Goal: Transaction & Acquisition: Purchase product/service

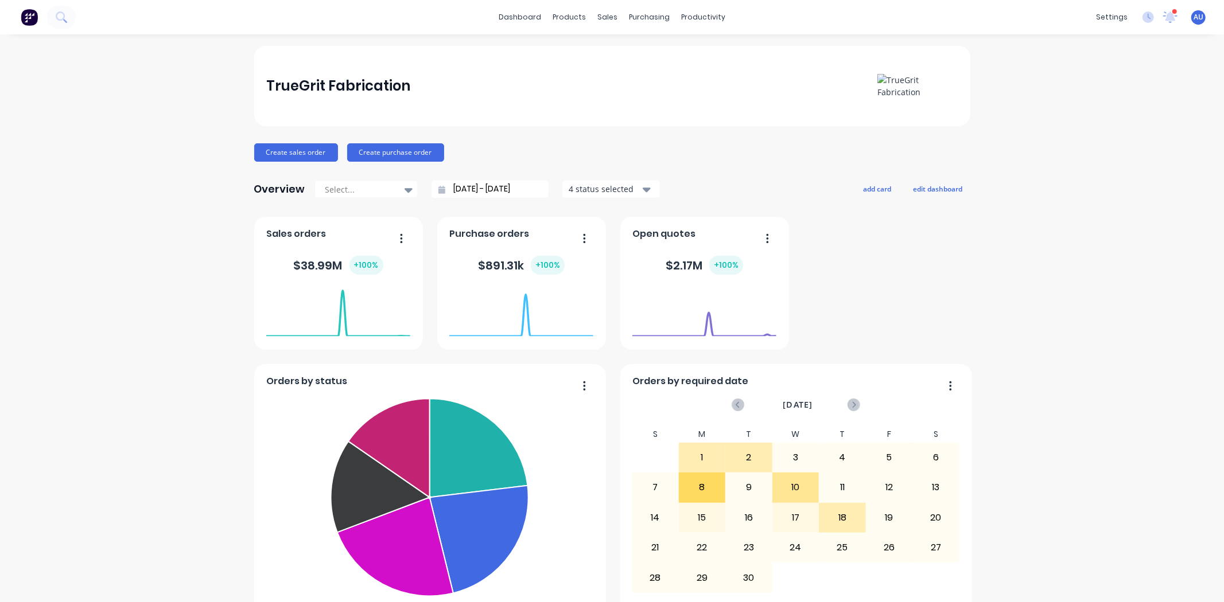
drag, startPoint x: 987, startPoint y: 1, endPoint x: 921, endPoint y: 264, distance: 270.9
click at [921, 264] on div "Orders by status Fabricate Fabrication Welding Submitted Waiting for Supplier P…" at bounding box center [612, 431] width 716 height 428
click at [1000, 357] on div "TrueGrit Fabrication Create sales order Create purchase order Overview Select..…" at bounding box center [612, 345] width 1224 height 599
click at [991, 307] on div "TrueGrit Fabrication Create sales order Create purchase order Overview Select..…" at bounding box center [612, 345] width 1224 height 599
click at [1000, 456] on div "TrueGrit Fabrication Create sales order Create purchase order Overview Select..…" at bounding box center [612, 345] width 1224 height 599
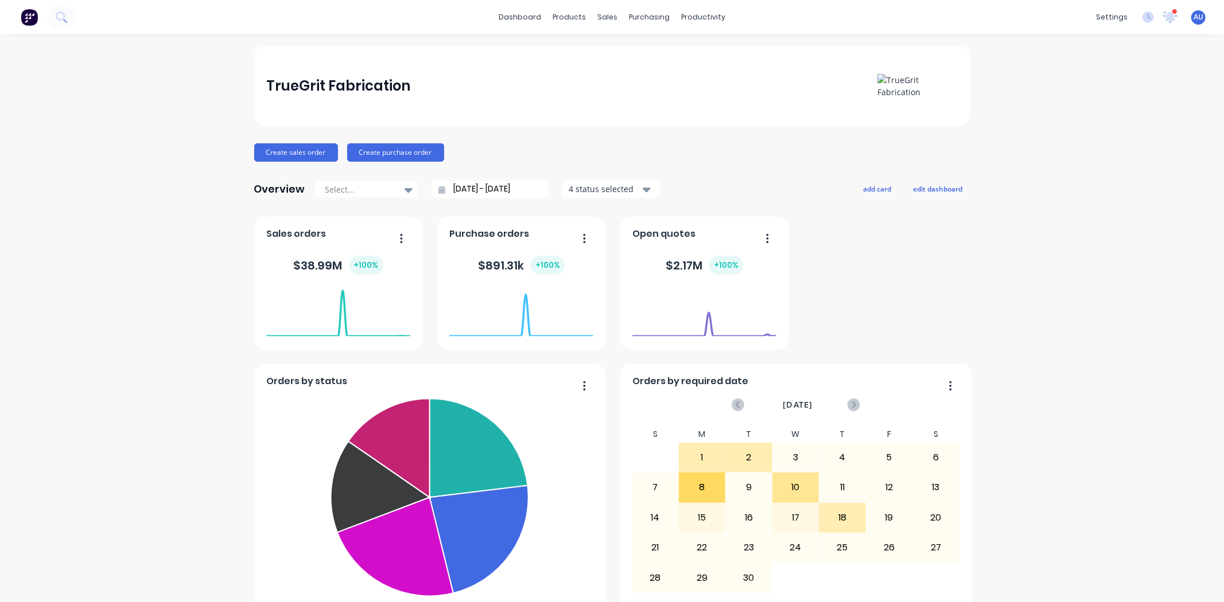
click at [996, 277] on div "TrueGrit Fabrication Create sales order Create purchase order Overview Select..…" at bounding box center [612, 345] width 1224 height 599
drag, startPoint x: 344, startPoint y: 104, endPoint x: 506, endPoint y: 93, distance: 162.1
click at [445, 96] on div "TrueGrit Fabrication" at bounding box center [612, 86] width 716 height 80
click at [564, 137] on div "TrueGrit Fabrication Create sales order Create purchase order Overview Select..…" at bounding box center [612, 345] width 716 height 599
click at [615, 151] on div "Create sales order Create purchase order" at bounding box center [612, 152] width 716 height 18
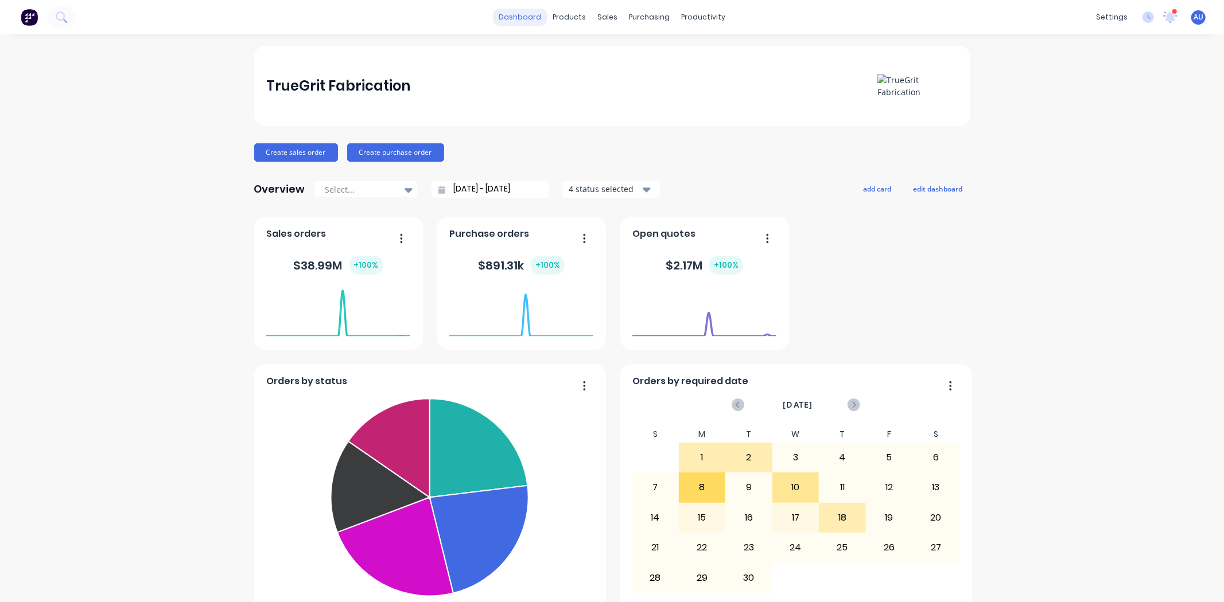
click at [524, 14] on link "dashboard" at bounding box center [520, 17] width 54 height 17
click at [913, 286] on div "Orders by status Fabricate Fabrication Welding Submitted Waiting for Supplier P…" at bounding box center [612, 431] width 716 height 428
click at [699, 171] on div "TrueGrit Fabrication Create sales order Create purchase order Overview Select..…" at bounding box center [612, 345] width 716 height 599
click at [698, 172] on div "TrueGrit Fabrication Create sales order Create purchase order Overview Select..…" at bounding box center [612, 345] width 716 height 599
drag, startPoint x: 843, startPoint y: 232, endPoint x: 882, endPoint y: 218, distance: 41.6
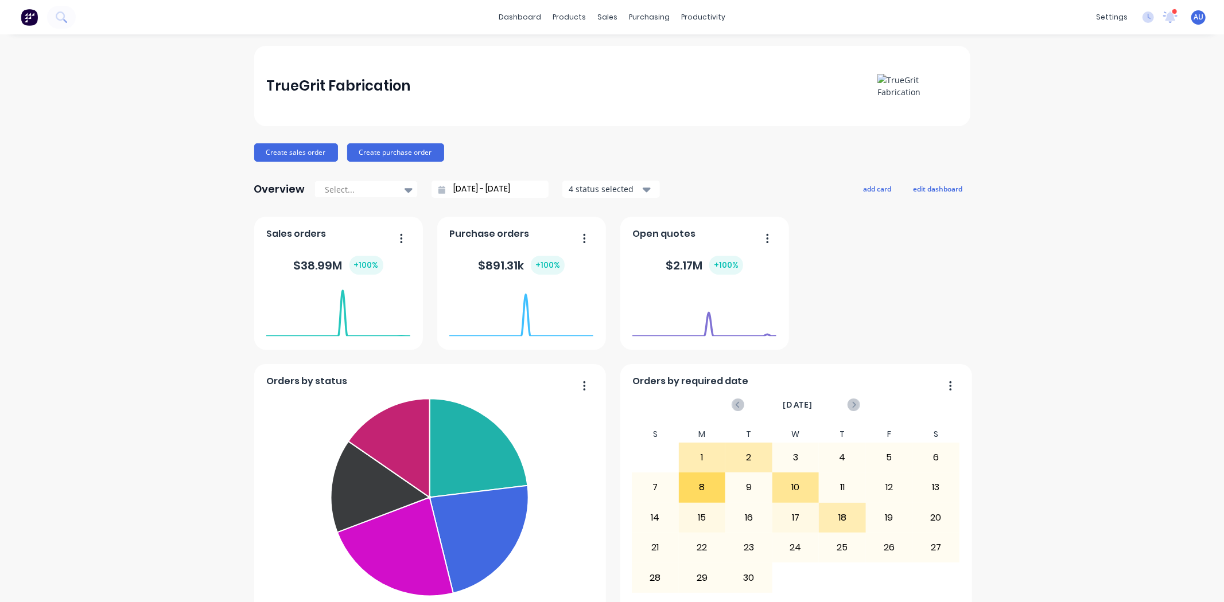
click at [844, 233] on div "Orders by status Fabricate Fabrication Welding Submitted Waiting for Supplier P…" at bounding box center [612, 431] width 716 height 428
drag, startPoint x: 637, startPoint y: 232, endPoint x: 690, endPoint y: 231, distance: 53.4
click at [690, 231] on div "Open quotes" at bounding box center [666, 237] width 68 height 17
click at [851, 244] on div "Orders by status Fabricate Fabrication Welding Submitted Waiting for Supplier P…" at bounding box center [612, 431] width 716 height 428
click at [878, 182] on button "add card" at bounding box center [877, 188] width 43 height 15
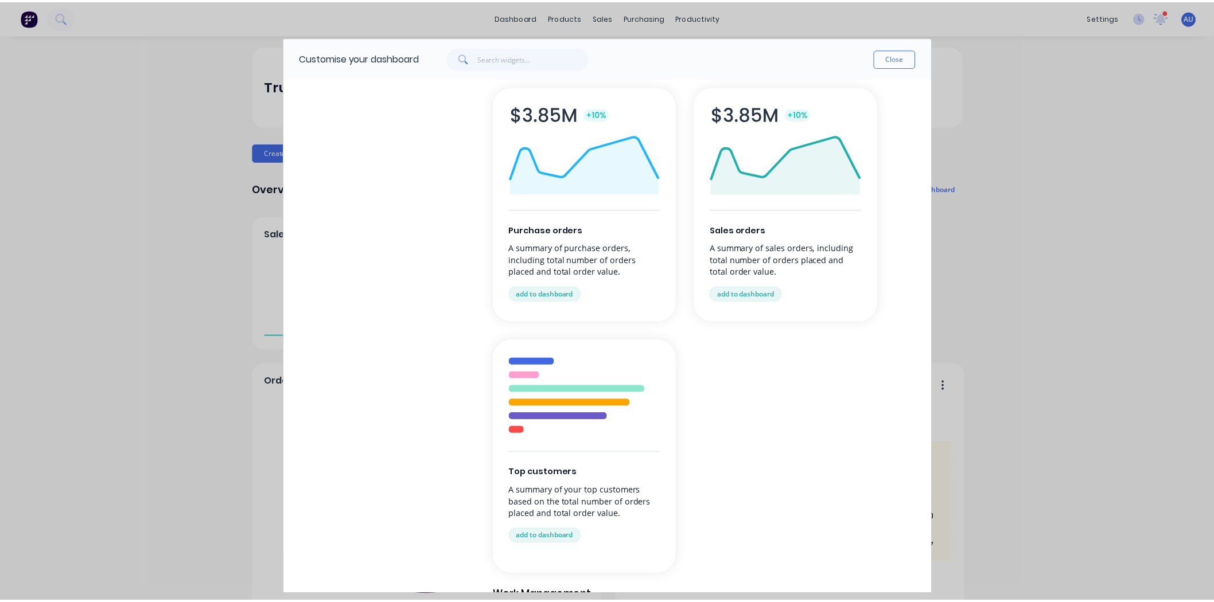
scroll to position [191, 0]
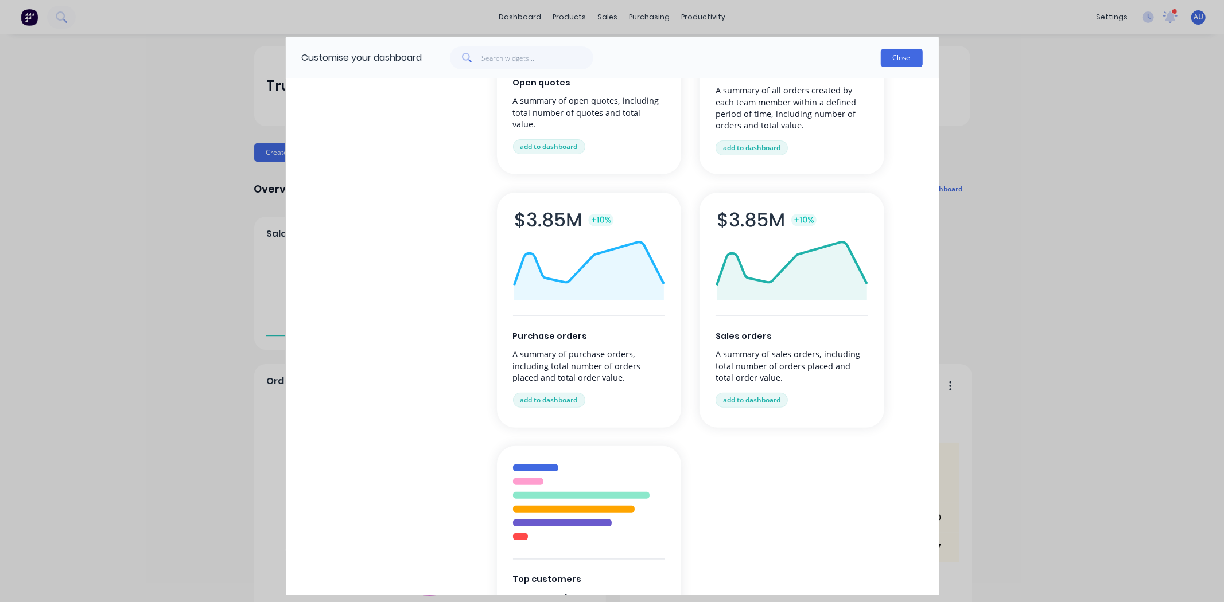
click at [882, 49] on button "Close" at bounding box center [902, 58] width 42 height 18
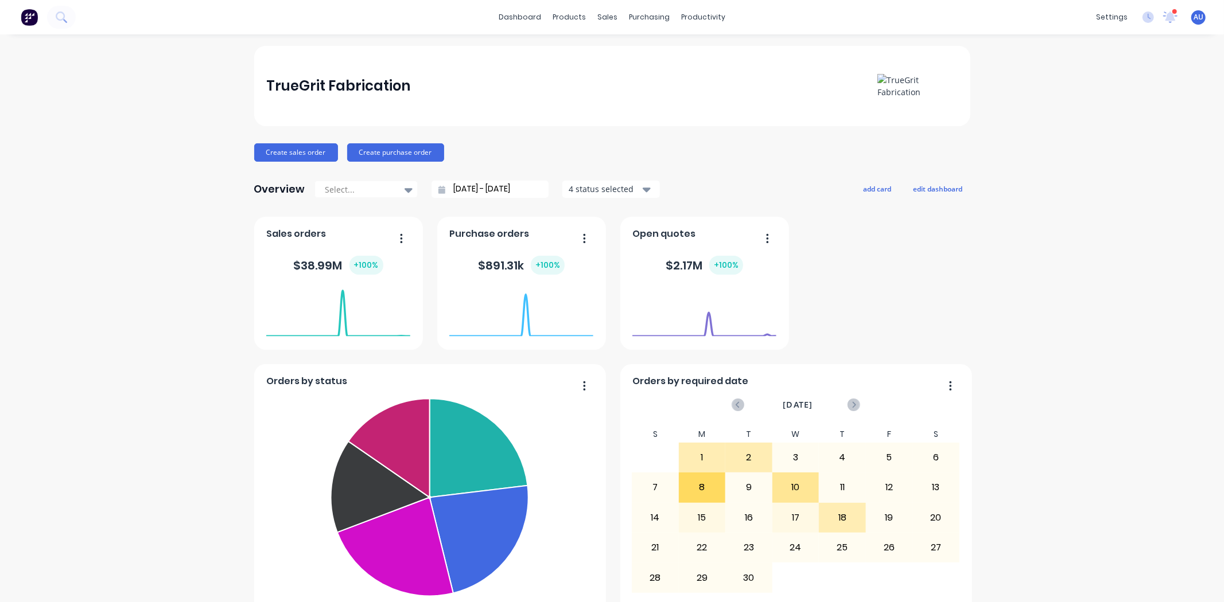
click at [809, 285] on div "Orders by status Fabricate Fabrication Welding Submitted Waiting for Supplier P…" at bounding box center [612, 431] width 716 height 428
drag, startPoint x: 936, startPoint y: 300, endPoint x: 821, endPoint y: 283, distance: 116.5
click at [936, 299] on div "Orders by status Fabricate Fabrication Welding Submitted Waiting for Supplier P…" at bounding box center [612, 431] width 716 height 428
click at [738, 167] on div "TrueGrit Fabrication Create sales order Create purchase order Overview Select..…" at bounding box center [612, 345] width 716 height 599
click at [987, 305] on div "TrueGrit Fabrication Create sales order Create purchase order Overview Select..…" at bounding box center [612, 345] width 1224 height 599
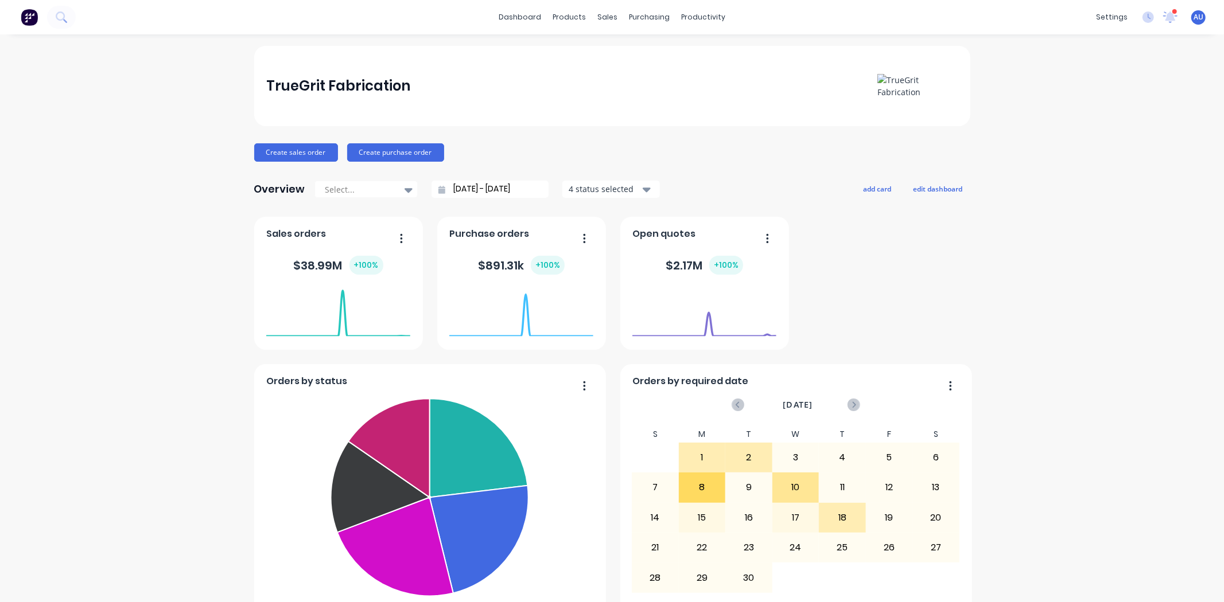
click at [859, 258] on div "Orders by status Fabricate Fabrication Welding Submitted Waiting for Supplier P…" at bounding box center [612, 431] width 716 height 428
click at [854, 254] on div "Orders by status Fabricate Fabrication Welding Submitted Waiting for Supplier P…" at bounding box center [612, 431] width 716 height 428
click at [654, 145] on div "Create sales order Create purchase order" at bounding box center [612, 152] width 716 height 18
click at [720, 150] on div "Create sales order Create purchase order" at bounding box center [612, 152] width 716 height 18
click at [729, 162] on div "TrueGrit Fabrication Create sales order Create purchase order Overview Select..…" at bounding box center [612, 345] width 716 height 599
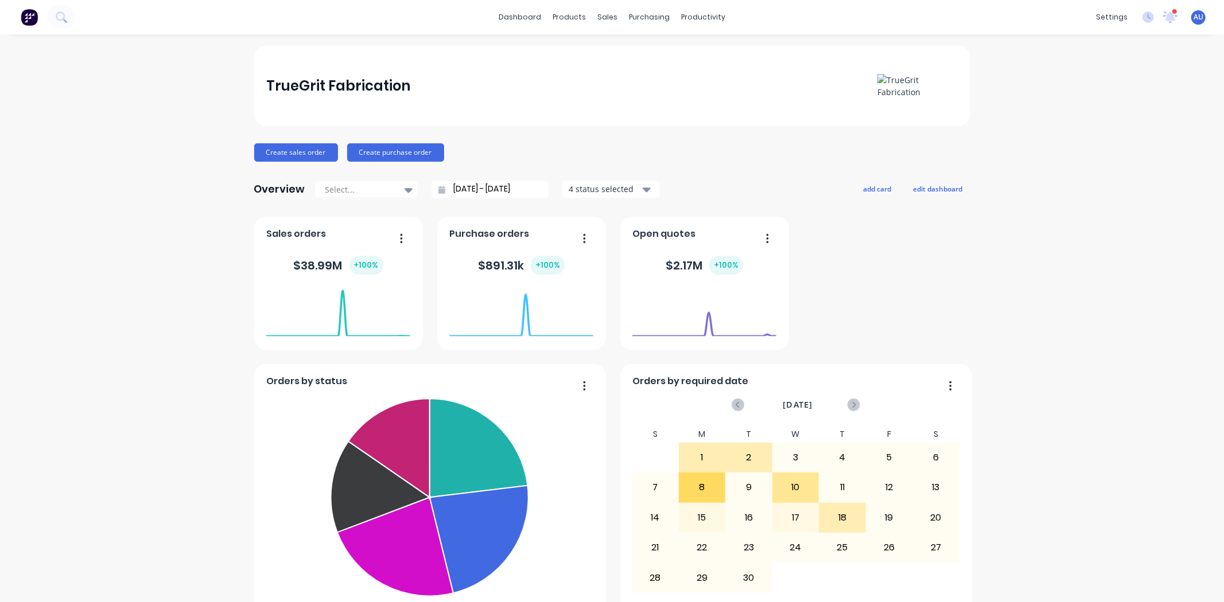
click at [868, 260] on div "Orders by status Fabricate Fabrication Welding Submitted Waiting for Supplier P…" at bounding box center [612, 431] width 716 height 428
click at [870, 260] on div "Orders by status Fabricate Fabrication Welding Submitted Waiting for Supplier P…" at bounding box center [612, 431] width 716 height 428
click at [687, 148] on div "Create sales order Create purchase order" at bounding box center [612, 152] width 716 height 18
click at [500, 133] on div "TrueGrit Fabrication Create sales order Create purchase order Overview Select..…" at bounding box center [612, 345] width 716 height 599
click at [175, 117] on div "TrueGrit Fabrication Create sales order Create purchase order Overview Select..…" at bounding box center [612, 345] width 1224 height 599
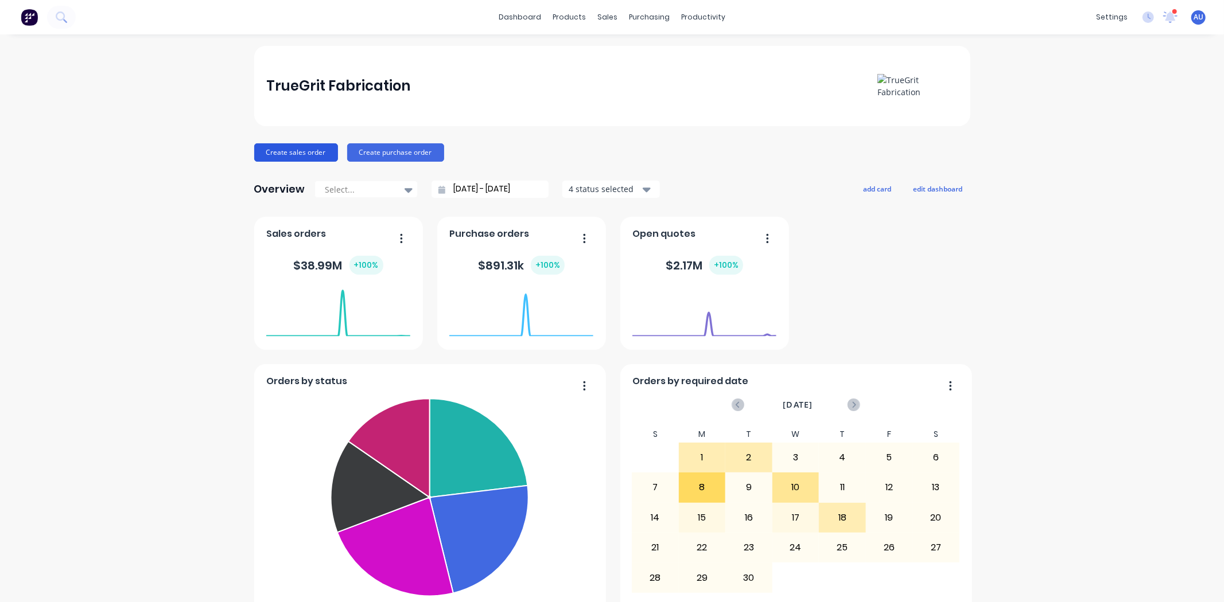
click at [278, 150] on button "Create sales order" at bounding box center [296, 152] width 84 height 18
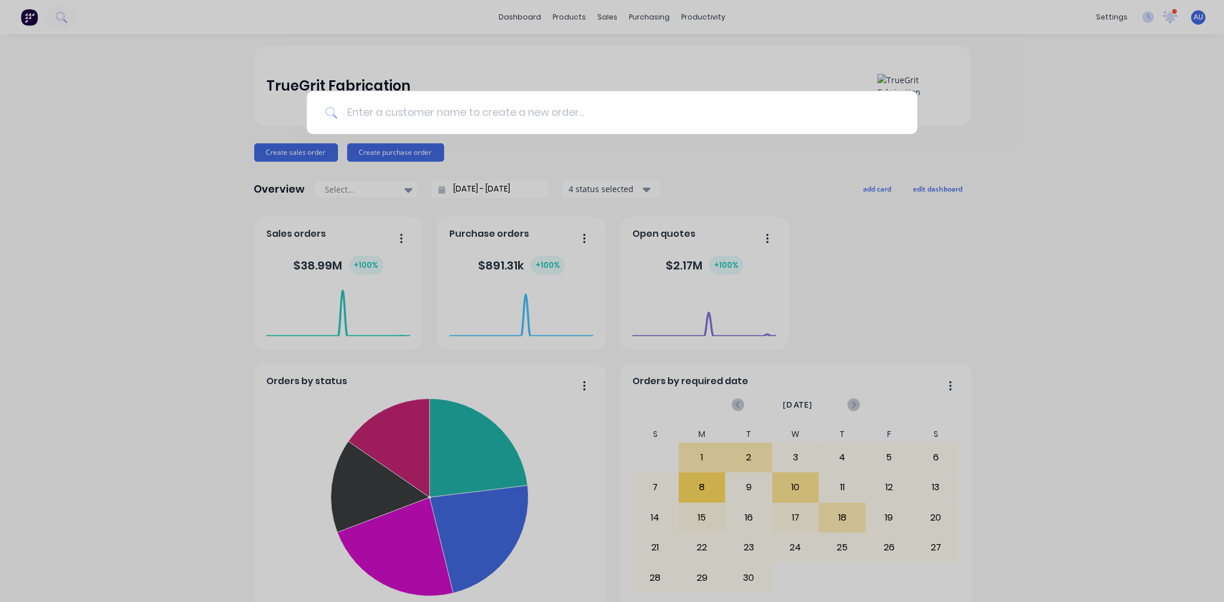
click at [427, 107] on input at bounding box center [618, 112] width 562 height 43
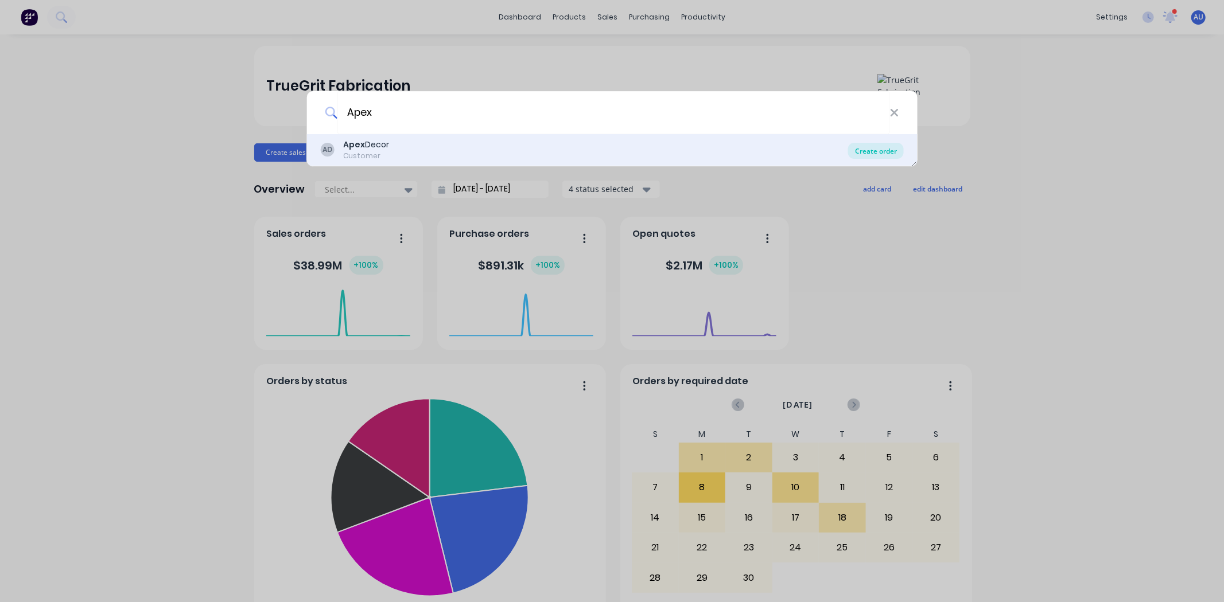
type input "Apex"
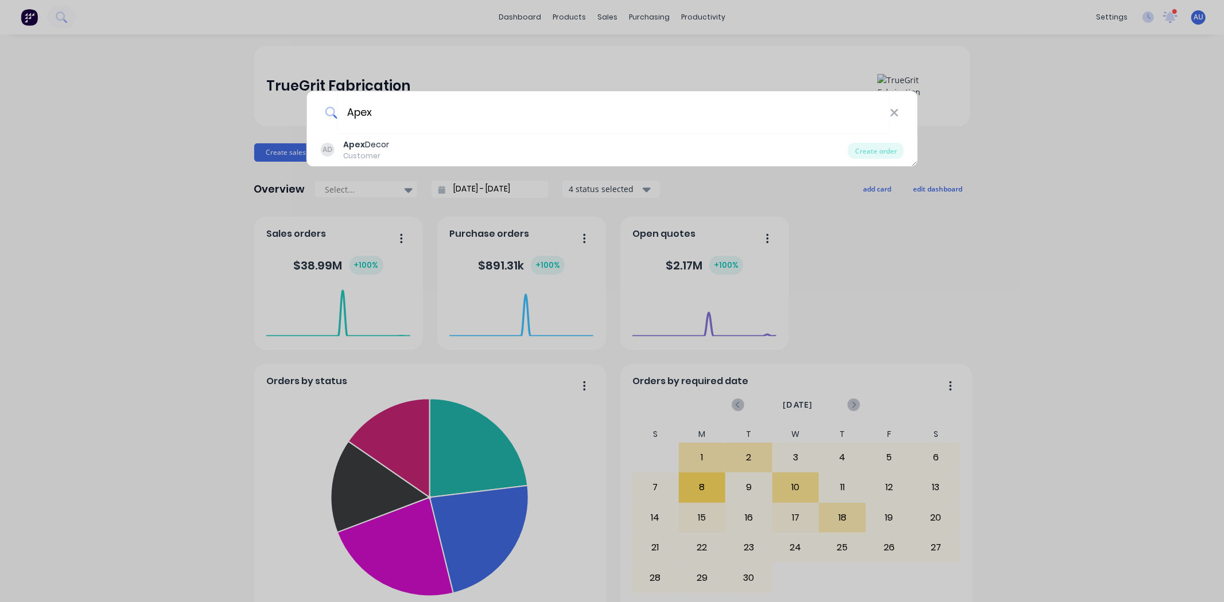
drag, startPoint x: 875, startPoint y: 154, endPoint x: 876, endPoint y: 198, distance: 44.2
click at [876, 154] on div "Create order" at bounding box center [876, 151] width 56 height 16
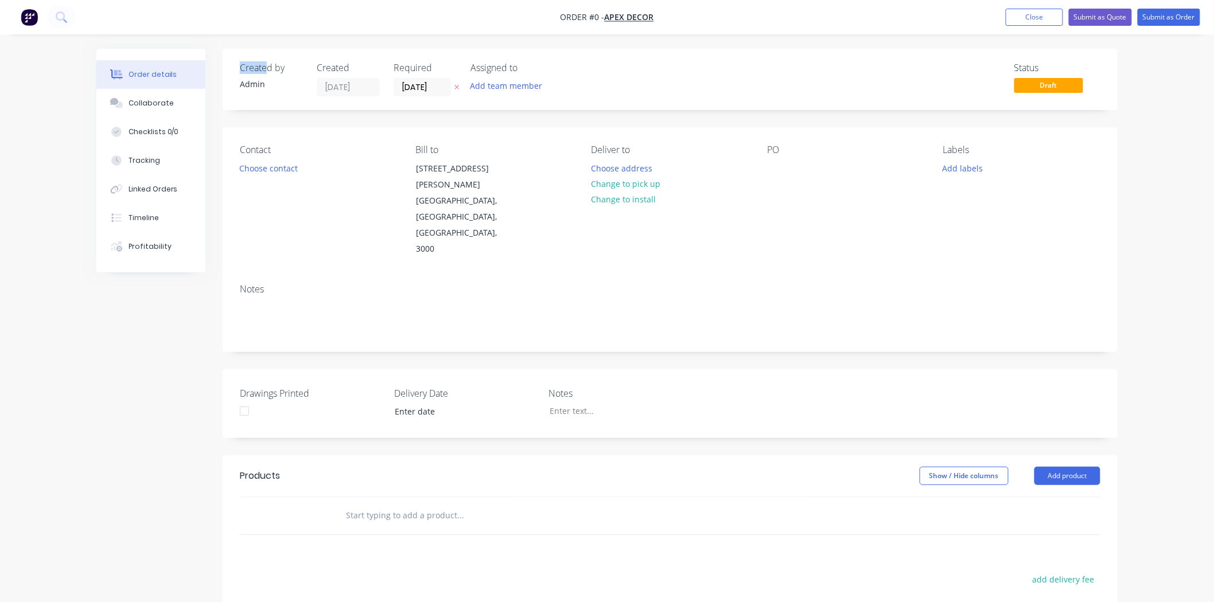
drag, startPoint x: 242, startPoint y: 69, endPoint x: 279, endPoint y: 72, distance: 37.9
click at [274, 71] on div "Created by" at bounding box center [271, 68] width 63 height 11
click at [272, 84] on div "Admin" at bounding box center [271, 84] width 63 height 12
click at [257, 72] on div "Created by" at bounding box center [271, 68] width 63 height 11
drag, startPoint x: 262, startPoint y: 87, endPoint x: 238, endPoint y: 87, distance: 24.7
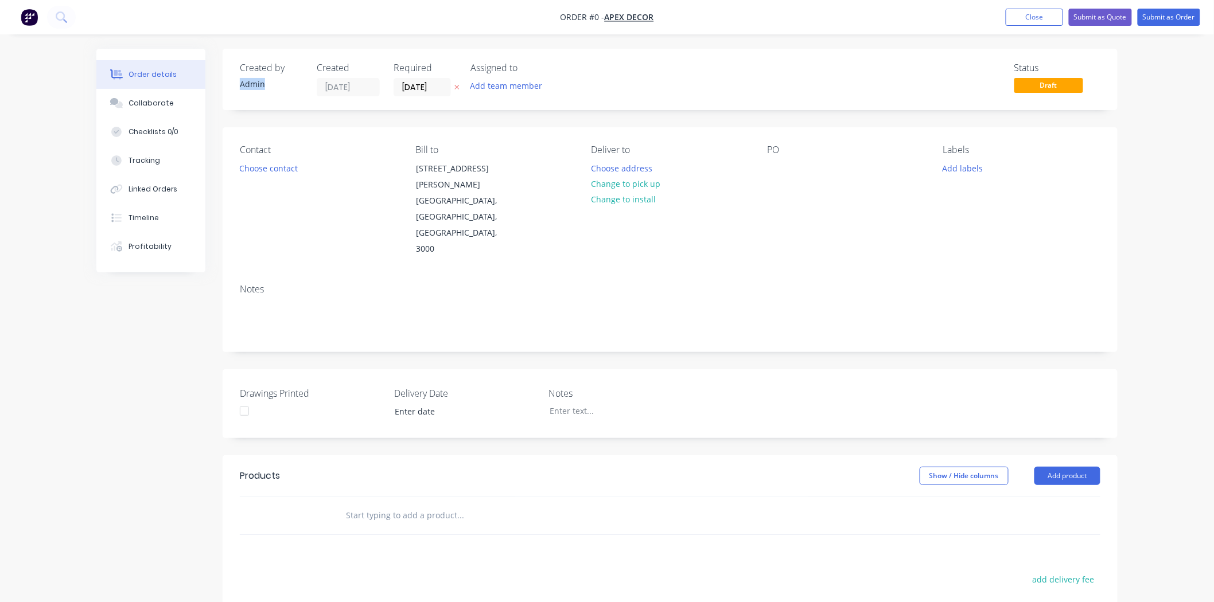
click at [238, 87] on div "Created by Admin Created [DATE] Required [DATE] Assigned to Add team member Sta…" at bounding box center [670, 79] width 895 height 61
click at [260, 86] on div "Admin" at bounding box center [271, 84] width 63 height 12
click at [262, 83] on div "Admin" at bounding box center [271, 84] width 63 height 12
click at [261, 83] on div "Admin" at bounding box center [271, 84] width 63 height 12
click at [261, 84] on div "Admin" at bounding box center [271, 84] width 63 height 12
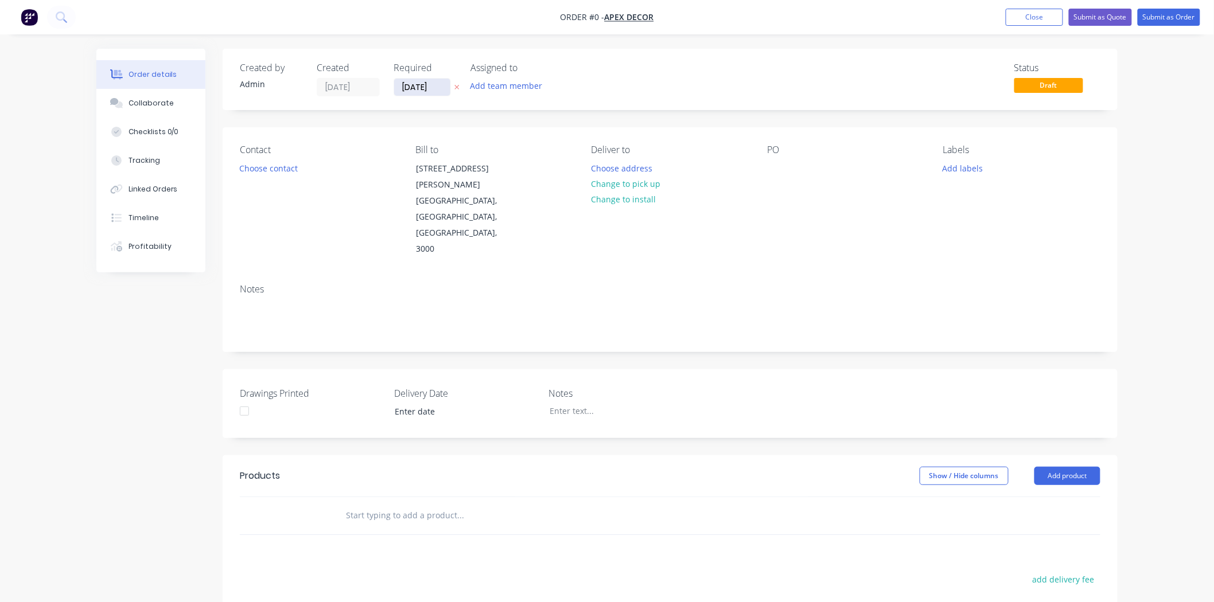
click at [416, 85] on input "[DATE]" at bounding box center [422, 87] width 56 height 17
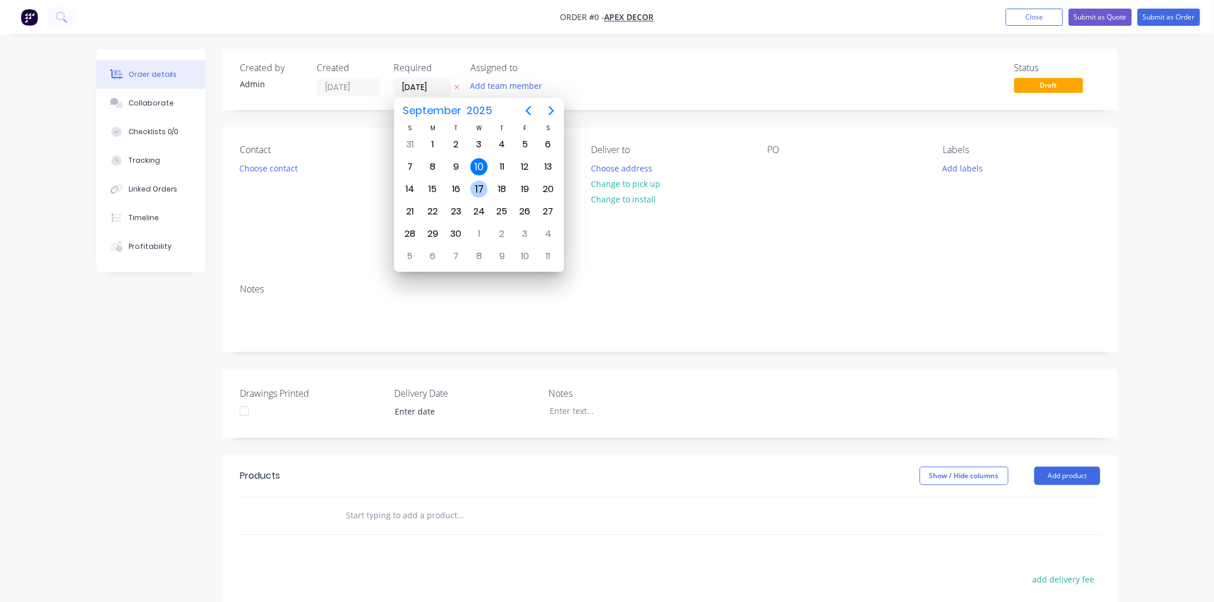
click at [477, 189] on div "17" at bounding box center [478, 189] width 17 height 17
type input "[DATE]"
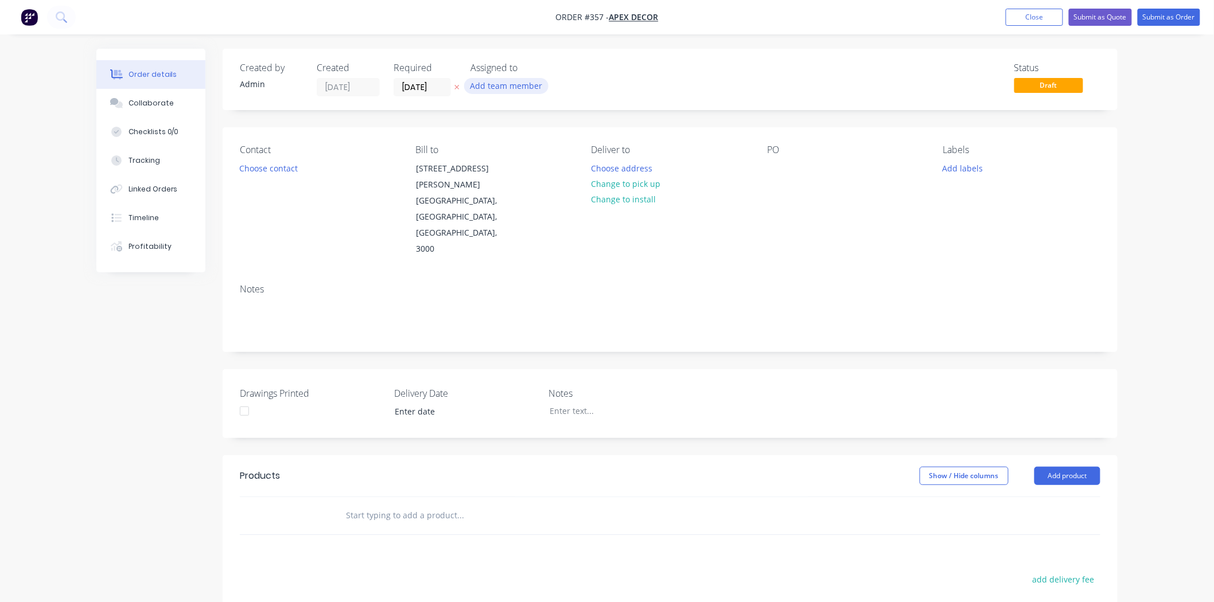
click at [495, 84] on button "Add team member" at bounding box center [506, 85] width 84 height 15
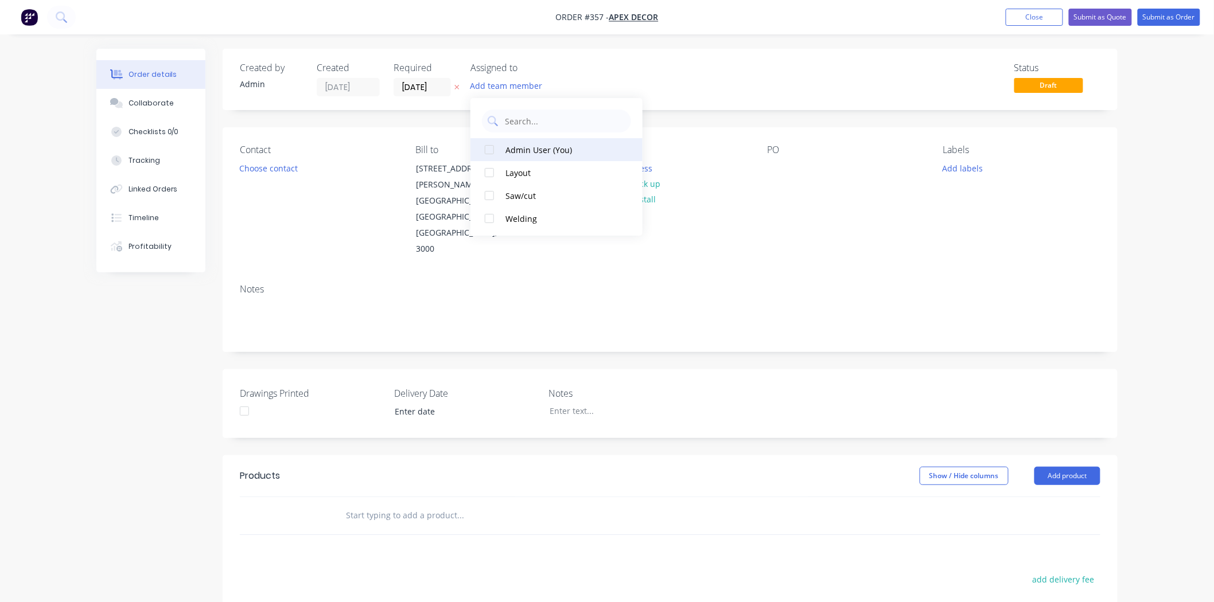
click at [488, 147] on div at bounding box center [489, 149] width 23 height 23
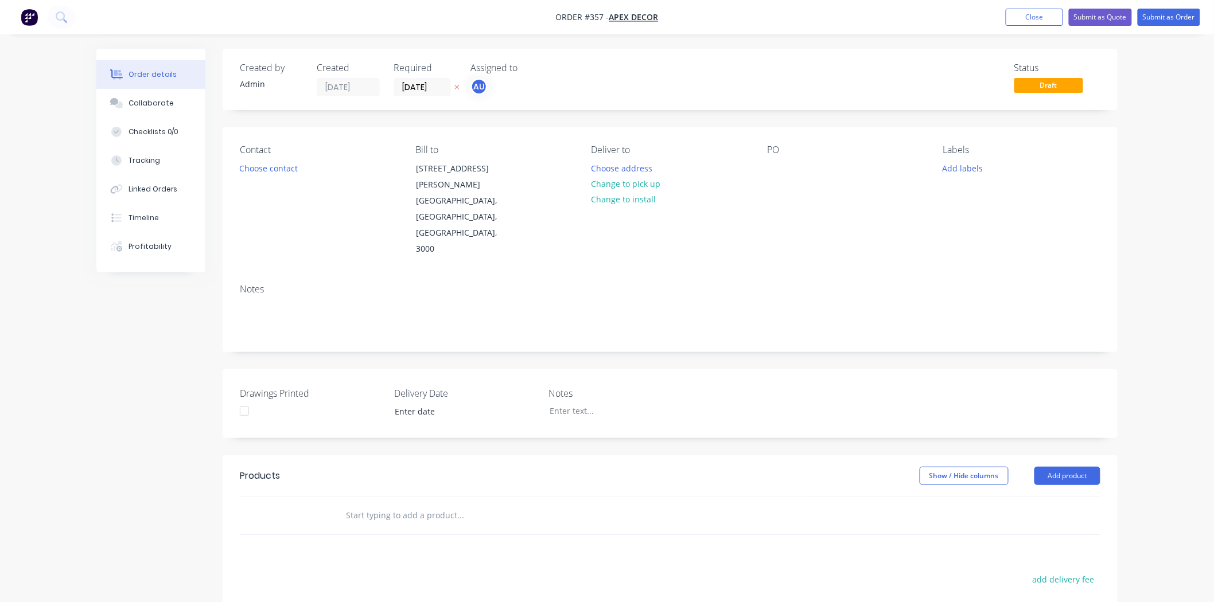
click at [414, 122] on div "Created by Admin Created [DATE] Required [DATE] Assigned to AU Status Draft Con…" at bounding box center [670, 430] width 895 height 762
click at [285, 127] on div "Contact Choose contact [PERSON_NAME] to [STREET_ADDRESS][PERSON_NAME], 3000 Del…" at bounding box center [670, 200] width 895 height 147
click at [272, 117] on div "Created by Admin Created [DATE] Required [DATE] Assigned to AU Status Draft Con…" at bounding box center [670, 430] width 895 height 762
click at [256, 168] on button "Choose contact" at bounding box center [268, 167] width 71 height 15
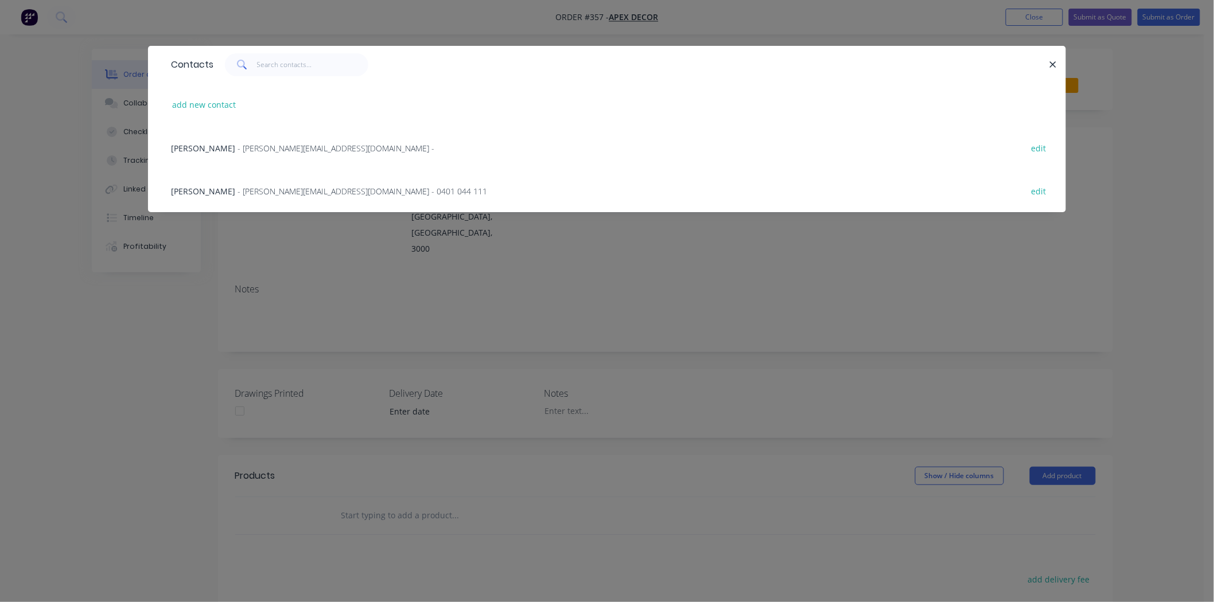
click at [238, 146] on span "- [PERSON_NAME][EMAIL_ADDRESS][DOMAIN_NAME] -" at bounding box center [336, 148] width 197 height 11
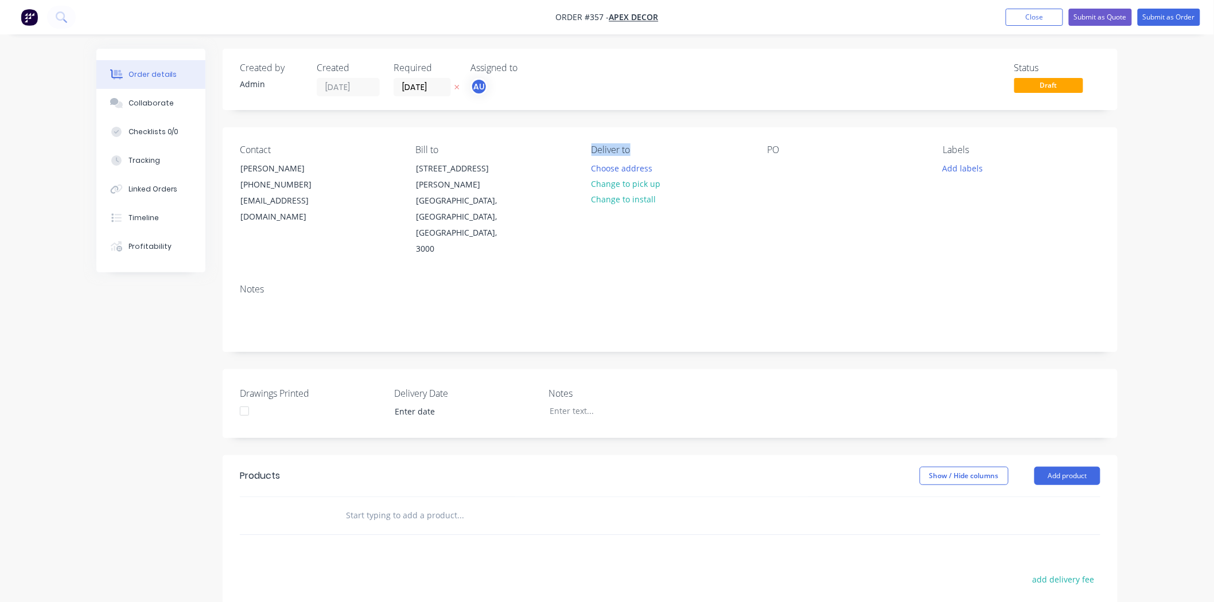
drag, startPoint x: 593, startPoint y: 153, endPoint x: 629, endPoint y: 152, distance: 36.7
click at [629, 152] on div "Deliver to" at bounding box center [669, 150] width 157 height 11
click at [636, 181] on button "Change to pick up" at bounding box center [625, 183] width 81 height 15
click at [780, 164] on div at bounding box center [776, 168] width 18 height 17
click at [972, 170] on button "Add labels" at bounding box center [962, 167] width 53 height 15
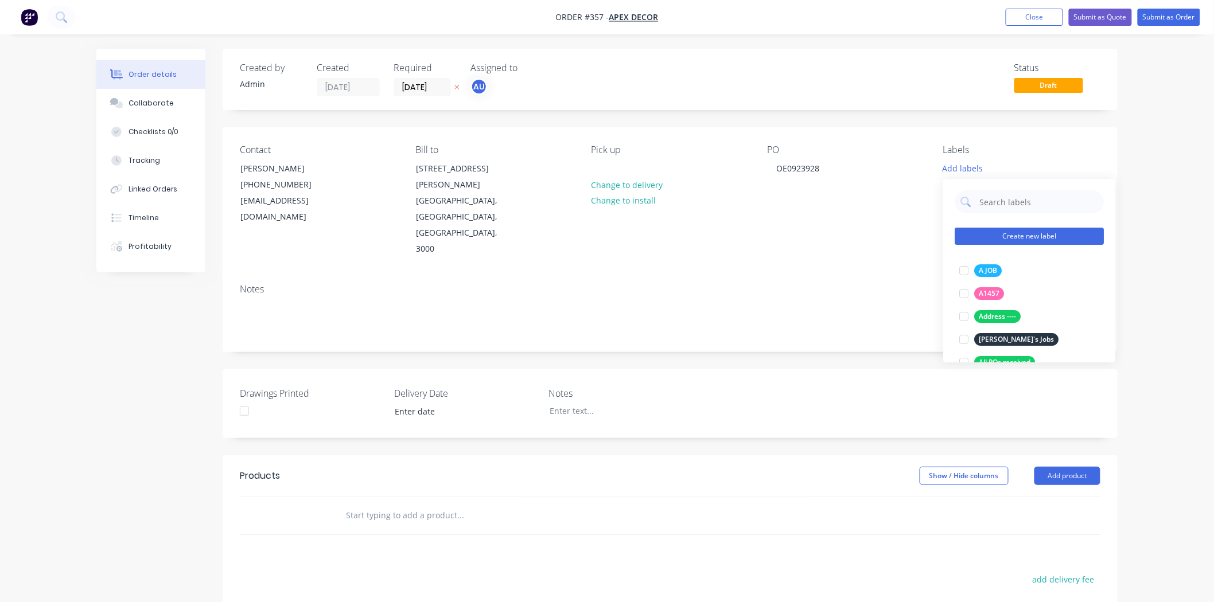
click at [1000, 241] on button "Create new label" at bounding box center [1029, 236] width 149 height 17
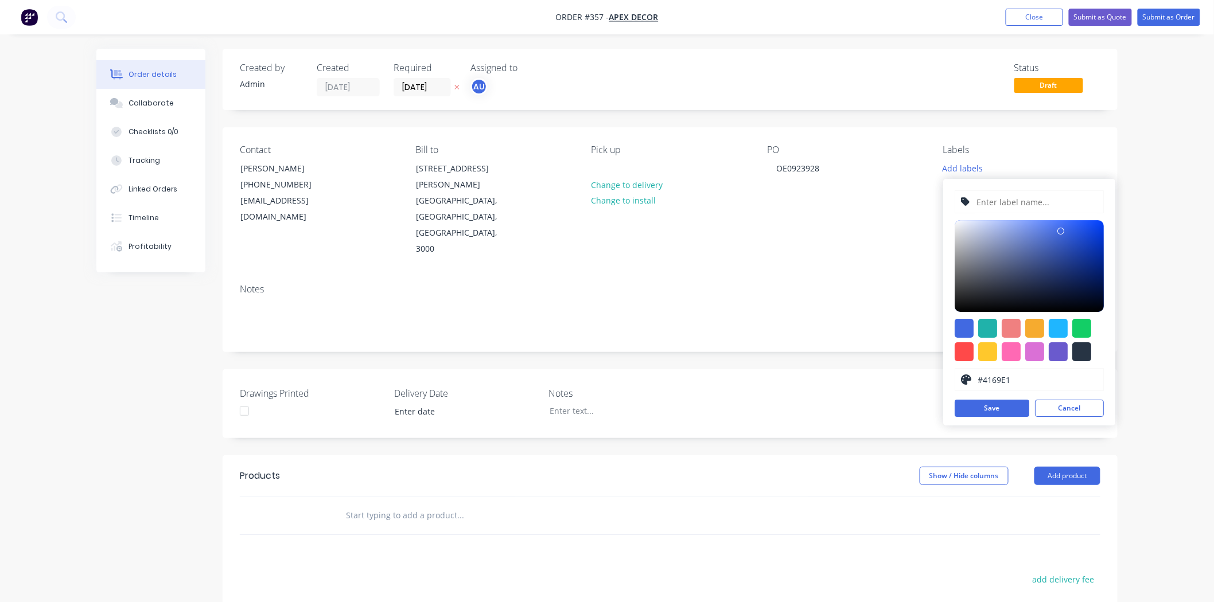
click at [1000, 196] on input "text" at bounding box center [1037, 202] width 122 height 22
type input "Repair"
click at [968, 353] on div at bounding box center [964, 351] width 19 height 19
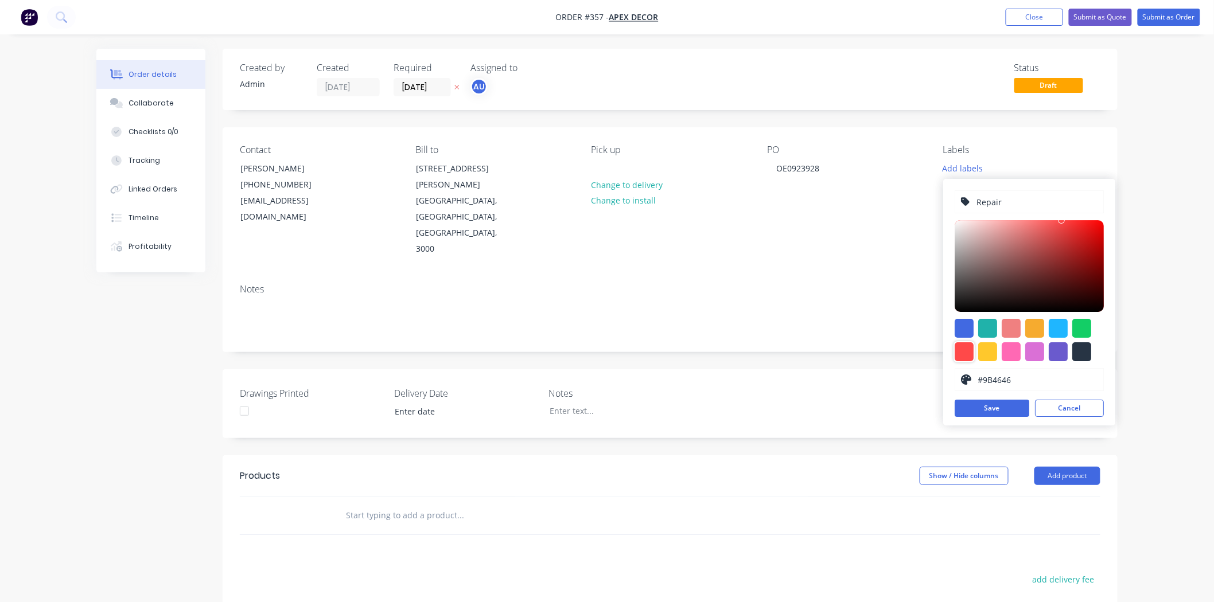
click at [1000, 256] on div at bounding box center [1029, 266] width 149 height 92
type input "#F09898"
click at [1000, 226] on div at bounding box center [1029, 266] width 149 height 92
click at [1000, 409] on button "Save" at bounding box center [992, 408] width 75 height 17
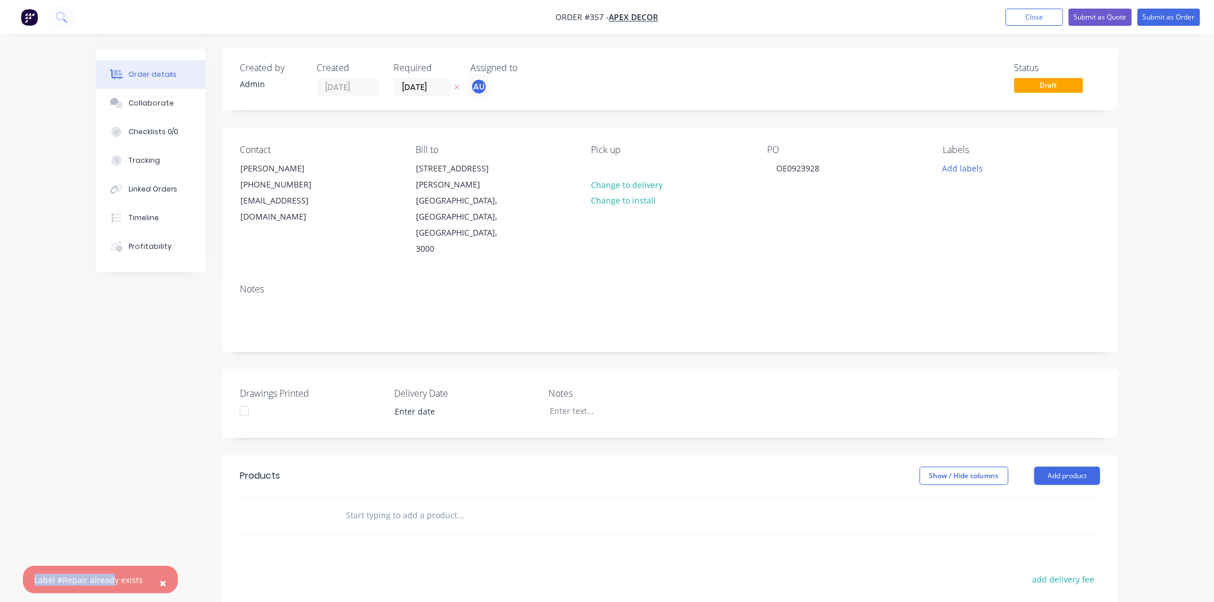
drag, startPoint x: 34, startPoint y: 581, endPoint x: 117, endPoint y: 576, distance: 82.7
click at [110, 492] on div "Label #Repair already exists" at bounding box center [88, 580] width 108 height 12
click at [974, 168] on button "Add labels" at bounding box center [962, 167] width 53 height 15
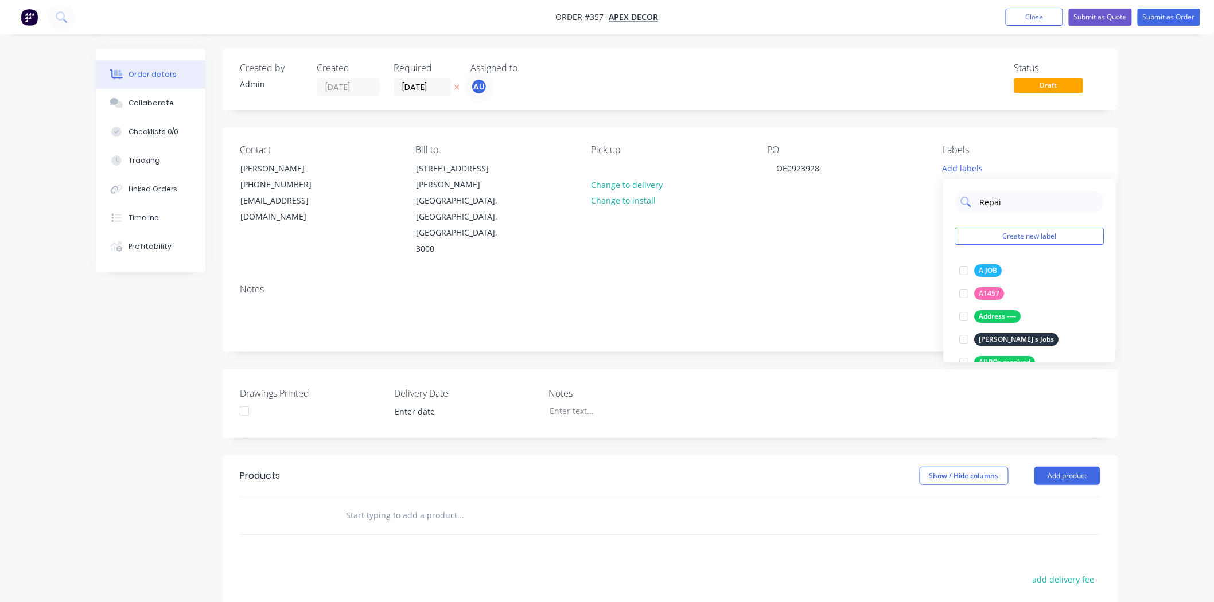
type input "Repair"
click at [961, 271] on div at bounding box center [963, 270] width 23 height 23
click at [1000, 196] on input "Repair" at bounding box center [1038, 196] width 120 height 23
click at [991, 198] on input "text" at bounding box center [1038, 196] width 120 height 23
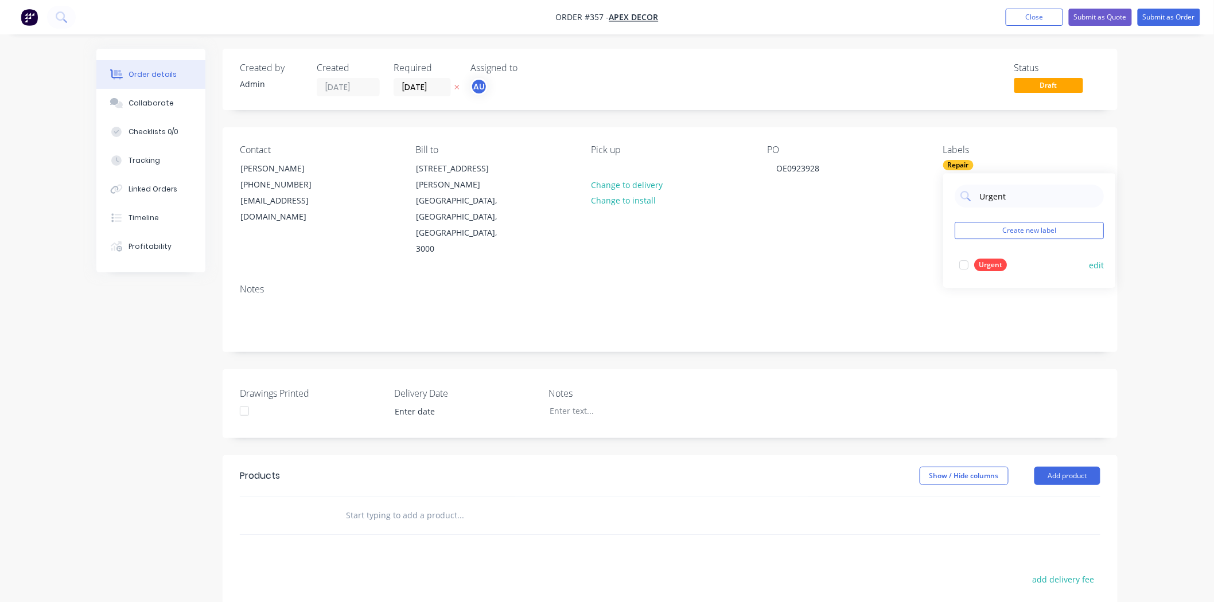
click at [966, 264] on div at bounding box center [963, 265] width 23 height 23
click at [998, 200] on input "Urgent" at bounding box center [1038, 196] width 120 height 23
click at [998, 199] on input "Urgent" at bounding box center [1038, 196] width 120 height 23
type input "Prio"
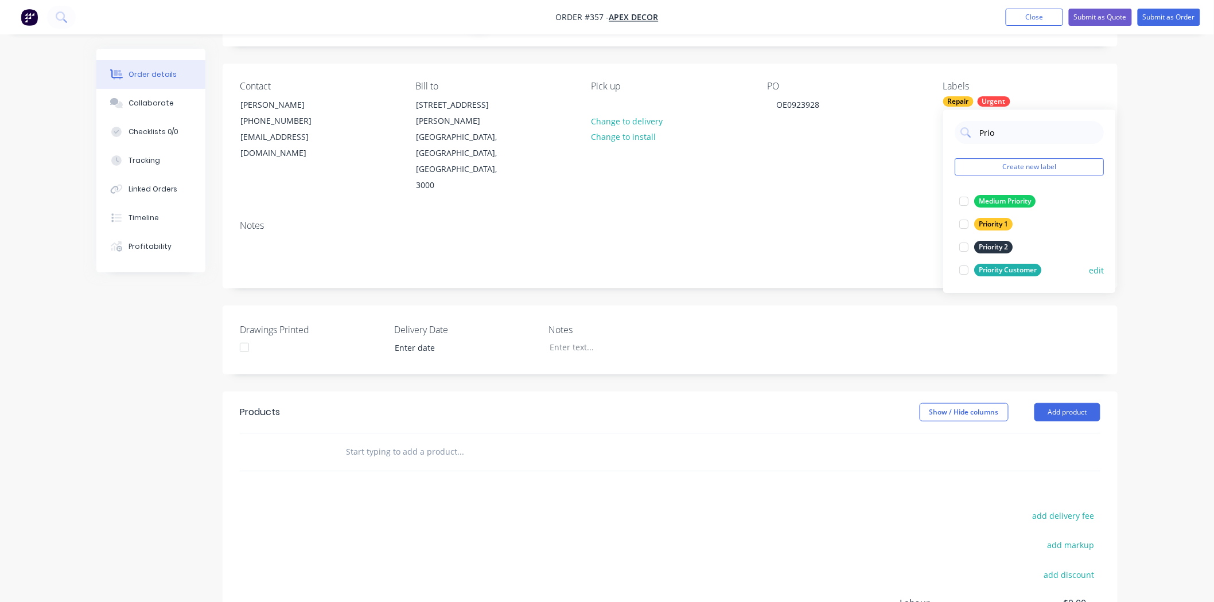
click at [963, 274] on div at bounding box center [963, 270] width 23 height 23
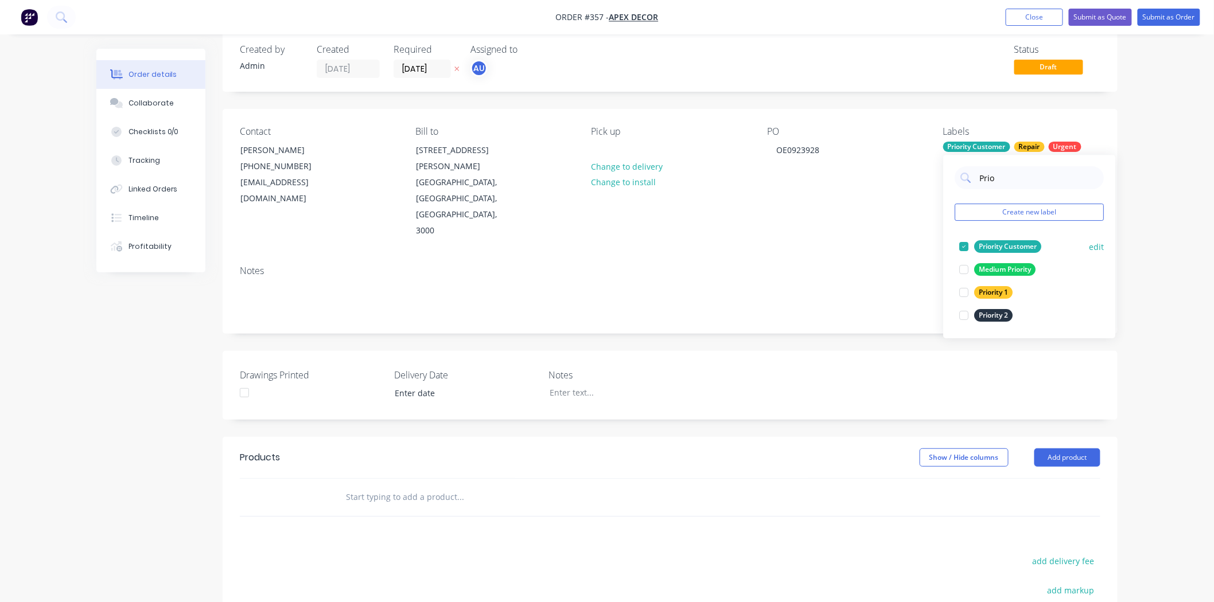
scroll to position [0, 0]
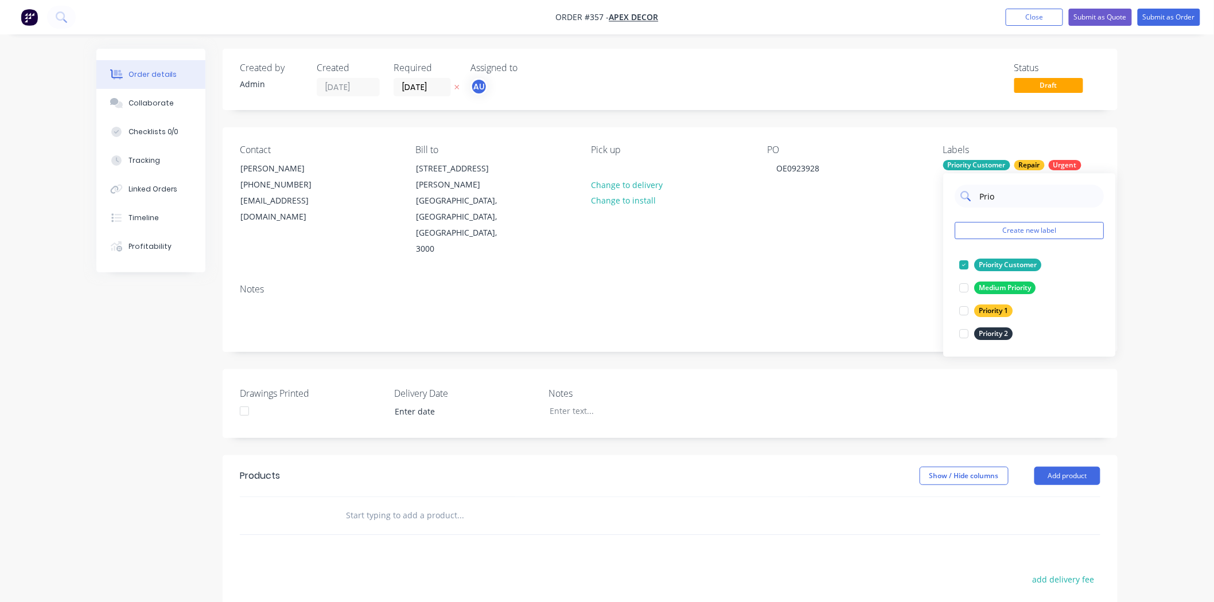
click at [983, 197] on input "Prio" at bounding box center [1038, 196] width 120 height 23
click at [1000, 169] on div "Order details Collaborate Checklists 0/0 Tracking Linked Orders Timeline Profit…" at bounding box center [607, 414] width 1214 height 828
click at [1000, 198] on div "Order details Collaborate Checklists 0/0 Tracking Linked Orders Timeline Profit…" at bounding box center [607, 414] width 1214 height 828
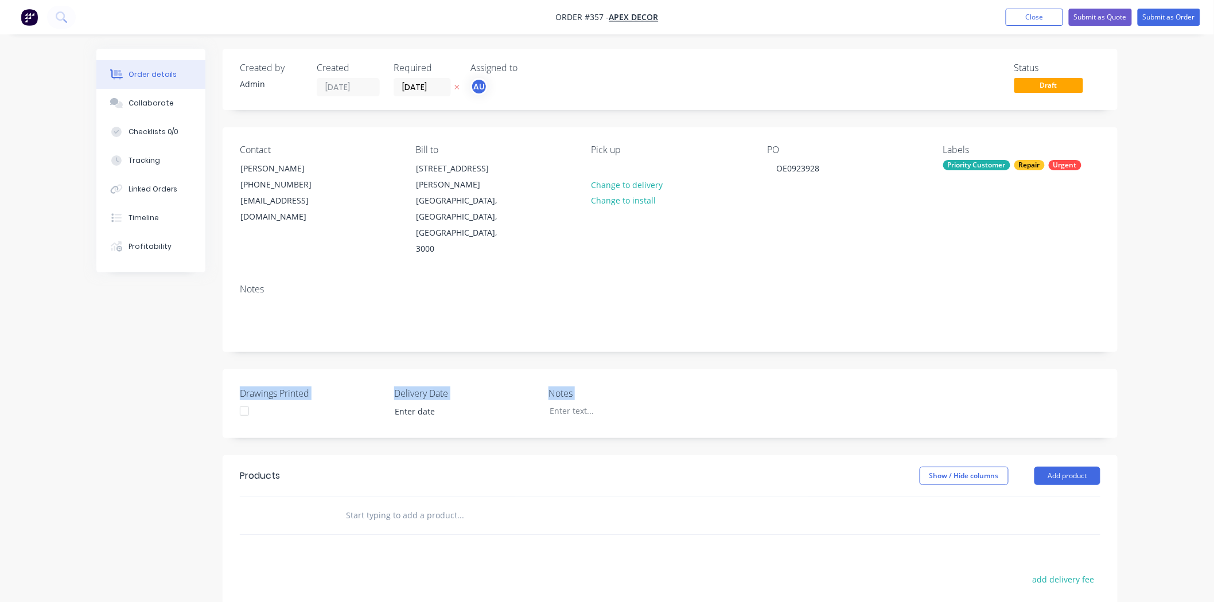
drag, startPoint x: 242, startPoint y: 322, endPoint x: 937, endPoint y: 376, distance: 697.3
click at [937, 376] on div "Created by Admin Created [DATE] Required [DATE] Assigned to AU Status Draft Con…" at bounding box center [606, 438] width 1021 height 779
click at [161, 342] on div "Created by Admin Created [DATE] Required [DATE] Assigned to AU Status Draft Con…" at bounding box center [606, 438] width 1021 height 779
drag, startPoint x: 231, startPoint y: 333, endPoint x: 855, endPoint y: 358, distance: 624.7
click at [855, 369] on div "Drawings Printed Delivery Date Notes" at bounding box center [670, 403] width 895 height 69
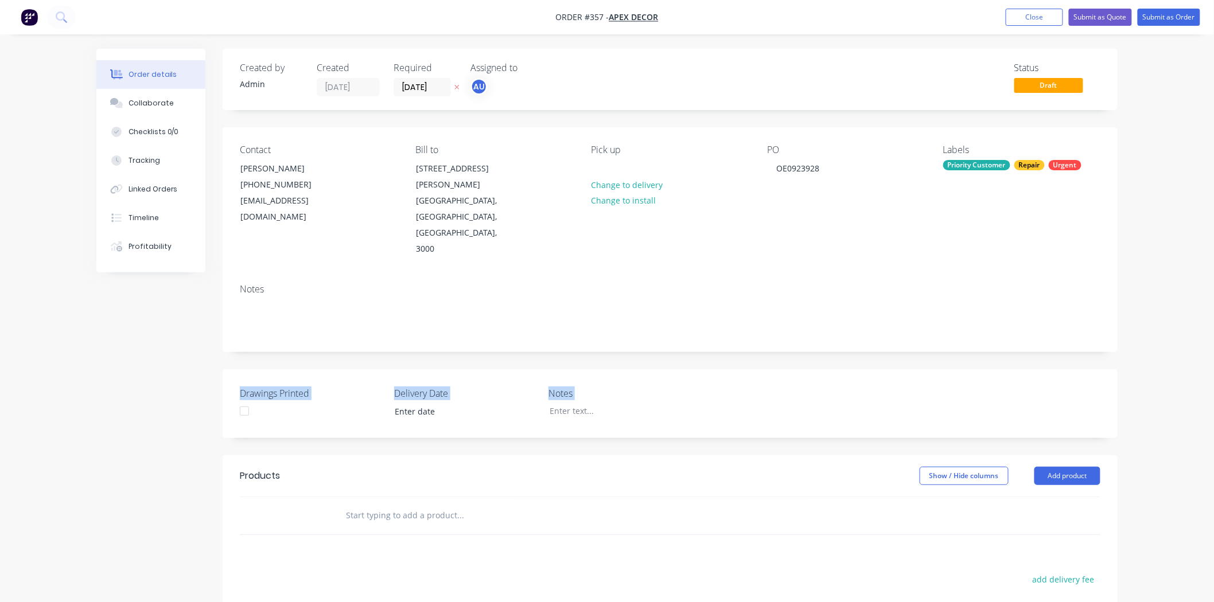
click at [180, 386] on div "Created by Admin Created [DATE] Required [DATE] Assigned to AU Status Draft Con…" at bounding box center [606, 438] width 1021 height 779
click at [245, 400] on div at bounding box center [244, 411] width 23 height 23
click at [436, 387] on label "Delivery Date" at bounding box center [465, 394] width 143 height 14
click at [431, 403] on input at bounding box center [458, 411] width 143 height 17
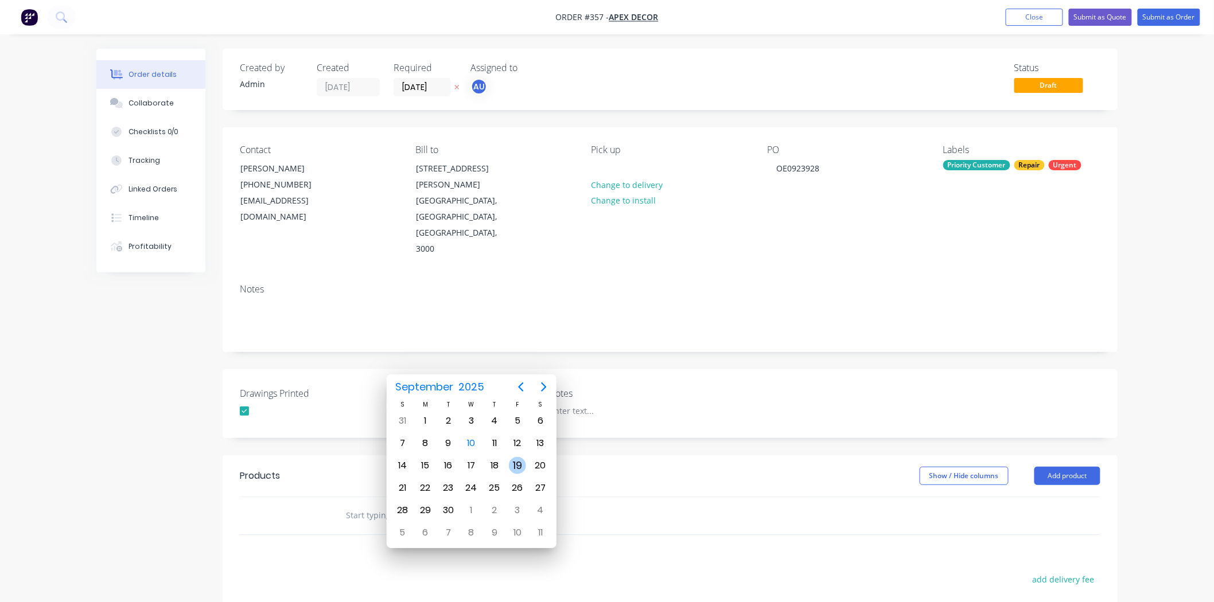
click at [519, 462] on div "19" at bounding box center [517, 465] width 17 height 17
type input "[DATE]"
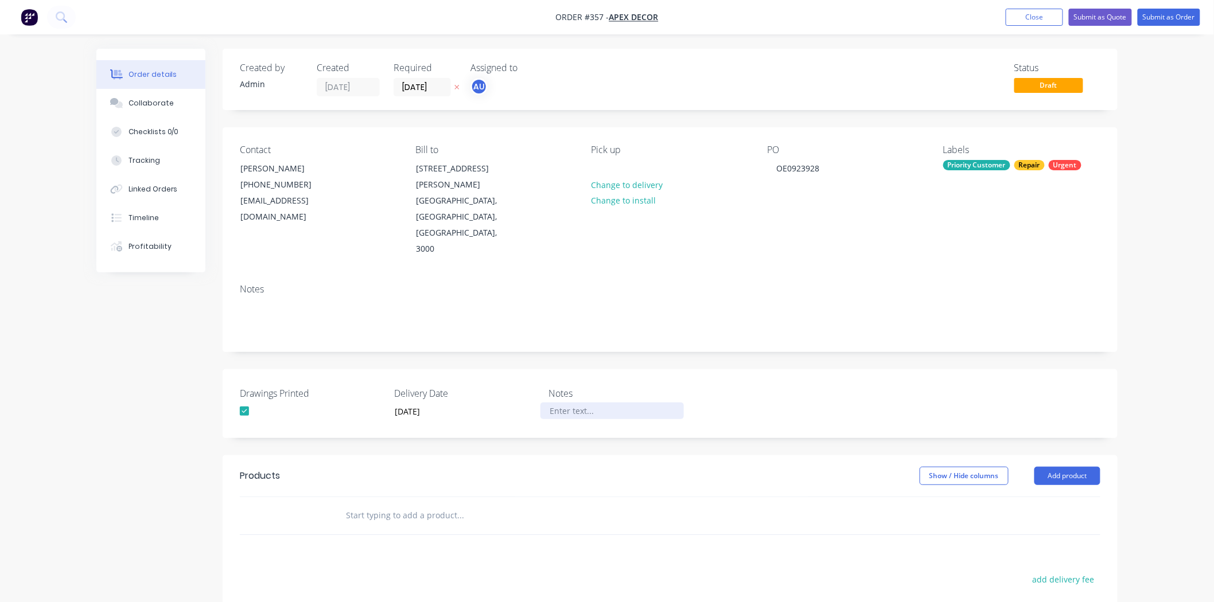
click at [565, 403] on div at bounding box center [611, 411] width 143 height 17
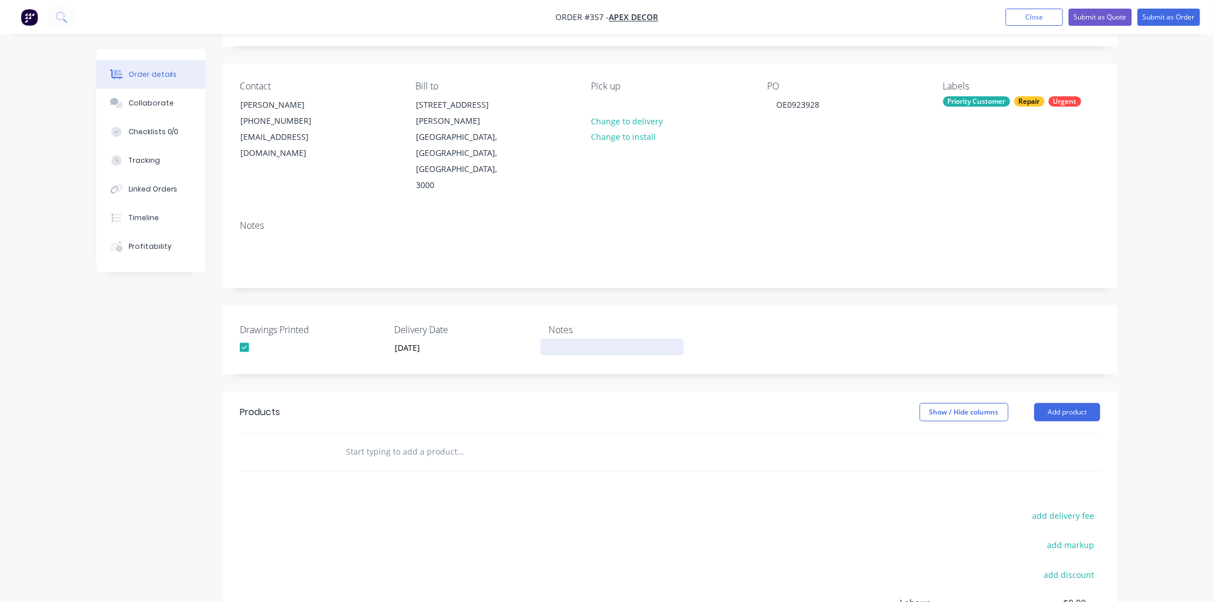
scroll to position [178, 0]
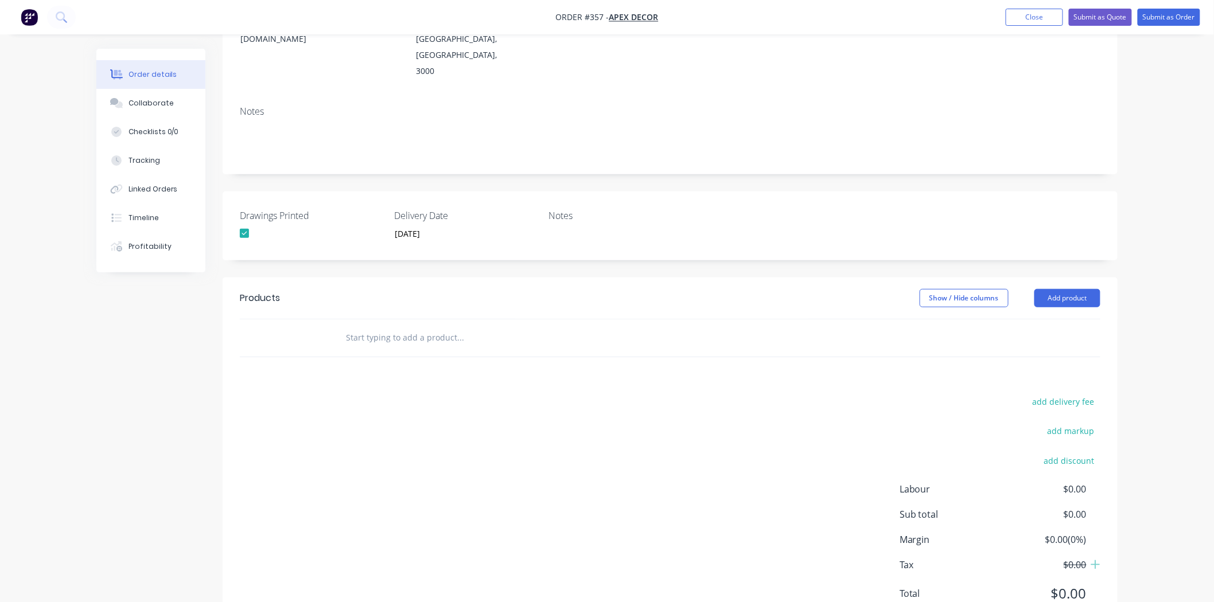
click at [560, 394] on div "add delivery fee add markup add discount Labour $0.00 Sub total $0.00 Margin $0…" at bounding box center [670, 504] width 861 height 221
click at [259, 291] on div "Products" at bounding box center [260, 298] width 40 height 14
click at [349, 333] on div "Products Show / Hide columns Add product add delivery fee add markup add discou…" at bounding box center [670, 455] width 895 height 355
click at [421, 394] on div "add delivery fee add markup add discount Labour $0.00 Sub total $0.00 Margin $0…" at bounding box center [670, 504] width 861 height 221
click at [389, 326] on input "text" at bounding box center [459, 337] width 229 height 23
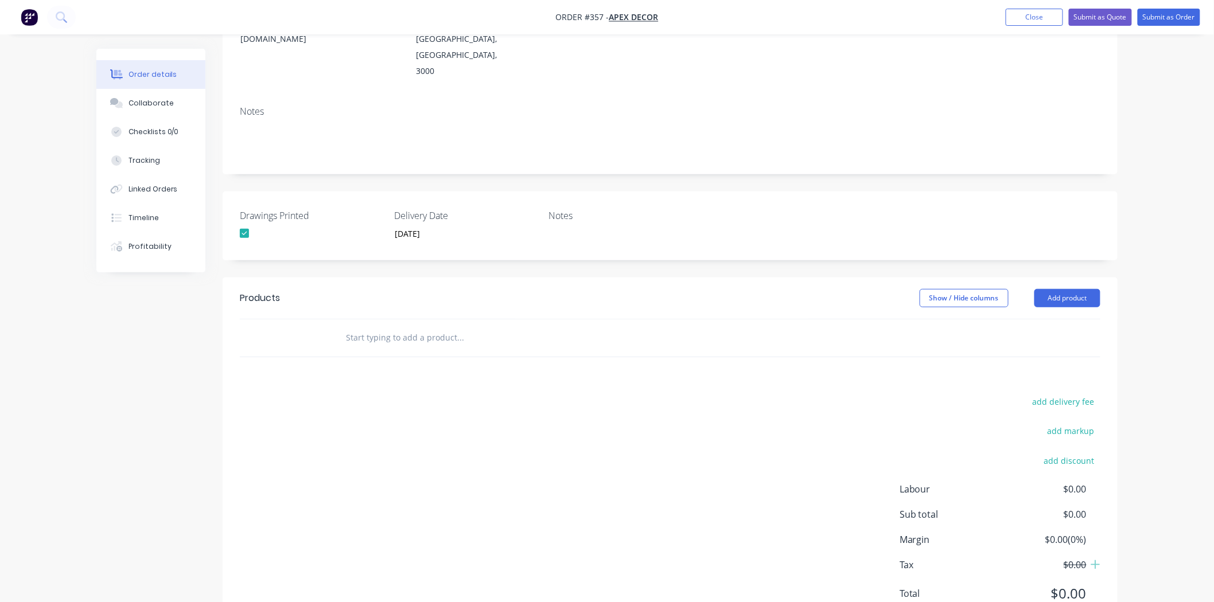
click at [406, 394] on div "add delivery fee add markup add discount Labour $0.00 Sub total $0.00 Margin $0…" at bounding box center [670, 504] width 861 height 221
click at [511, 404] on div "add delivery fee add markup add discount Labour $0.00 Sub total $0.00 Margin $0…" at bounding box center [670, 504] width 861 height 221
click at [482, 394] on div "add delivery fee add markup add discount Labour $0.00 Sub total $0.00 Margin $0…" at bounding box center [670, 504] width 861 height 221
click at [434, 345] on div "Products Show / Hide columns Add product add delivery fee add markup add discou…" at bounding box center [670, 455] width 895 height 355
click at [431, 340] on div "Products Show / Hide columns Add product add delivery fee add markup add discou…" at bounding box center [670, 455] width 895 height 355
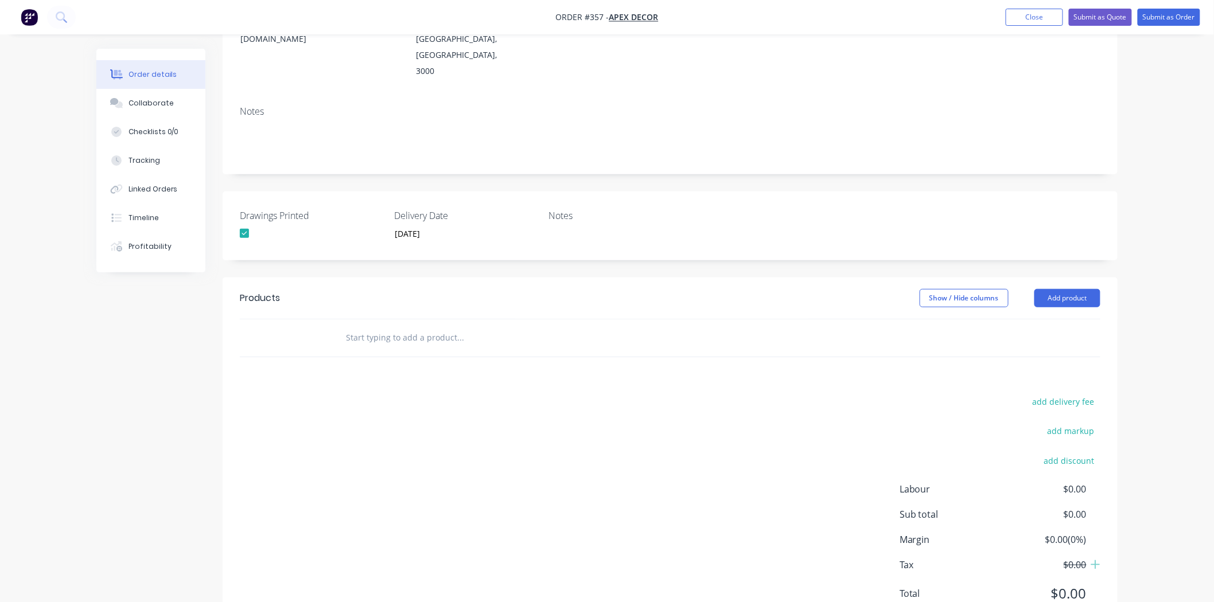
click at [375, 326] on input "text" at bounding box center [459, 337] width 229 height 23
click at [1000, 289] on button "Add product" at bounding box center [1067, 298] width 66 height 18
click at [425, 394] on div "add delivery fee add markup add discount Labour $0.00 Sub total $0.00 Margin $0…" at bounding box center [670, 504] width 861 height 221
click at [375, 326] on input "text" at bounding box center [459, 337] width 229 height 23
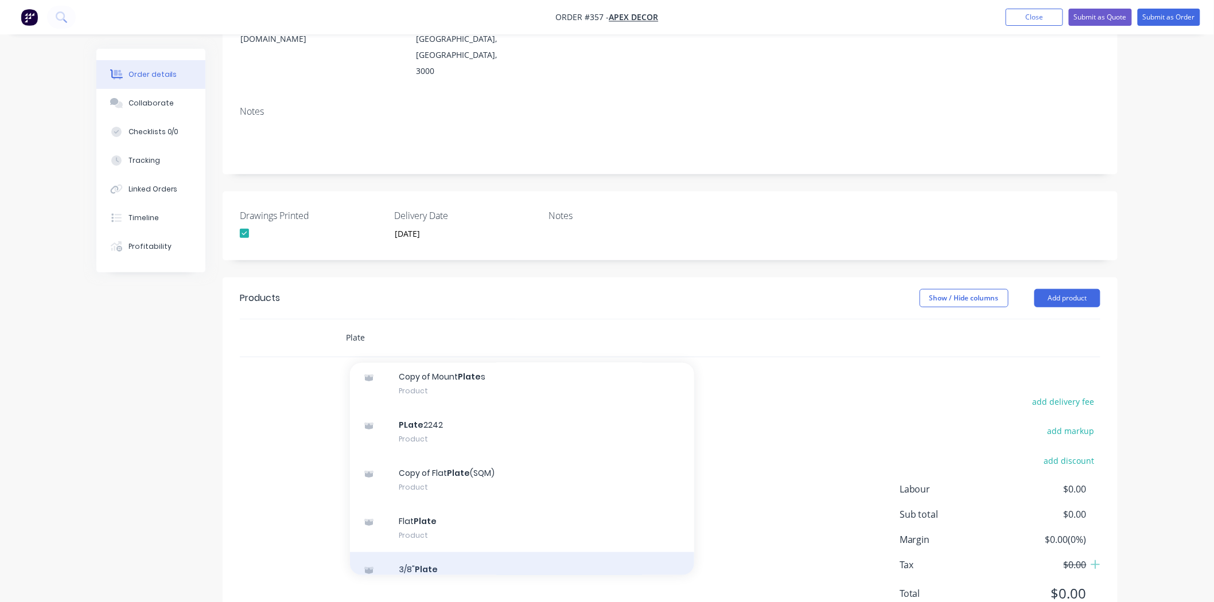
scroll to position [446, 0]
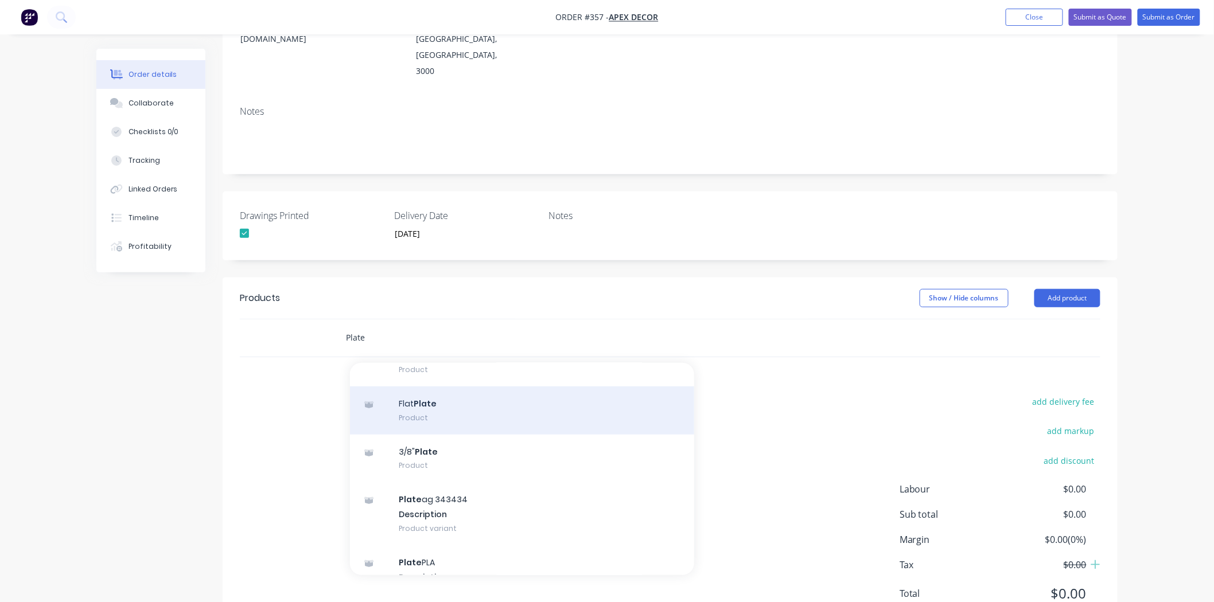
type input "Plate"
click at [422, 387] on div "Flat Plate Product" at bounding box center [522, 411] width 344 height 48
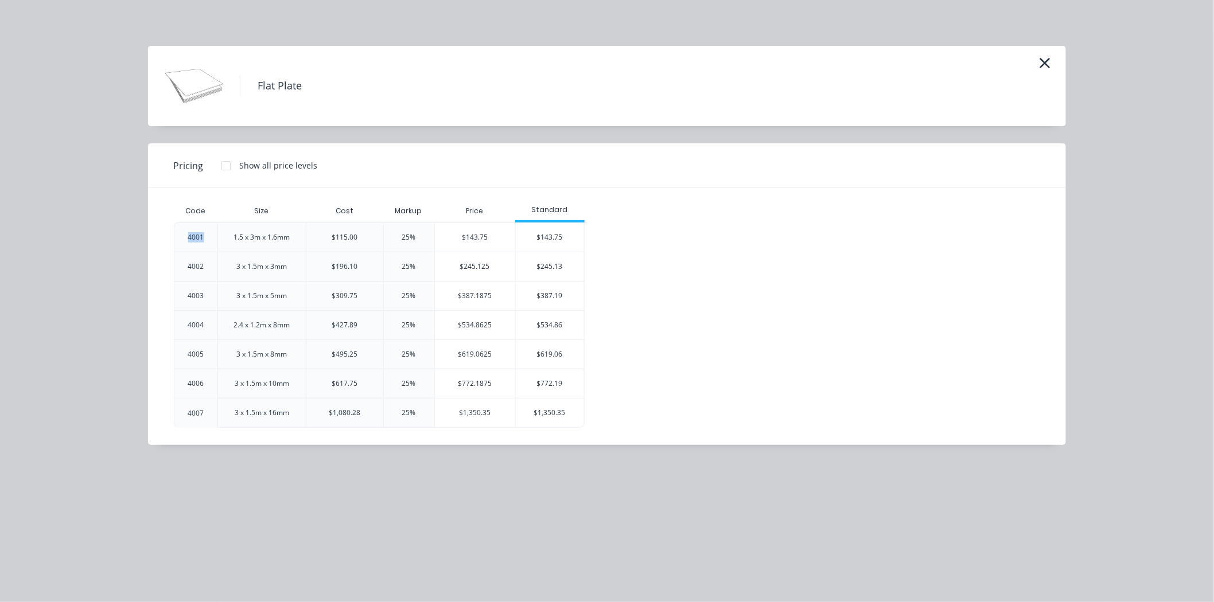
drag, startPoint x: 184, startPoint y: 238, endPoint x: 226, endPoint y: 239, distance: 41.9
click at [211, 237] on div "4001" at bounding box center [196, 237] width 34 height 29
drag, startPoint x: 233, startPoint y: 237, endPoint x: 289, endPoint y: 238, distance: 55.7
click at [288, 238] on div "1.5 x 3m x 1.6mm" at bounding box center [262, 237] width 56 height 10
click at [293, 242] on div "1.5 x 3m x 1.6mm" at bounding box center [262, 237] width 75 height 29
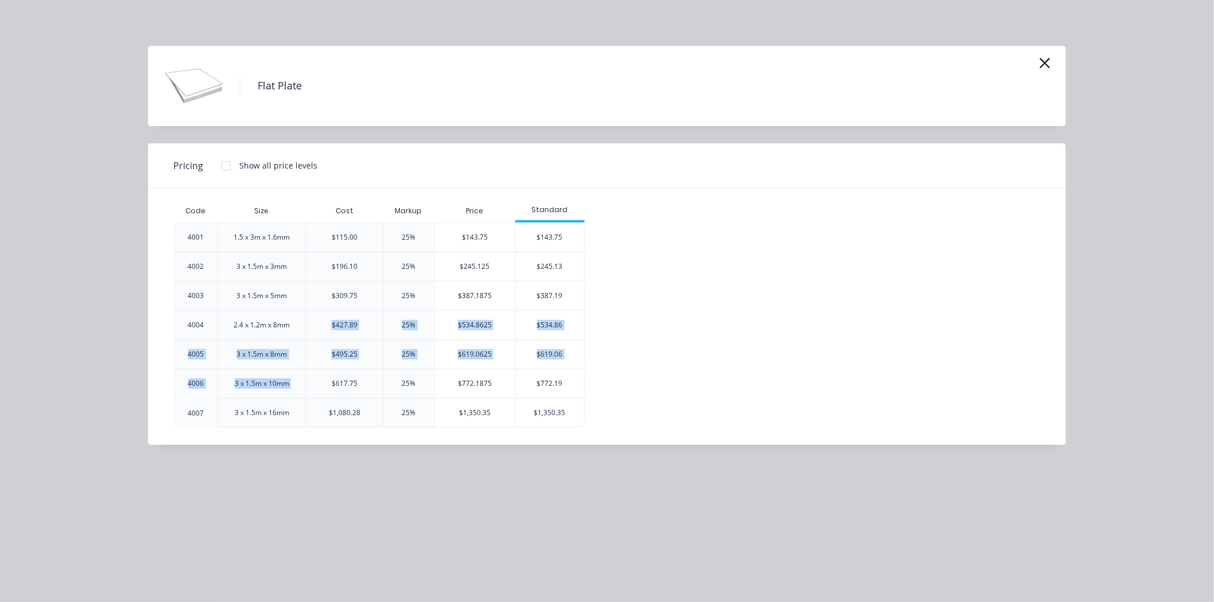
drag, startPoint x: 300, startPoint y: 333, endPoint x: 310, endPoint y: 409, distance: 77.0
click at [310, 405] on div "4001 1.5 x 3m x 1.6mm $115.00 25% $143.75 $143.75 4002 3 x 1.5m x 3mm $196.10 2…" at bounding box center [598, 325] width 849 height 205
click at [387, 238] on div "25%" at bounding box center [408, 237] width 51 height 29
drag, startPoint x: 202, startPoint y: 236, endPoint x: 193, endPoint y: 236, distance: 9.2
click at [193, 236] on div "4001" at bounding box center [196, 237] width 16 height 10
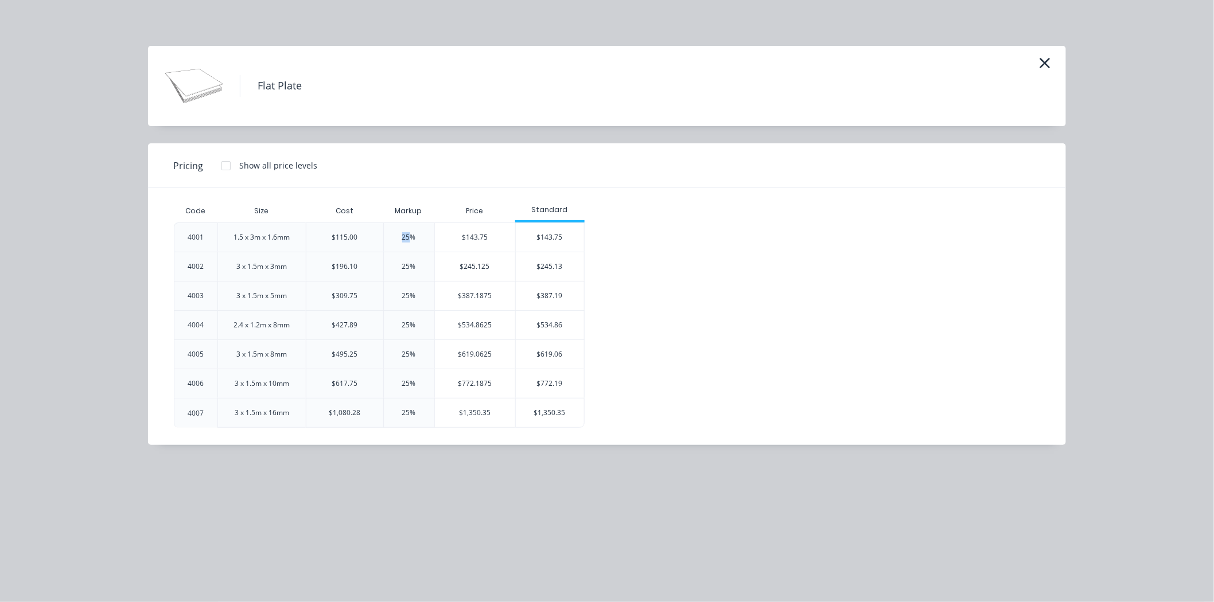
drag, startPoint x: 402, startPoint y: 238, endPoint x: 410, endPoint y: 236, distance: 7.5
click at [410, 236] on div "25%" at bounding box center [409, 237] width 14 height 10
drag, startPoint x: 534, startPoint y: 209, endPoint x: 564, endPoint y: 209, distance: 29.8
click at [538, 209] on div "Standard" at bounding box center [550, 210] width 70 height 10
click at [568, 210] on div "Standard" at bounding box center [550, 210] width 70 height 10
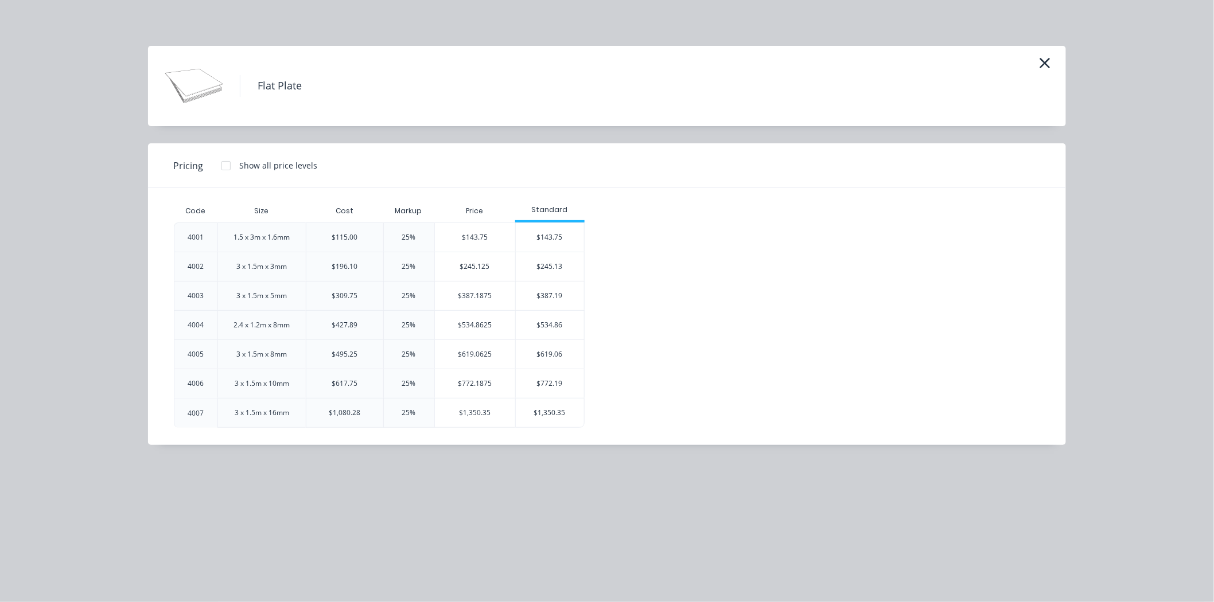
drag, startPoint x: 620, startPoint y: 211, endPoint x: 598, endPoint y: 209, distance: 21.9
click at [606, 211] on div "Code Size Cost Markup Price Standard 4001 1.5 x 3m x 1.6mm $115.00 25% $143.75 …" at bounding box center [598, 314] width 849 height 228
click at [594, 209] on div "Code Size Cost Markup Price Standard 4001 1.5 x 3m x 1.6mm $115.00 25% $143.75 …" at bounding box center [598, 314] width 849 height 228
click at [581, 205] on div "Standard" at bounding box center [550, 210] width 70 height 10
click at [480, 296] on div "$387.1875" at bounding box center [475, 296] width 80 height 29
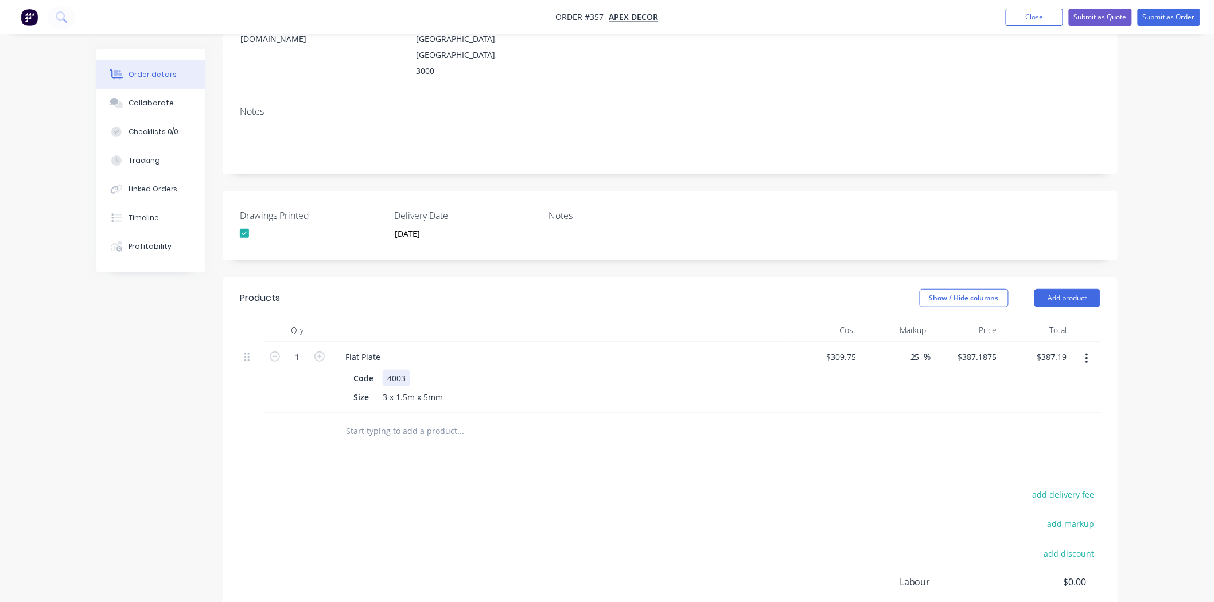
click at [406, 370] on div "4003" at bounding box center [397, 378] width 28 height 17
click at [850, 349] on input "309.75" at bounding box center [844, 357] width 36 height 17
type input "$309.75"
click at [987, 349] on input "387.1875" at bounding box center [979, 357] width 45 height 17
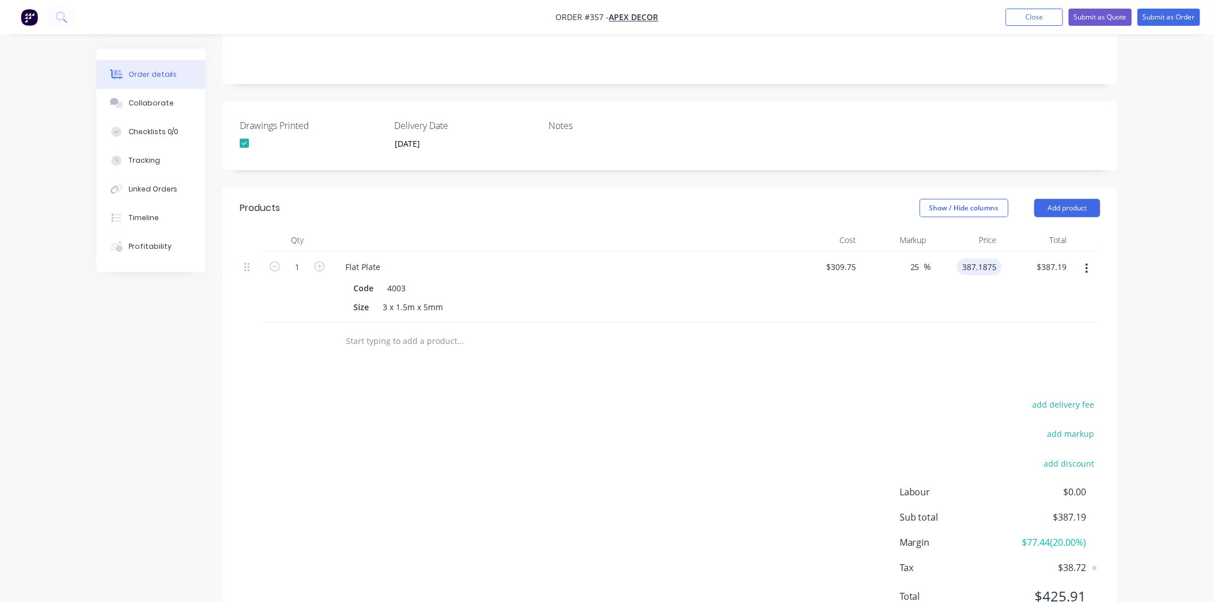
scroll to position [270, 0]
type input "$387.1875"
click at [598, 317] on div "Products Show / Hide columns Add product Qty Cost Markup Price Total 1 Flat Pla…" at bounding box center [670, 409] width 895 height 448
click at [381, 328] on input "text" at bounding box center [459, 339] width 229 height 23
drag, startPoint x: 1014, startPoint y: 491, endPoint x: 1100, endPoint y: 492, distance: 86.1
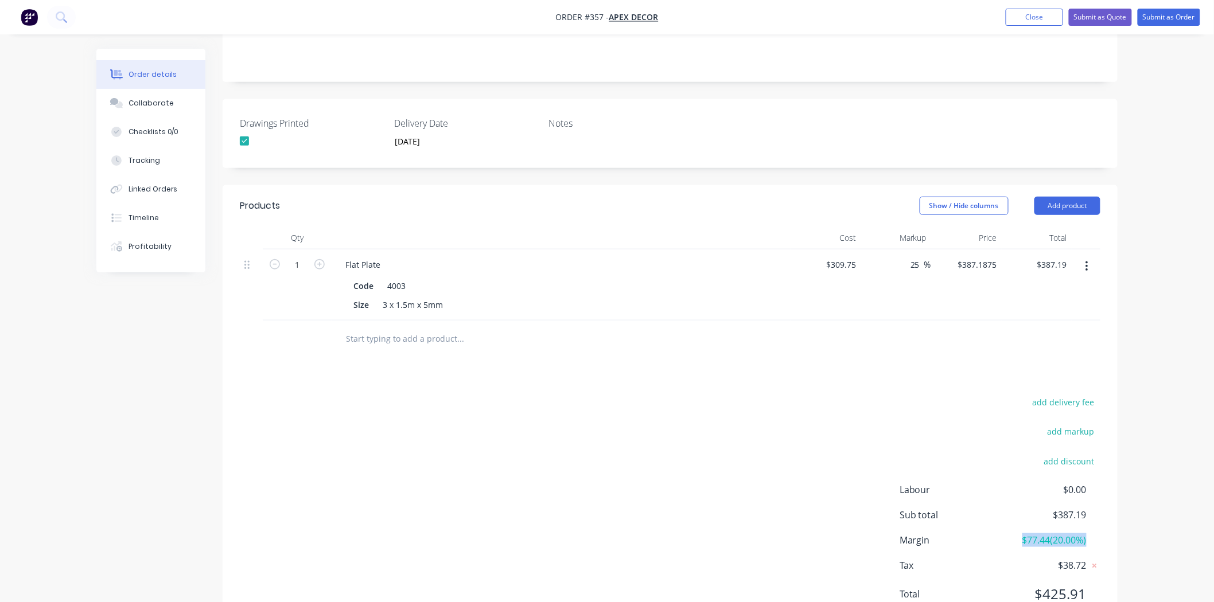
click at [1000, 492] on div "Margin $77.44 ( 20.00 %)" at bounding box center [1000, 541] width 201 height 14
click at [1000, 472] on div "Order details Collaborate Checklists 0/0 Tracking Linked Orders Timeline Profit…" at bounding box center [607, 190] width 1214 height 921
click at [394, 328] on div "Products Show / Hide columns Add product Qty Cost Markup Price Total 1 Flat Pla…" at bounding box center [670, 409] width 895 height 448
click at [372, 395] on div "add delivery fee add markup add discount Labour $0.00 Sub total $387.19 Margin …" at bounding box center [670, 505] width 861 height 221
click at [421, 395] on div "add delivery fee add markup add discount Labour $0.00 Sub total $387.19 Margin …" at bounding box center [670, 505] width 861 height 221
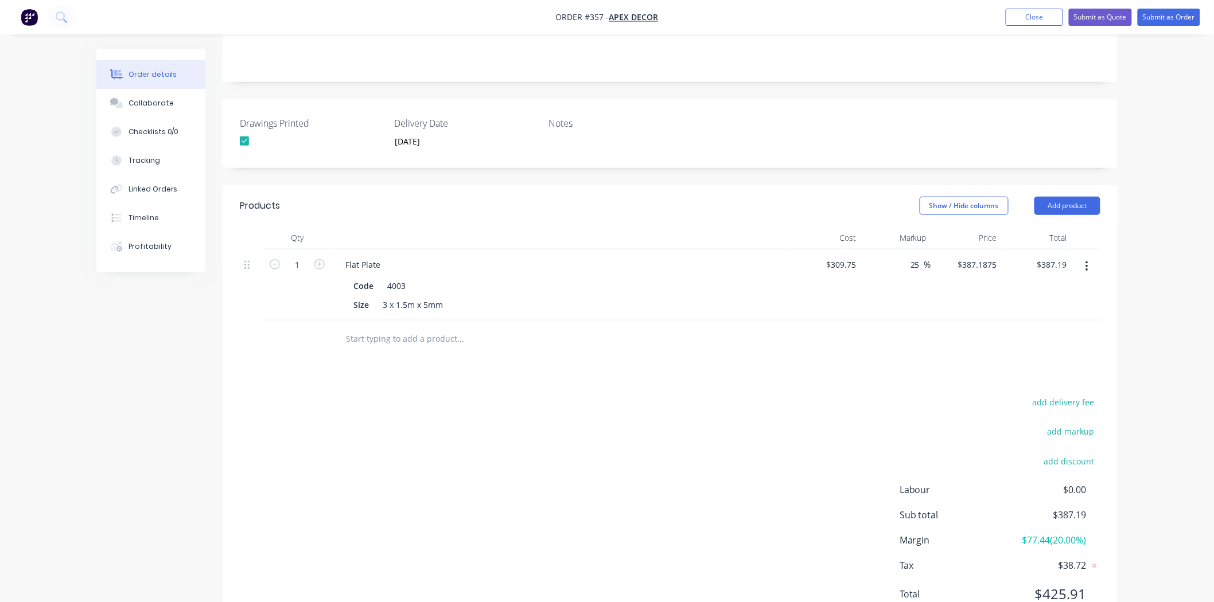
click at [877, 334] on div "Products Show / Hide columns Add product Qty Cost Markup Price Total 1 Flat Pla…" at bounding box center [670, 409] width 895 height 448
click at [1000, 236] on div "Order details Collaborate Checklists 0/0 Tracking Linked Orders Timeline Profit…" at bounding box center [607, 215] width 1044 height 872
click at [1000, 185] on div "Order details Collaborate Checklists 0/0 Tracking Linked Orders Timeline Profit…" at bounding box center [607, 215] width 1044 height 872
click at [1000, 197] on button "Add product" at bounding box center [1067, 206] width 66 height 18
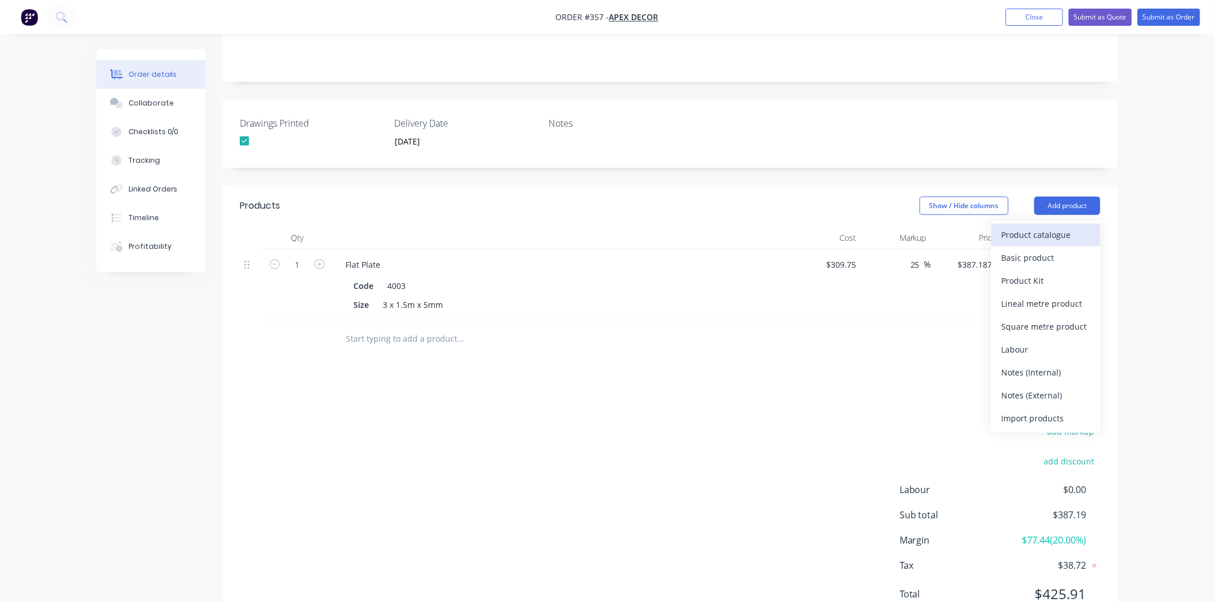
click at [1000, 227] on div "Product catalogue" at bounding box center [1046, 235] width 88 height 17
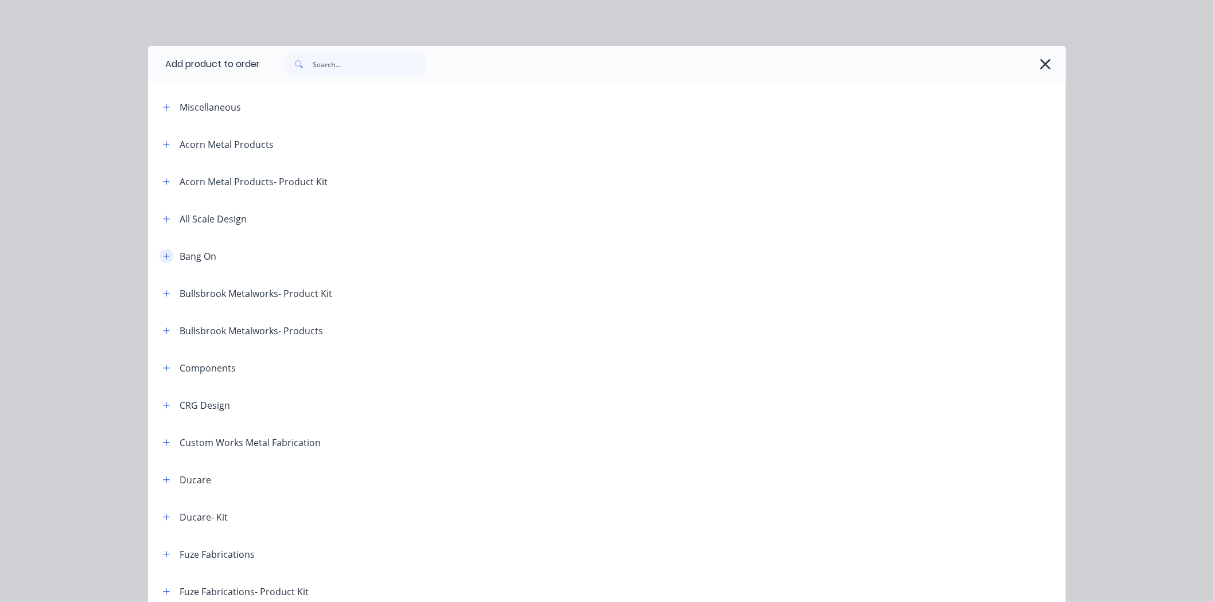
click at [163, 255] on icon "button" at bounding box center [166, 256] width 7 height 8
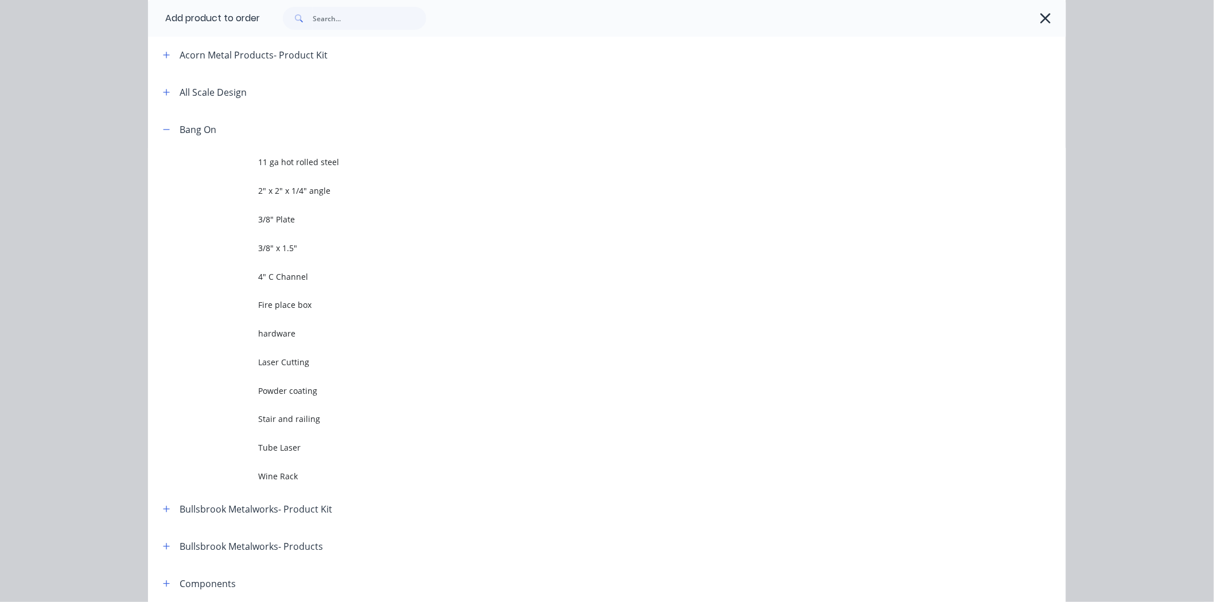
scroll to position [127, 0]
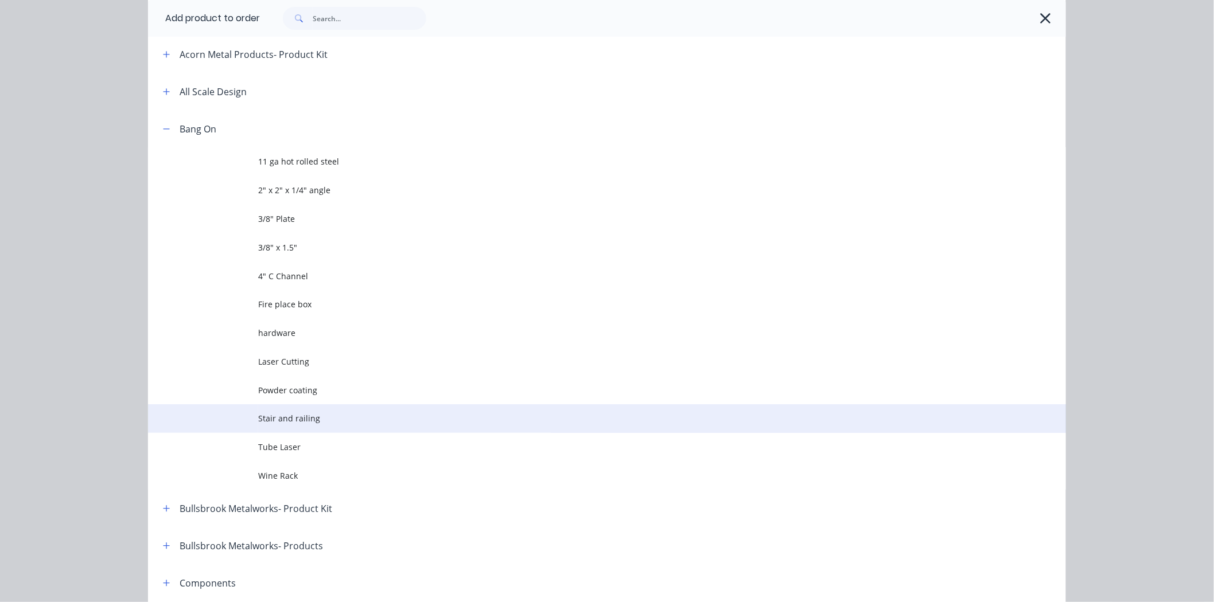
click at [288, 422] on span "Stair and railing" at bounding box center [581, 418] width 646 height 12
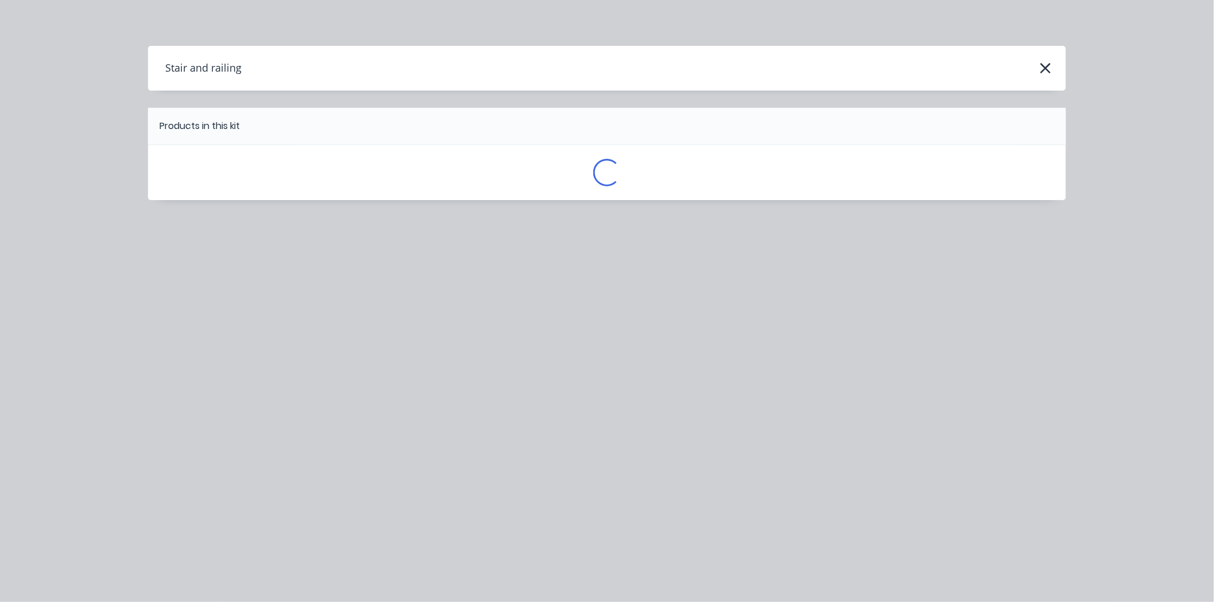
scroll to position [0, 0]
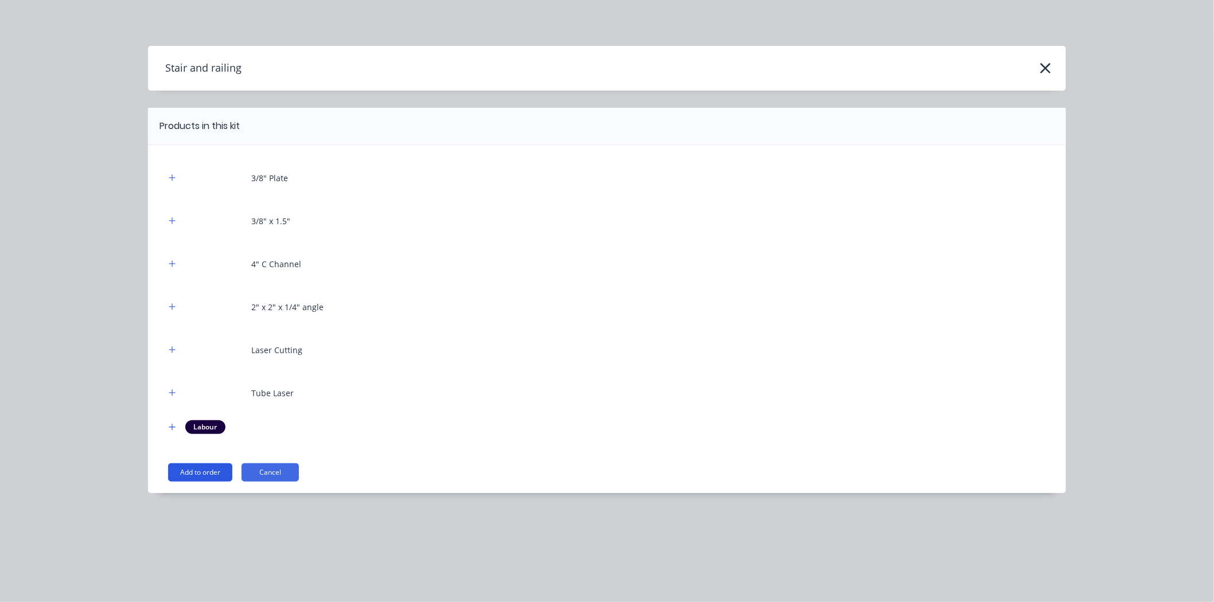
click at [205, 468] on button "Add to order" at bounding box center [200, 473] width 64 height 18
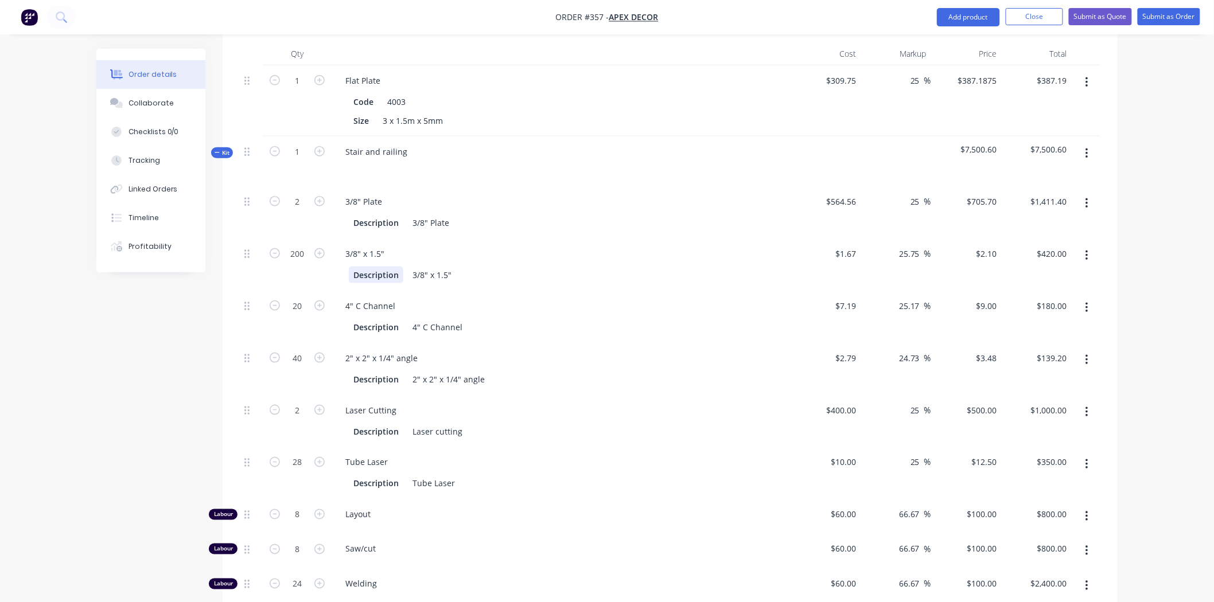
scroll to position [398, 0]
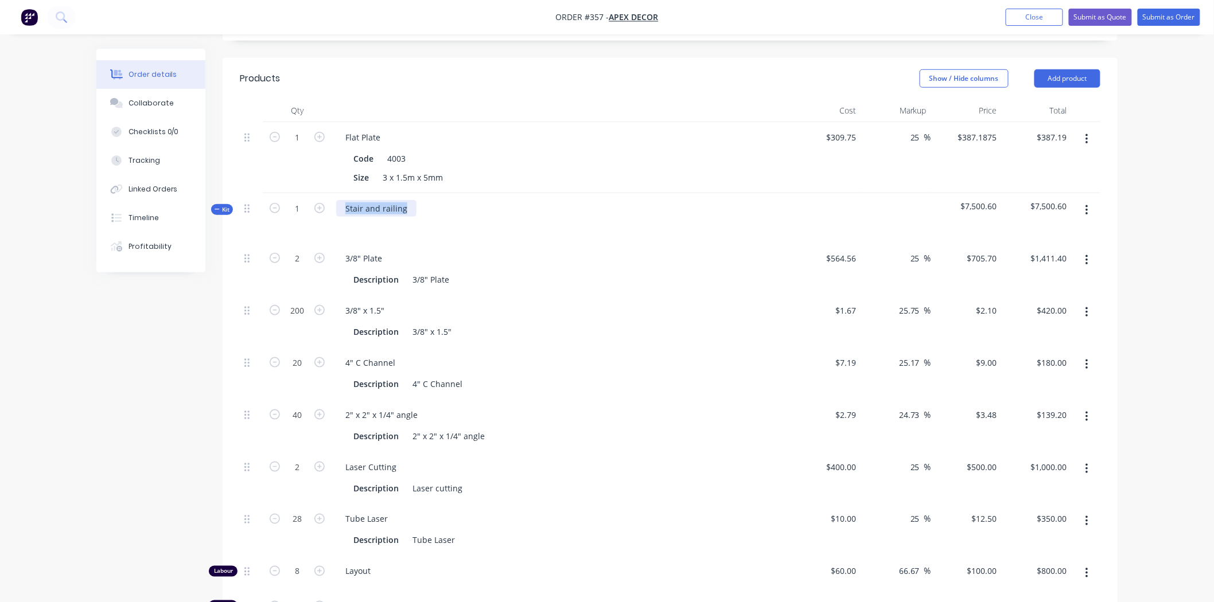
drag, startPoint x: 406, startPoint y: 159, endPoint x: 337, endPoint y: 162, distance: 68.4
click at [337, 200] on div "Stair and railing" at bounding box center [376, 208] width 80 height 17
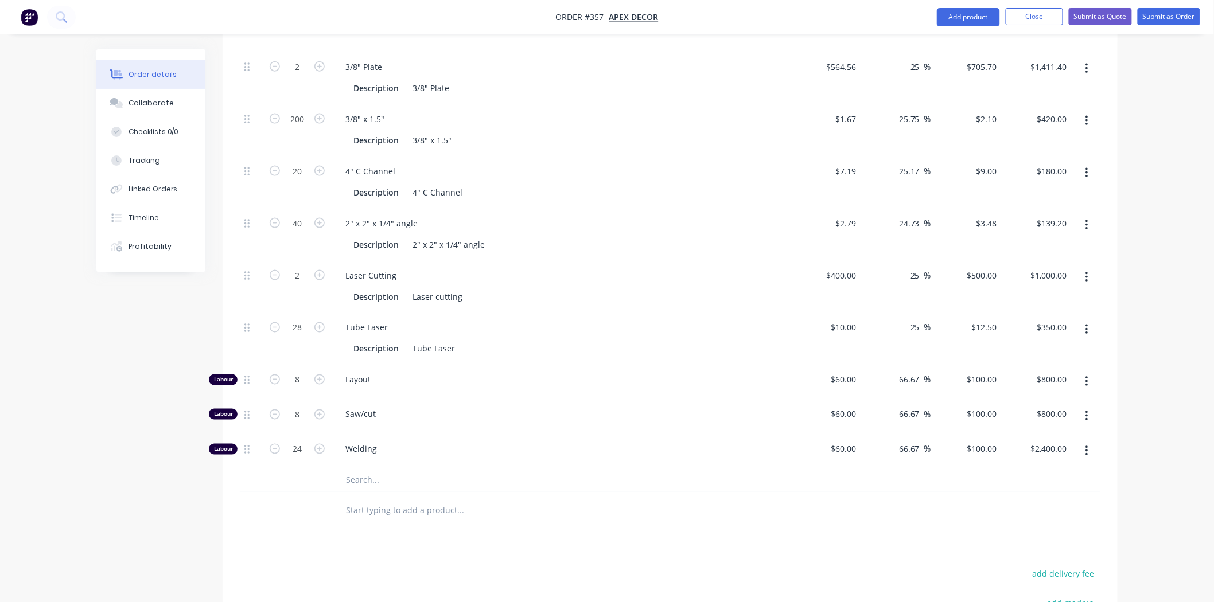
scroll to position [589, 0]
drag, startPoint x: 216, startPoint y: 332, endPoint x: 242, endPoint y: 334, distance: 25.9
click at [240, 365] on div "Labour 8 Layout $60.00 $60.00 66.67 66.67 % $100.00 $100.00 $800.00 $800.00" at bounding box center [670, 382] width 861 height 35
click at [222, 410] on div "Labour" at bounding box center [223, 415] width 29 height 11
drag, startPoint x: 223, startPoint y: 404, endPoint x: 230, endPoint y: 403, distance: 7.7
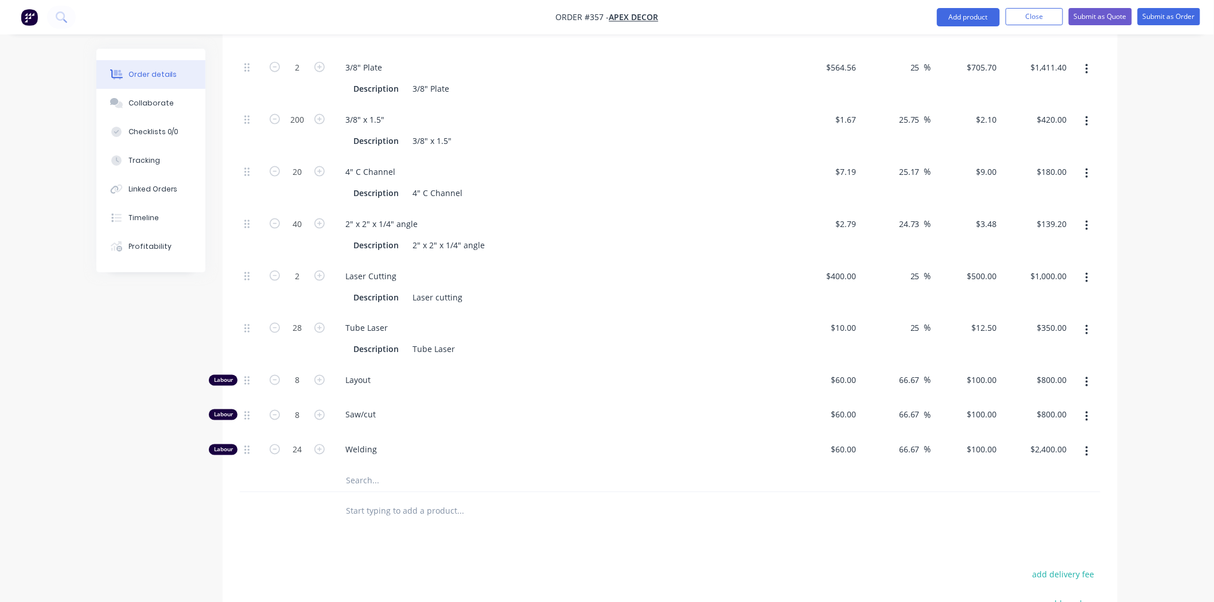
click at [224, 445] on div "Labour" at bounding box center [223, 450] width 29 height 11
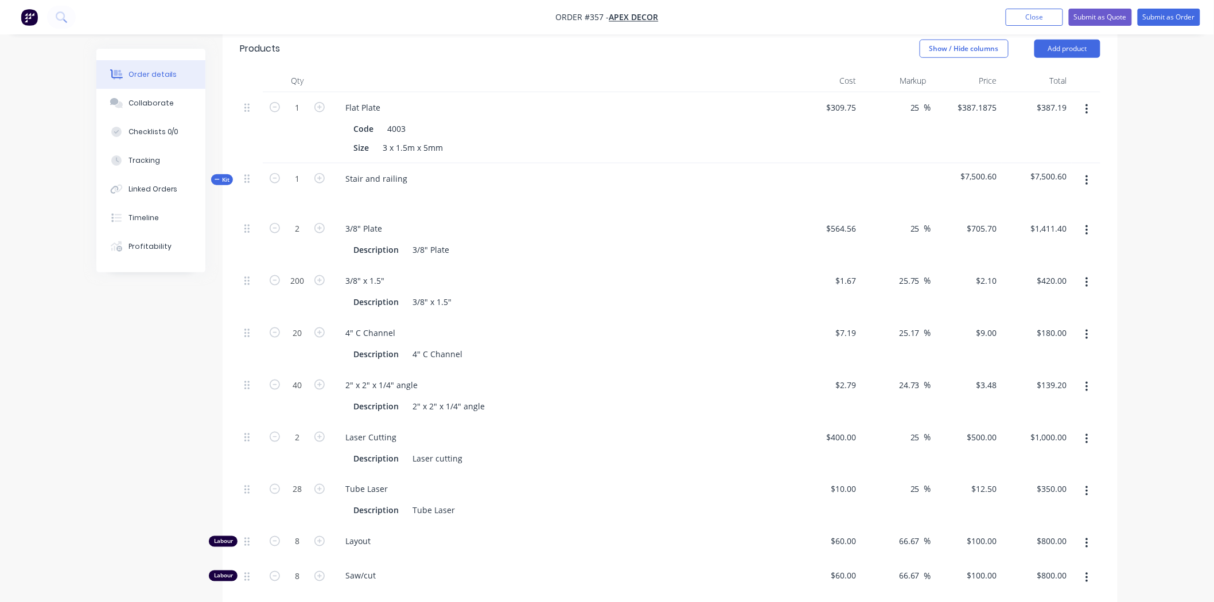
scroll to position [398, 0]
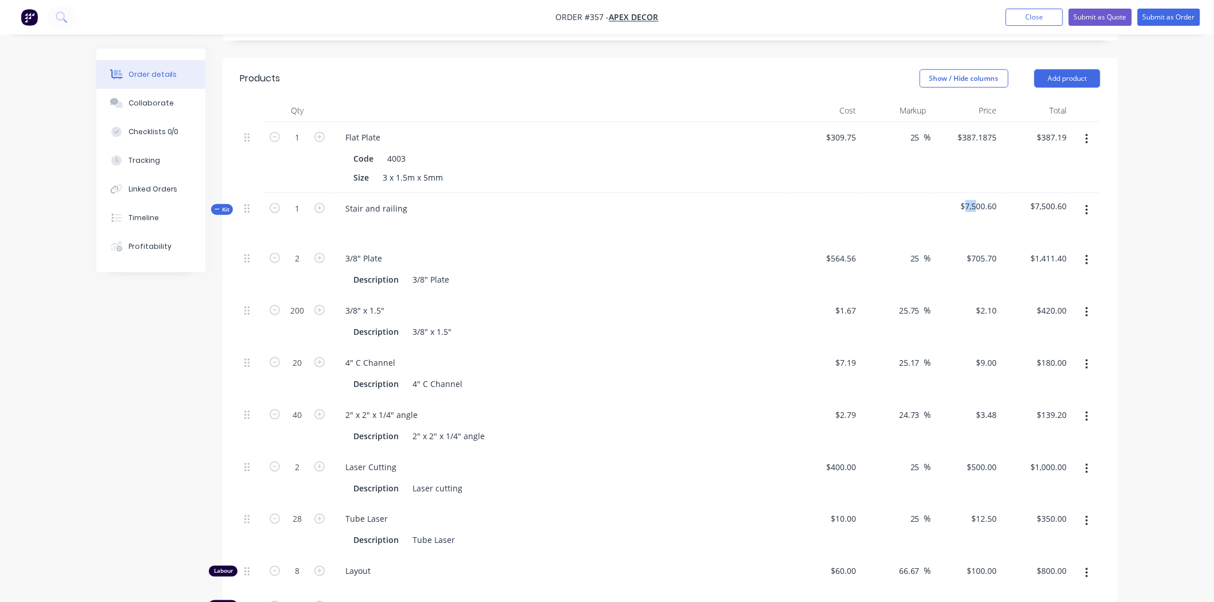
drag, startPoint x: 966, startPoint y: 157, endPoint x: 981, endPoint y: 156, distance: 15.5
click at [981, 200] on span "$7,500.60" at bounding box center [966, 206] width 61 height 12
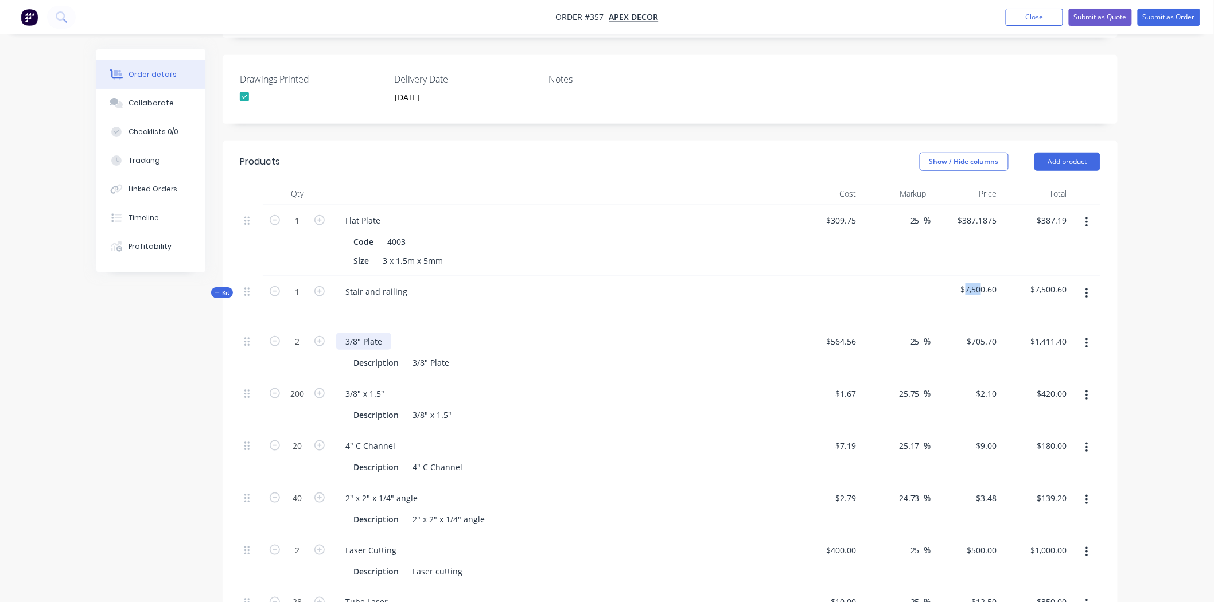
scroll to position [334, 0]
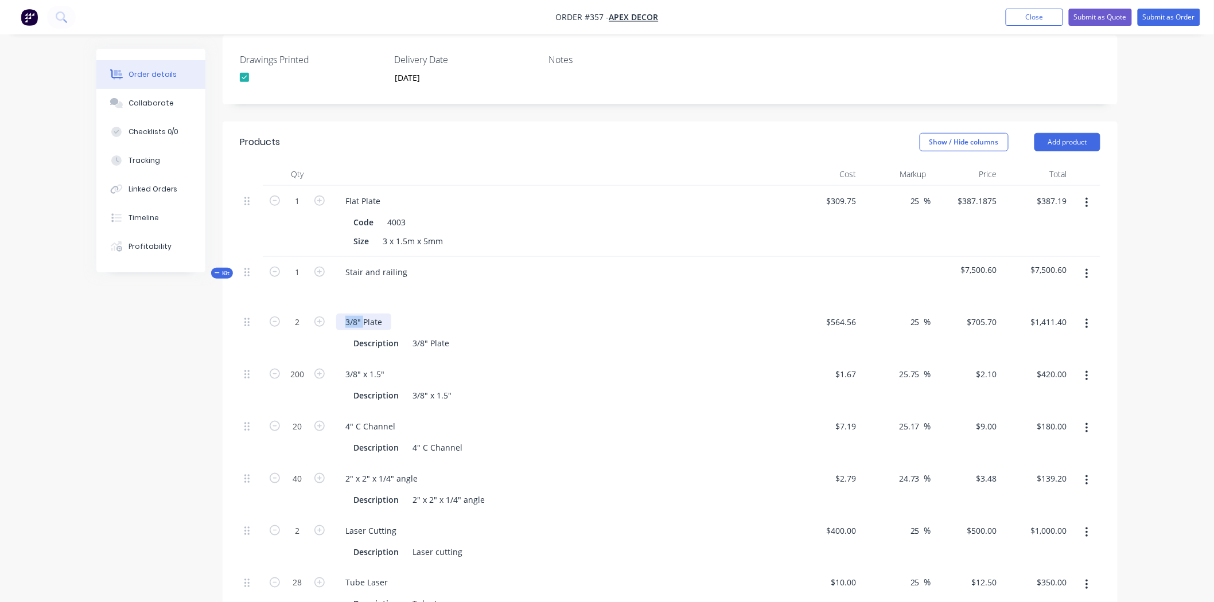
drag, startPoint x: 338, startPoint y: 267, endPoint x: 367, endPoint y: 267, distance: 28.7
click at [366, 314] on div "3/8" Plate" at bounding box center [363, 322] width 55 height 17
click at [219, 270] on icon at bounding box center [217, 273] width 5 height 6
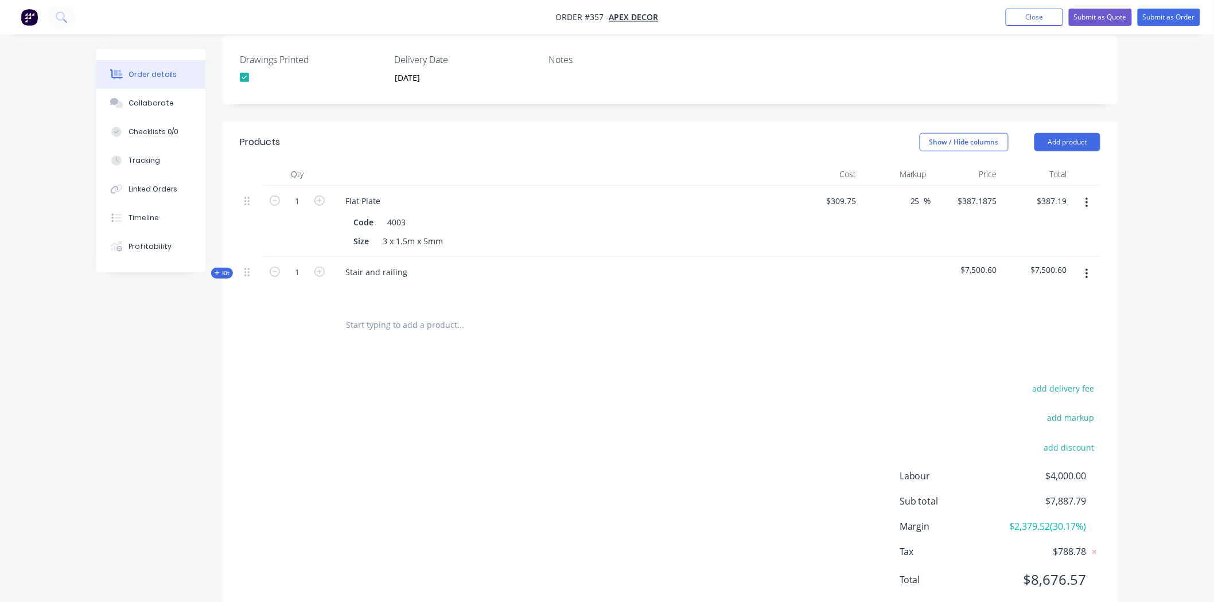
scroll to position [320, 0]
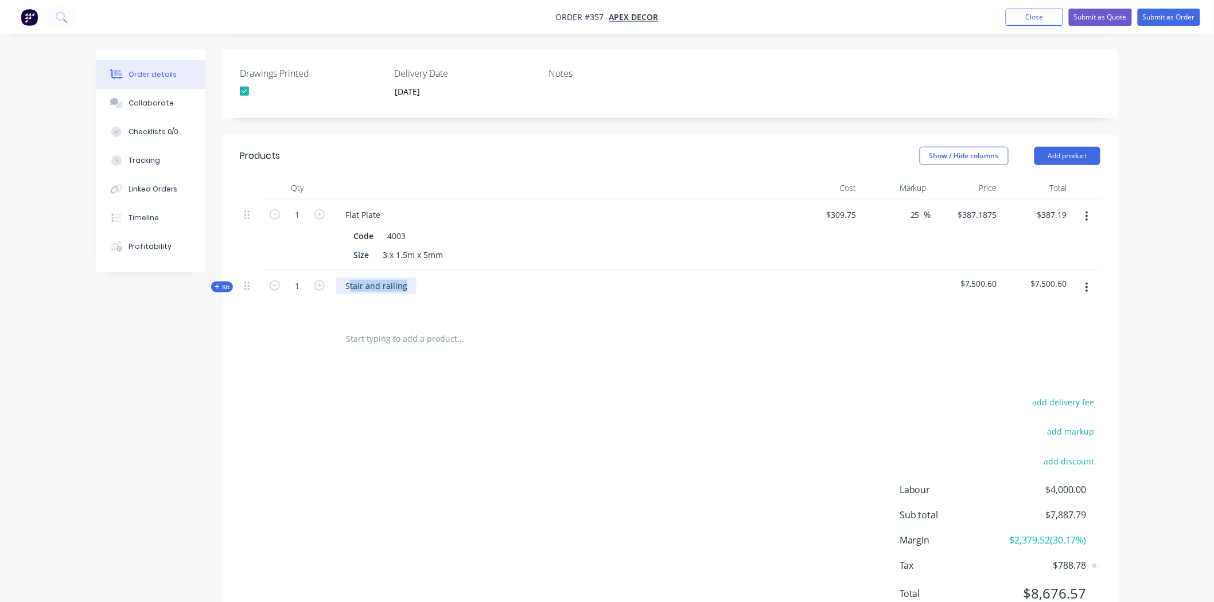
drag, startPoint x: 351, startPoint y: 239, endPoint x: 431, endPoint y: 239, distance: 80.3
click at [417, 271] on div "Stair and railing" at bounding box center [561, 296] width 459 height 50
drag, startPoint x: 968, startPoint y: 238, endPoint x: 995, endPoint y: 238, distance: 26.4
click at [994, 278] on span "$7,500.60" at bounding box center [966, 284] width 61 height 12
click at [1000, 239] on div "Order details Collaborate Checklists 0/0 Tracking Linked Orders Timeline Profit…" at bounding box center [607, 165] width 1214 height 971
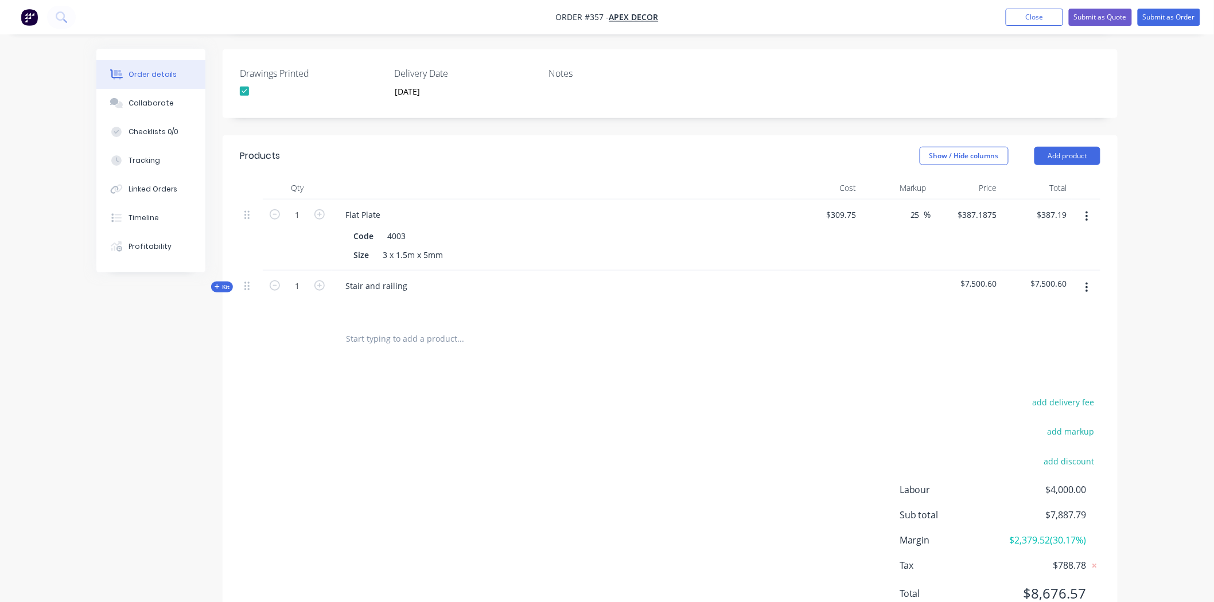
click at [359, 395] on div "add delivery fee add markup add discount Labour $4,000.00 Sub total $7,887.79 M…" at bounding box center [670, 505] width 861 height 221
click at [224, 283] on span "Kit" at bounding box center [222, 287] width 15 height 9
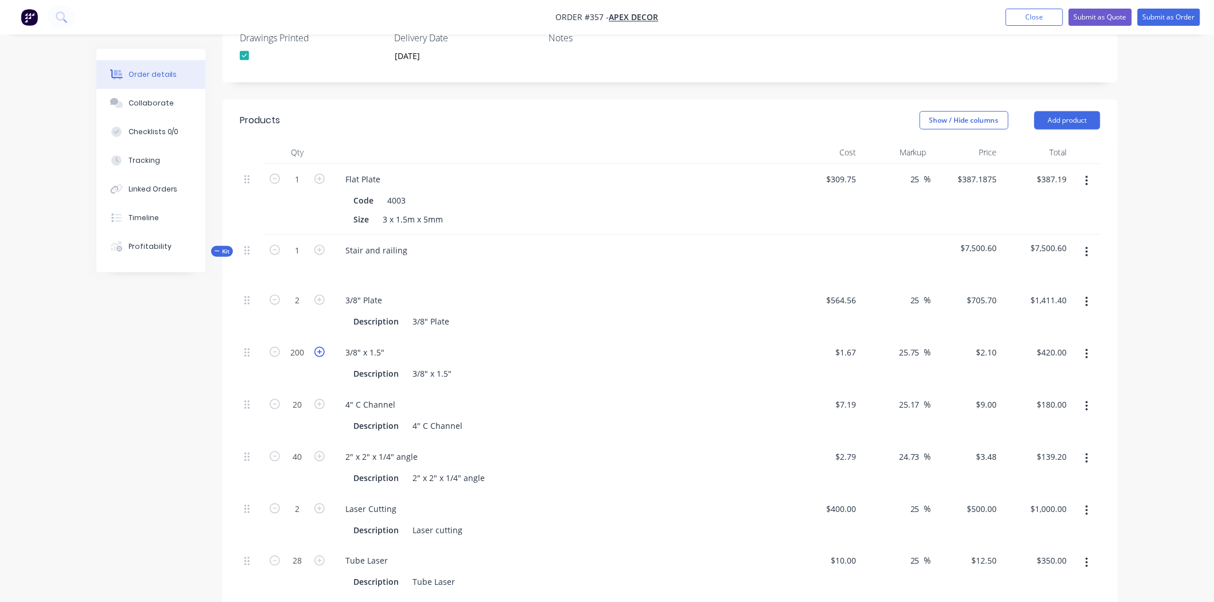
scroll to position [384, 0]
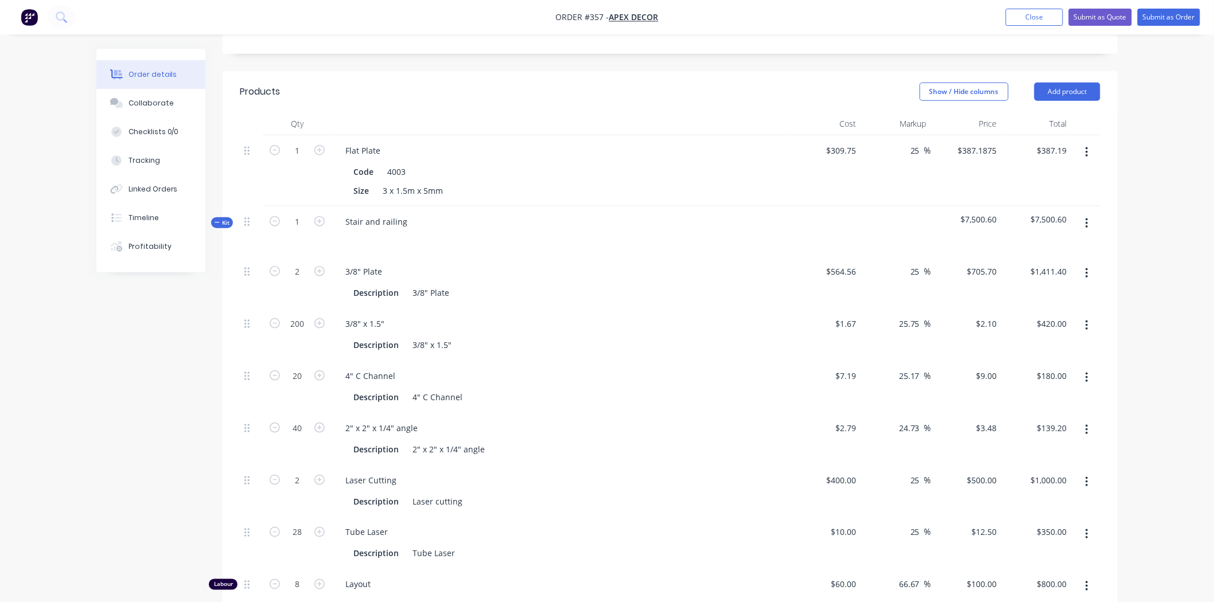
click at [1000, 316] on button "button" at bounding box center [1086, 326] width 27 height 21
click at [1000, 394] on div "Delete" at bounding box center [1046, 402] width 88 height 17
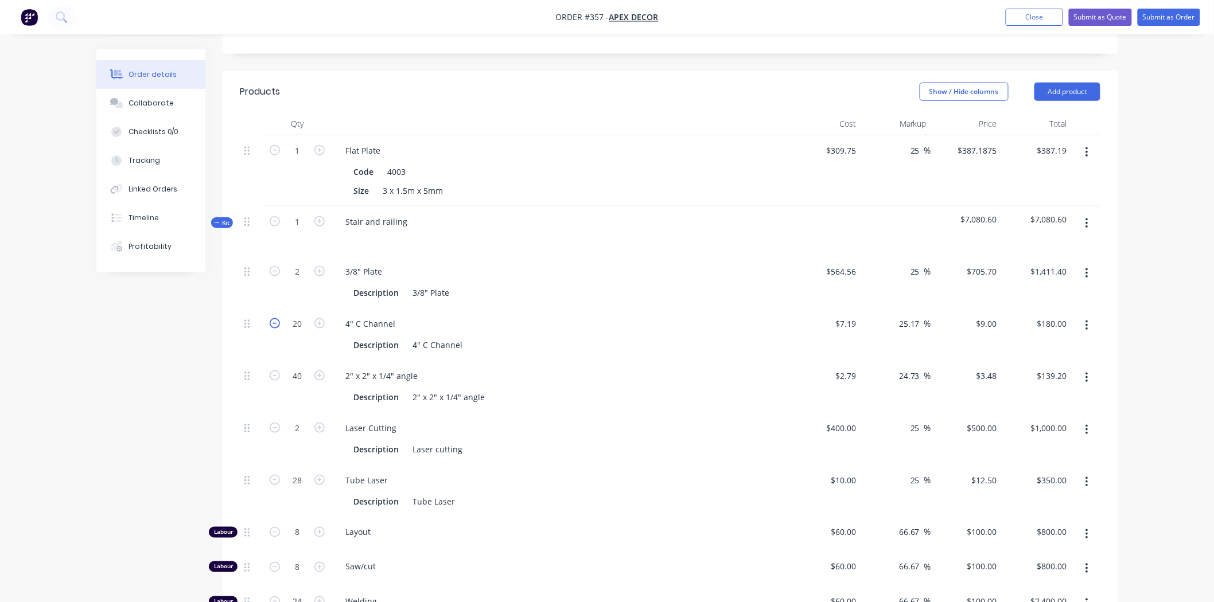
click at [272, 318] on icon "button" at bounding box center [275, 323] width 10 height 10
type input "19"
type input "$171.00"
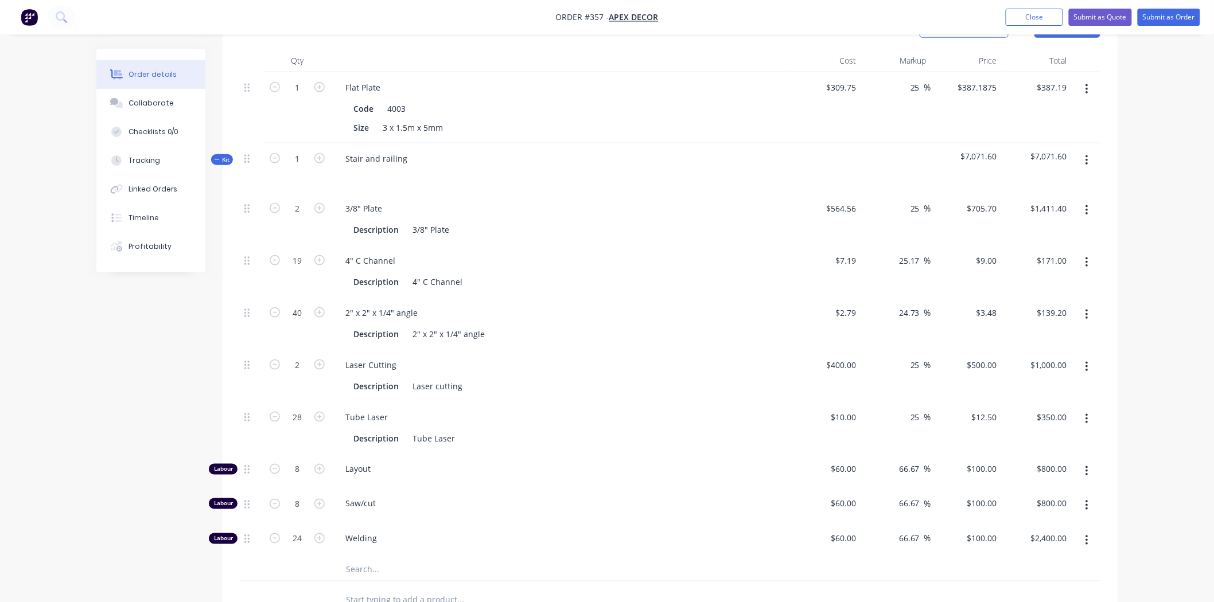
scroll to position [575, 0]
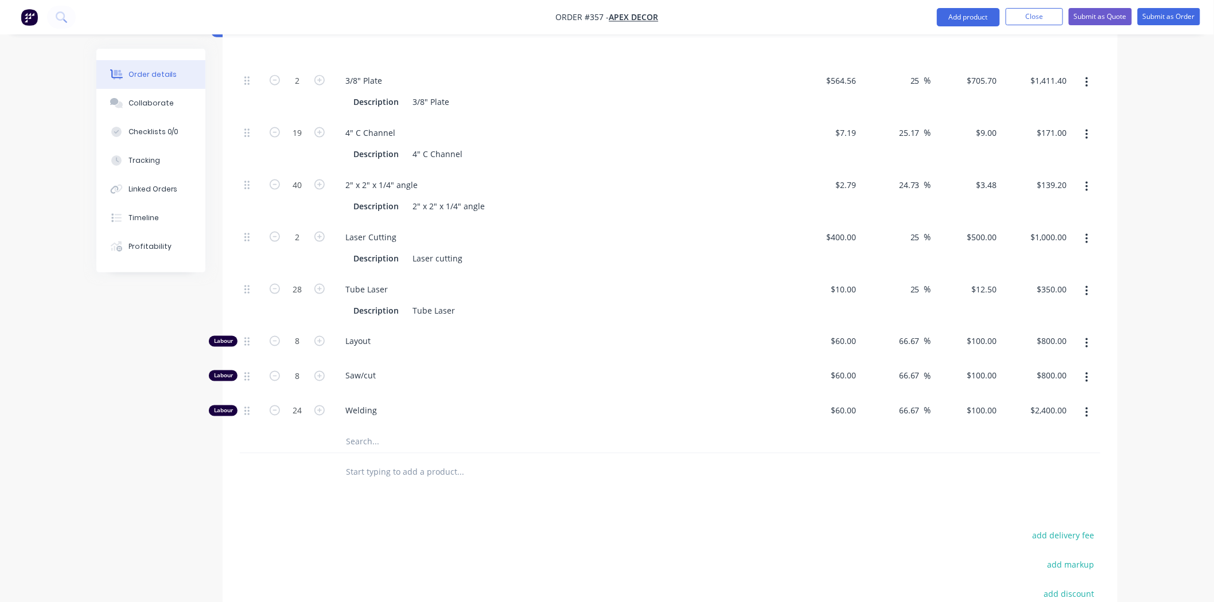
click at [360, 430] on input "text" at bounding box center [459, 441] width 229 height 23
click at [231, 336] on div "Labour" at bounding box center [223, 341] width 29 height 11
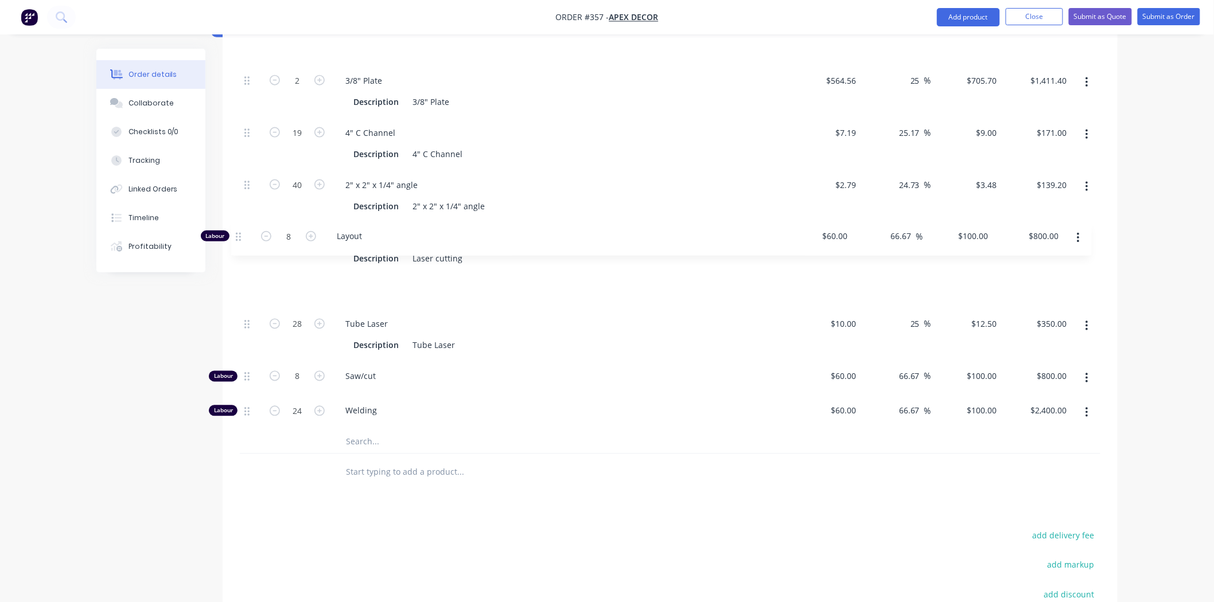
drag, startPoint x: 246, startPoint y: 294, endPoint x: 238, endPoint y: 238, distance: 56.8
click at [238, 238] on div "Qty Cost Markup Price Total 1 Flat Plate Code 4003 Size 3 x 1.5m x 5mm $309.75 …" at bounding box center [670, 206] width 895 height 570
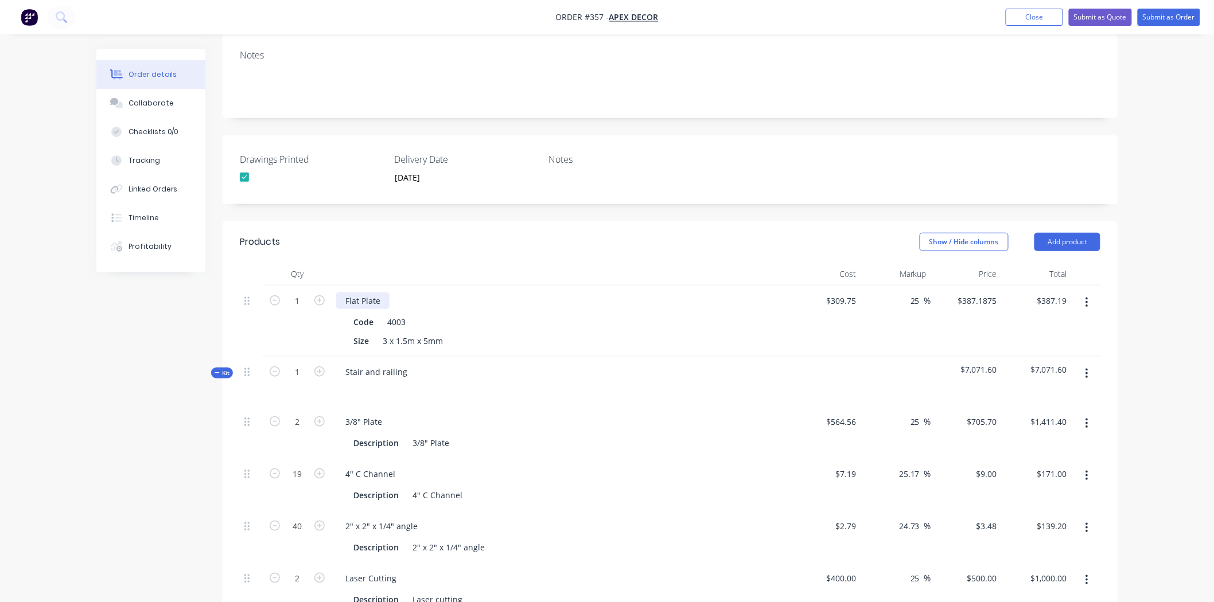
scroll to position [328, 0]
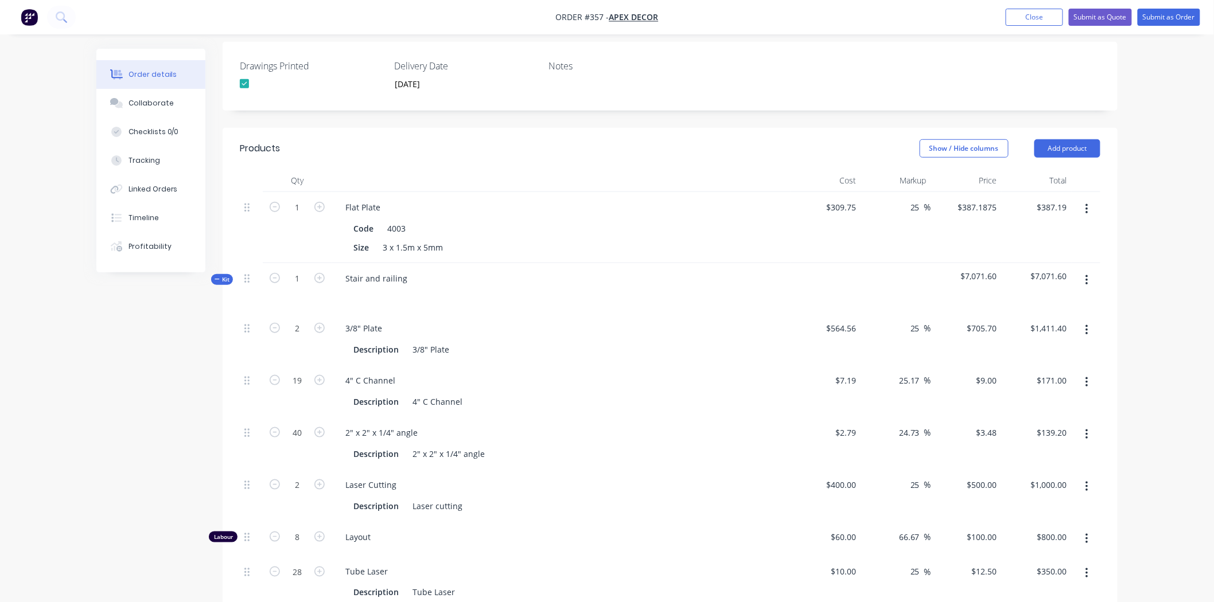
click at [220, 275] on span "Kit" at bounding box center [222, 279] width 15 height 9
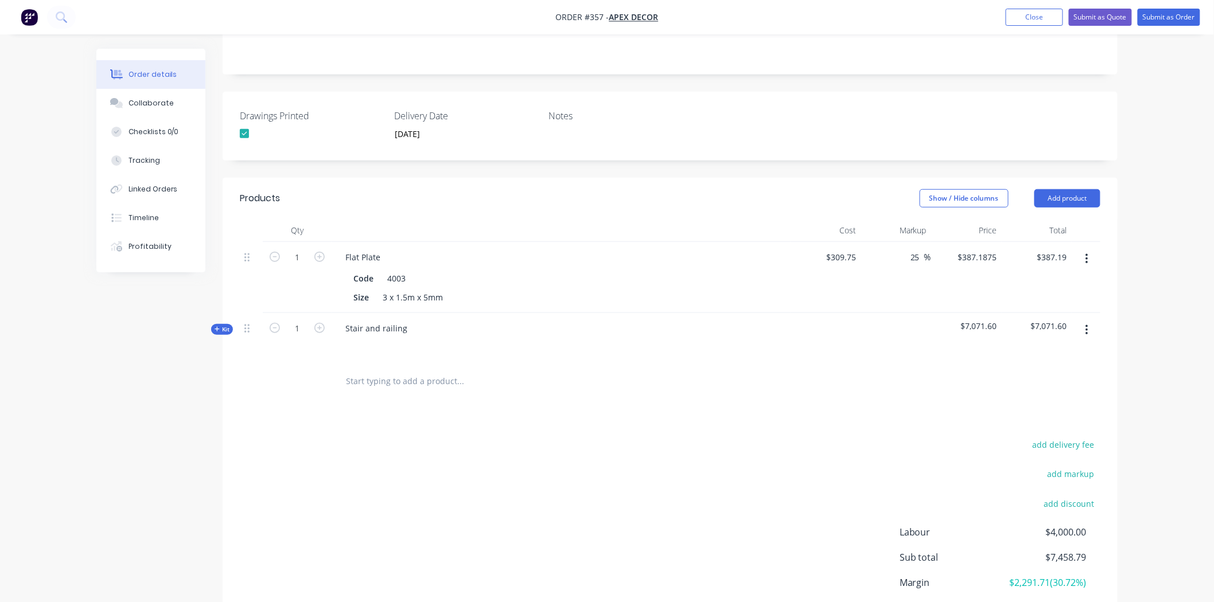
scroll to position [256, 0]
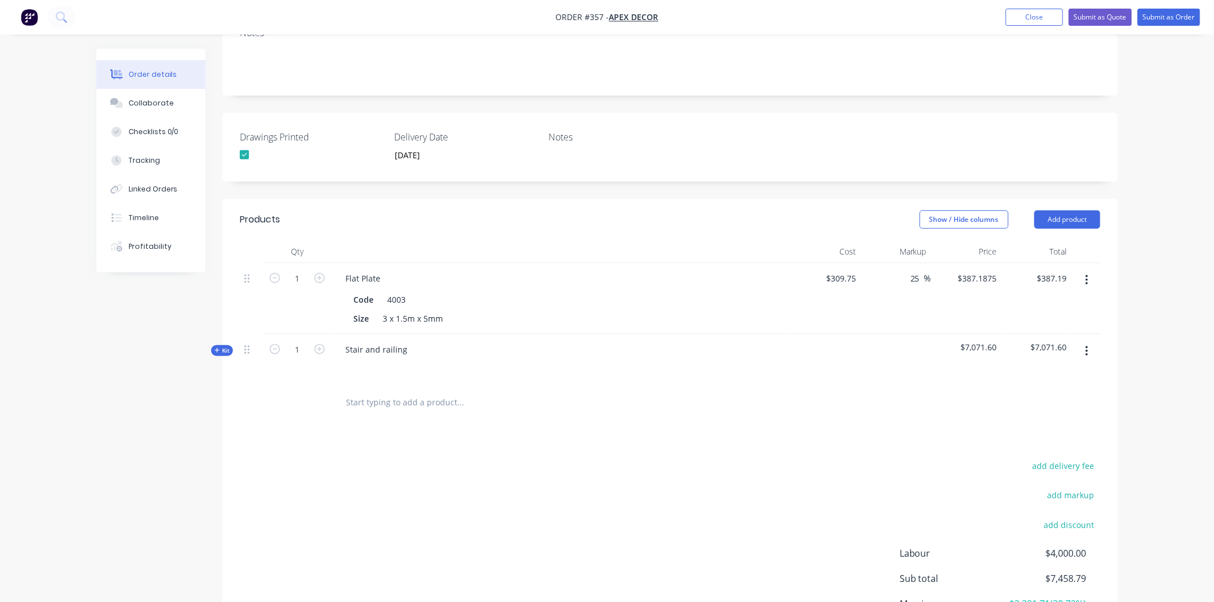
click at [379, 211] on div "Products" at bounding box center [331, 220] width 183 height 18
click at [395, 388] on div "Products Show / Hide columns Add product Qty Cost Markup Price Total 1 Flat Pla…" at bounding box center [670, 448] width 895 height 498
click at [593, 458] on div "add delivery fee add markup add discount Labour $4,000.00 Sub total $7,458.79 M…" at bounding box center [670, 568] width 861 height 221
click at [341, 376] on div "Products Show / Hide columns Add product Qty Cost Markup Price Total 1 Flat Pla…" at bounding box center [670, 448] width 895 height 498
click at [222, 347] on span "Kit" at bounding box center [222, 351] width 15 height 9
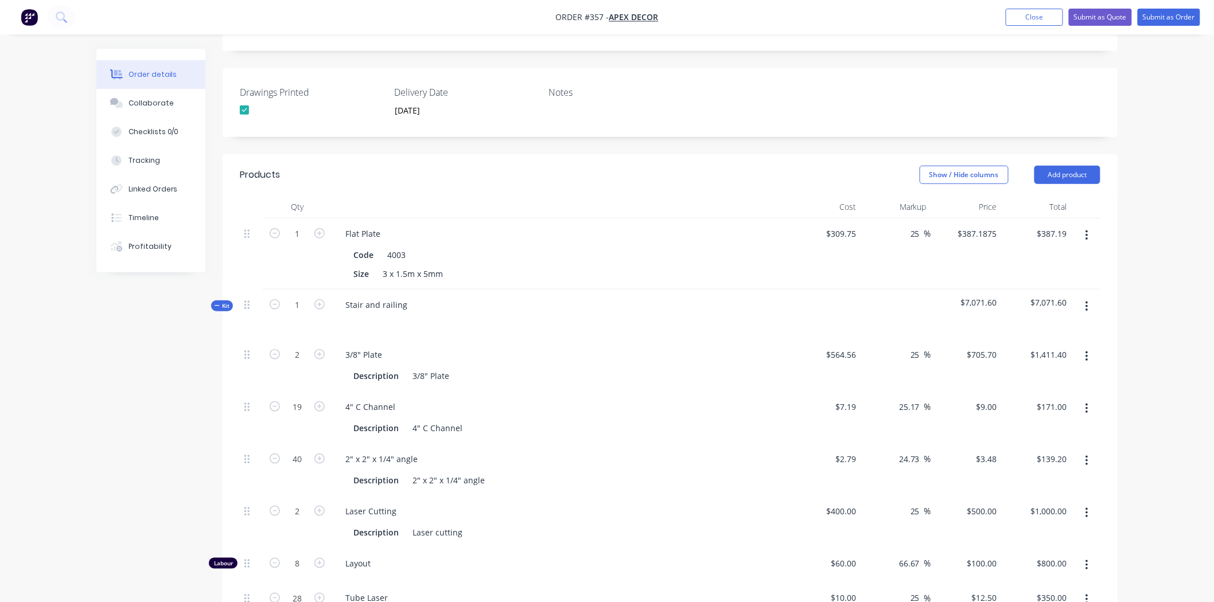
scroll to position [320, 0]
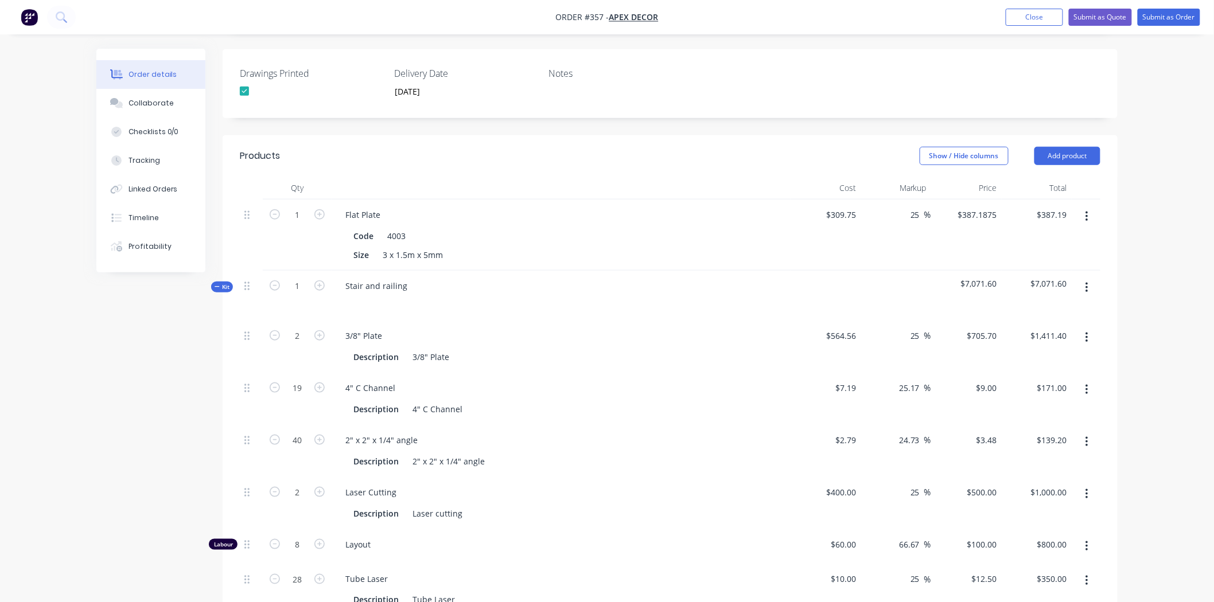
click at [1000, 272] on div "Order details Collaborate Checklists 0/0 Tracking Linked Orders Timeline Profit…" at bounding box center [607, 359] width 1214 height 1359
click at [232, 294] on div "Qty Cost Markup Price Total 1 Flat Plate Code 4003 Size 3 x 1.5m x 5mm $309.75 …" at bounding box center [670, 462] width 895 height 570
click at [231, 287] on div "Qty Cost Markup Price Total 1 Flat Plate Code 4003 Size 3 x 1.5m x 5mm $309.75 …" at bounding box center [670, 462] width 895 height 570
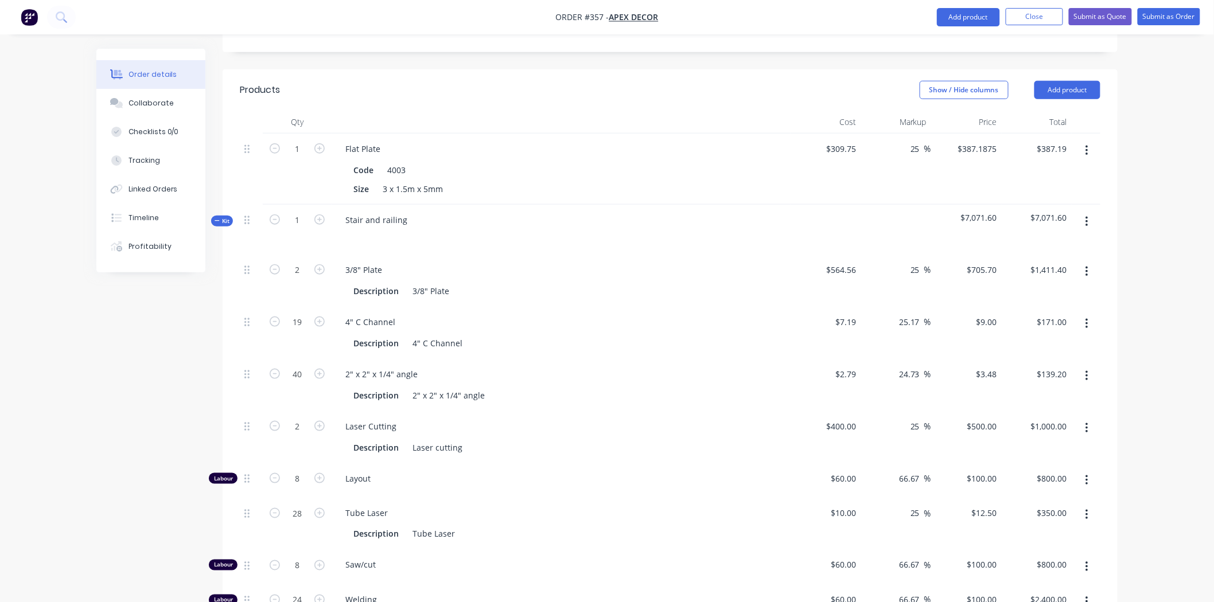
scroll to position [384, 0]
click at [224, 219] on span "Kit" at bounding box center [222, 223] width 15 height 9
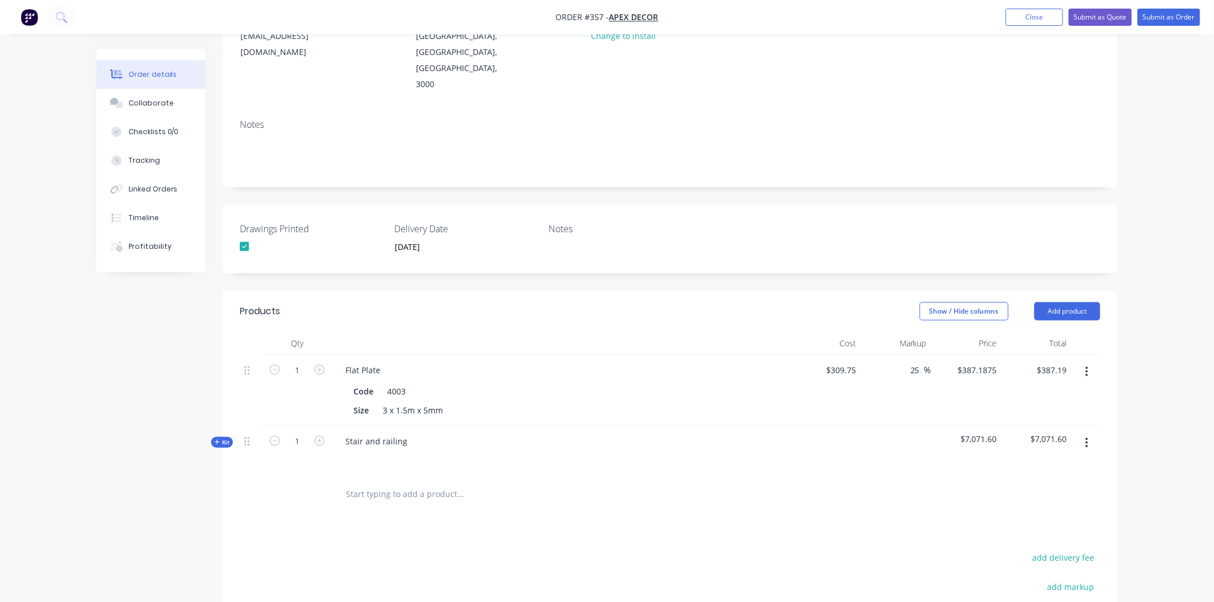
scroll to position [191, 0]
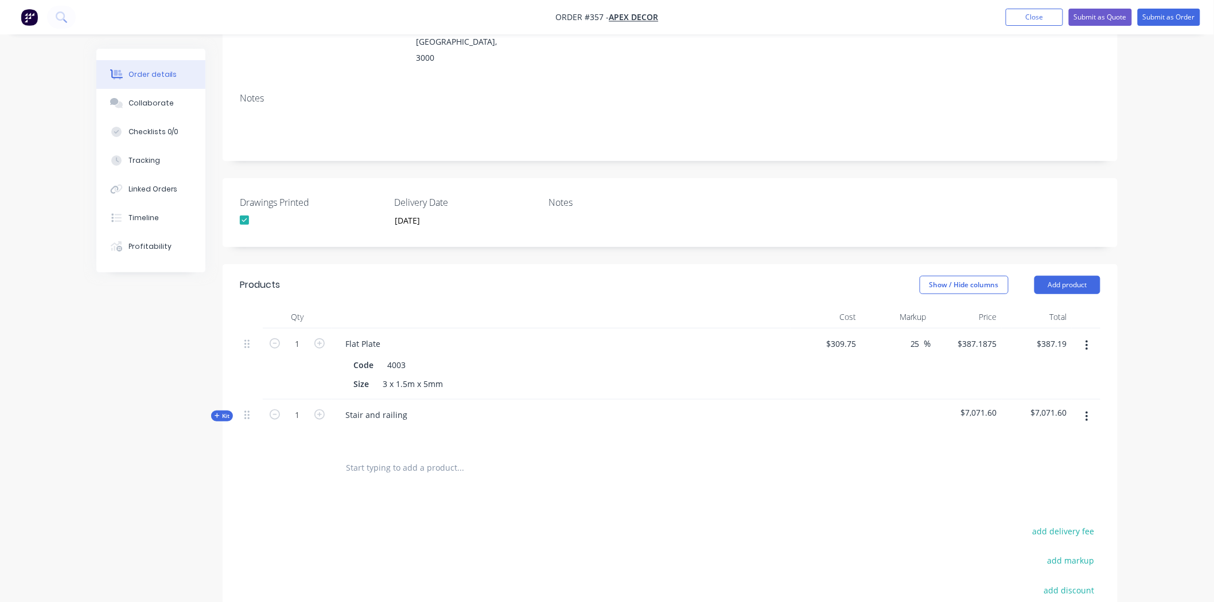
click at [1000, 344] on div "Order details Collaborate Checklists 0/0 Tracking Linked Orders Timeline Profit…" at bounding box center [607, 319] width 1044 height 922
click at [1000, 192] on div "Order details Collaborate Checklists 0/0 Tracking Linked Orders Timeline Profit…" at bounding box center [607, 294] width 1214 height 971
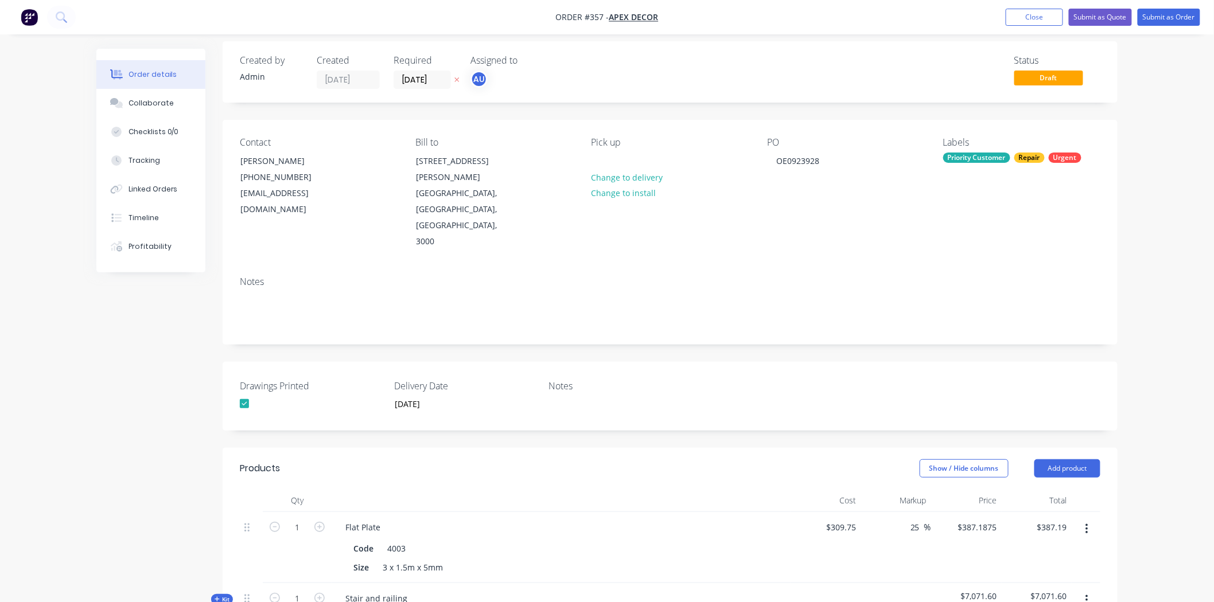
scroll to position [0, 0]
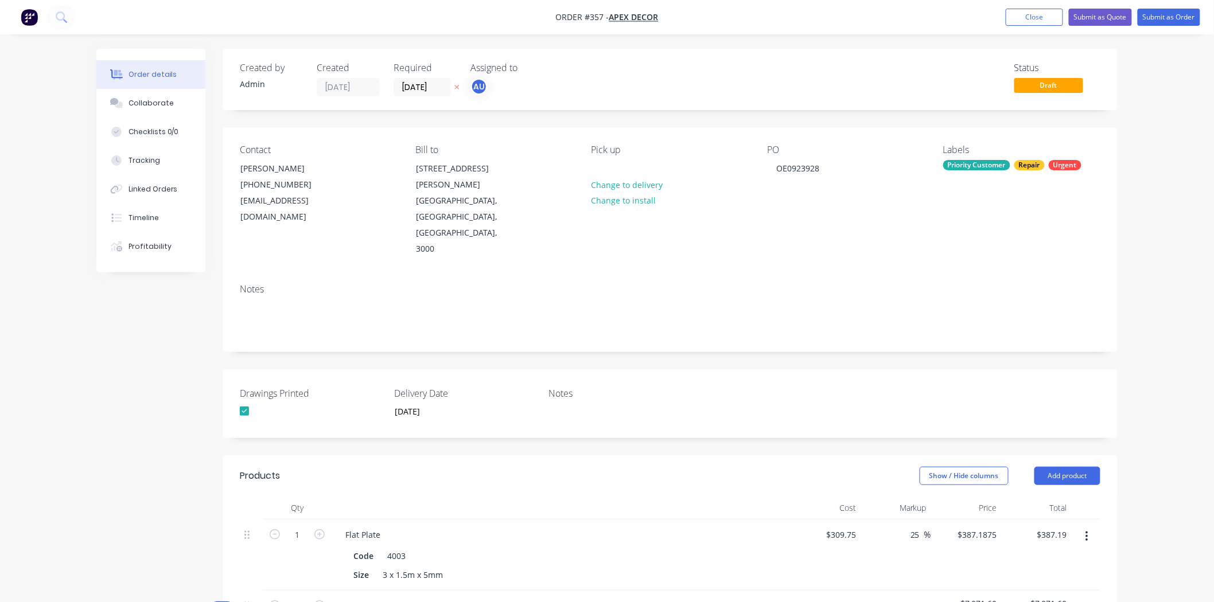
click at [1000, 62] on div "Order details Collaborate Checklists 0/0 Tracking Linked Orders Timeline Profit…" at bounding box center [607, 485] width 1214 height 971
click at [1000, 15] on button "Submit as Quote" at bounding box center [1100, 17] width 63 height 17
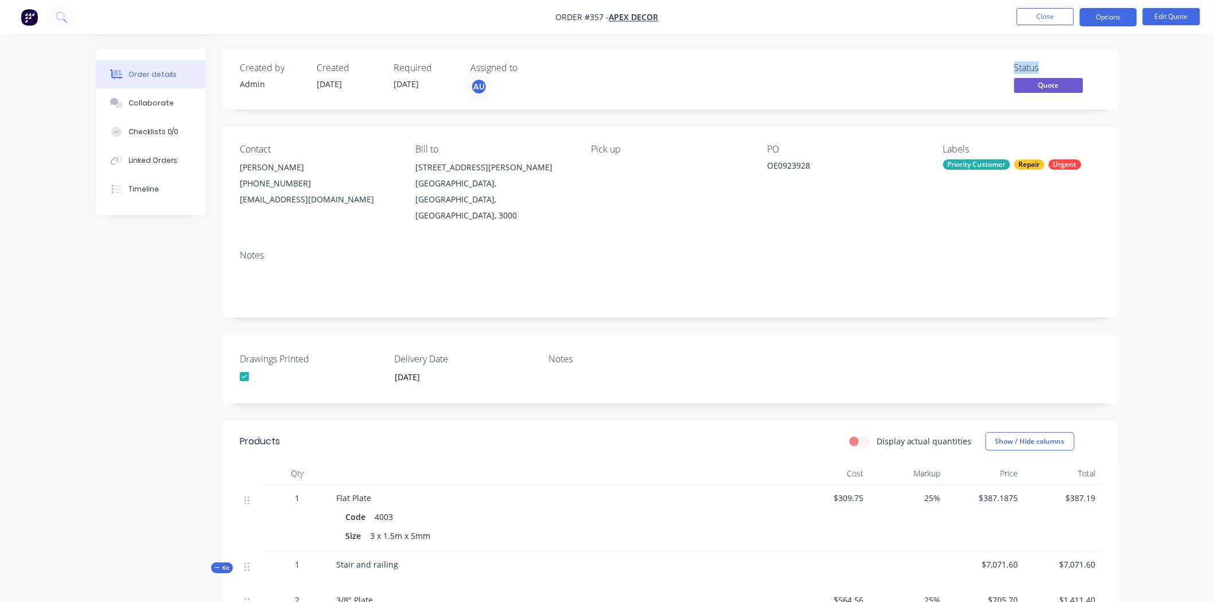
drag, startPoint x: 1014, startPoint y: 70, endPoint x: 1045, endPoint y: 65, distance: 31.3
click at [1000, 65] on div "Status" at bounding box center [1057, 68] width 86 height 11
click at [1000, 88] on span "Quote" at bounding box center [1048, 85] width 69 height 14
click at [1000, 107] on div "Order details Collaborate Checklists 0/0 Linked Orders Timeline Order details C…" at bounding box center [607, 559] width 1214 height 1119
click at [1000, 21] on button "Options" at bounding box center [1108, 17] width 57 height 18
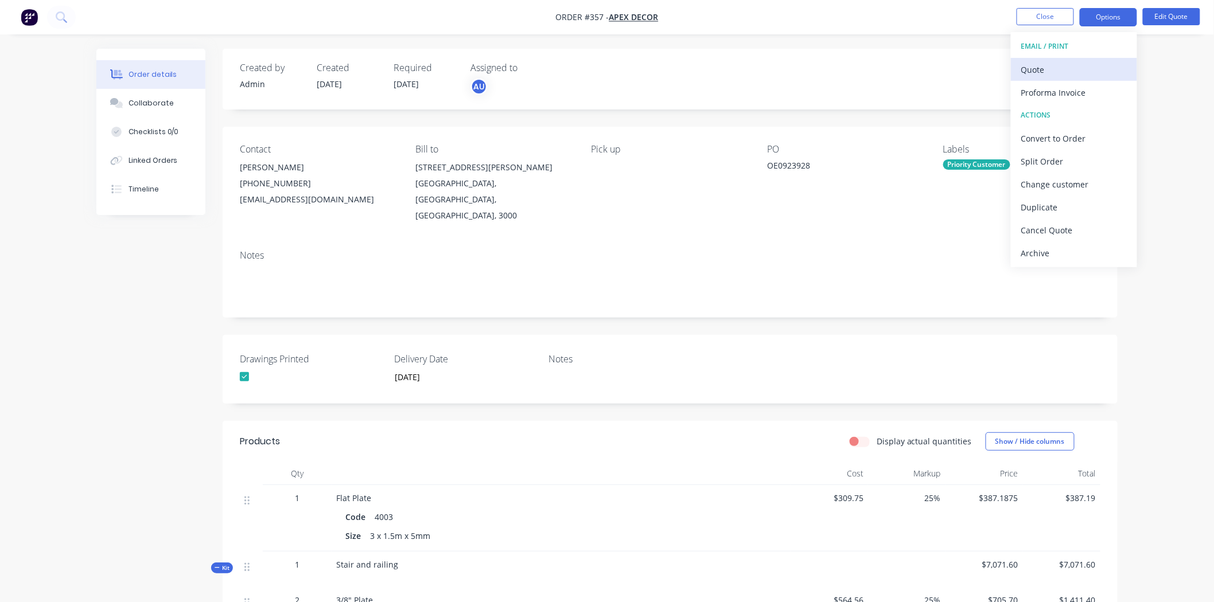
click at [1000, 70] on div "Quote" at bounding box center [1074, 69] width 106 height 17
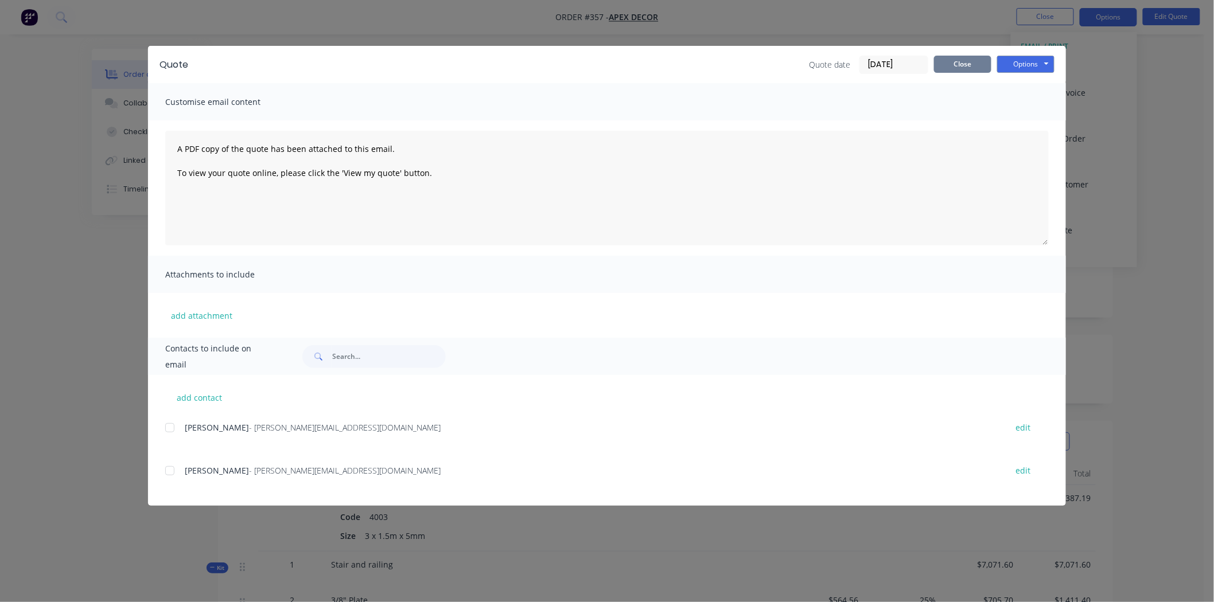
click at [964, 64] on button "Close" at bounding box center [962, 64] width 57 height 17
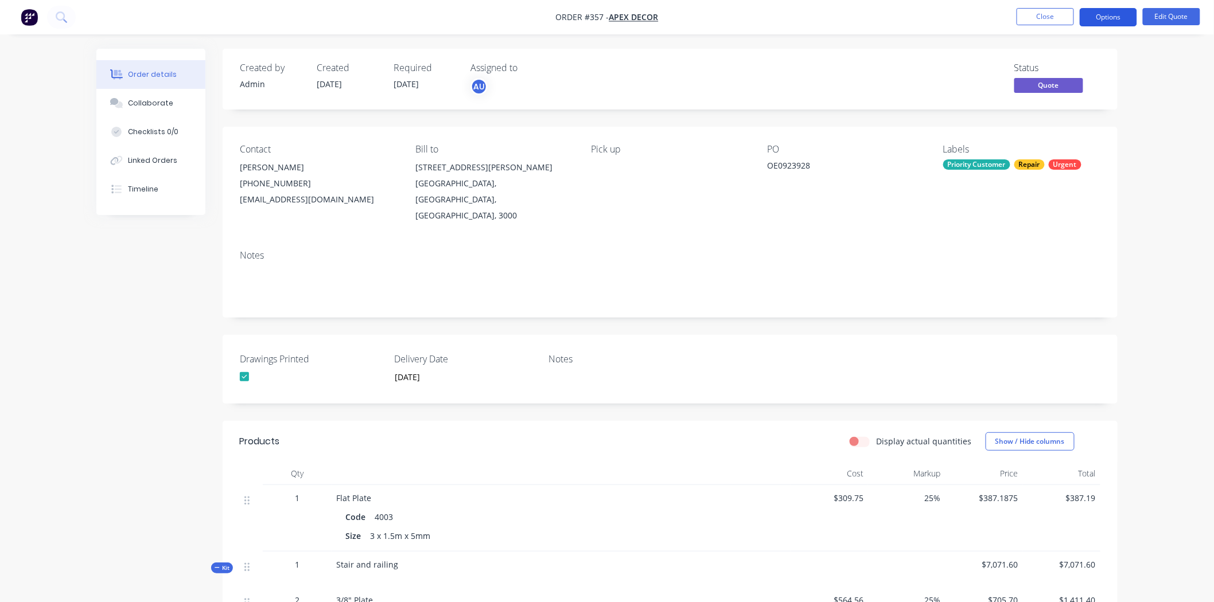
click at [1000, 12] on button "Options" at bounding box center [1108, 17] width 57 height 18
click at [1000, 100] on div "Order details Collaborate Checklists 0/0 Linked Orders Timeline Order details C…" at bounding box center [607, 559] width 1214 height 1119
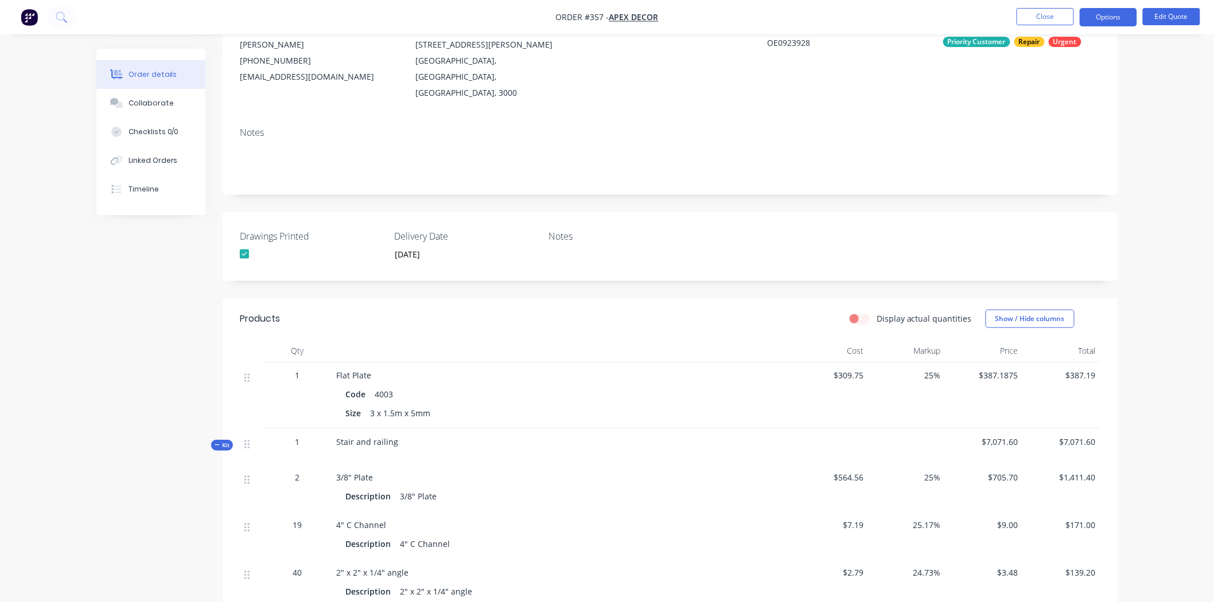
scroll to position [122, 0]
click at [1000, 15] on button "Options" at bounding box center [1108, 17] width 57 height 18
click at [1000, 73] on div "Order details Collaborate Checklists 0/0 Linked Orders Timeline Order details C…" at bounding box center [607, 437] width 1214 height 1119
click at [1000, 19] on button "Edit Quote" at bounding box center [1171, 16] width 57 height 17
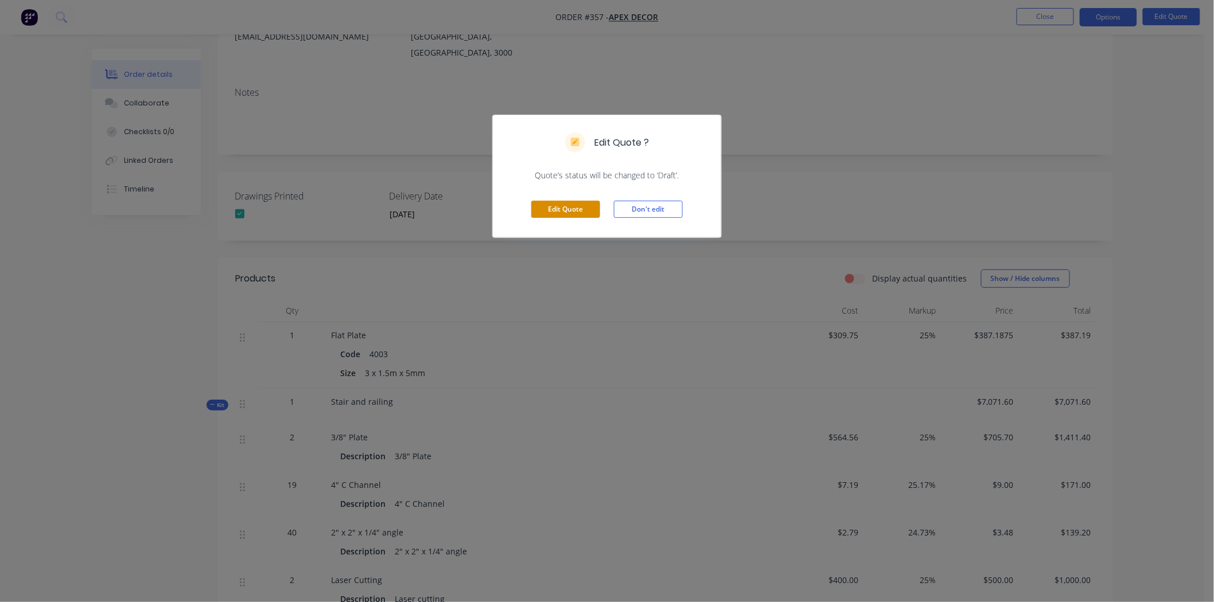
scroll to position [186, 0]
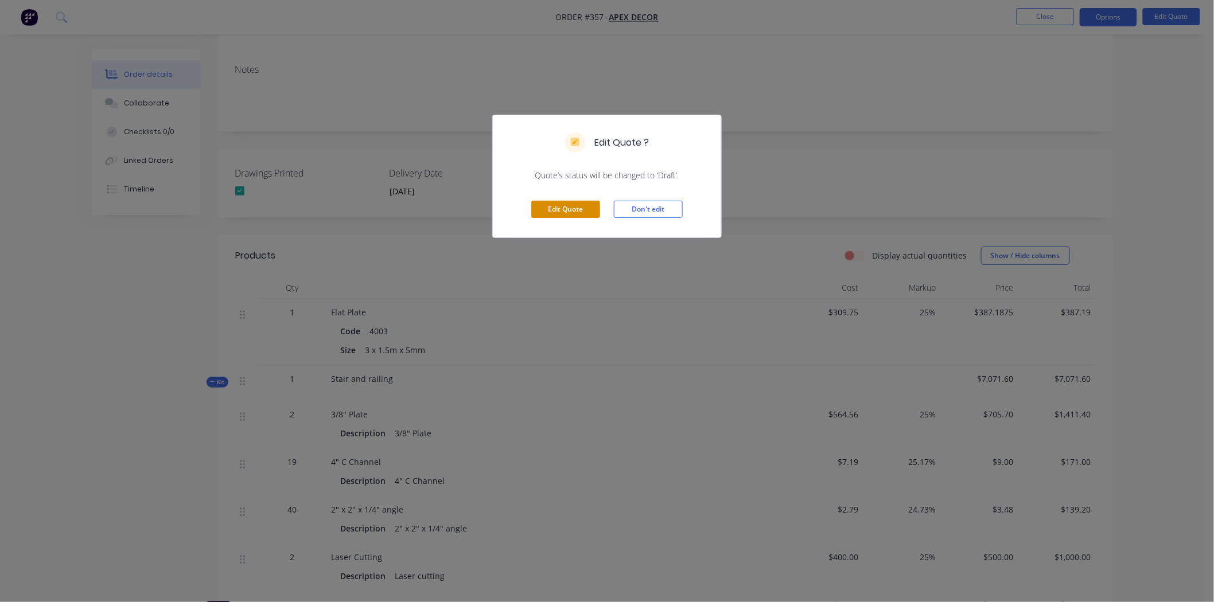
click at [569, 209] on button "Edit Quote" at bounding box center [565, 209] width 69 height 17
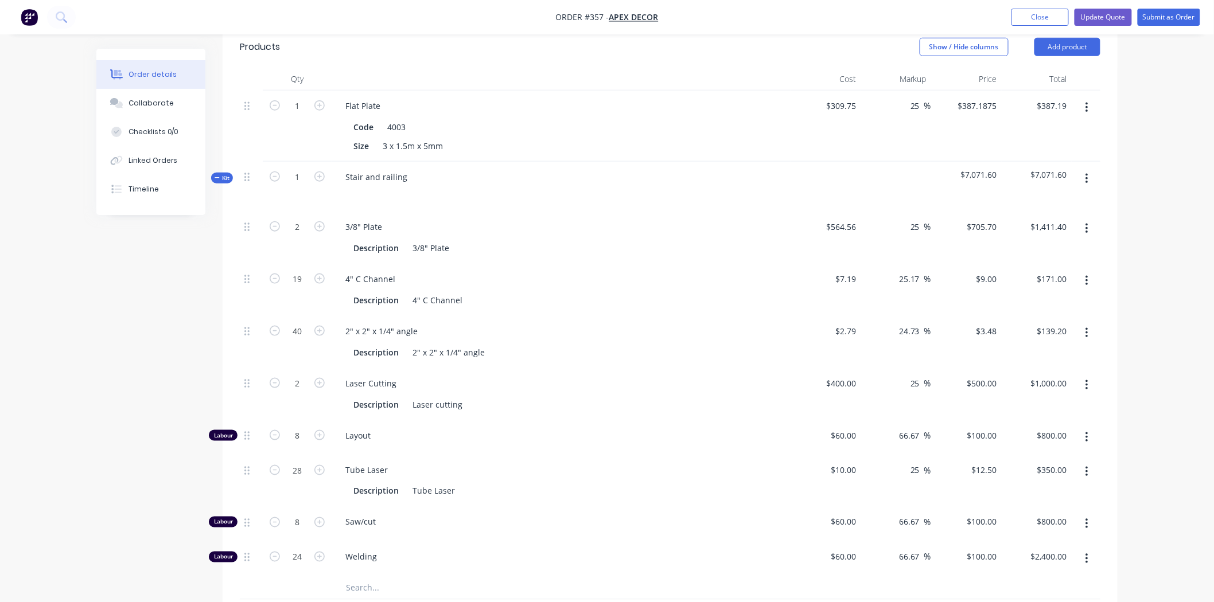
scroll to position [574, 0]
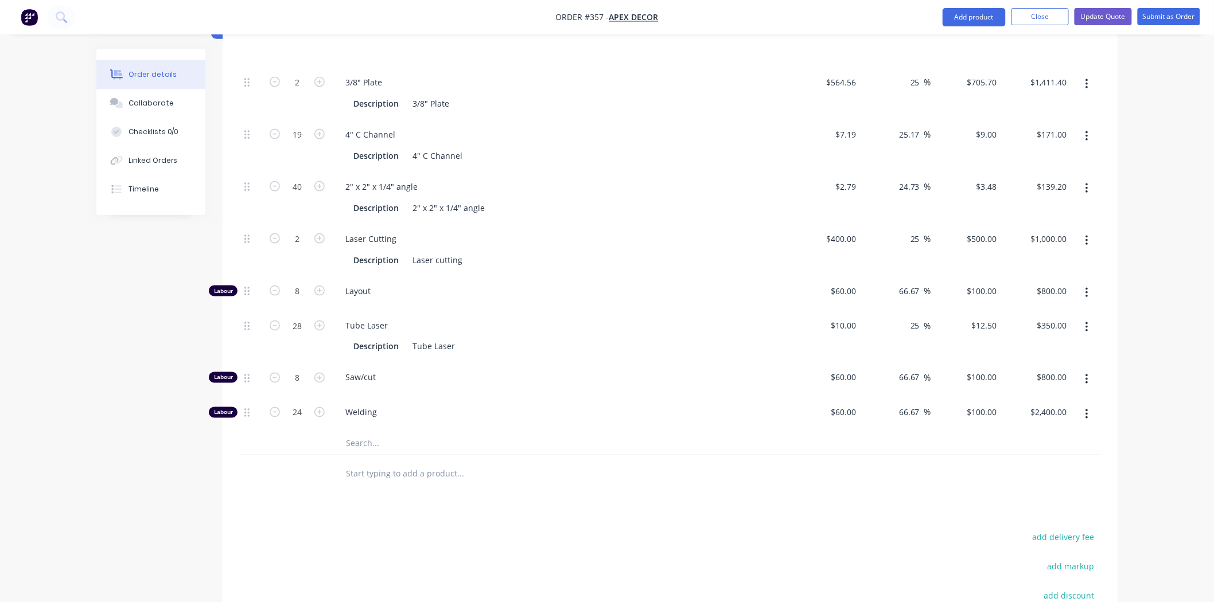
click at [367, 432] on input "text" at bounding box center [459, 443] width 229 height 23
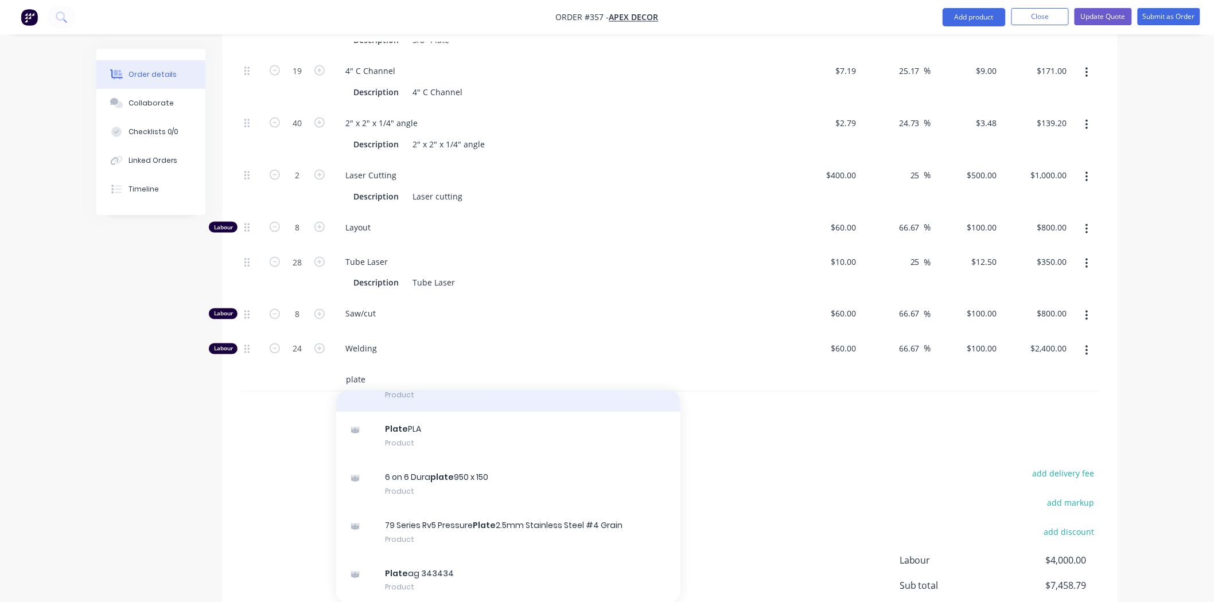
scroll to position [0, 0]
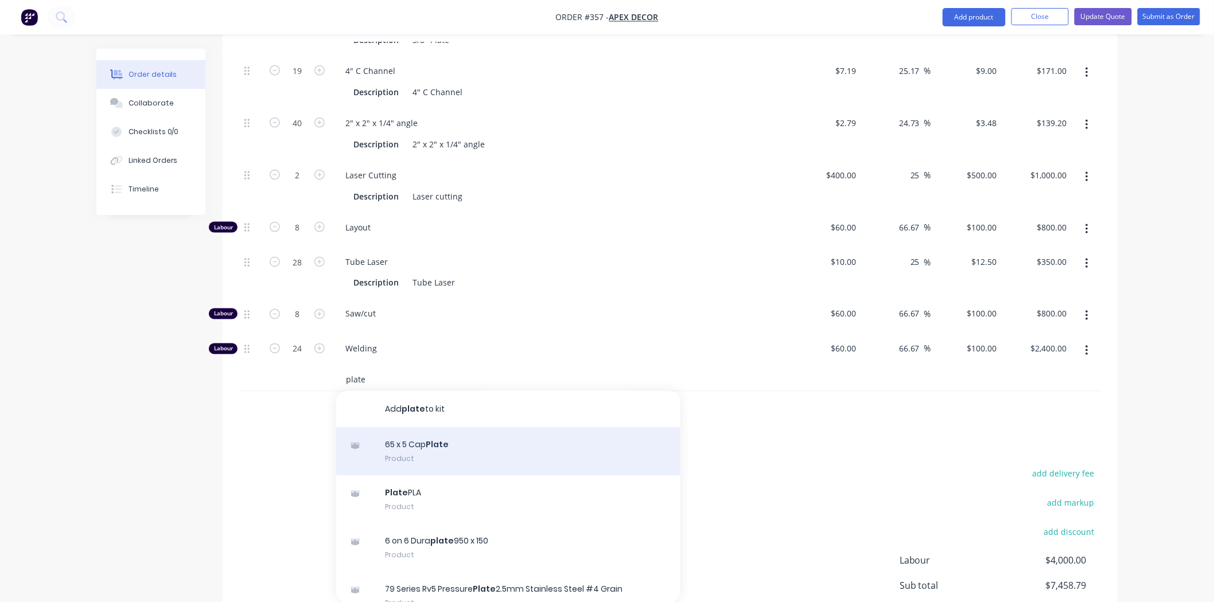
type input "plate"
click at [408, 428] on div "65 x 5 Cap Plate Product" at bounding box center [508, 452] width 344 height 48
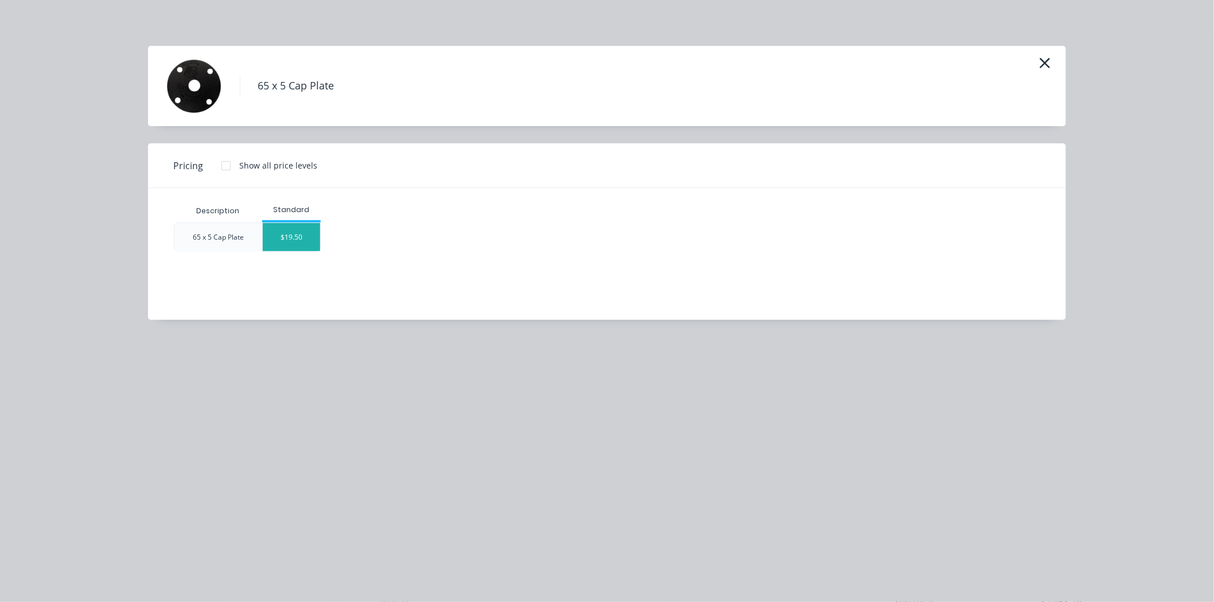
click at [287, 236] on div "$19.50" at bounding box center [291, 237] width 57 height 28
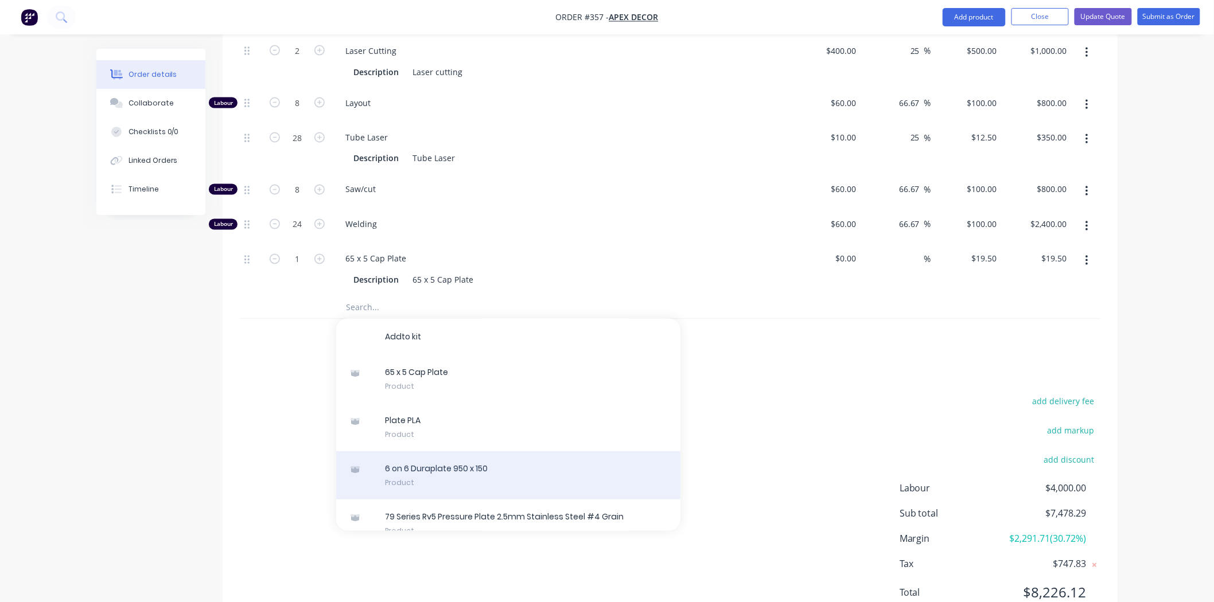
click at [427, 452] on div "6 o n 6 D u r a p l a t e 9 5 0 x 1 5 0 Product" at bounding box center [508, 476] width 344 height 48
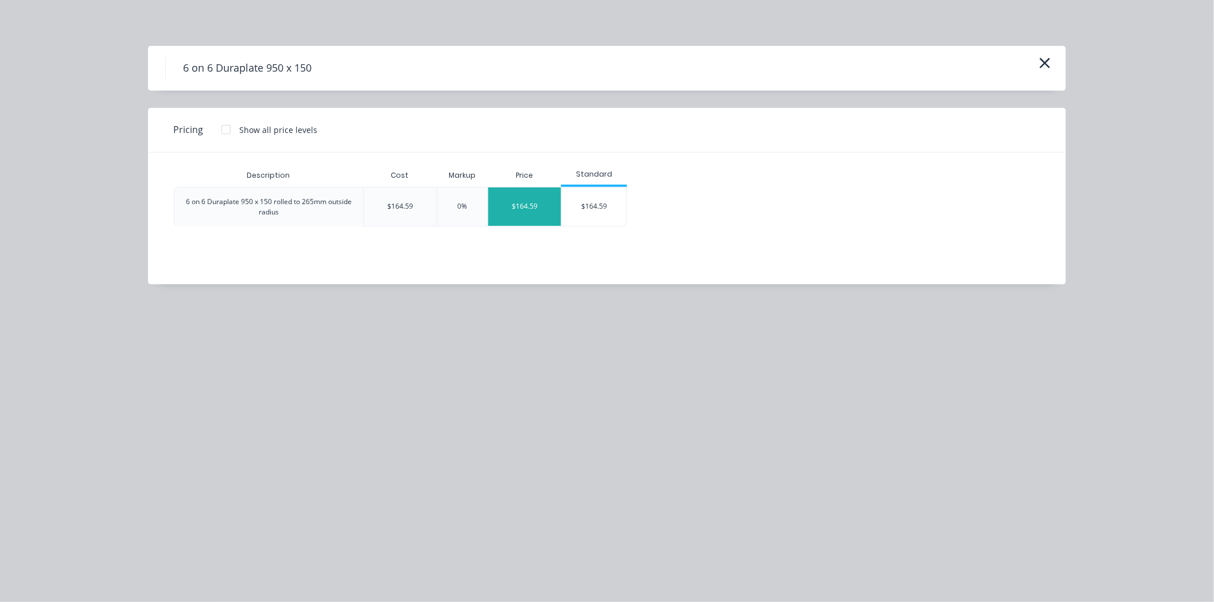
click at [545, 202] on div "$164.59" at bounding box center [524, 207] width 73 height 38
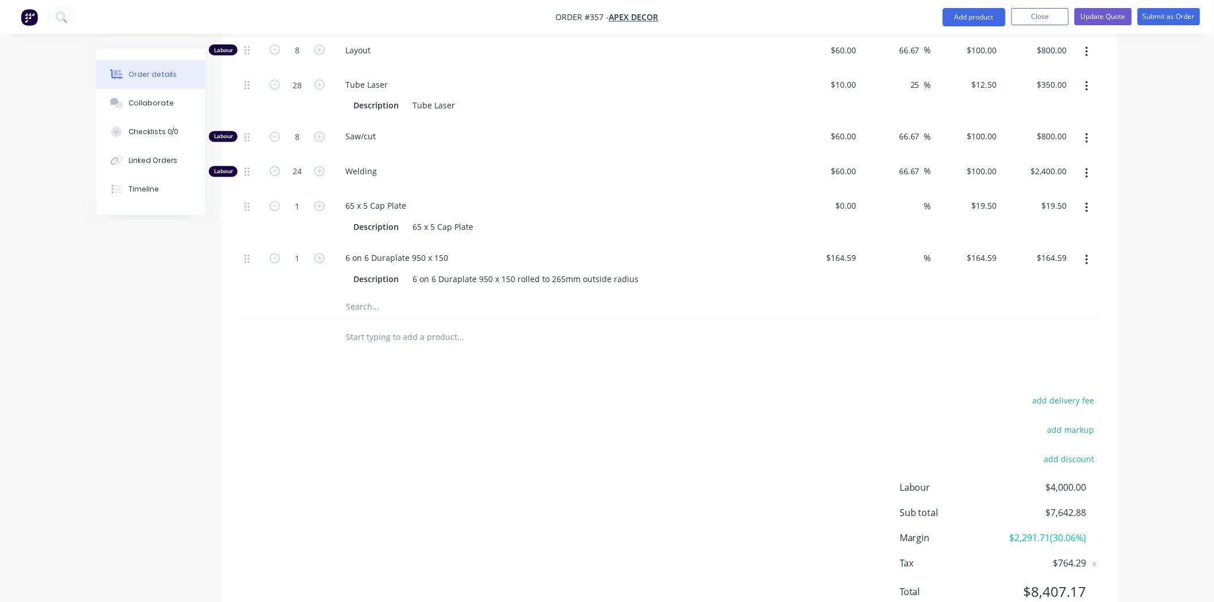
click at [285, 336] on div "Products Show / Hide columns Add product Qty Cost Markup Price Total 1 Flat Pla…" at bounding box center [670, 136] width 895 height 991
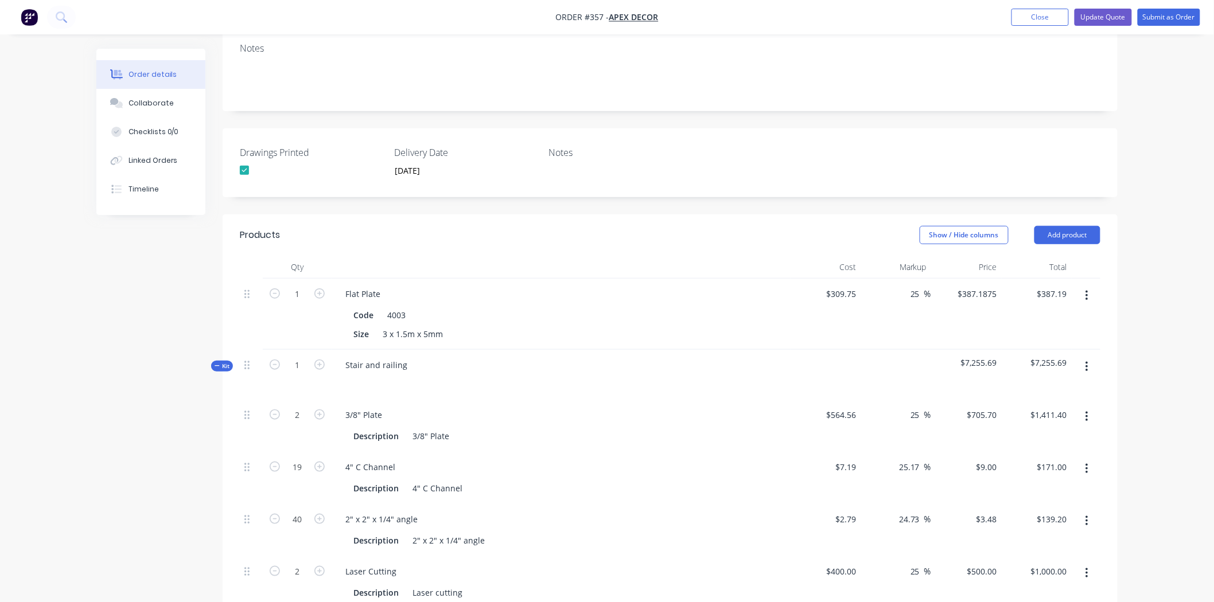
click at [1000, 226] on button "Add product" at bounding box center [1067, 235] width 66 height 18
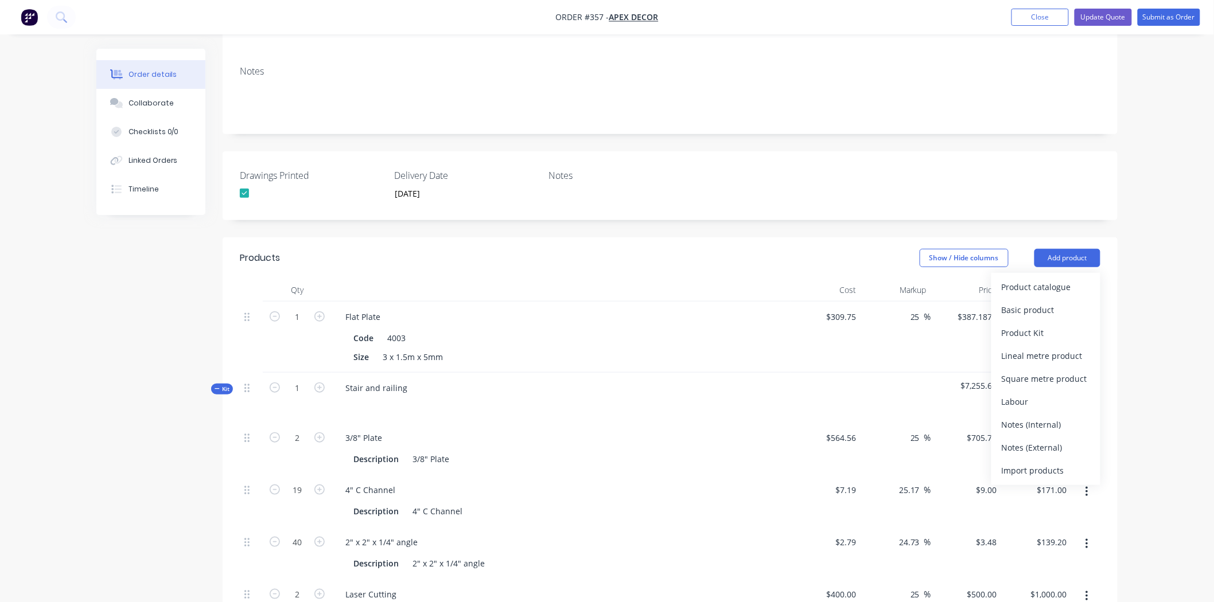
scroll to position [177, 0]
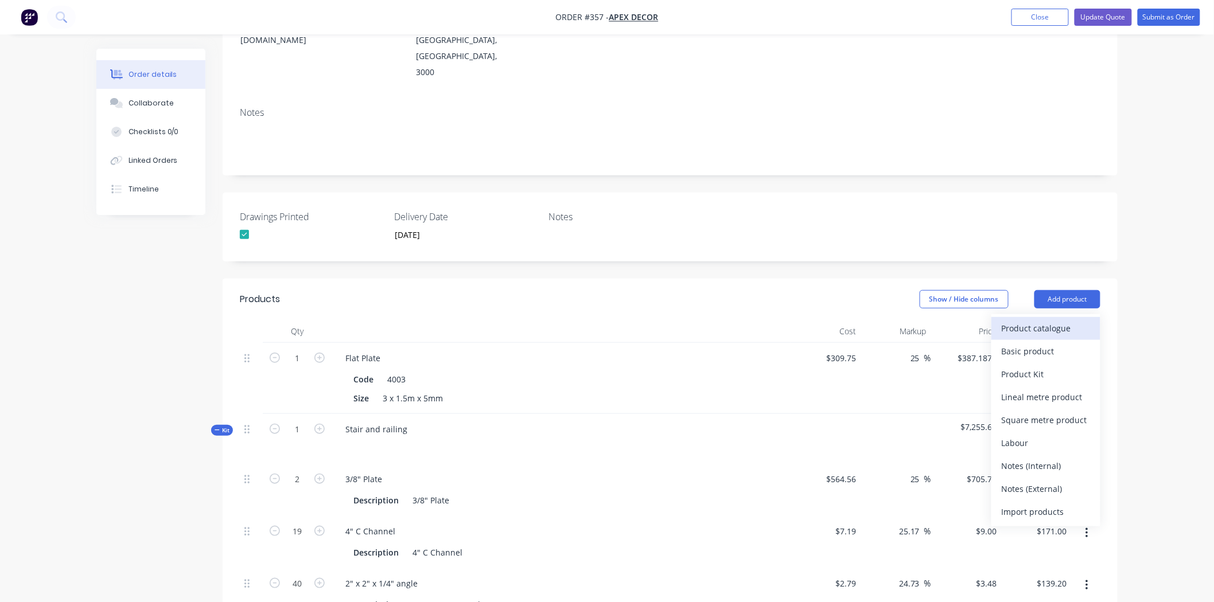
click at [1000, 320] on div "Product catalogue" at bounding box center [1046, 328] width 88 height 17
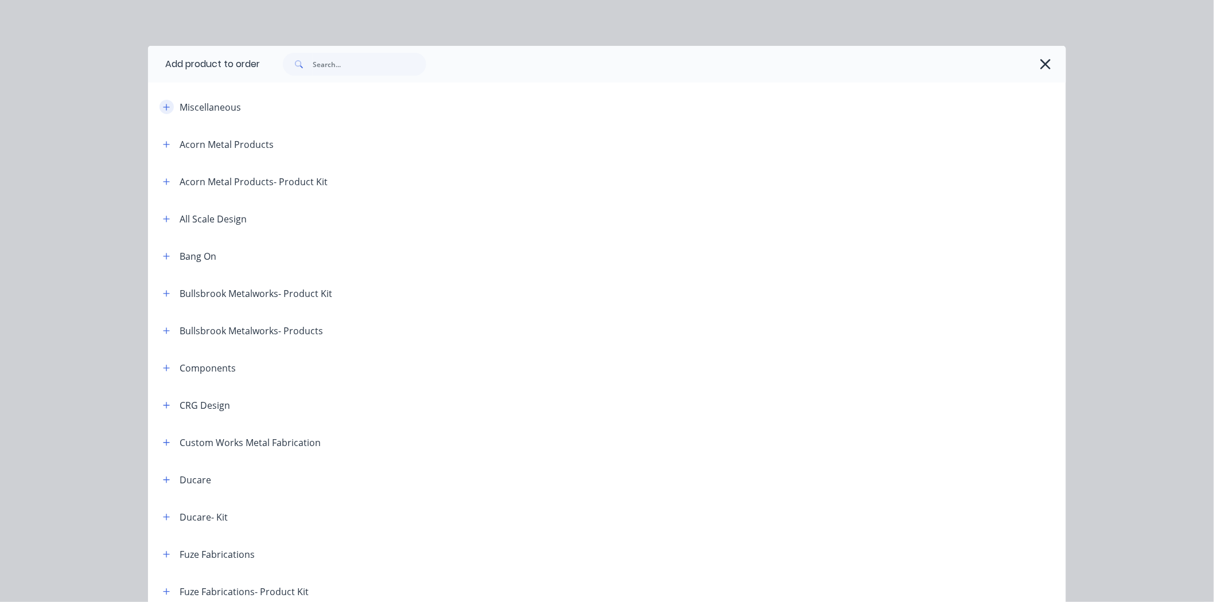
click at [163, 110] on icon "button" at bounding box center [166, 107] width 7 height 8
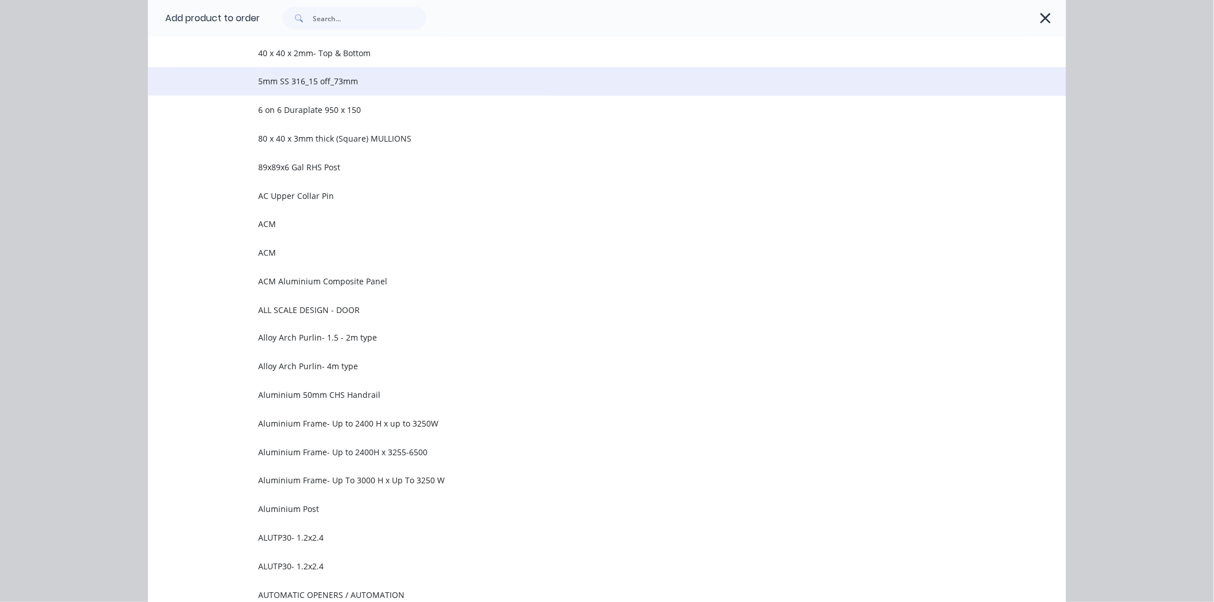
scroll to position [574, 0]
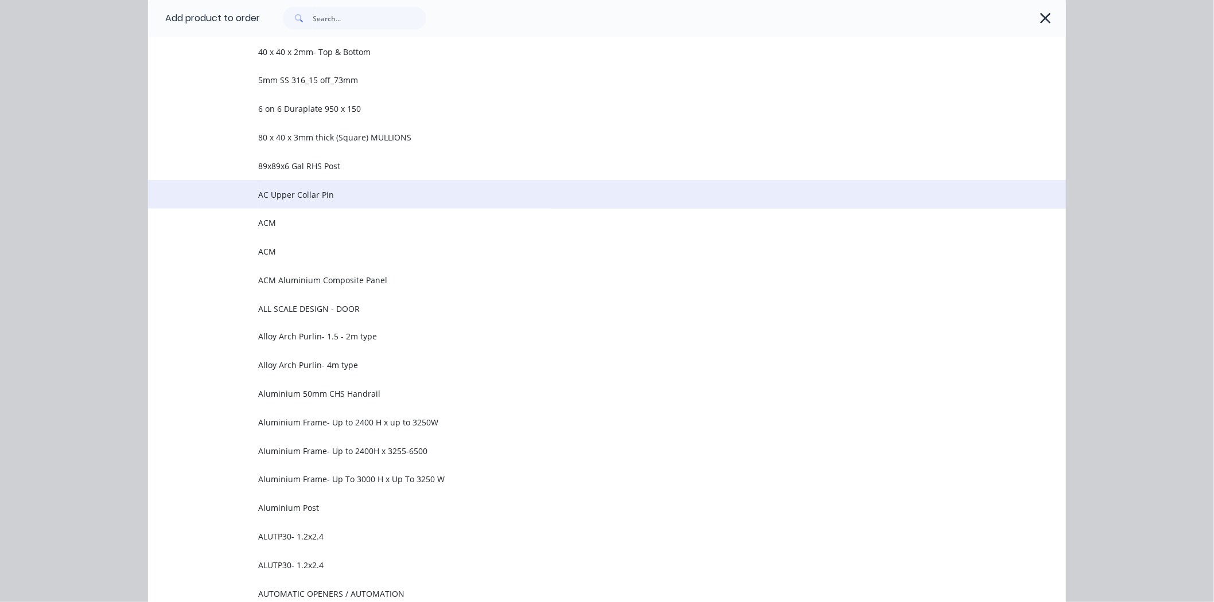
click at [280, 198] on span "AC Upper Collar Pin" at bounding box center [581, 195] width 646 height 12
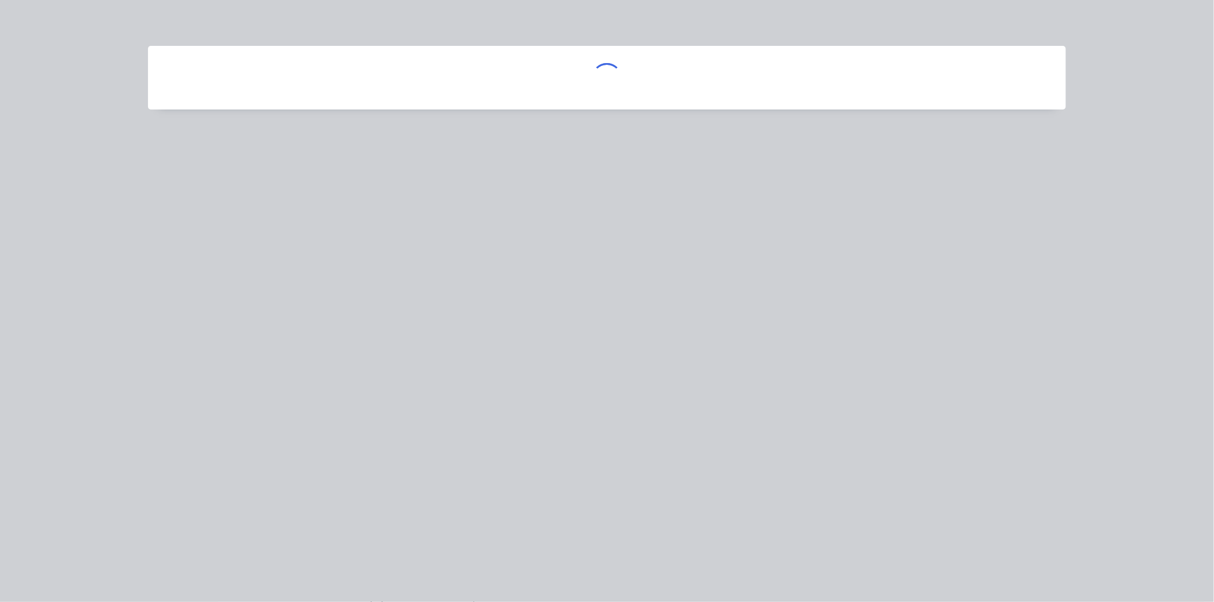
scroll to position [0, 0]
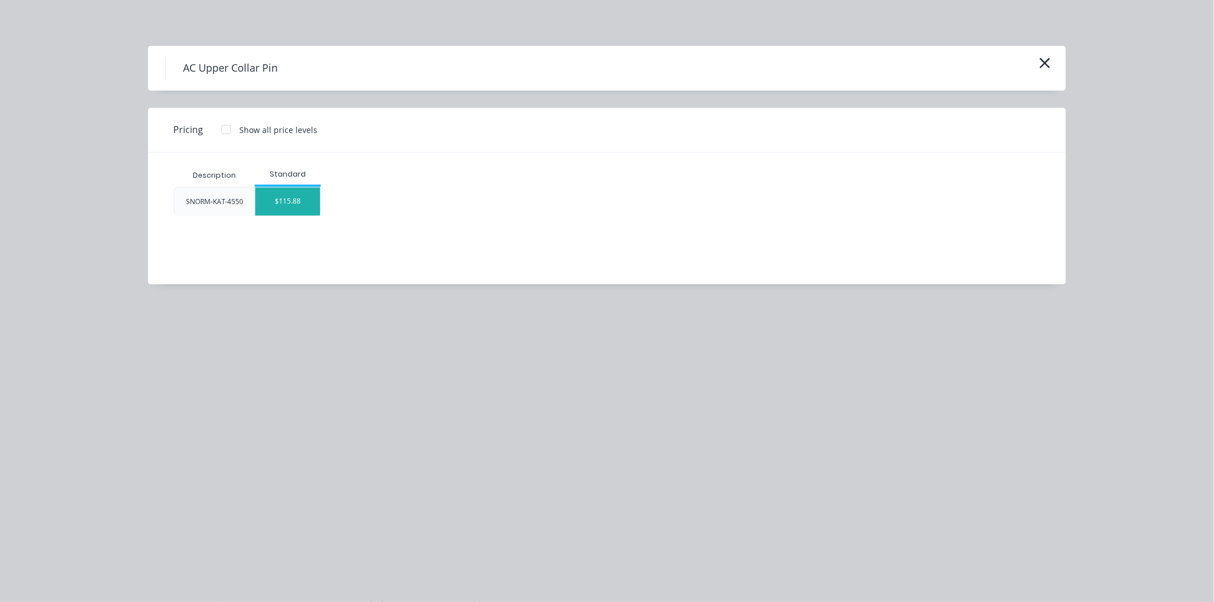
click at [280, 202] on div "$115.88" at bounding box center [287, 202] width 65 height 28
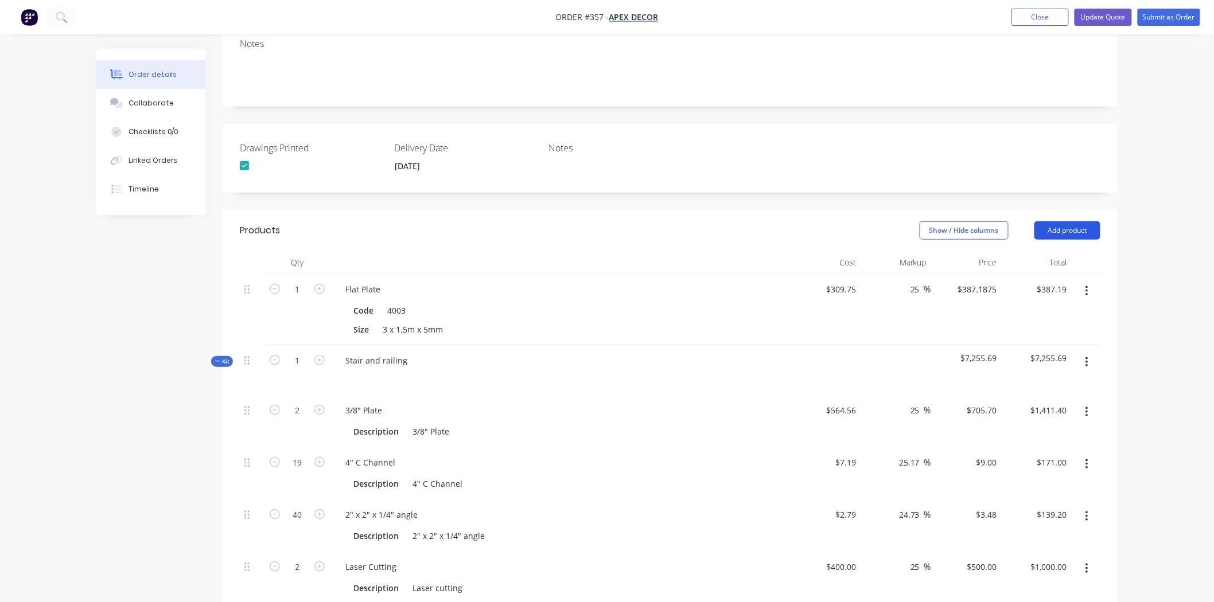
scroll to position [241, 0]
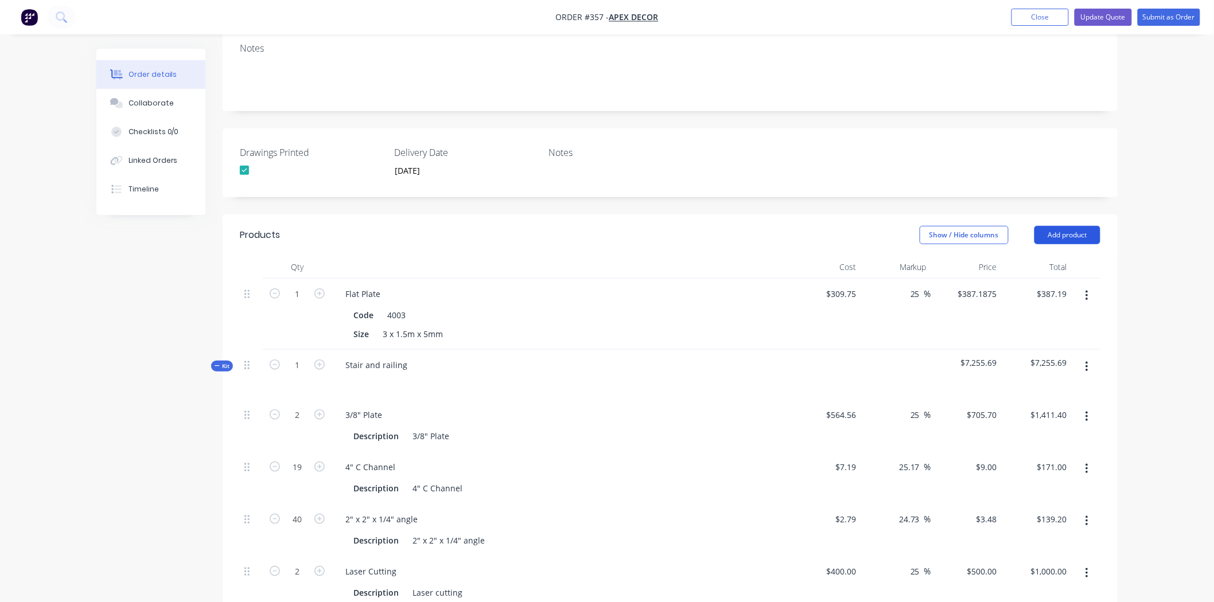
click at [1000, 226] on button "Add product" at bounding box center [1067, 235] width 66 height 18
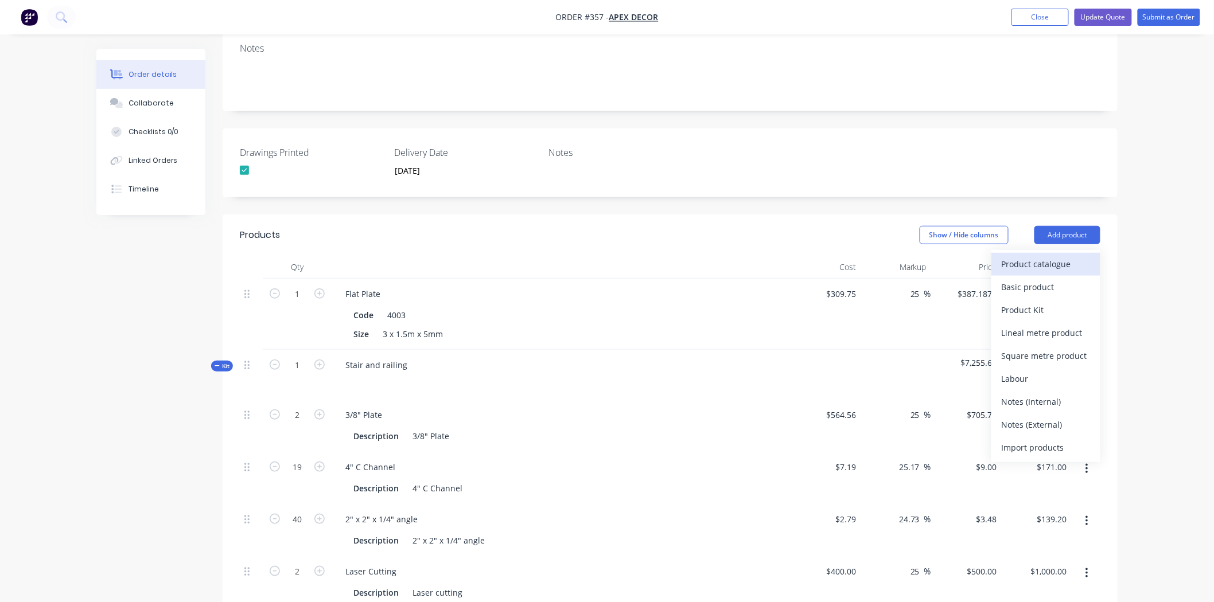
click at [1000, 256] on div "Product catalogue" at bounding box center [1046, 264] width 88 height 17
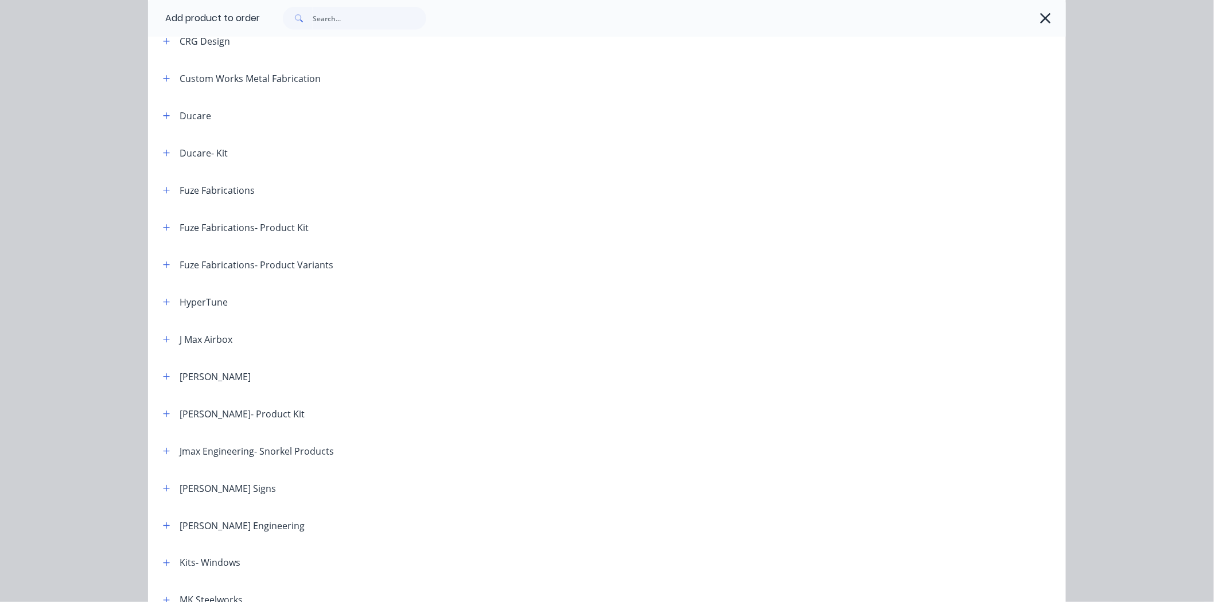
scroll to position [382, 0]
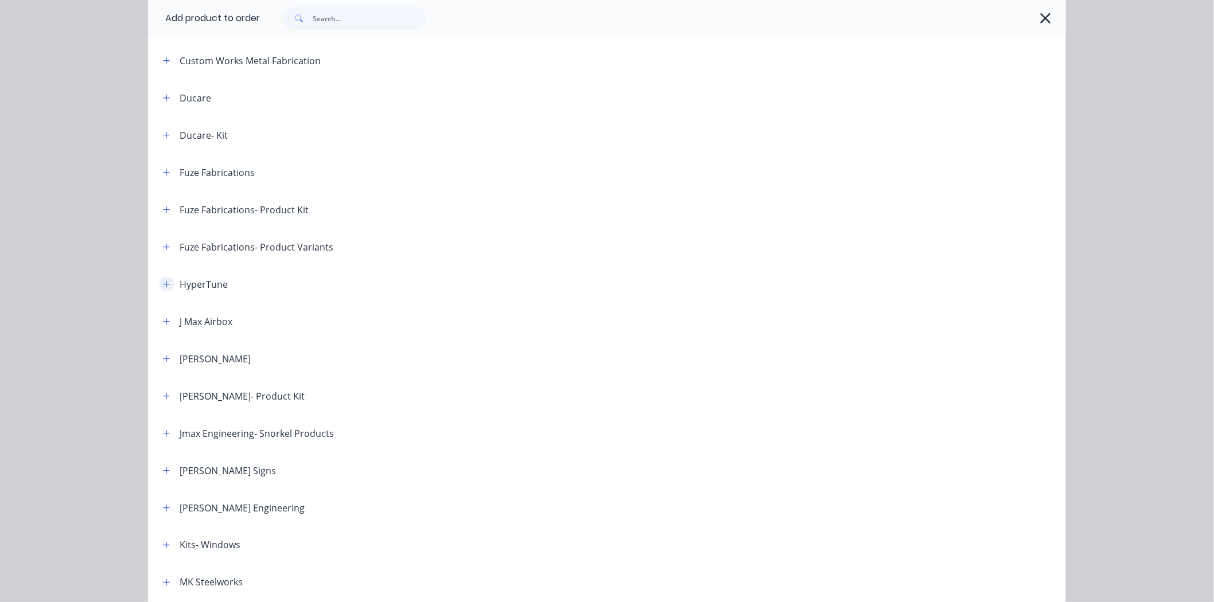
click at [163, 286] on icon "button" at bounding box center [166, 285] width 7 height 8
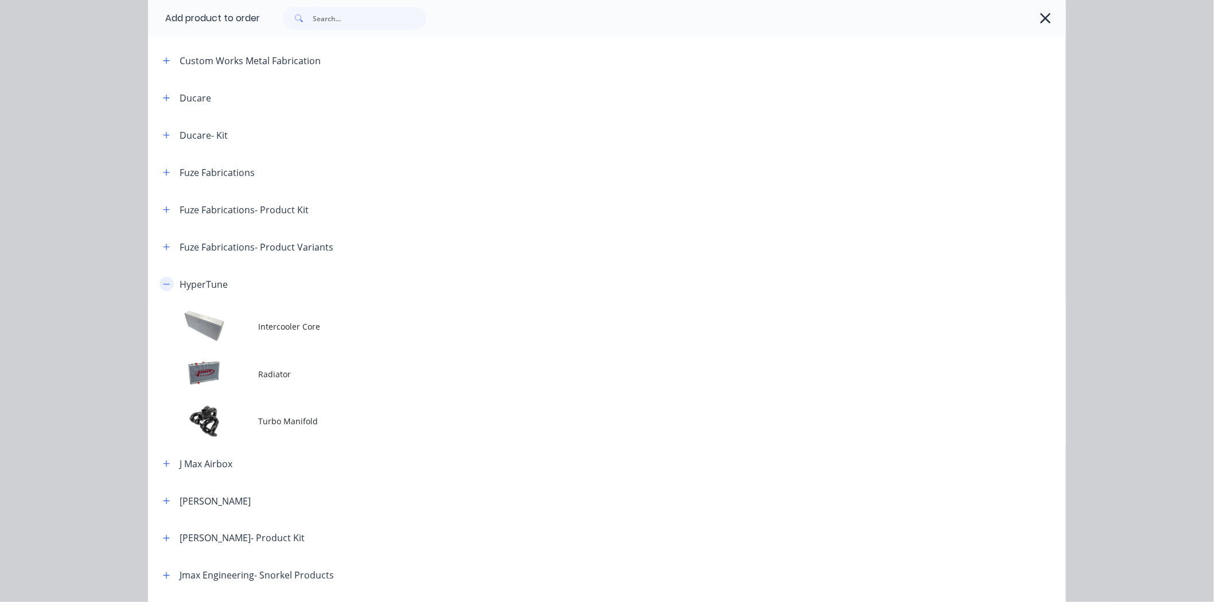
click at [159, 283] on button "button" at bounding box center [166, 284] width 14 height 14
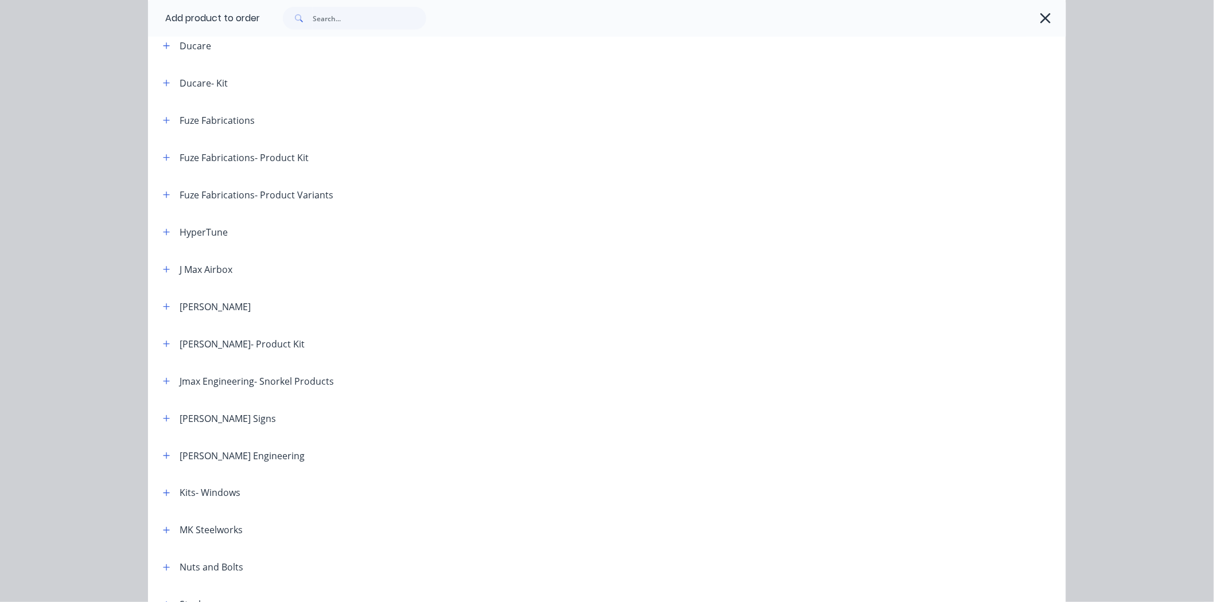
scroll to position [506, 0]
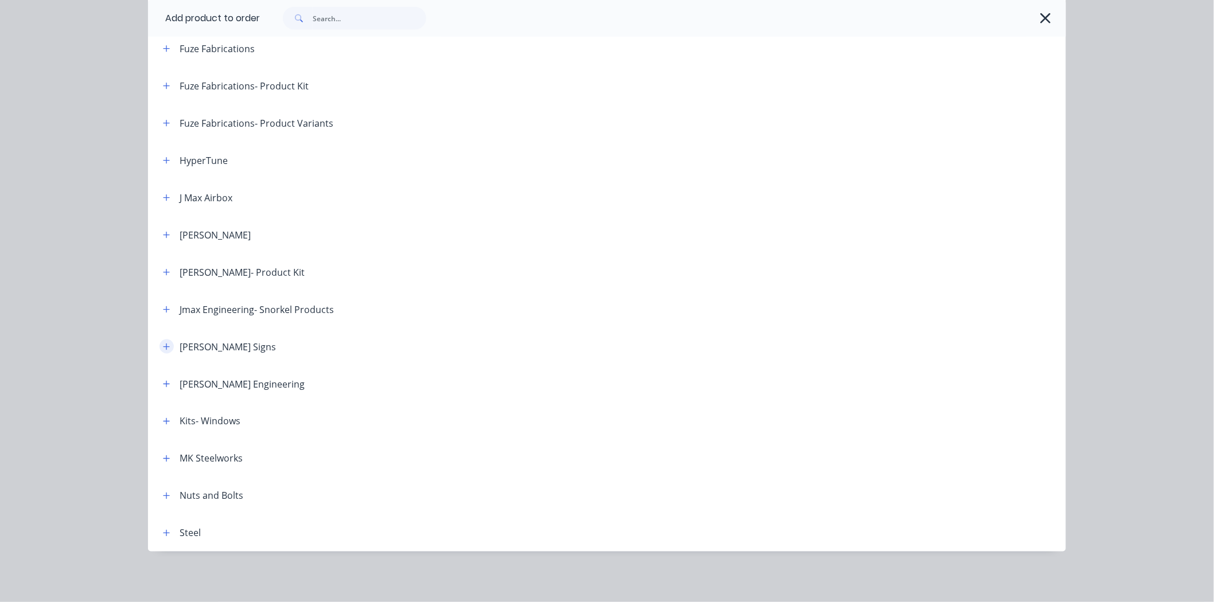
click at [163, 345] on icon "button" at bounding box center [166, 347] width 7 height 8
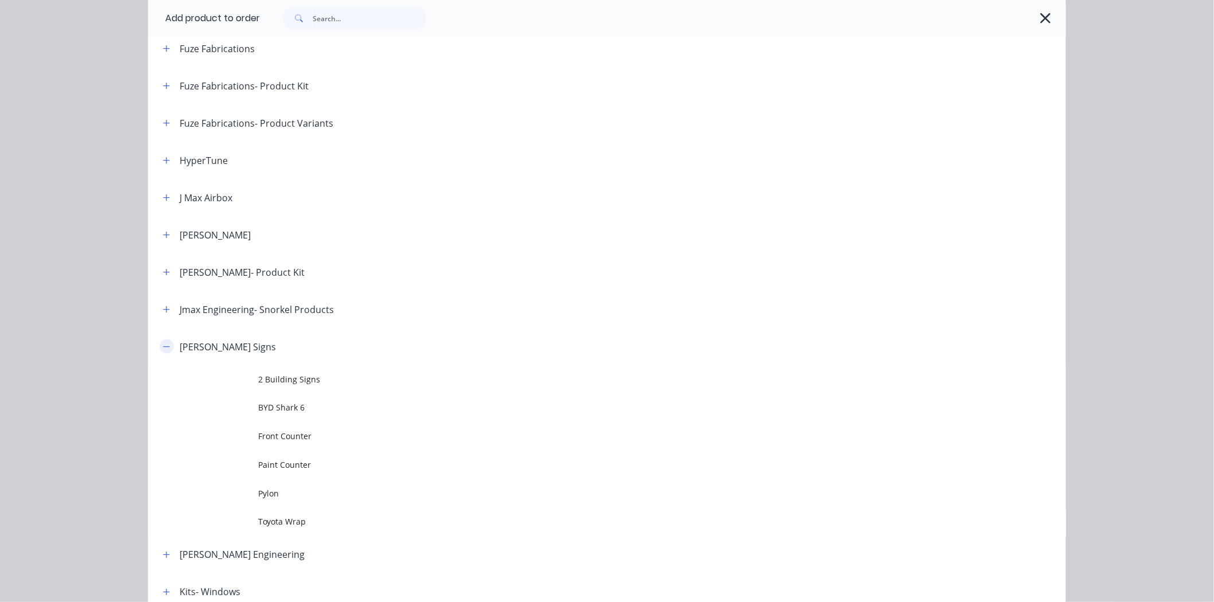
click at [163, 345] on icon "button" at bounding box center [166, 347] width 7 height 8
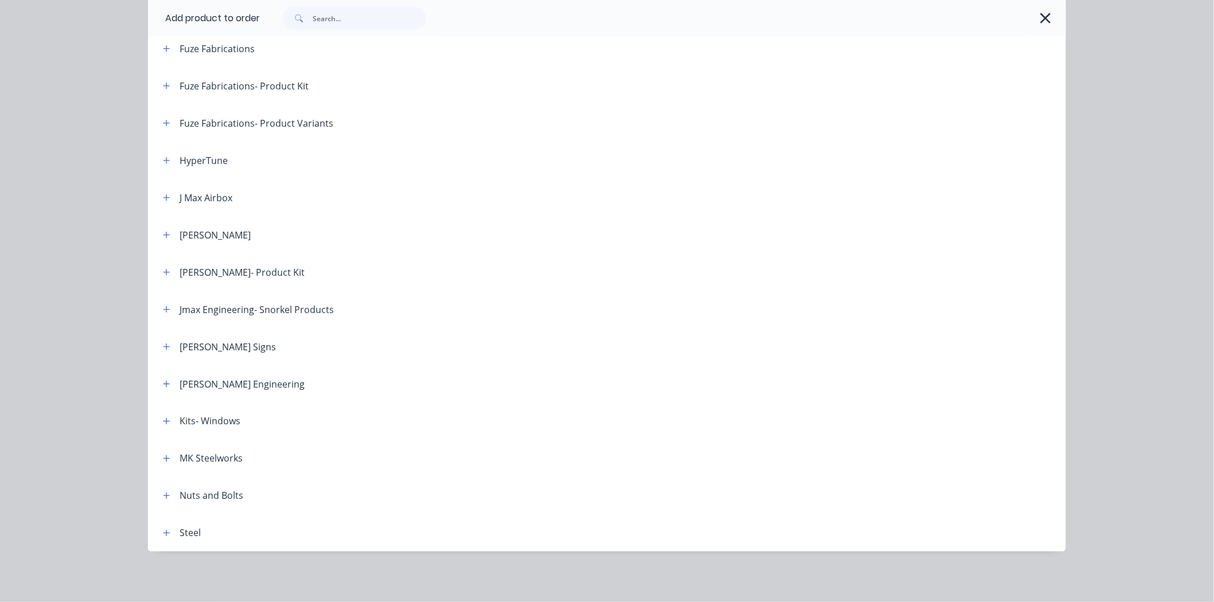
scroll to position [368, 0]
click at [163, 422] on icon "button" at bounding box center [166, 421] width 6 height 6
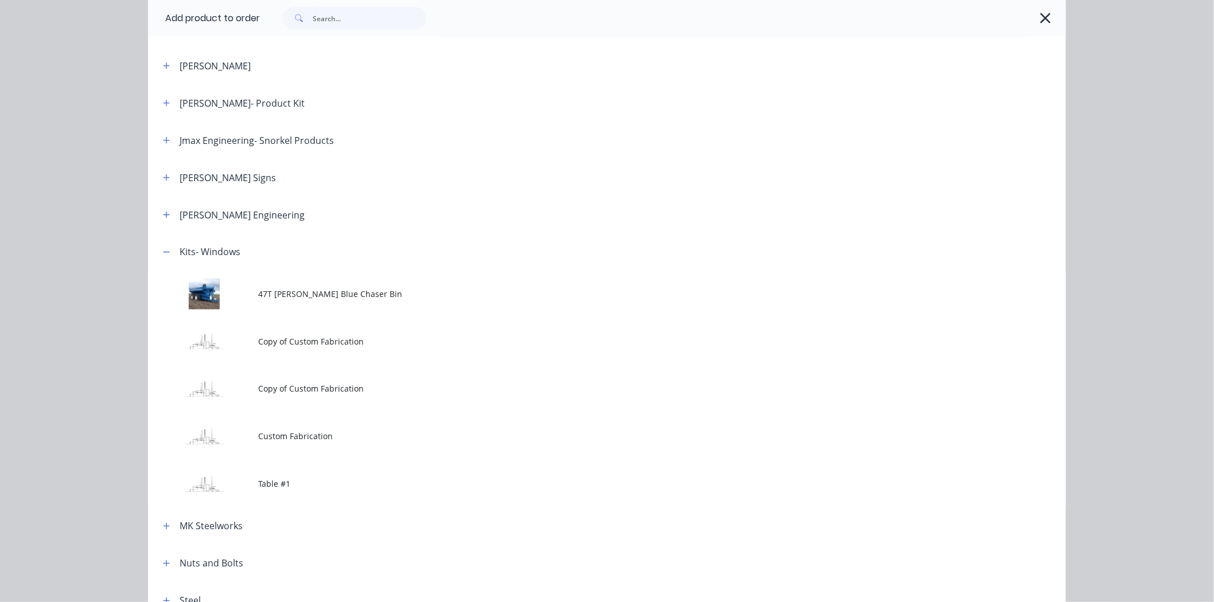
scroll to position [697, 0]
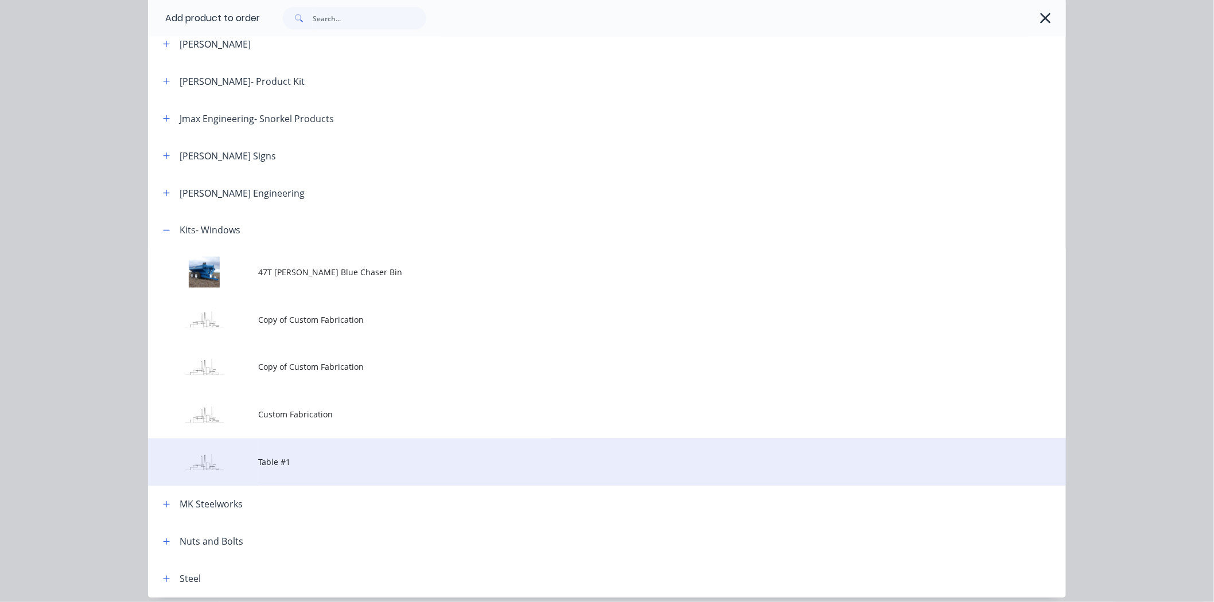
click at [258, 454] on td "Table #1" at bounding box center [662, 463] width 808 height 48
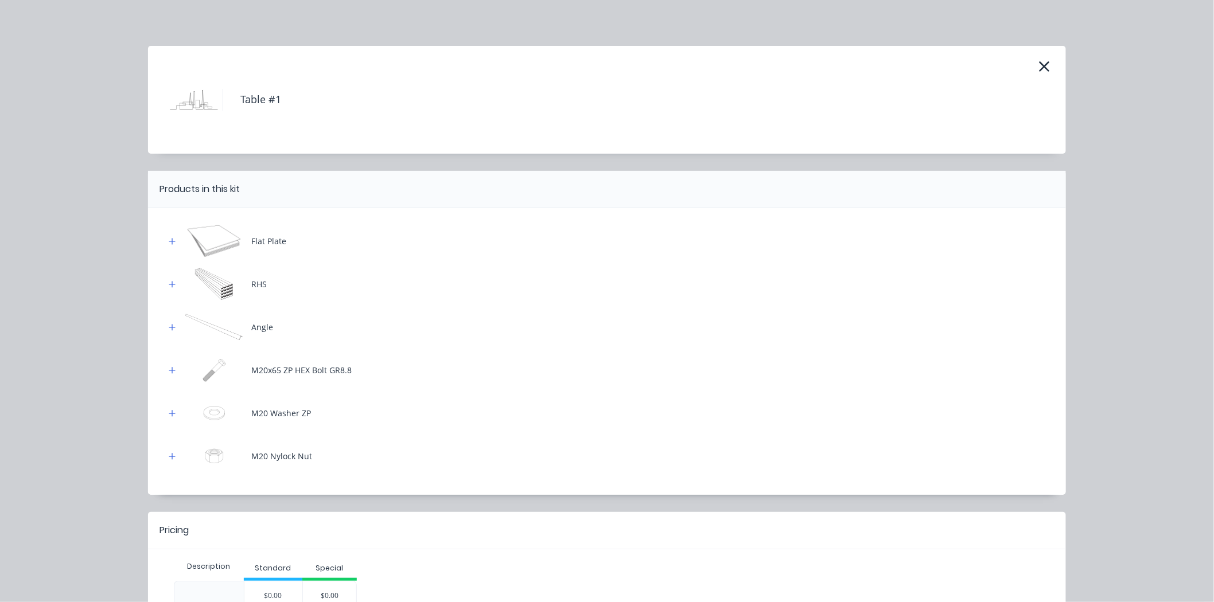
scroll to position [241, 0]
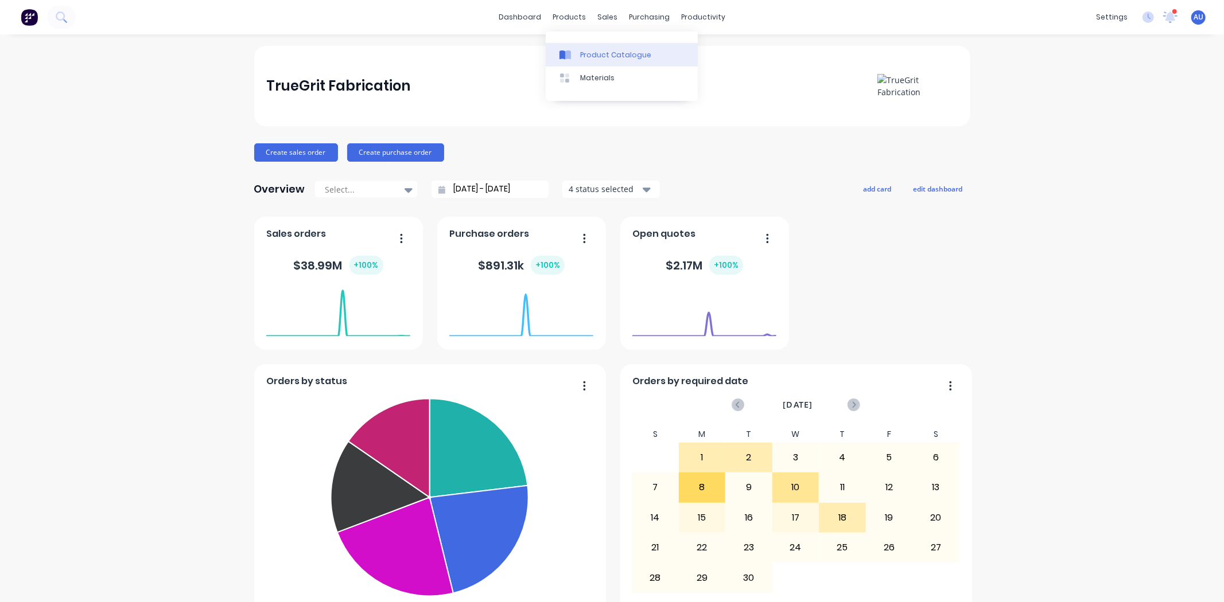
click at [593, 48] on link "Product Catalogue" at bounding box center [622, 54] width 152 height 23
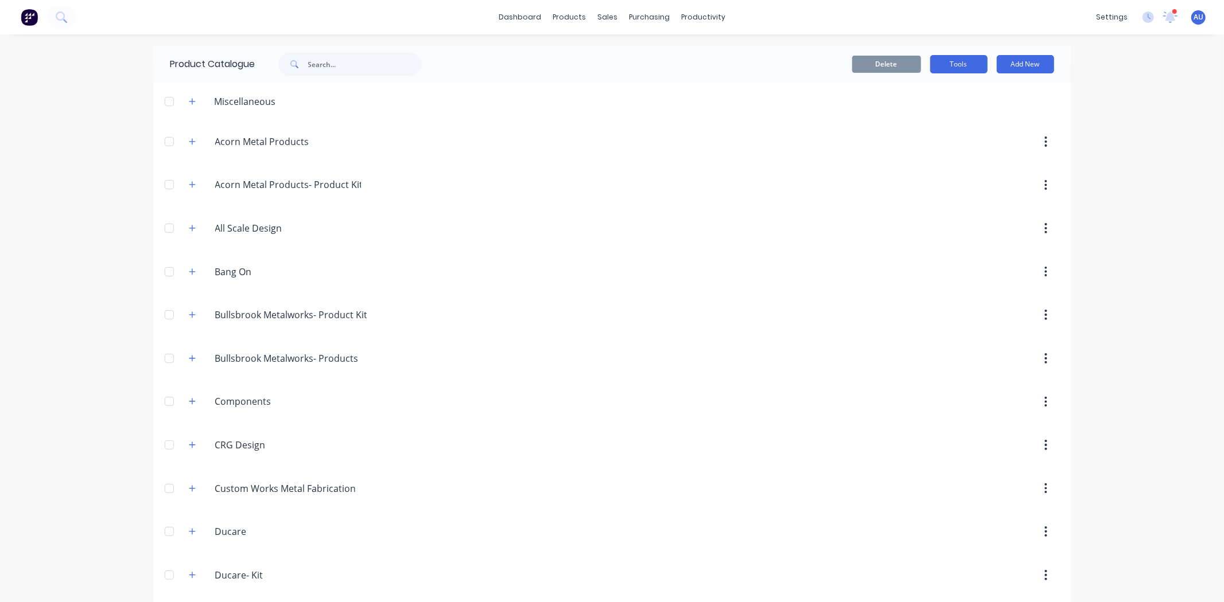
click at [939, 61] on button "Tools" at bounding box center [958, 64] width 57 height 18
click at [916, 119] on div "Stocktake" at bounding box center [933, 116] width 88 height 17
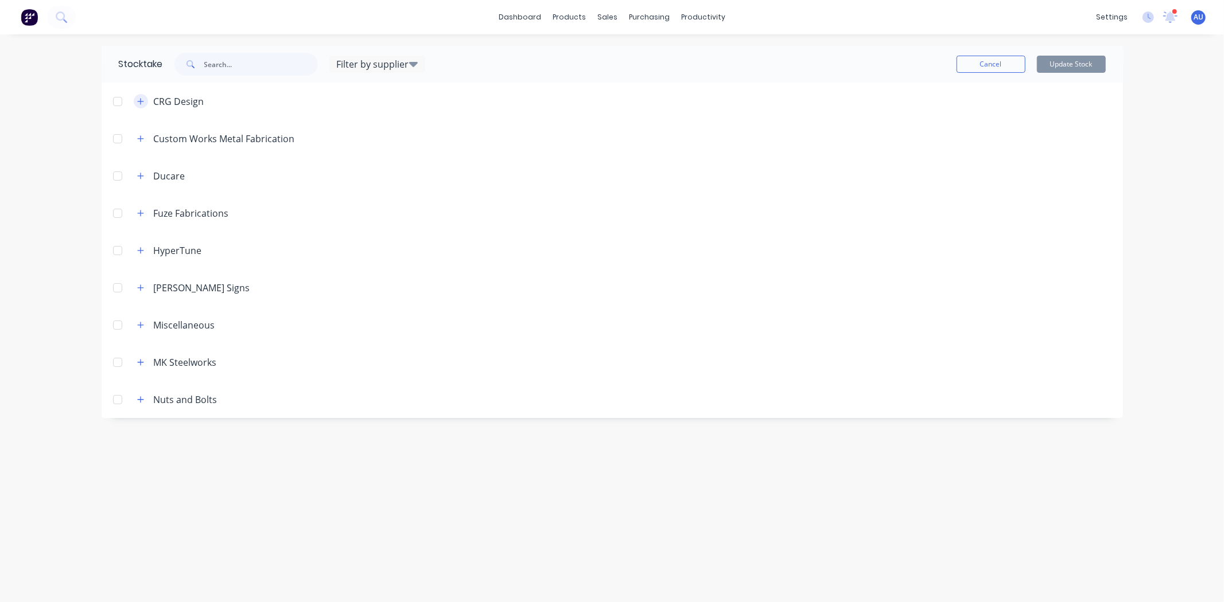
click at [141, 101] on icon "button" at bounding box center [140, 101] width 6 height 6
click at [141, 104] on icon "button" at bounding box center [140, 102] width 7 height 8
click at [141, 254] on icon "button" at bounding box center [140, 251] width 7 height 8
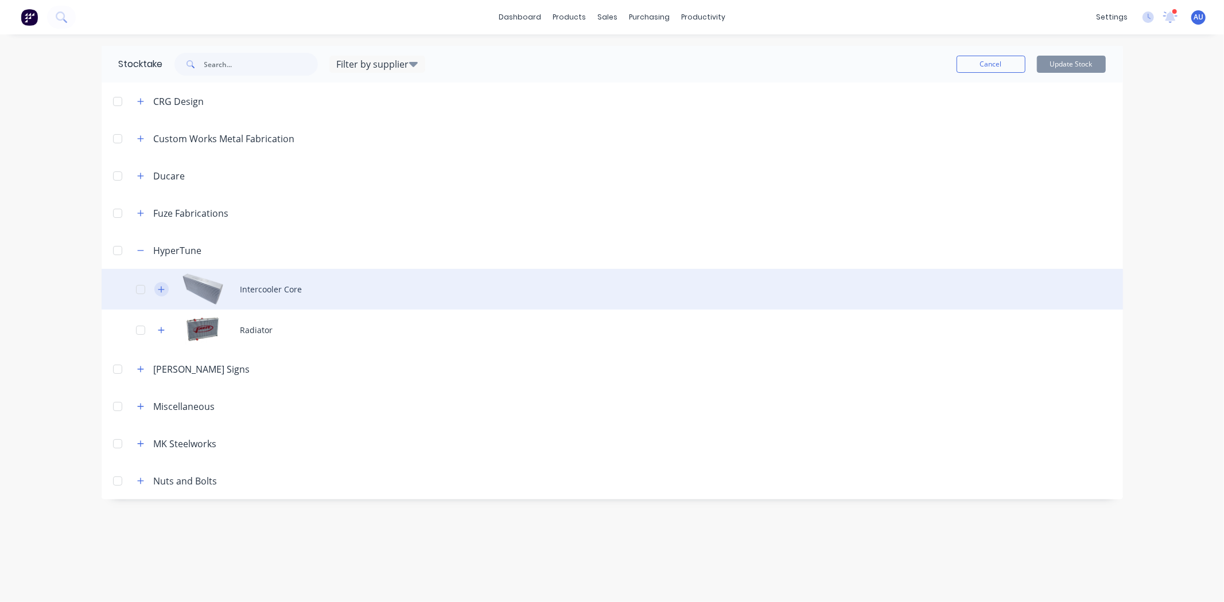
click at [164, 291] on icon "button" at bounding box center [161, 290] width 7 height 8
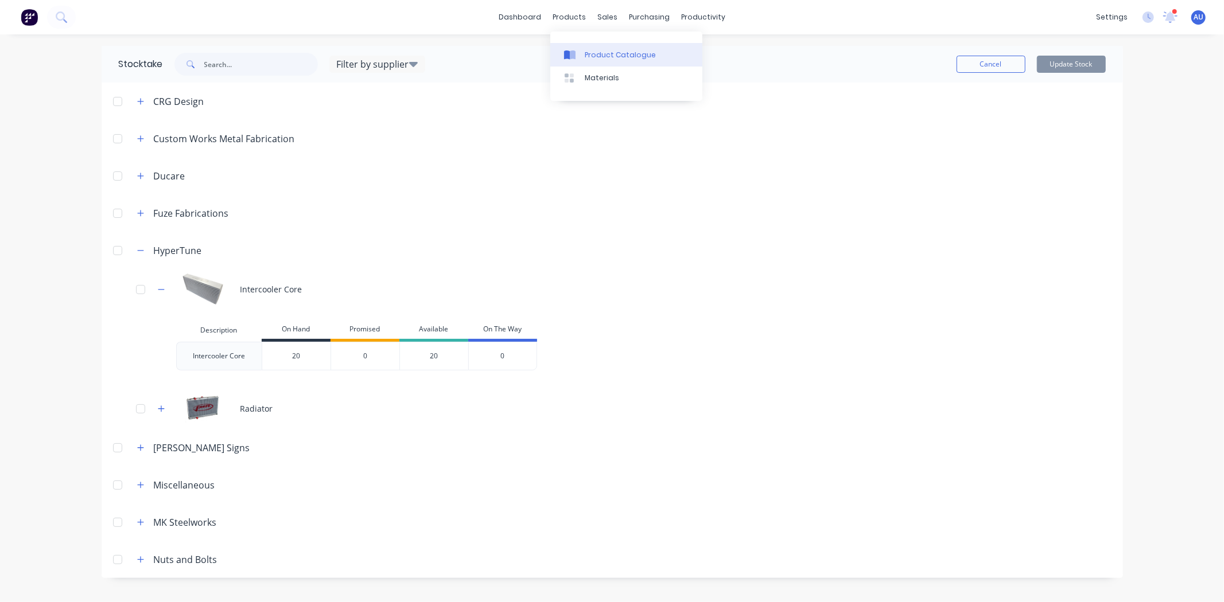
click at [592, 56] on div "Product Catalogue" at bounding box center [620, 55] width 71 height 10
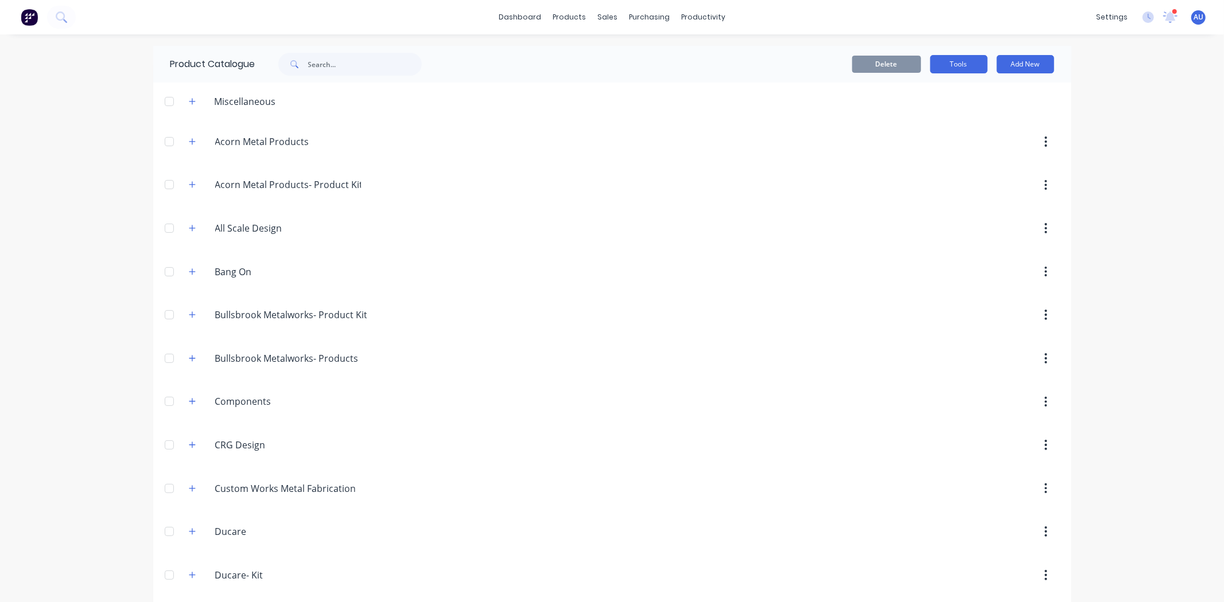
click at [963, 70] on button "Tools" at bounding box center [958, 64] width 57 height 18
click at [904, 112] on div "Stocktake" at bounding box center [933, 116] width 88 height 17
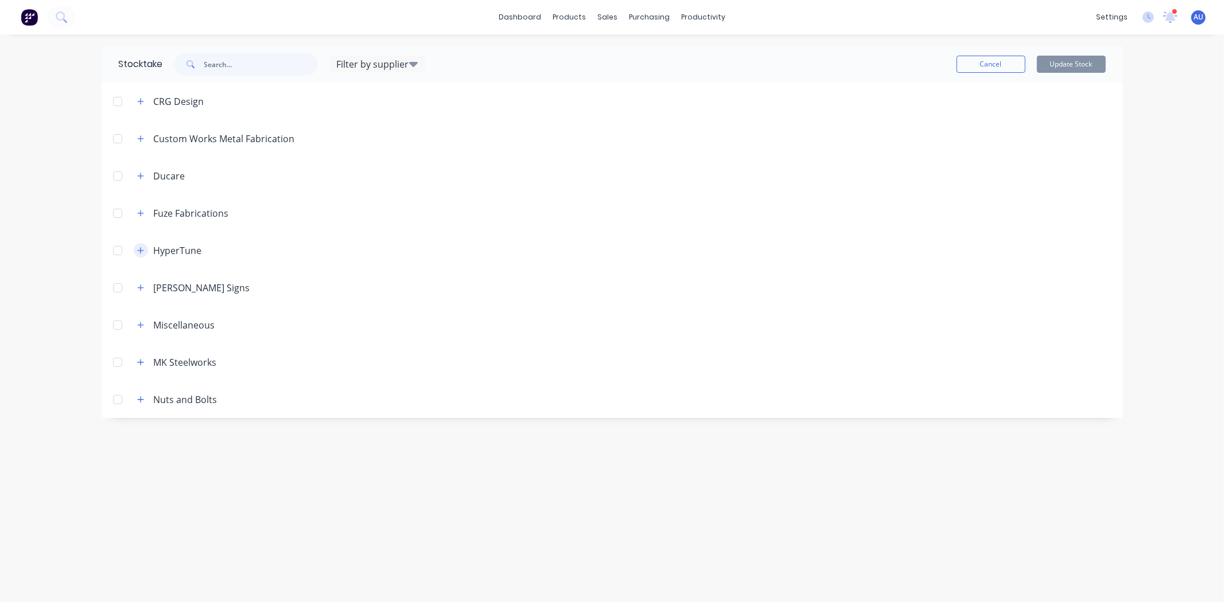
click at [141, 250] on icon "button" at bounding box center [140, 250] width 6 height 6
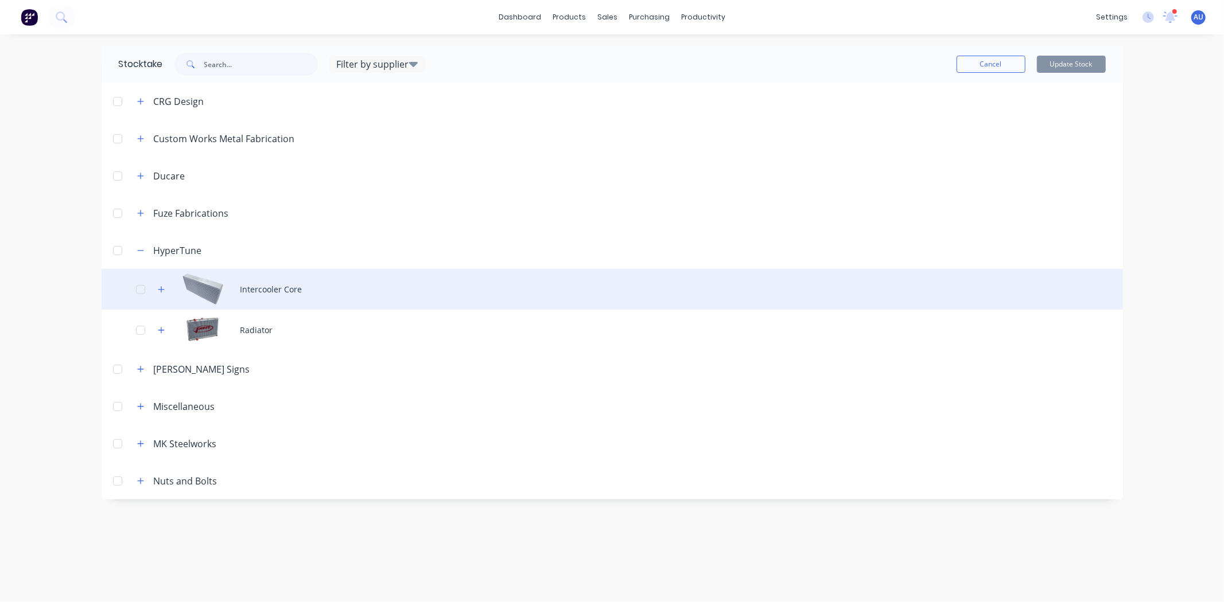
click at [263, 290] on div "Intercooler Core" at bounding box center [612, 289] width 1021 height 41
click at [165, 288] on button "button" at bounding box center [161, 289] width 14 height 14
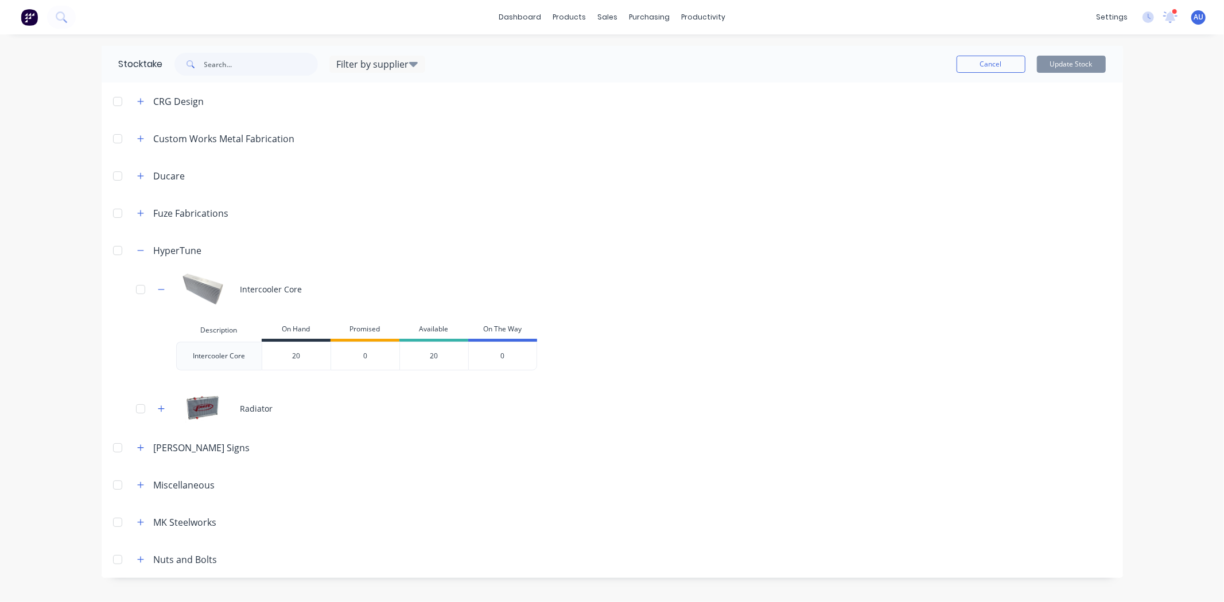
type input "20"
drag, startPoint x: 289, startPoint y: 360, endPoint x: 313, endPoint y: 356, distance: 24.5
click at [313, 356] on input "20" at bounding box center [296, 356] width 68 height 10
drag, startPoint x: 360, startPoint y: 356, endPoint x: 373, endPoint y: 358, distance: 13.3
click at [368, 357] on div "0" at bounding box center [364, 356] width 69 height 29
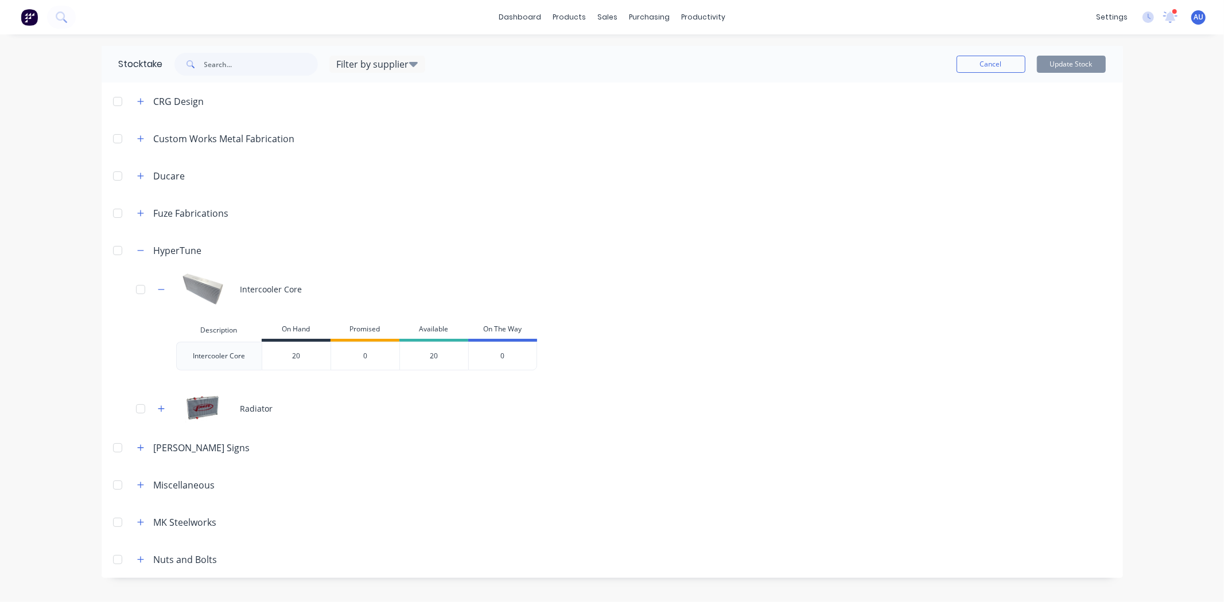
click at [402, 351] on div "20" at bounding box center [433, 356] width 69 height 29
click at [438, 356] on div "20" at bounding box center [433, 356] width 69 height 29
click at [434, 356] on div "20" at bounding box center [433, 356] width 69 height 29
drag, startPoint x: 431, startPoint y: 356, endPoint x: 437, endPoint y: 356, distance: 6.3
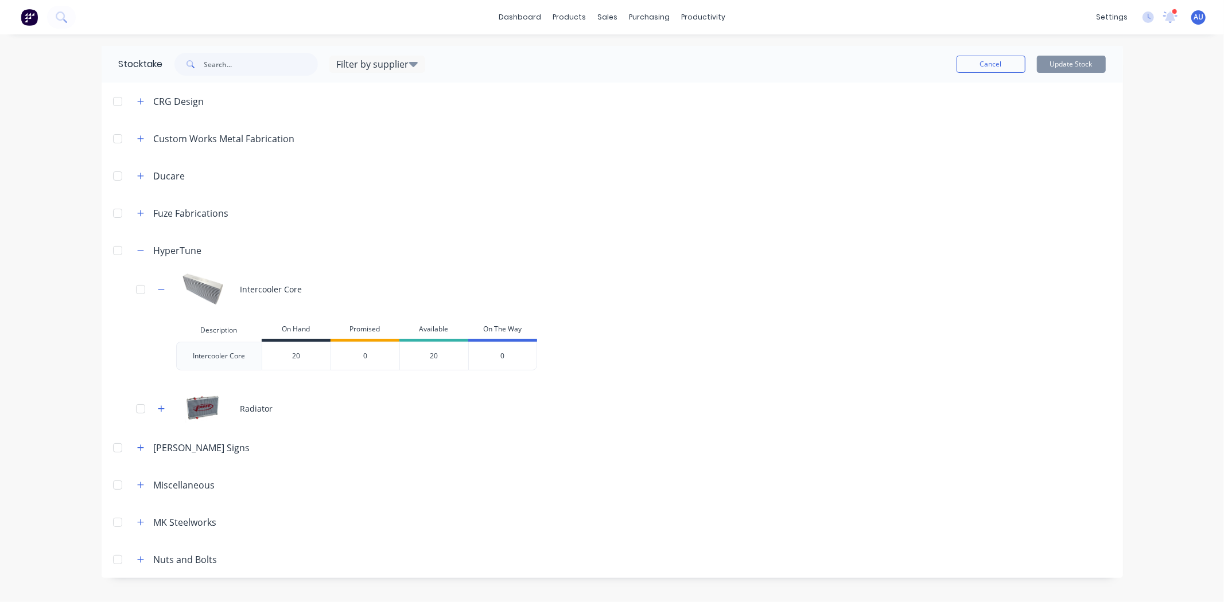
click at [431, 356] on div "20" at bounding box center [433, 356] width 69 height 29
drag, startPoint x: 500, startPoint y: 357, endPoint x: 507, endPoint y: 356, distance: 6.9
click at [506, 356] on div "0" at bounding box center [502, 356] width 69 height 29
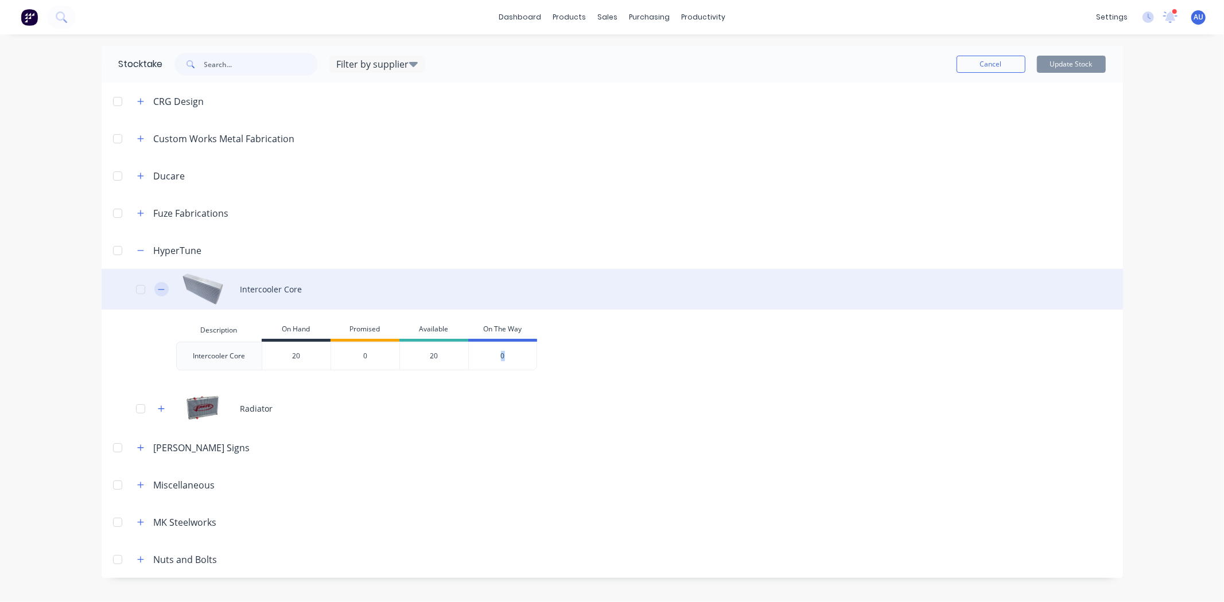
click at [163, 288] on icon "button" at bounding box center [161, 290] width 7 height 8
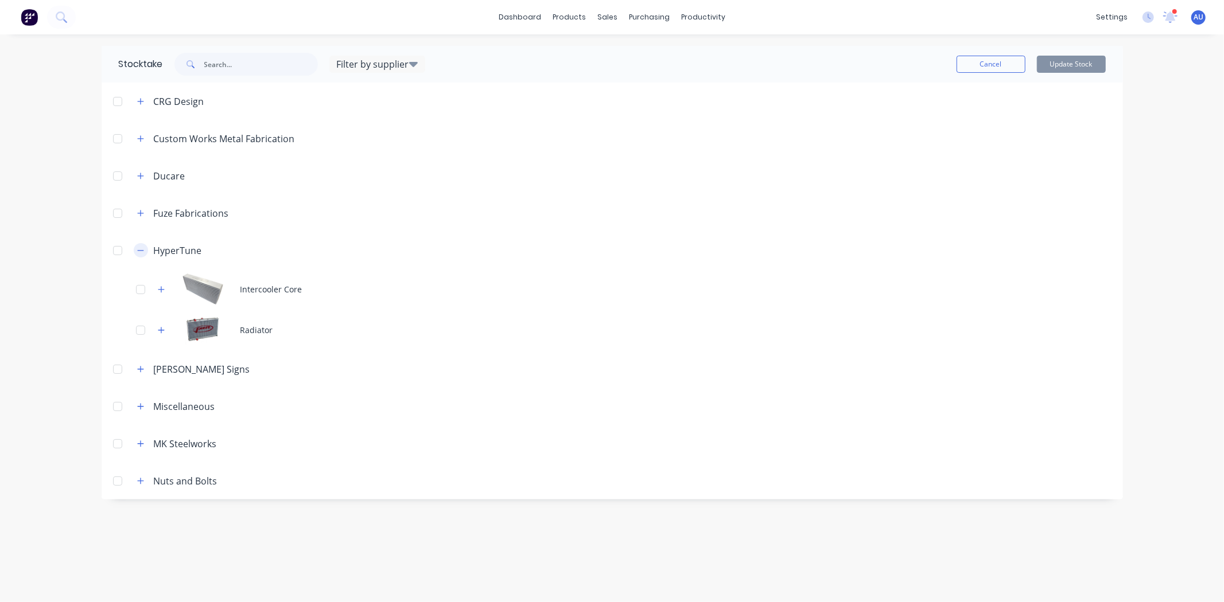
click at [140, 253] on icon "button" at bounding box center [140, 251] width 7 height 8
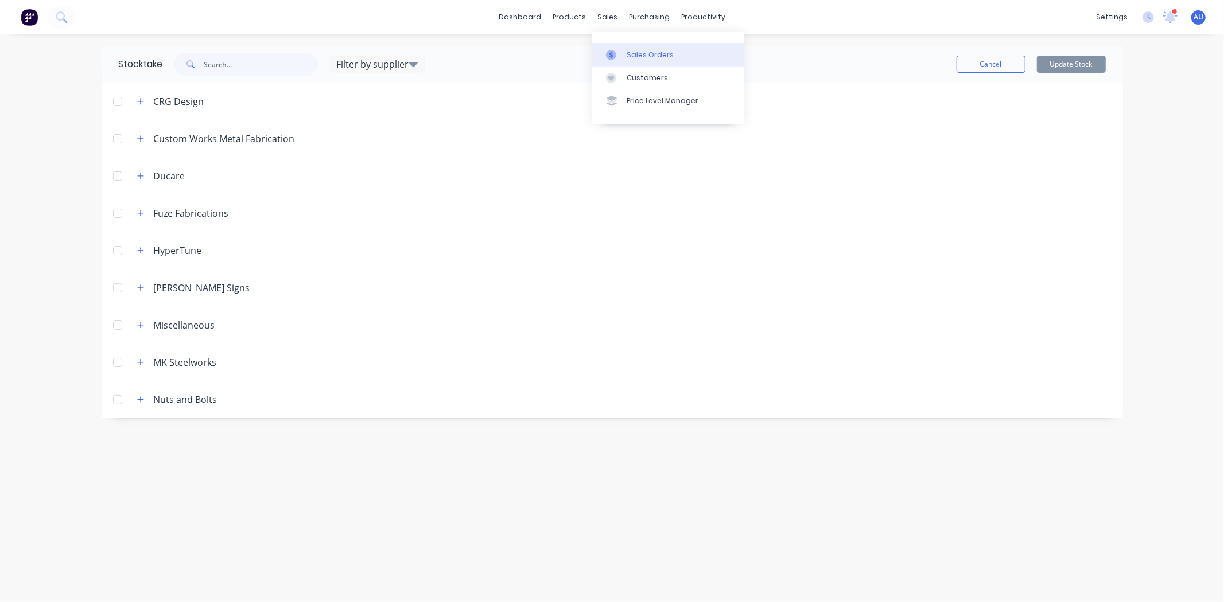
click at [644, 59] on div "Sales Orders" at bounding box center [649, 55] width 47 height 10
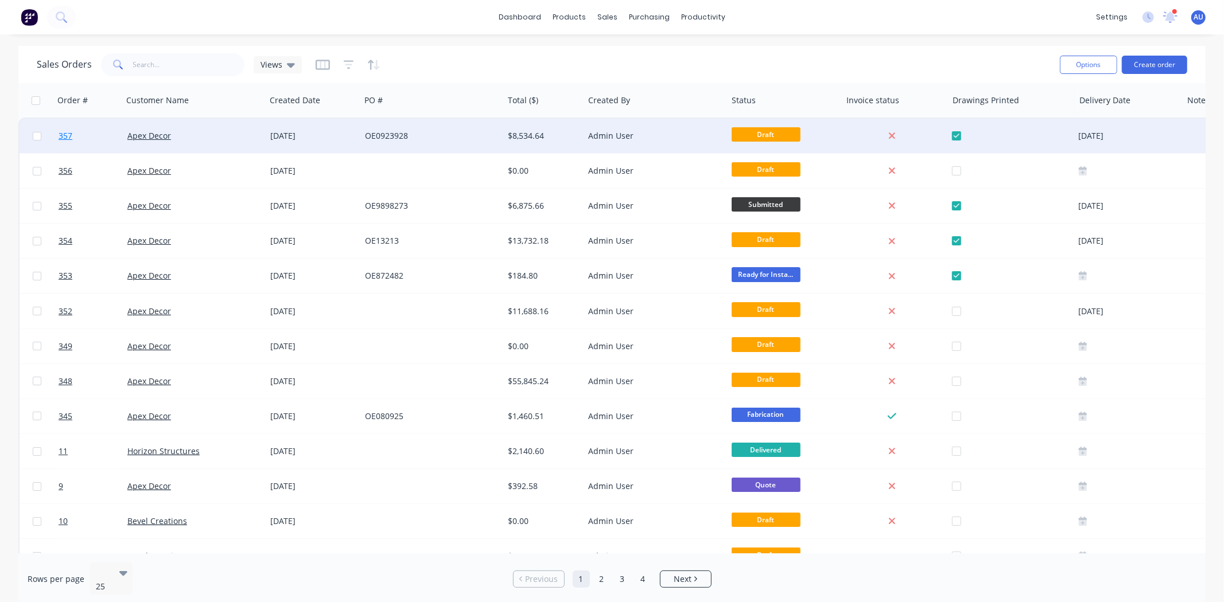
click at [59, 135] on span "357" at bounding box center [66, 135] width 14 height 11
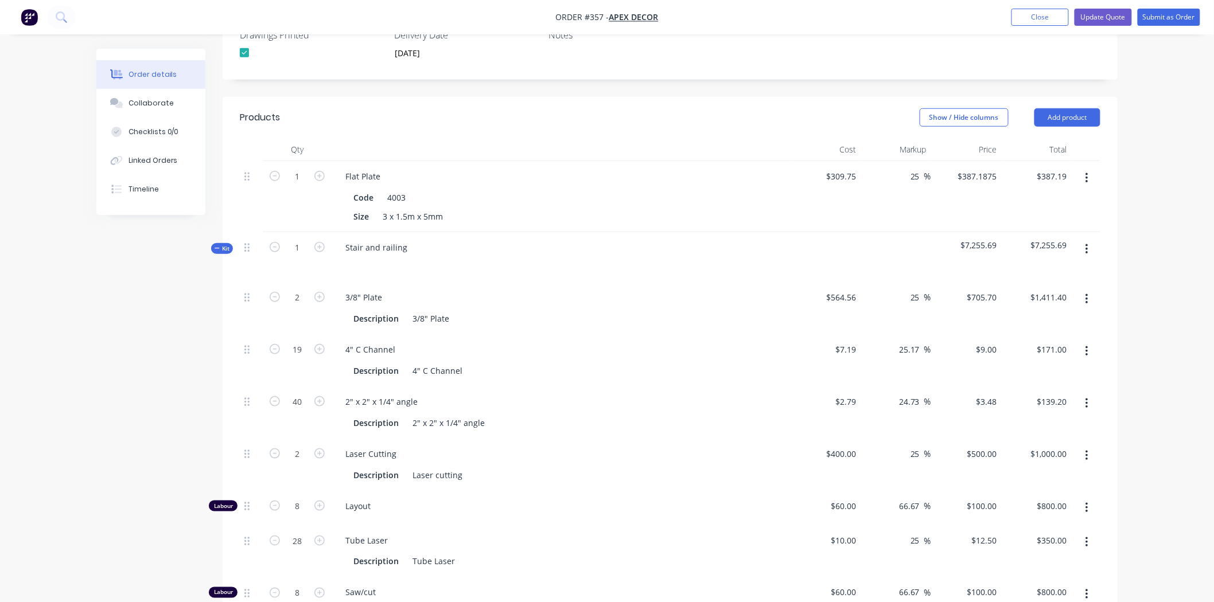
scroll to position [318, 0]
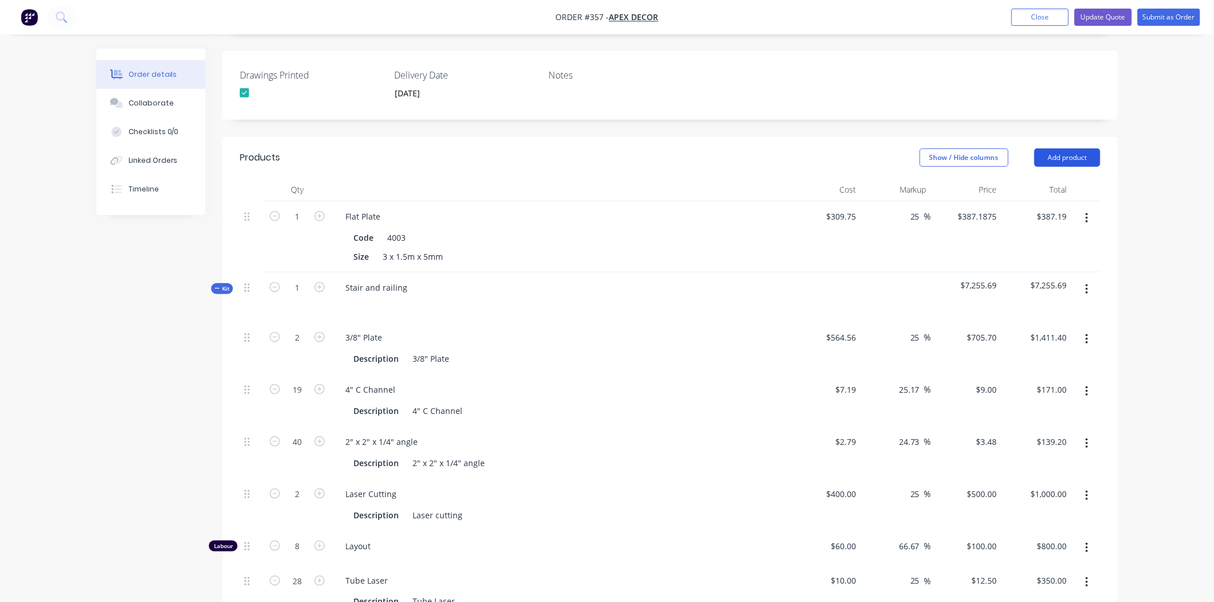
click at [1000, 149] on button "Add product" at bounding box center [1067, 158] width 66 height 18
click at [1000, 178] on div "Product catalogue" at bounding box center [1046, 186] width 88 height 17
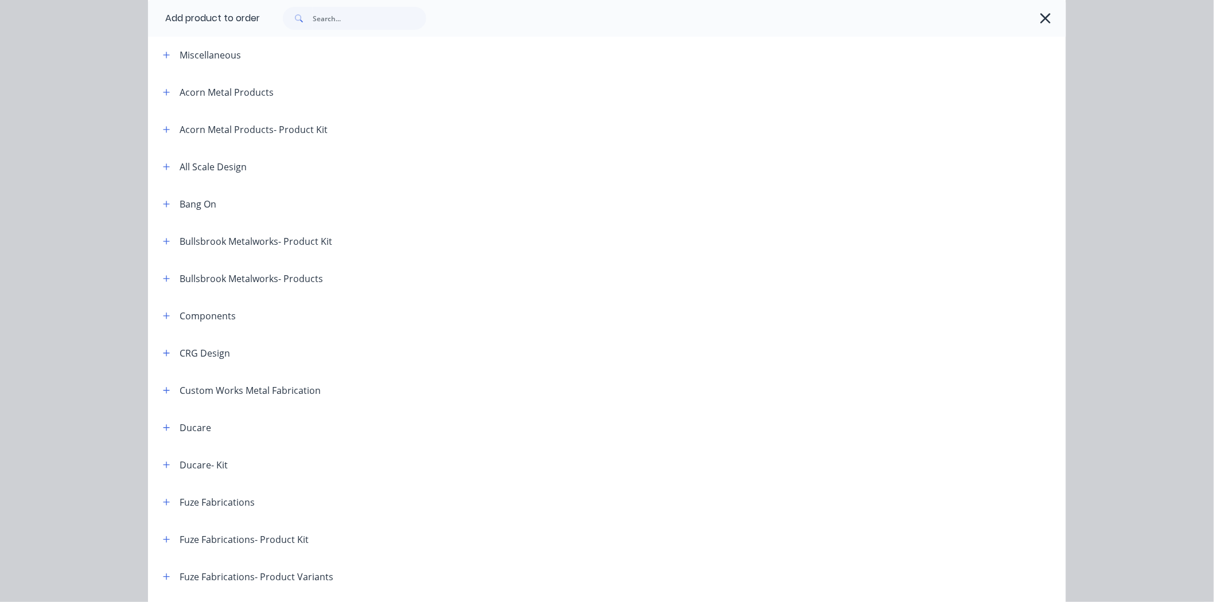
scroll to position [127, 0]
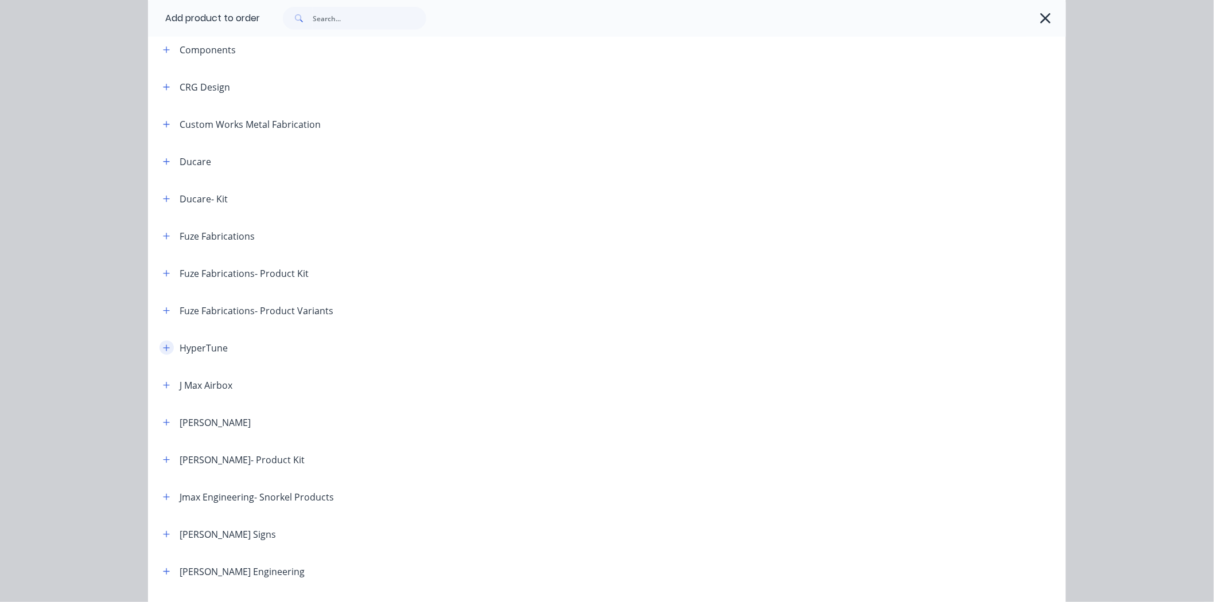
click at [163, 348] on icon "button" at bounding box center [166, 348] width 7 height 8
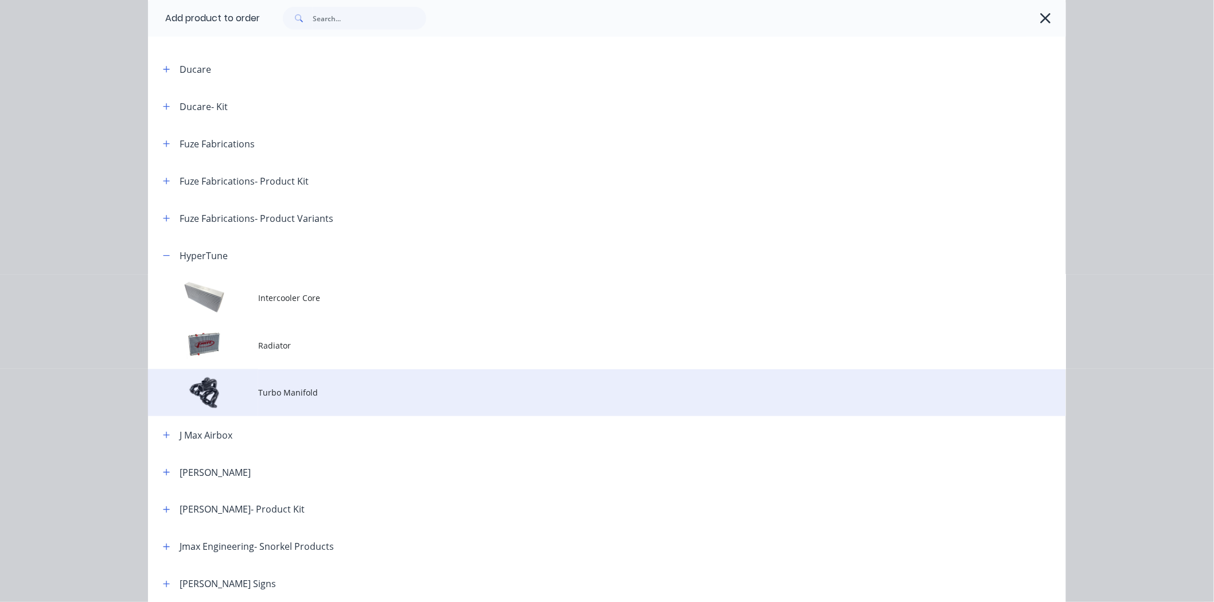
scroll to position [446, 0]
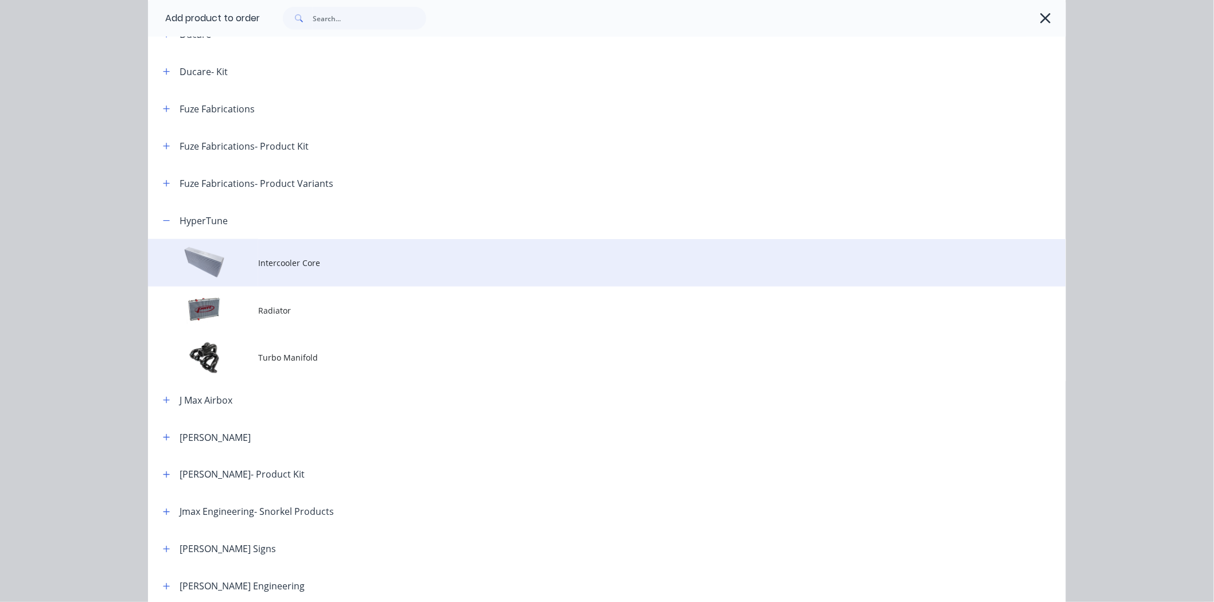
click at [270, 259] on span "Intercooler Core" at bounding box center [581, 263] width 646 height 12
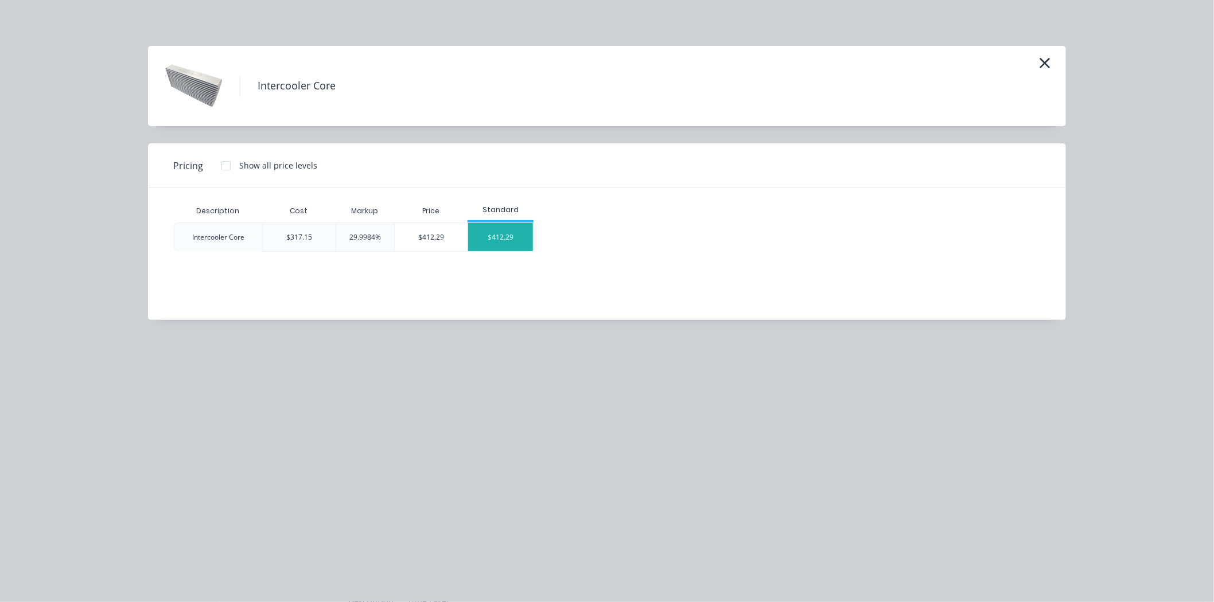
click at [501, 232] on div "$412.29" at bounding box center [500, 237] width 65 height 28
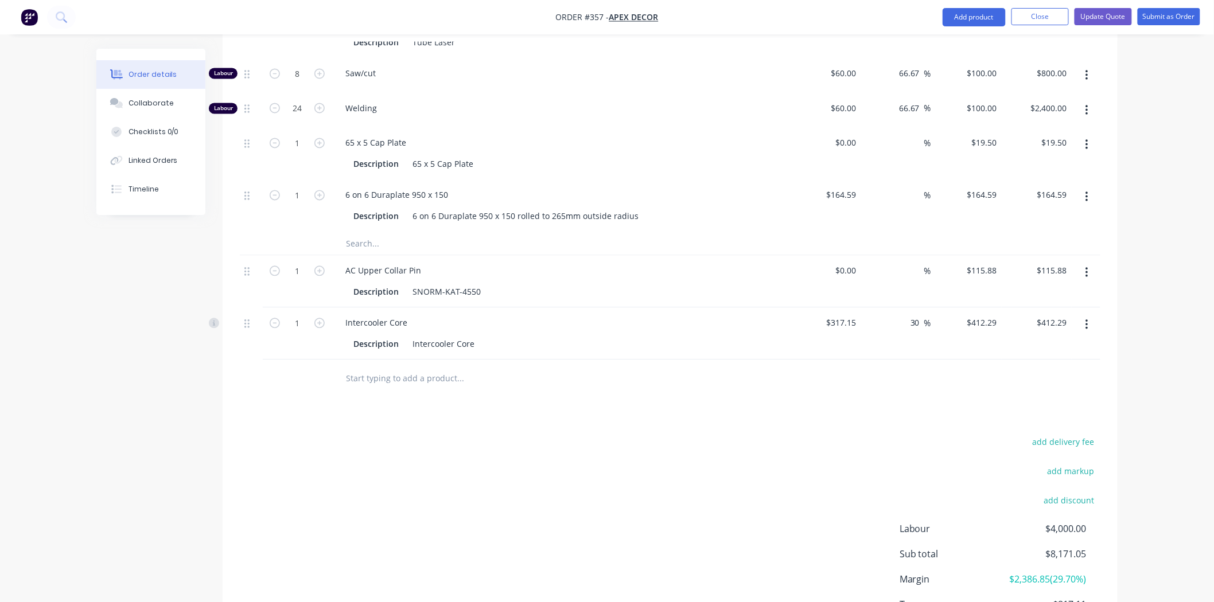
scroll to position [855, 0]
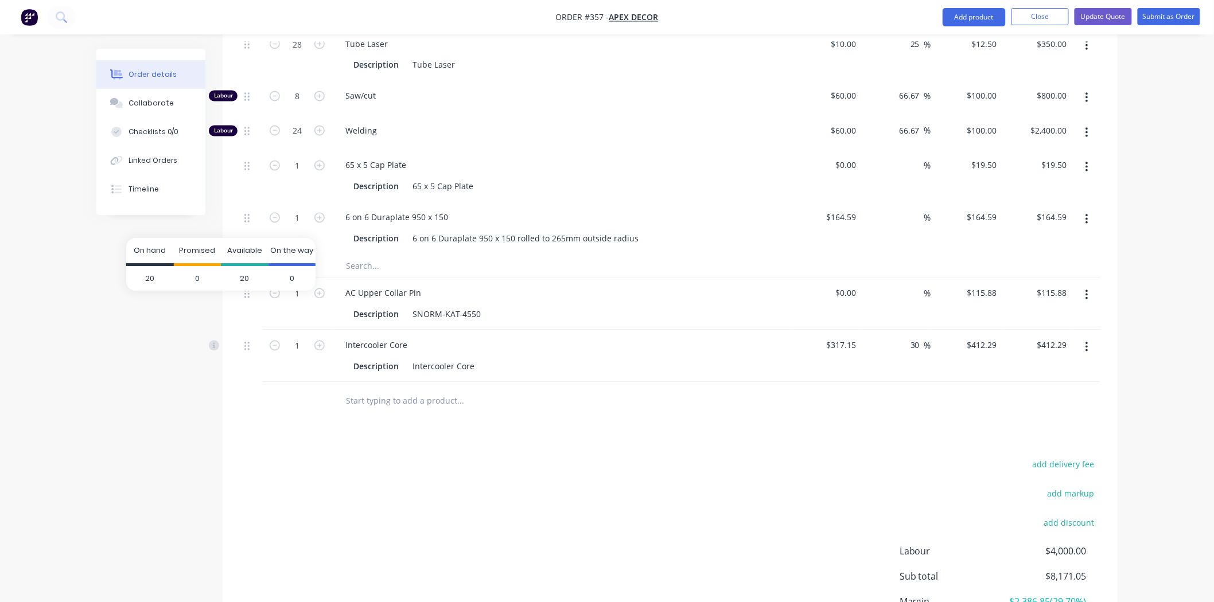
click at [151, 277] on span "20" at bounding box center [150, 278] width 48 height 25
drag, startPoint x: 202, startPoint y: 277, endPoint x: 186, endPoint y: 281, distance: 16.0
click at [201, 277] on span "0" at bounding box center [198, 278] width 48 height 25
click at [247, 277] on span "20" at bounding box center [245, 278] width 48 height 25
click at [202, 278] on span "0" at bounding box center [198, 278] width 48 height 25
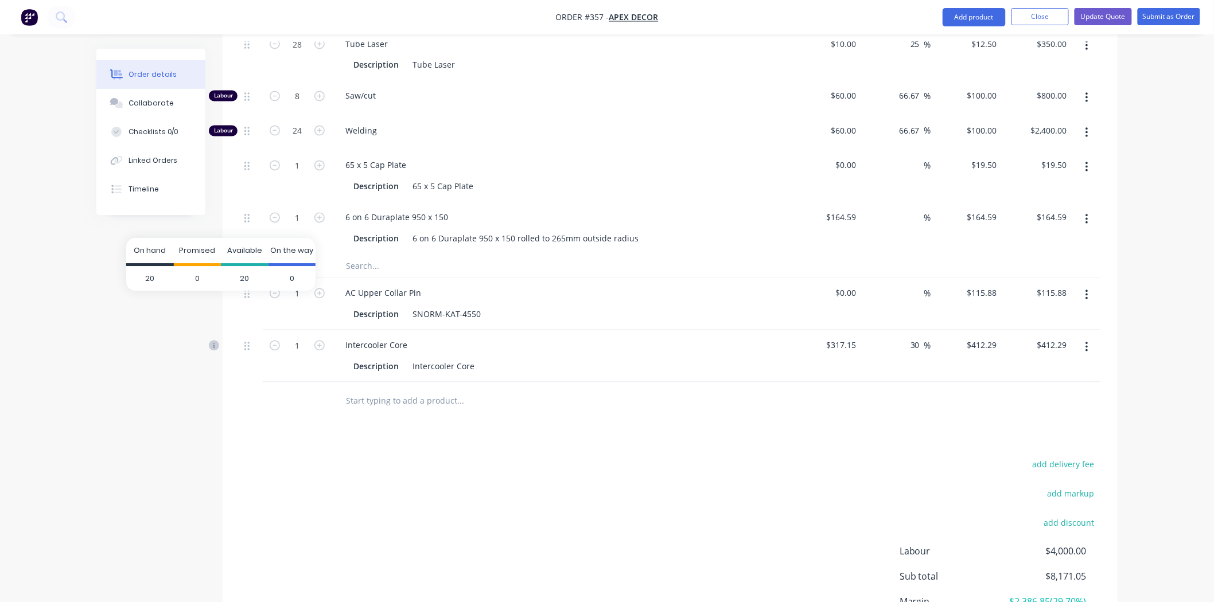
click at [212, 341] on icon at bounding box center [214, 346] width 10 height 10
drag, startPoint x: 248, startPoint y: 275, endPoint x: 233, endPoint y: 276, distance: 14.9
click at [234, 276] on span "20" at bounding box center [245, 278] width 48 height 25
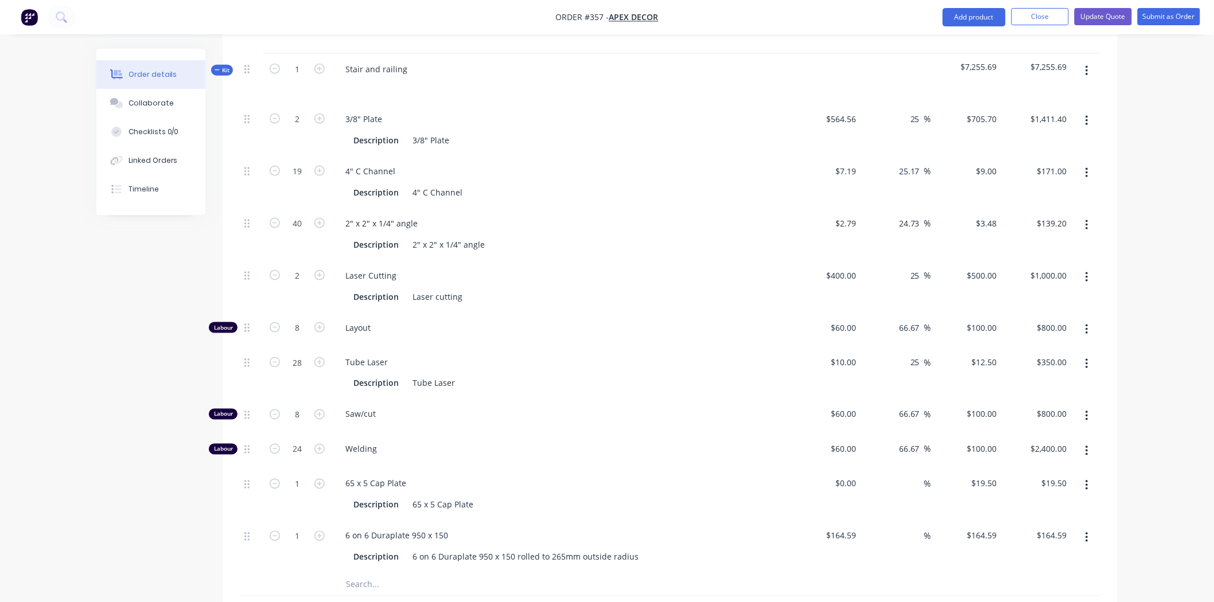
scroll to position [536, 0]
click at [1000, 15] on button "Update Quote" at bounding box center [1103, 16] width 57 height 17
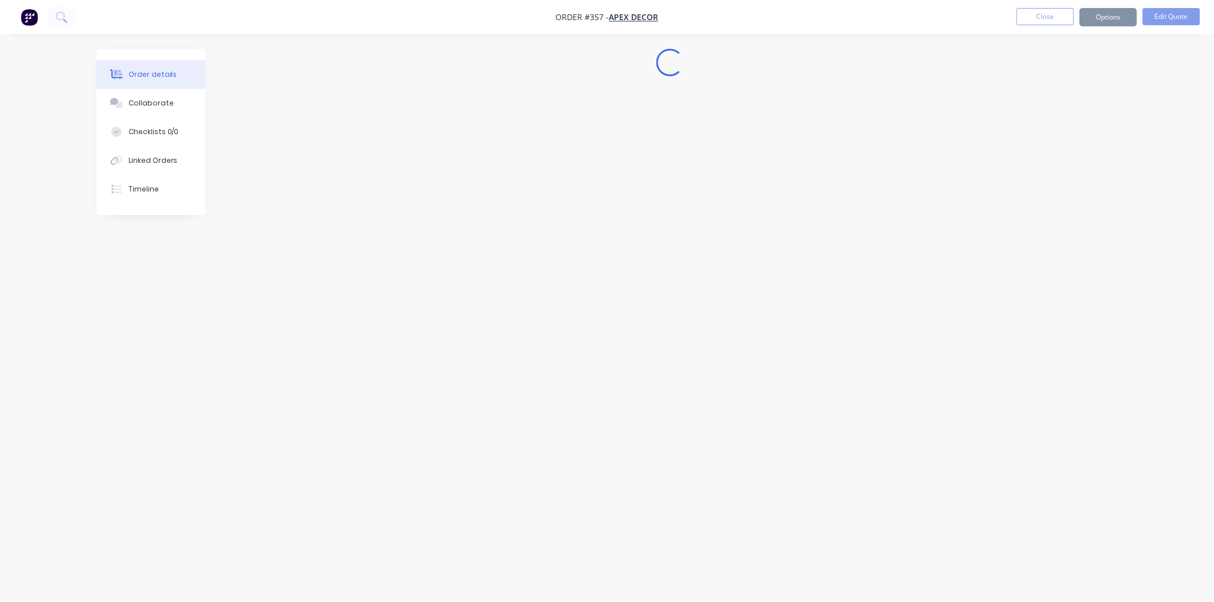
scroll to position [0, 0]
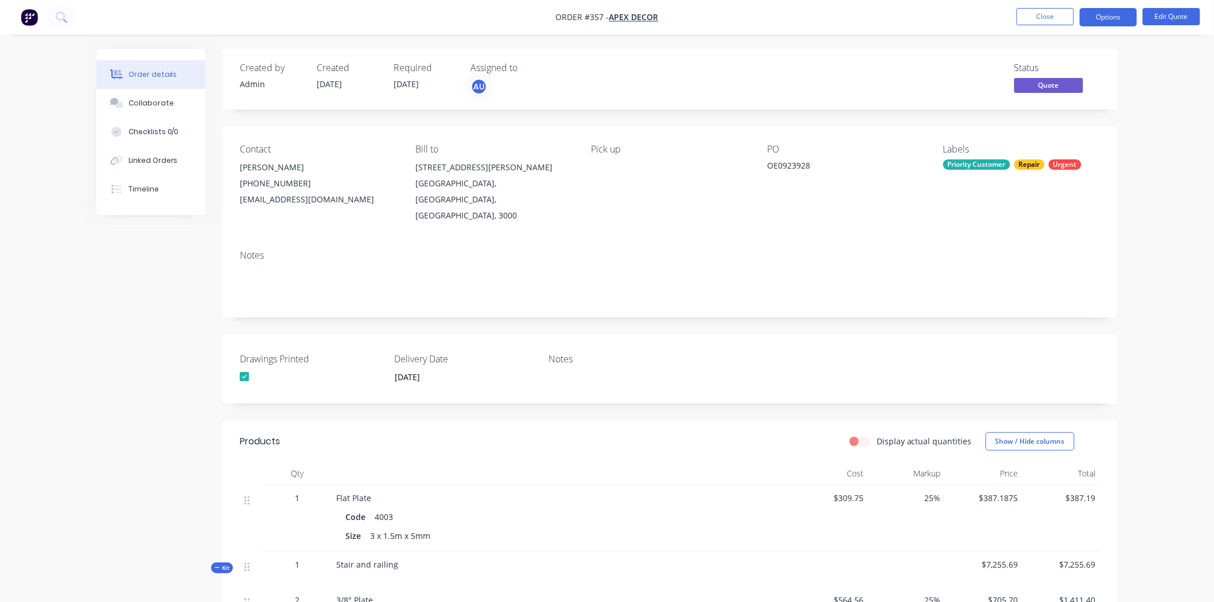
click at [1000, 19] on button "Options" at bounding box center [1108, 17] width 57 height 18
click at [1000, 133] on div "Convert to Order" at bounding box center [1074, 138] width 106 height 17
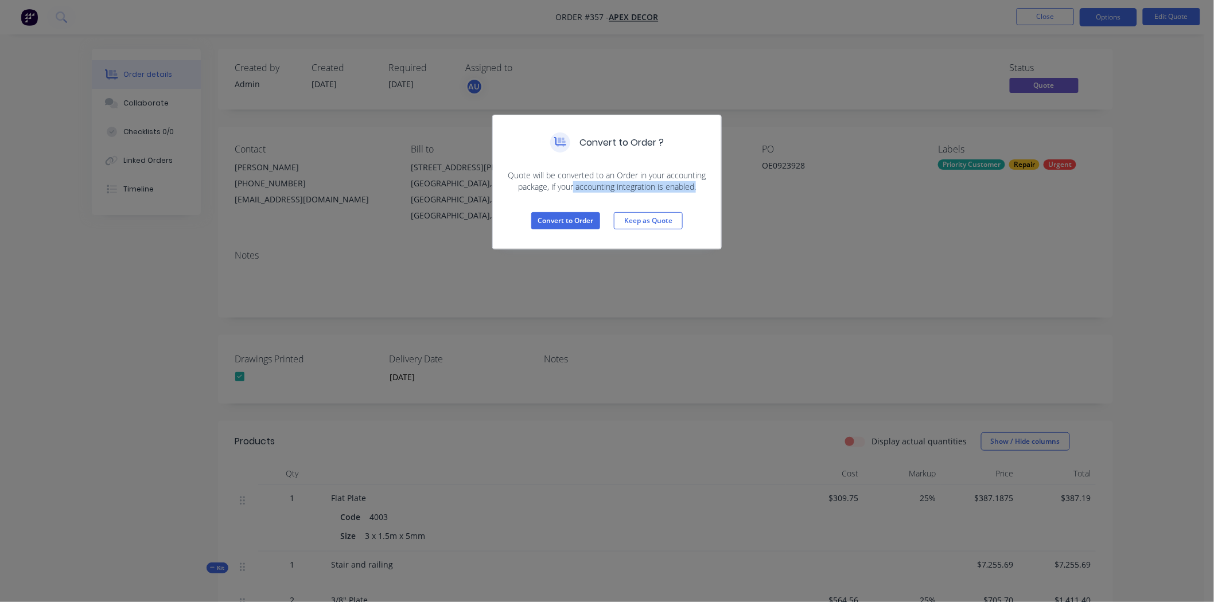
drag, startPoint x: 574, startPoint y: 187, endPoint x: 700, endPoint y: 192, distance: 126.3
click at [700, 192] on span "Quote will be converted to an Order in your accounting package, if your account…" at bounding box center [607, 181] width 201 height 23
click at [570, 221] on button "Convert to Order" at bounding box center [565, 220] width 69 height 17
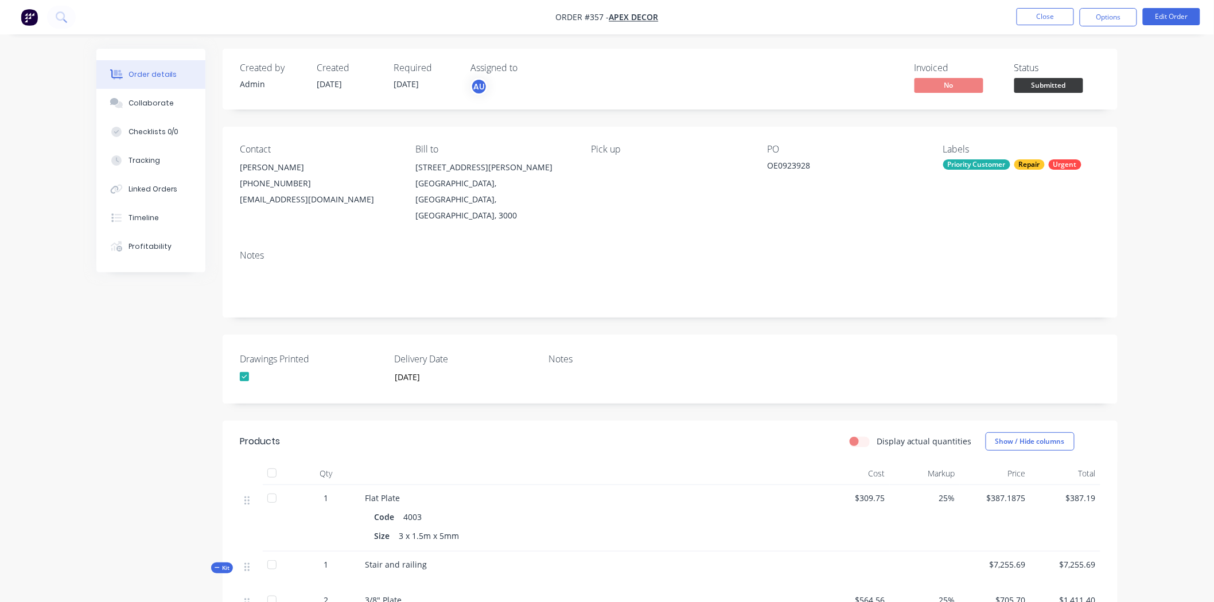
click at [1000, 27] on nav "Order #357 - Apex Decor Close Options Edit Order" at bounding box center [607, 17] width 1214 height 34
click at [1000, 22] on button "Options" at bounding box center [1108, 17] width 57 height 18
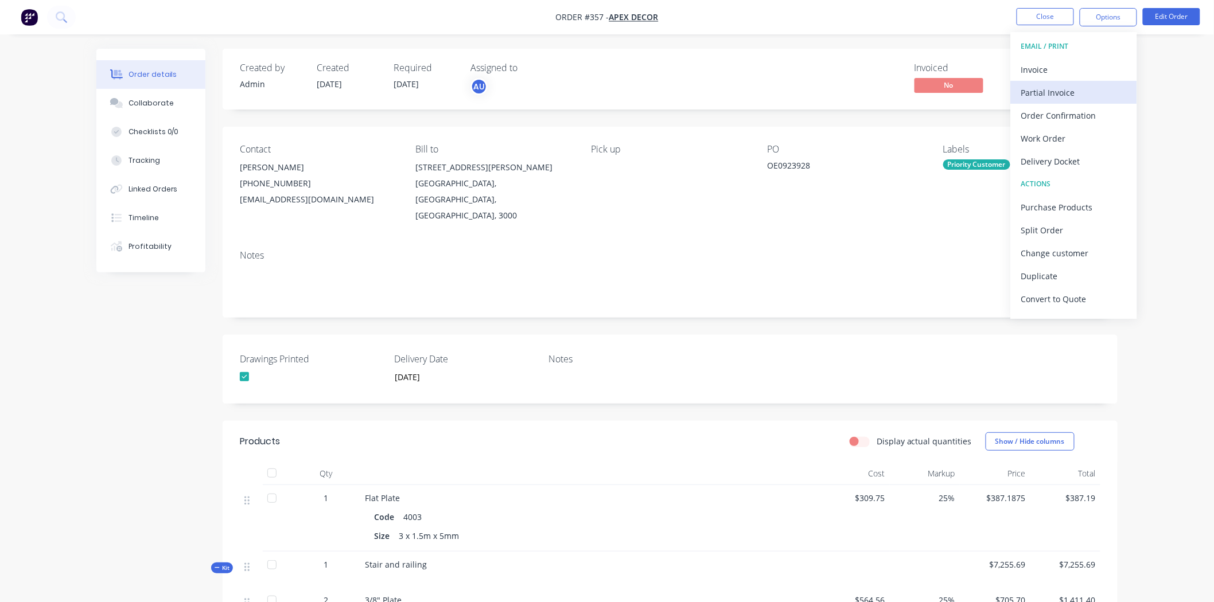
click at [1000, 84] on div "Partial Invoice" at bounding box center [1074, 92] width 106 height 17
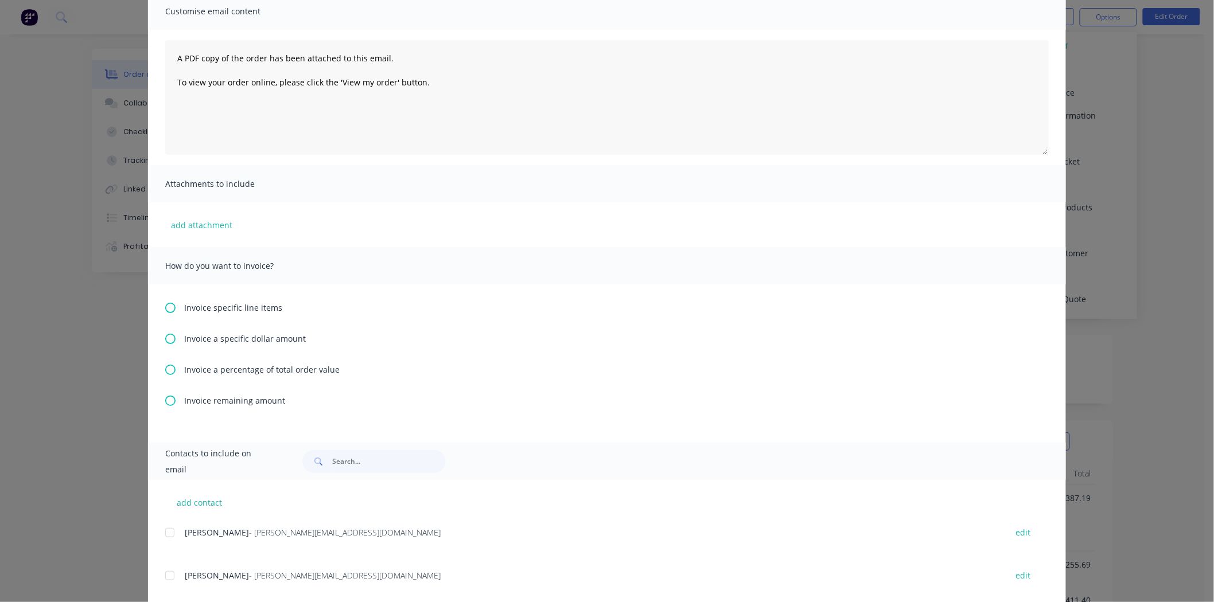
scroll to position [115, 0]
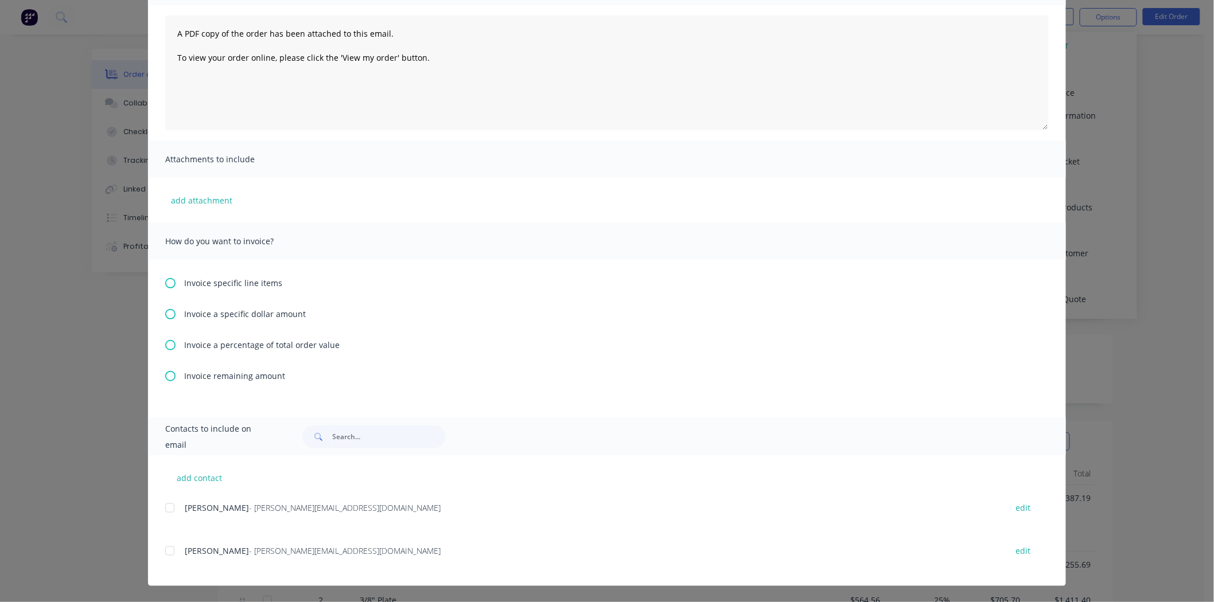
click at [165, 346] on icon at bounding box center [170, 345] width 10 height 10
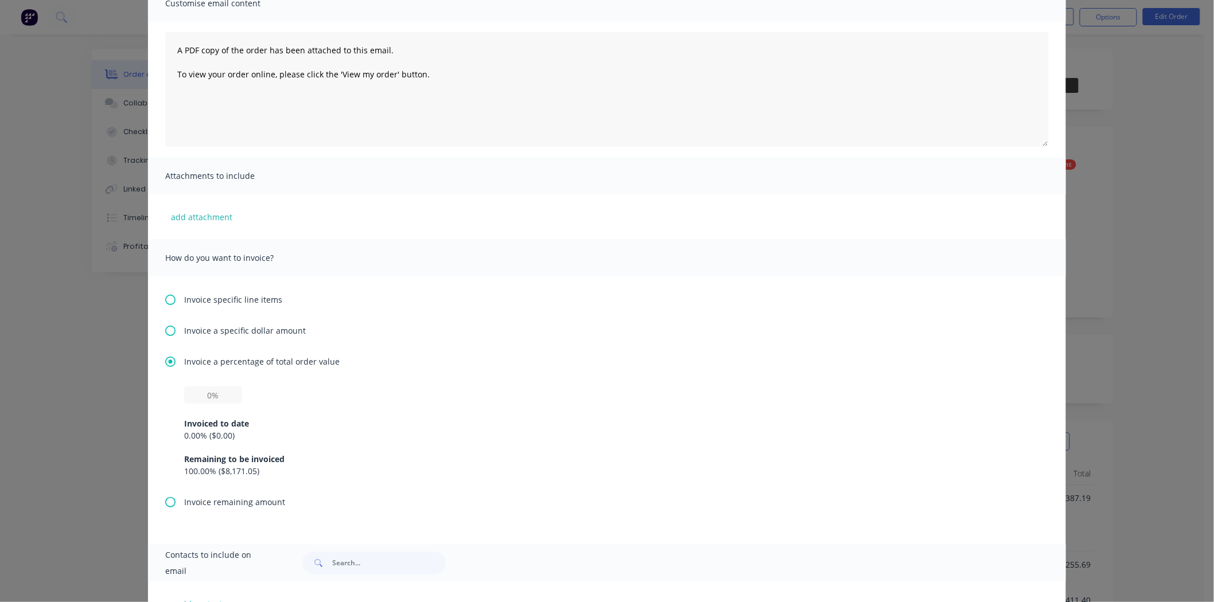
scroll to position [191, 0]
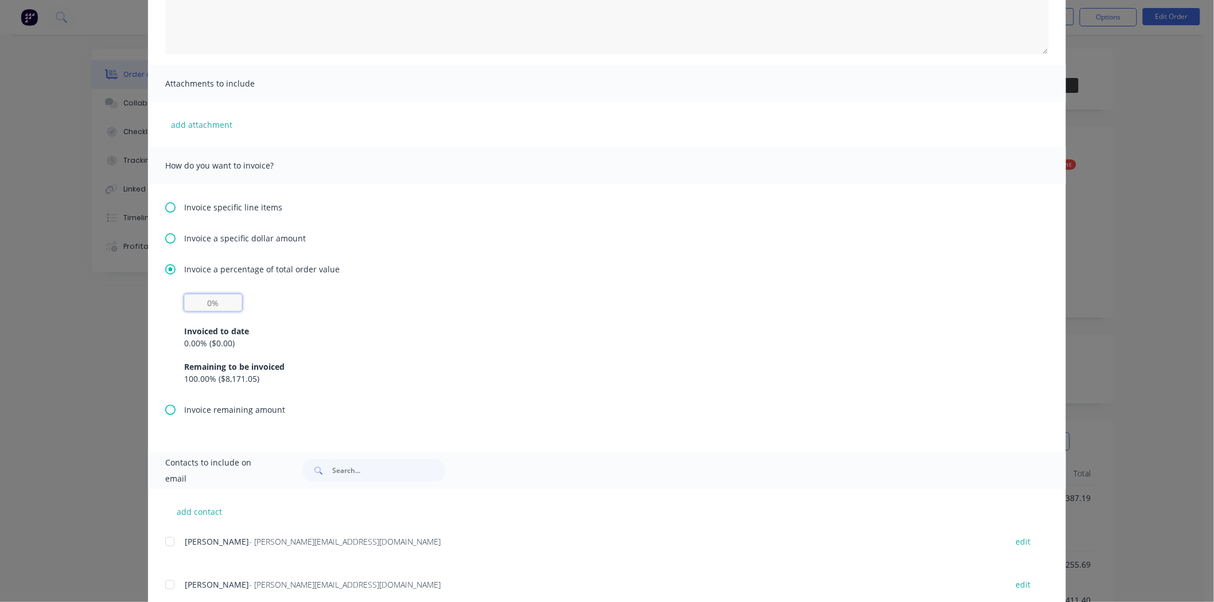
drag, startPoint x: 210, startPoint y: 302, endPoint x: 197, endPoint y: 304, distance: 12.7
click at [208, 302] on input "text" at bounding box center [213, 302] width 58 height 17
click at [167, 235] on icon at bounding box center [170, 238] width 10 height 10
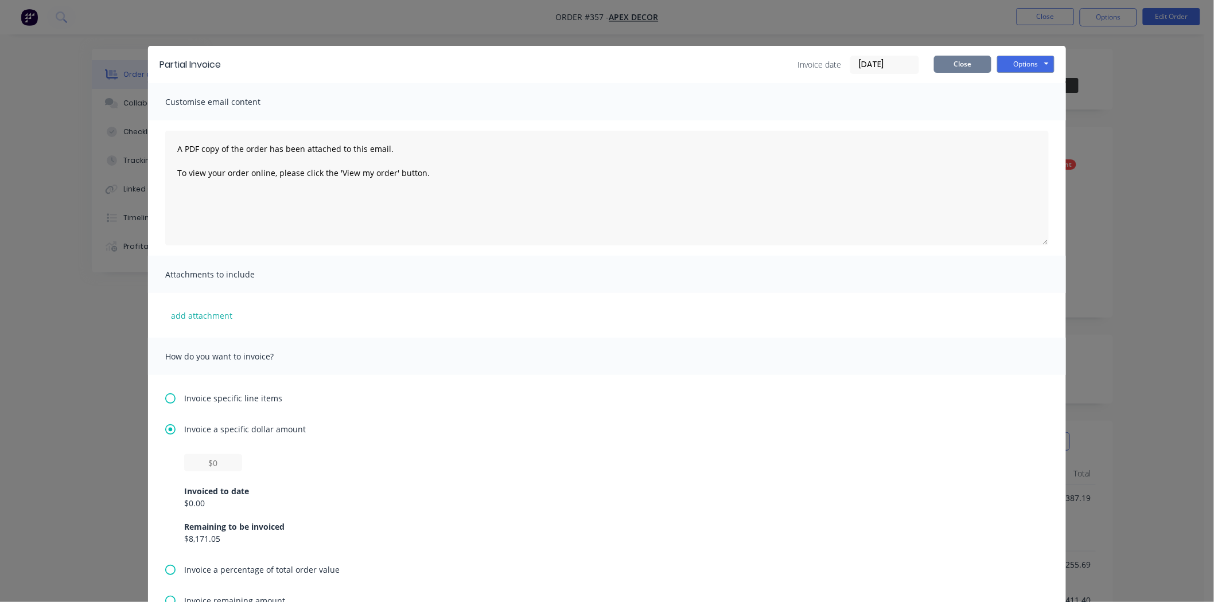
click at [957, 64] on button "Close" at bounding box center [962, 64] width 57 height 17
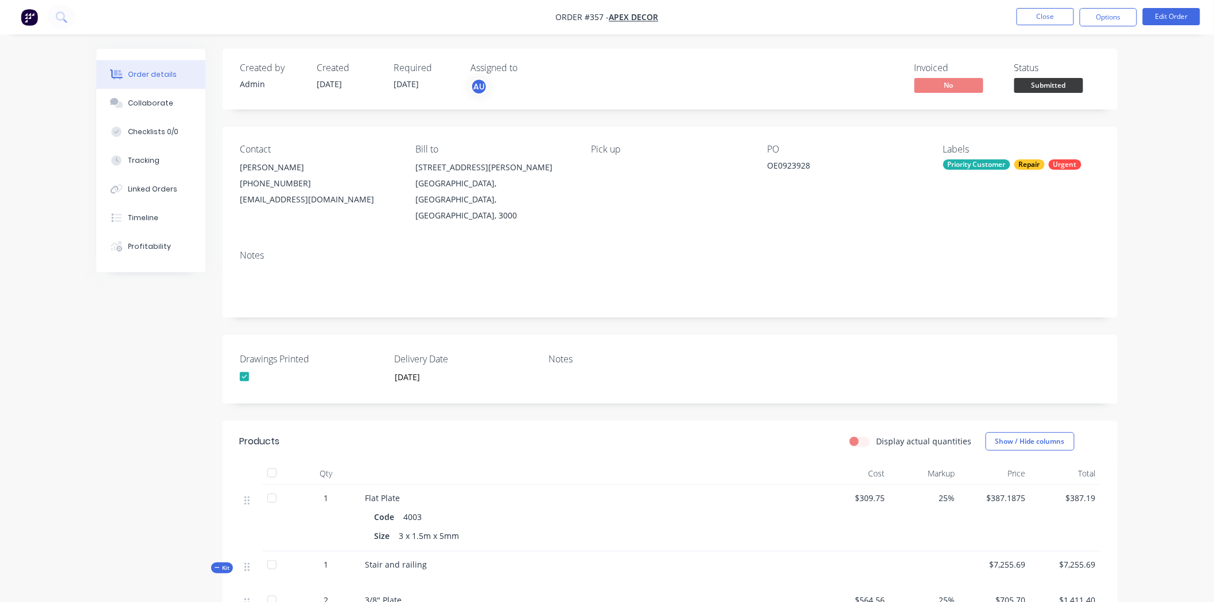
click at [1000, 20] on button "Options" at bounding box center [1108, 17] width 57 height 18
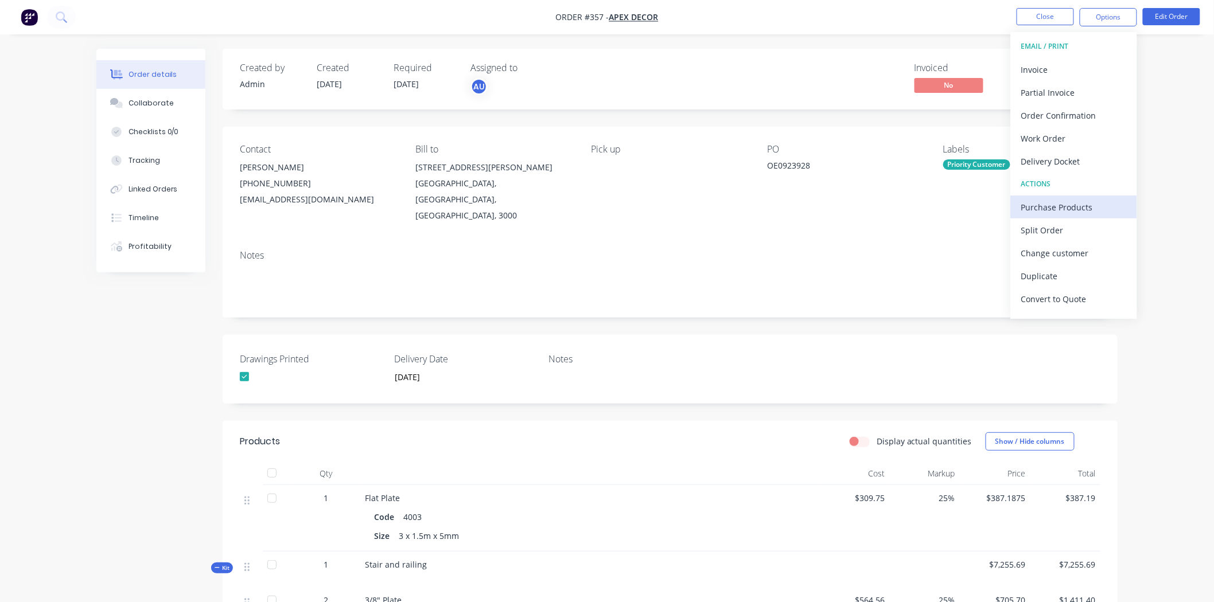
click at [1000, 207] on div "Purchase Products" at bounding box center [1074, 207] width 106 height 17
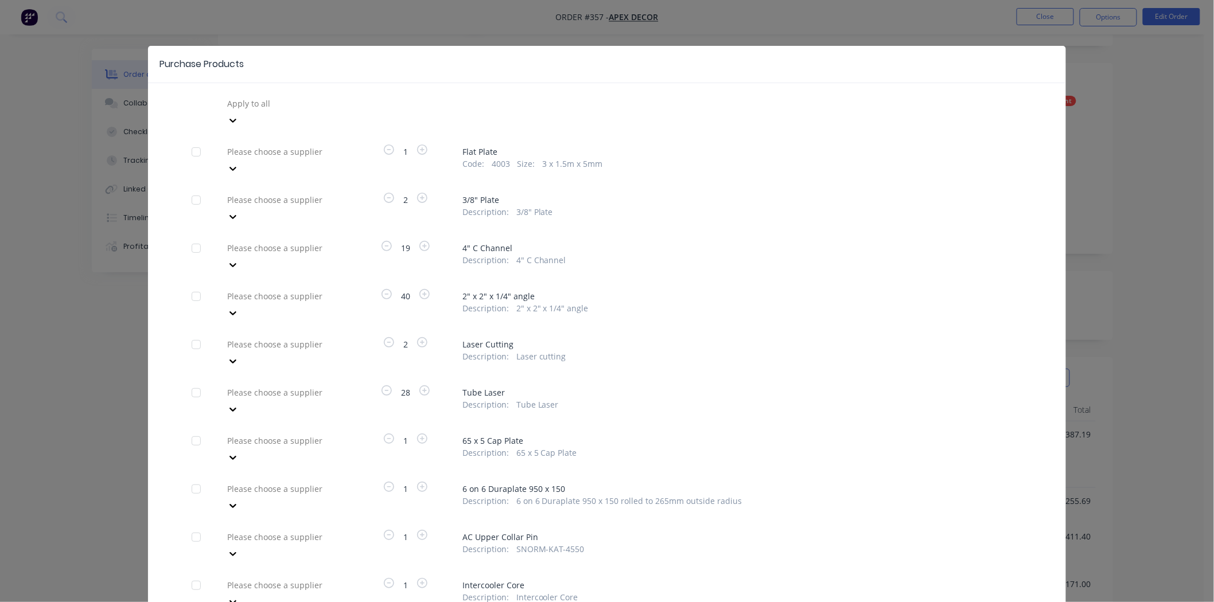
drag, startPoint x: 456, startPoint y: 136, endPoint x: 572, endPoint y: 170, distance: 120.7
click at [476, 143] on div "Please choose a supplier 1 Flat Plate Code : 4003 Size : 3 x 1.5m x 5mm" at bounding box center [607, 160] width 831 height 34
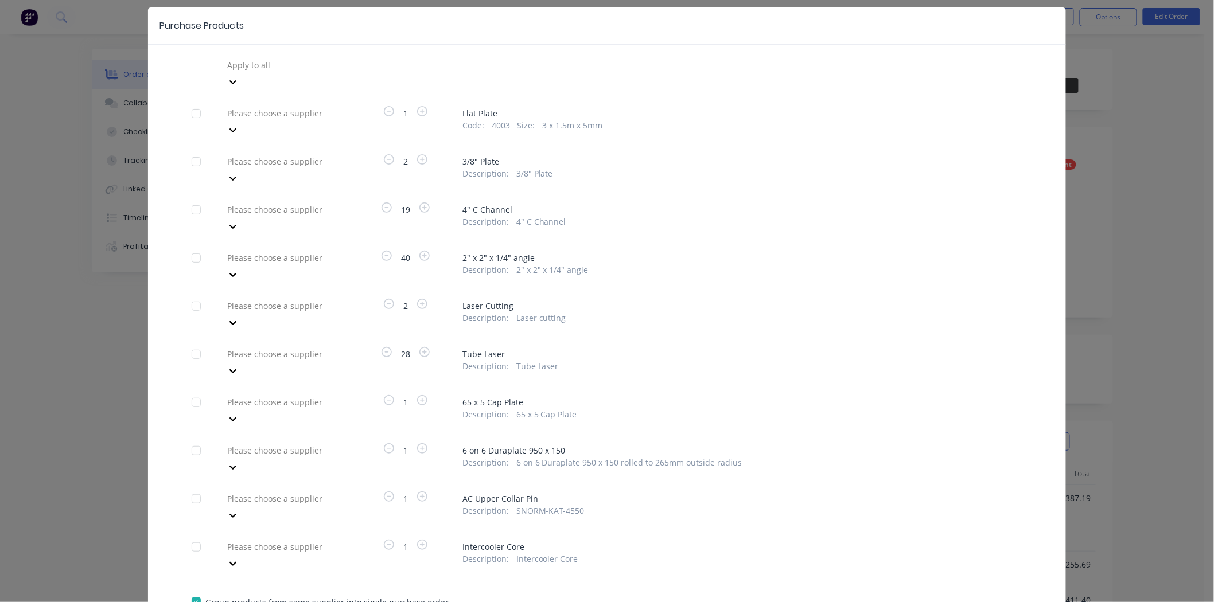
click at [489, 204] on span "4" C Channel" at bounding box center [742, 210] width 560 height 12
click at [268, 203] on div at bounding box center [308, 210] width 165 height 14
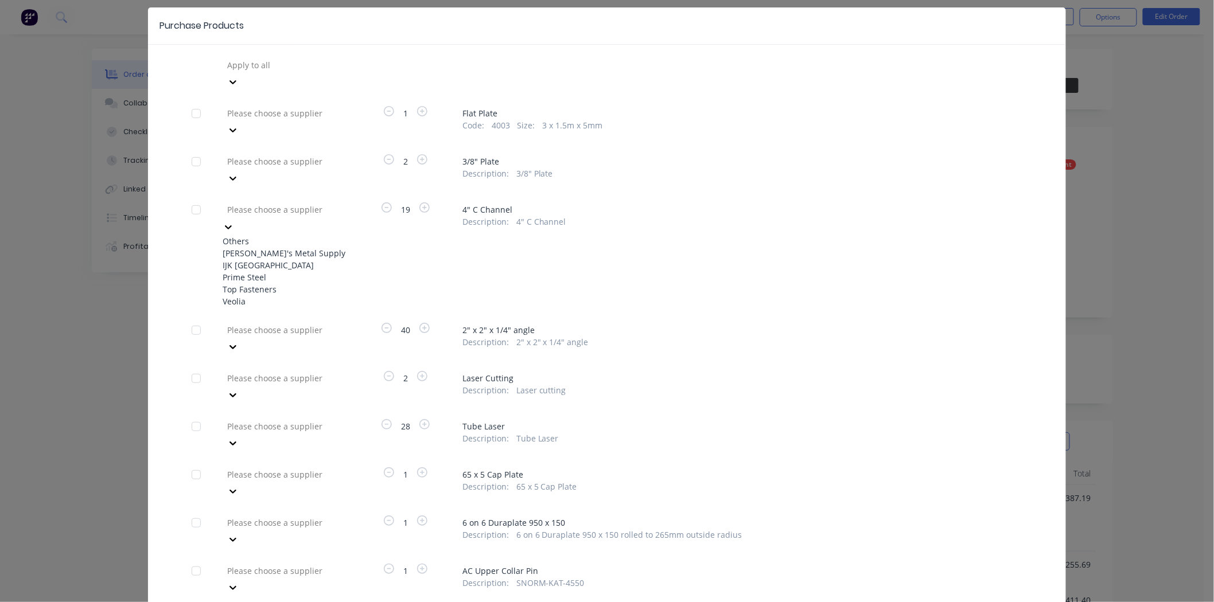
click at [277, 259] on div "IJK [GEOGRAPHIC_DATA]" at bounding box center [286, 265] width 126 height 12
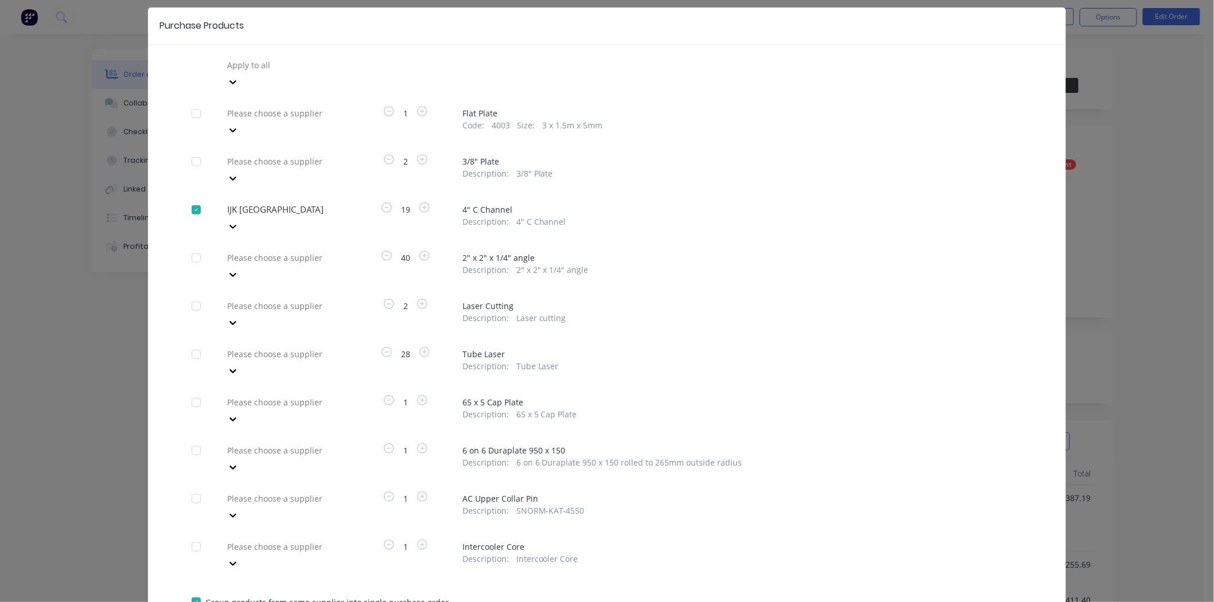
click at [268, 251] on div at bounding box center [308, 258] width 165 height 14
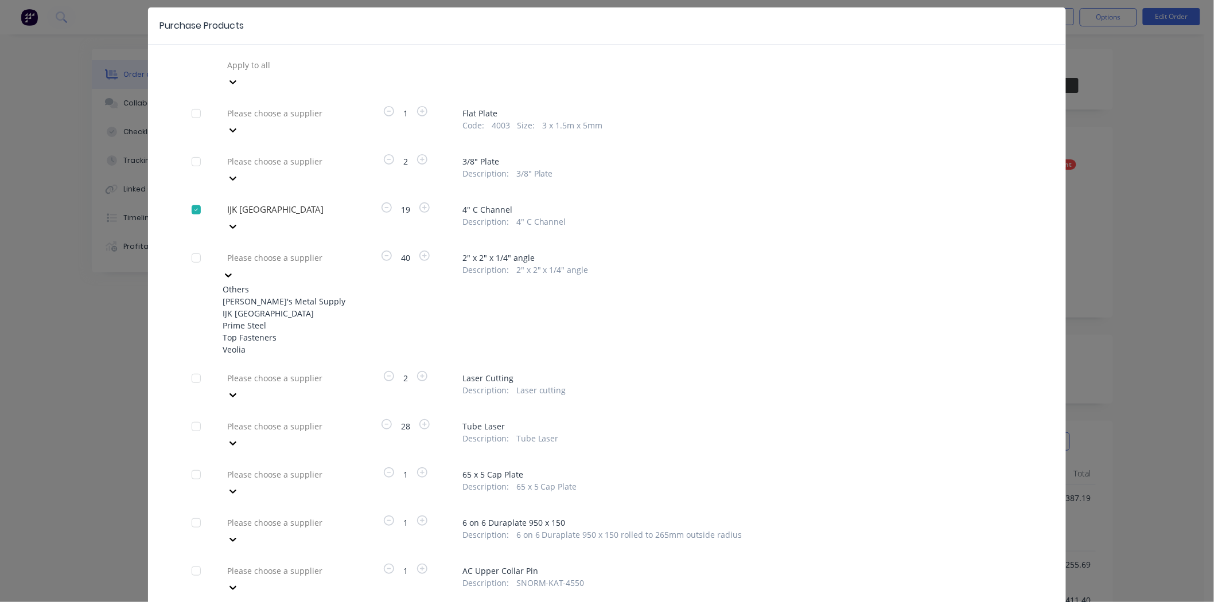
click at [279, 320] on div "Prime Steel" at bounding box center [286, 326] width 126 height 12
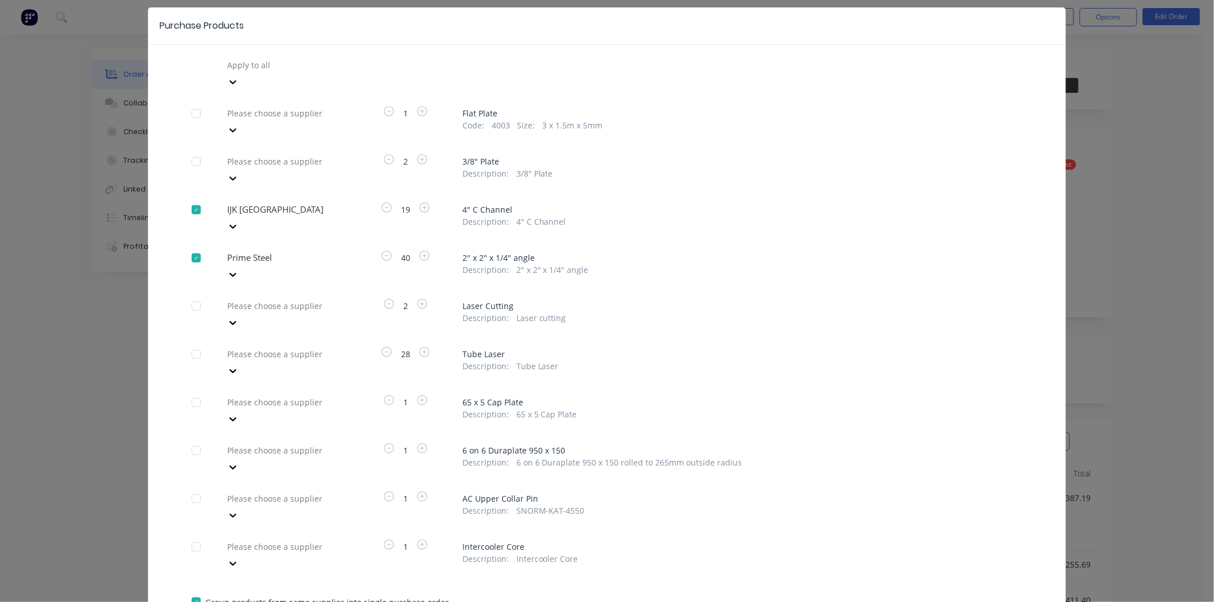
click at [267, 299] on div at bounding box center [308, 306] width 165 height 14
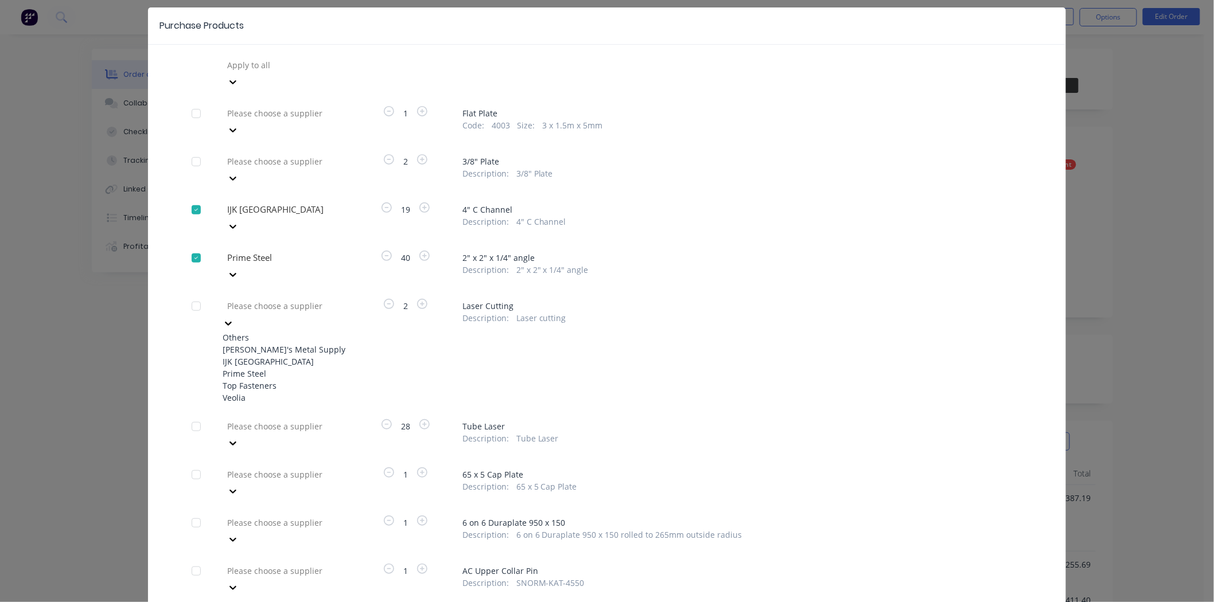
click at [275, 344] on div "[PERSON_NAME]'s Metal Supply" at bounding box center [286, 350] width 126 height 12
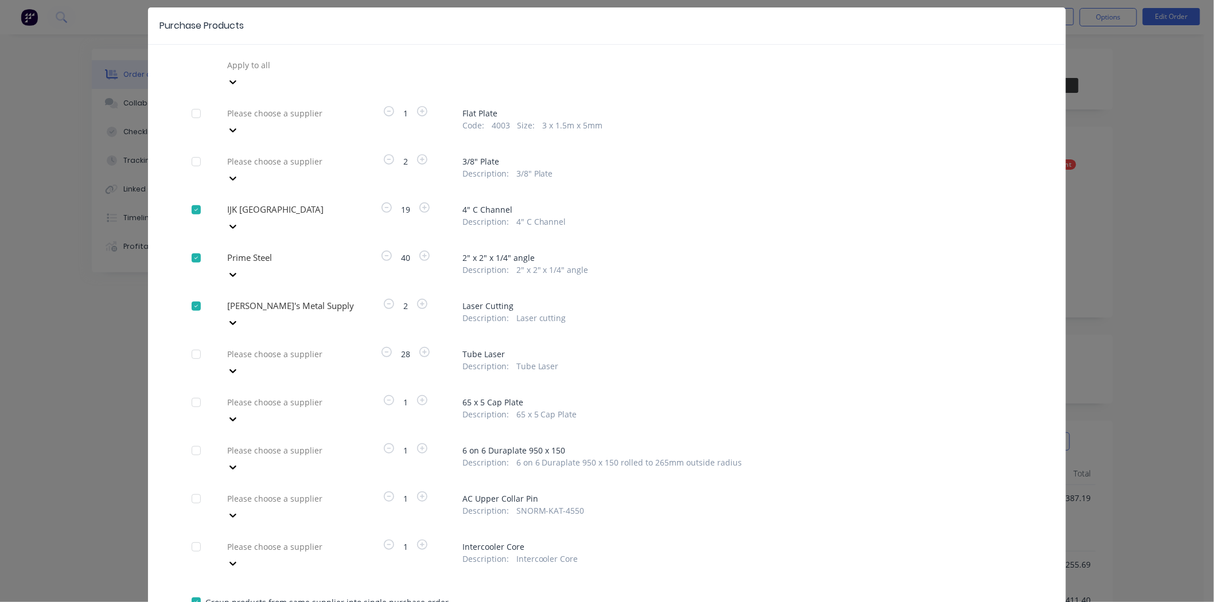
click at [254, 347] on div at bounding box center [308, 354] width 165 height 14
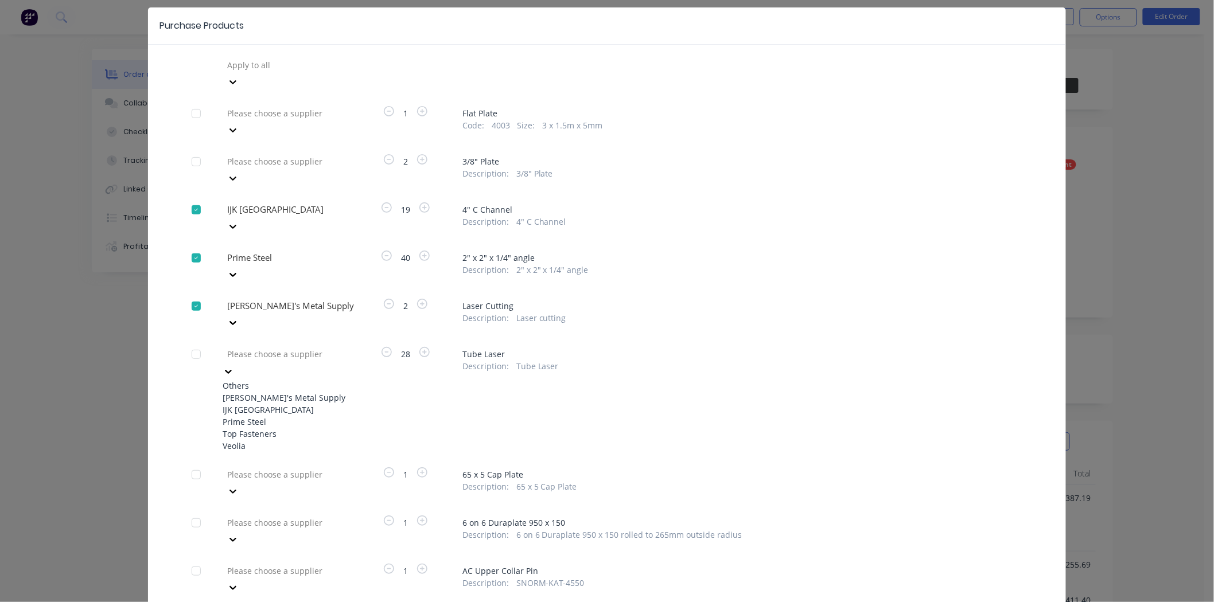
click at [273, 416] on div "Prime Steel" at bounding box center [286, 422] width 126 height 12
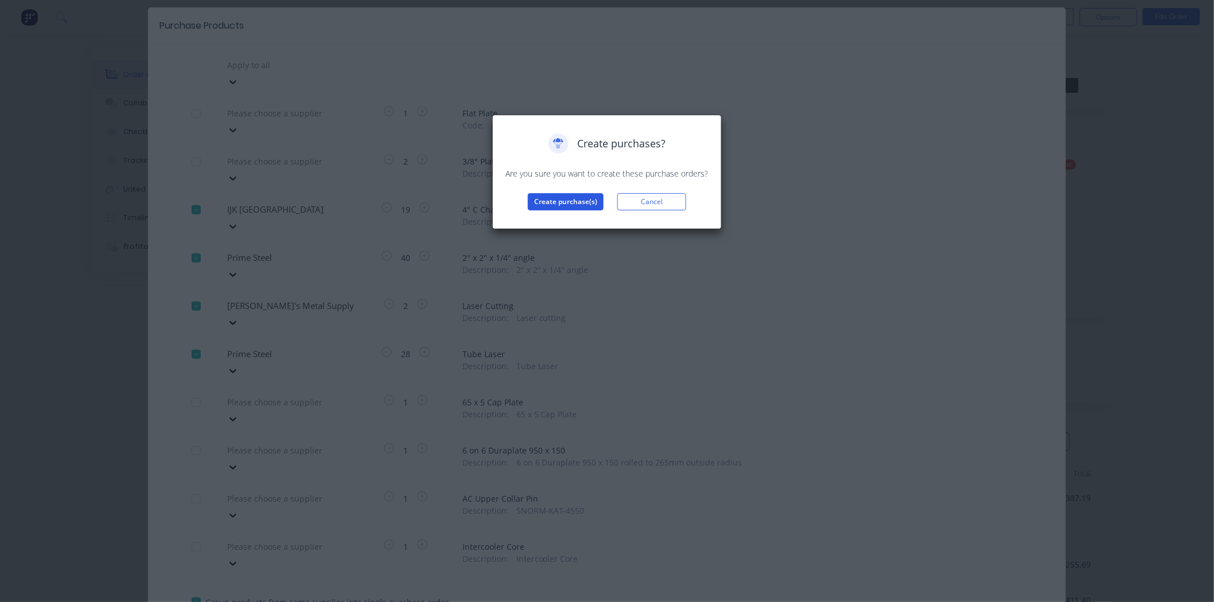
click at [556, 207] on button "Create purchase(s)" at bounding box center [566, 201] width 76 height 17
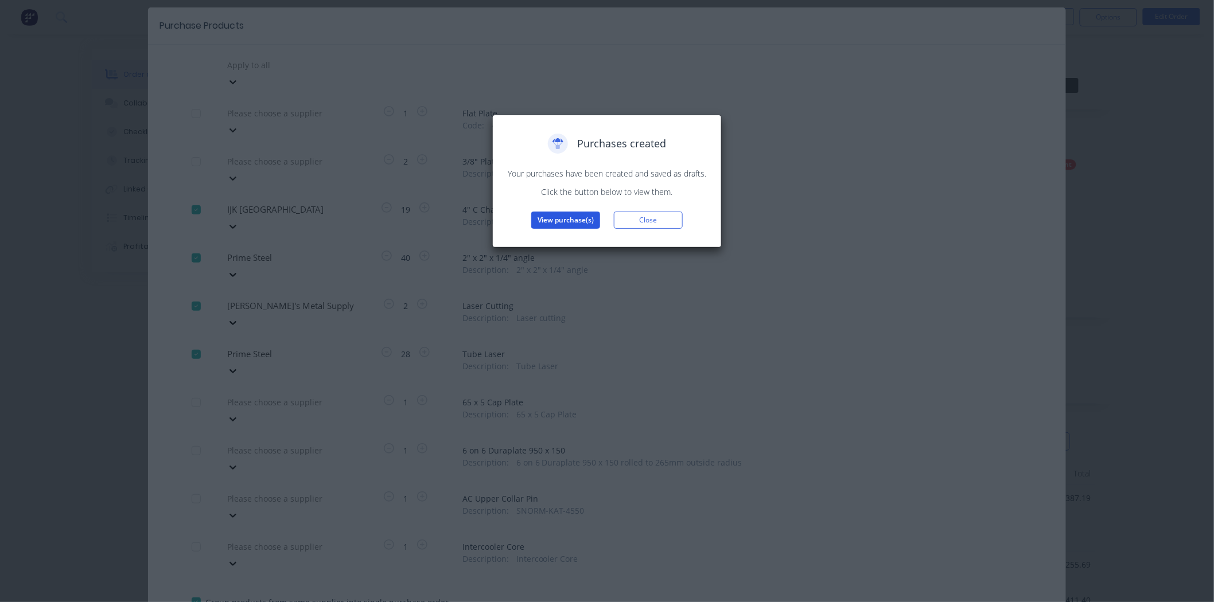
click at [531, 221] on button "View purchase(s)" at bounding box center [565, 220] width 69 height 17
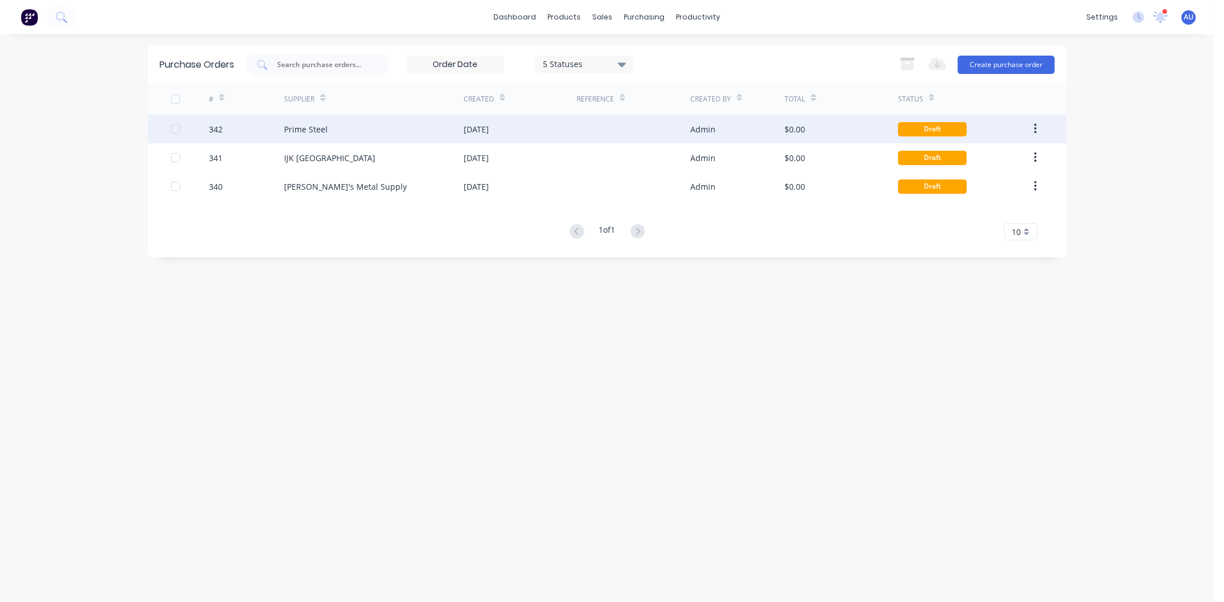
click at [239, 117] on div "342" at bounding box center [247, 129] width 76 height 29
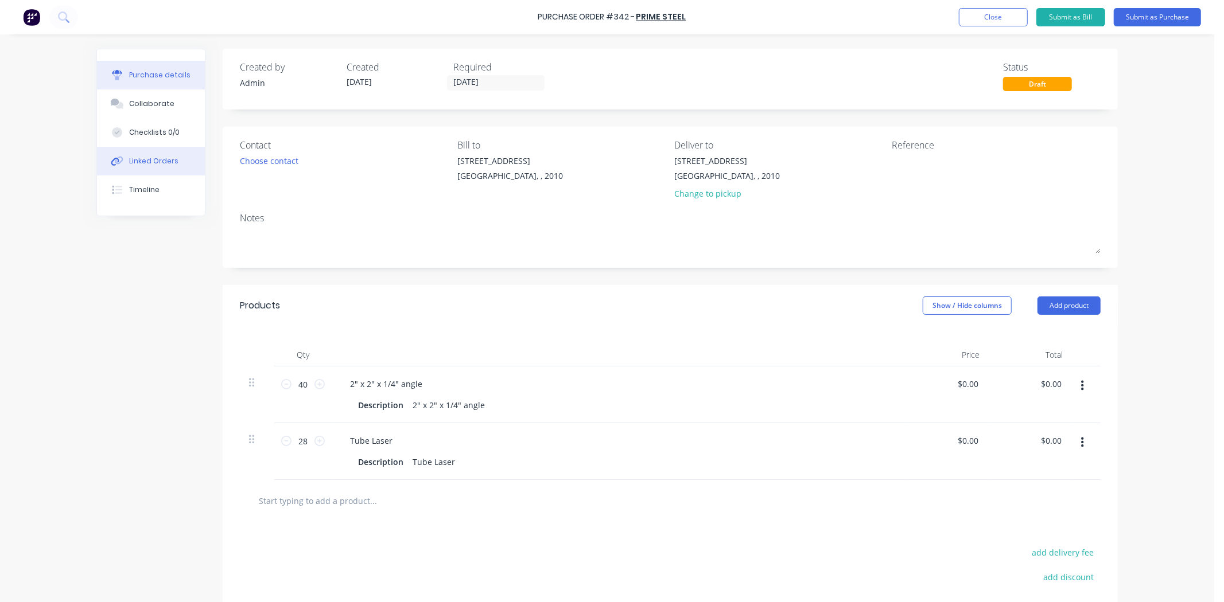
click at [157, 161] on div "Linked Orders" at bounding box center [153, 161] width 49 height 10
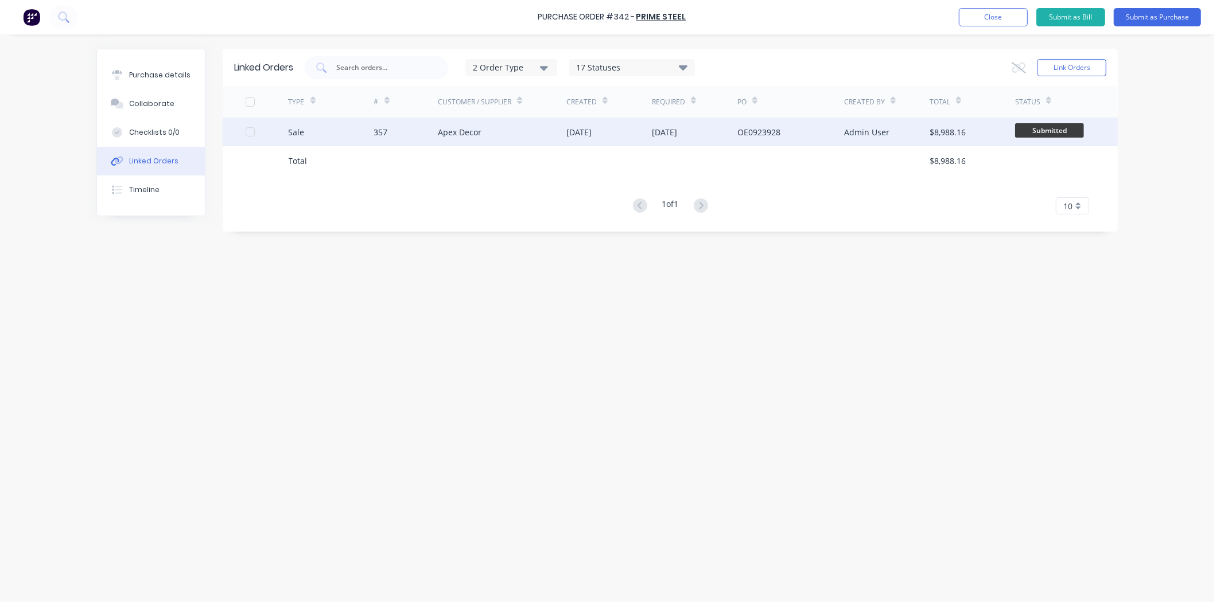
click at [379, 133] on div "357" at bounding box center [381, 132] width 14 height 12
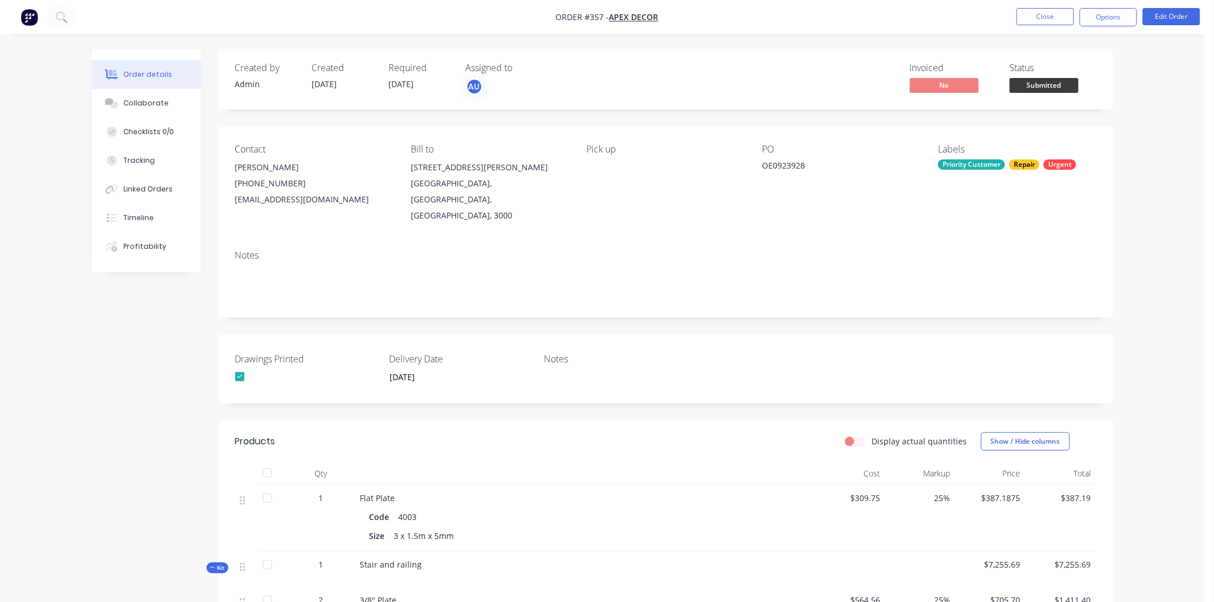
drag, startPoint x: 137, startPoint y: 101, endPoint x: 142, endPoint y: 106, distance: 7.3
click at [138, 101] on div "Collaborate" at bounding box center [145, 103] width 45 height 10
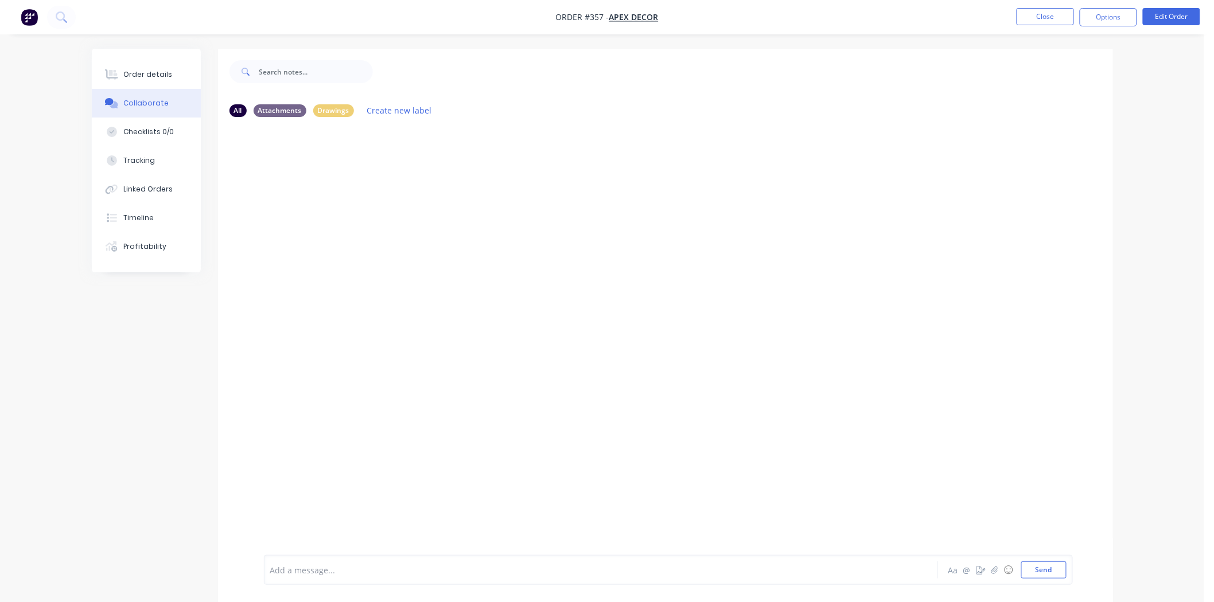
scroll to position [18, 0]
click at [995, 492] on icon "button" at bounding box center [994, 569] width 6 height 7
click at [447, 492] on div at bounding box center [668, 532] width 796 height 59
click at [384, 492] on div at bounding box center [668, 532] width 796 height 59
click at [338, 492] on div at bounding box center [668, 532] width 796 height 59
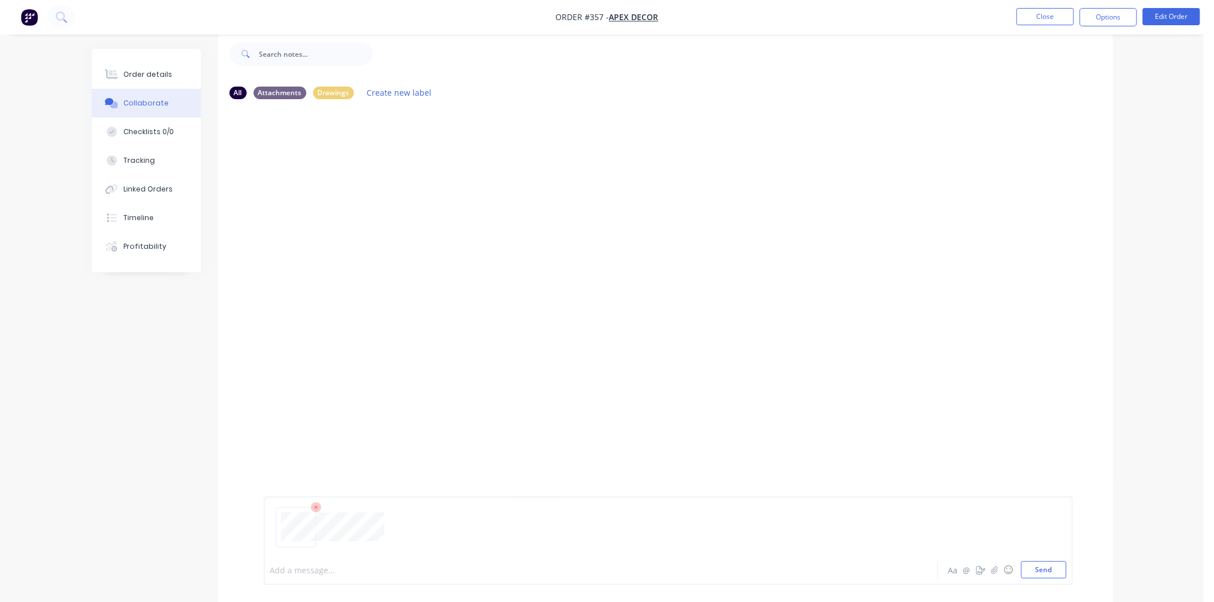
click at [364, 492] on div at bounding box center [569, 571] width 597 height 12
click at [996, 492] on icon "button" at bounding box center [994, 570] width 7 height 8
click at [371, 492] on div at bounding box center [668, 532] width 796 height 59
click at [362, 492] on div at bounding box center [569, 571] width 597 height 12
click at [410, 364] on div "AU You 10:27pm [DATE] IFC - Architectural handrails only.pdf Labels Download De…" at bounding box center [665, 323] width 895 height 429
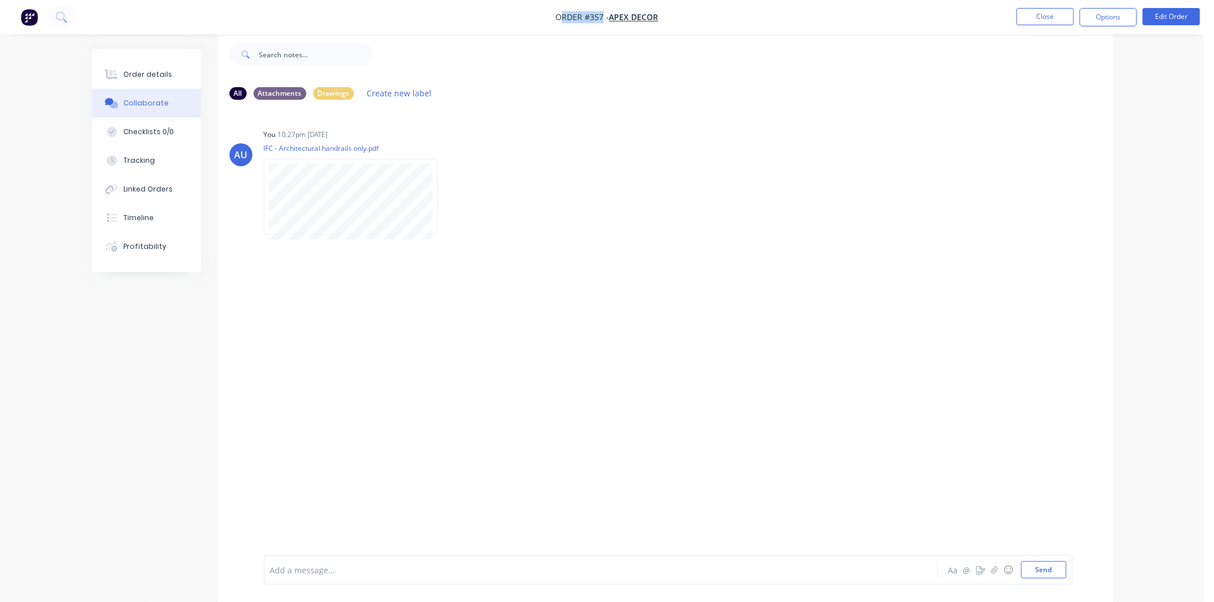
drag, startPoint x: 604, startPoint y: 15, endPoint x: 555, endPoint y: 18, distance: 49.4
click at [556, 18] on span "Order #357 -" at bounding box center [582, 17] width 53 height 11
click at [342, 492] on div at bounding box center [569, 571] width 597 height 12
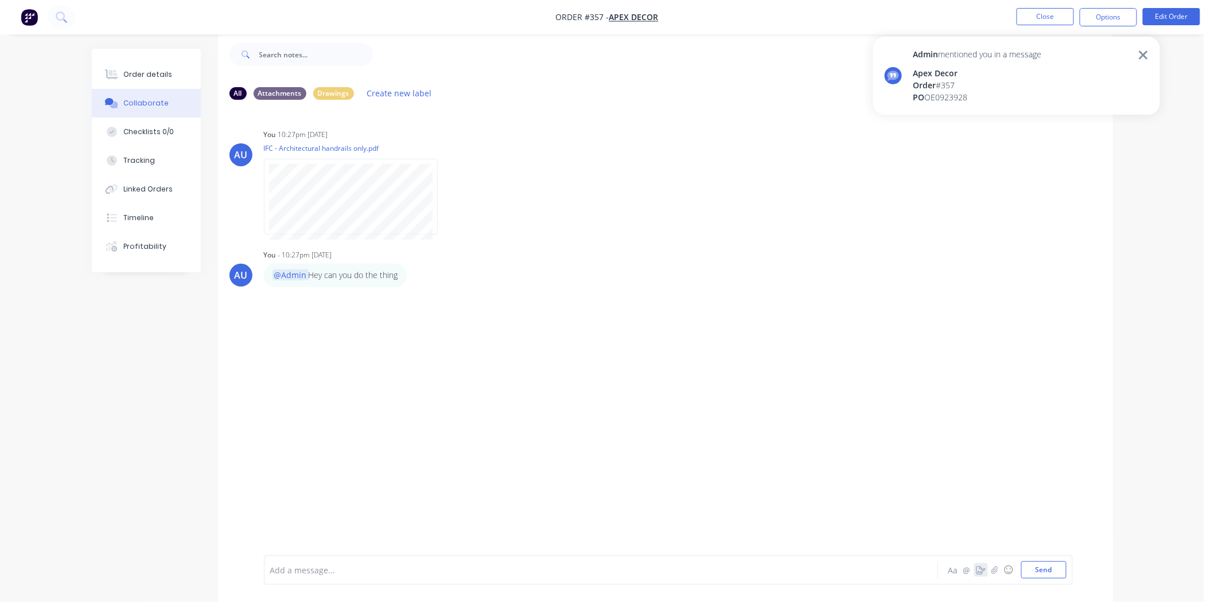
click at [979, 492] on button "button" at bounding box center [981, 570] width 14 height 14
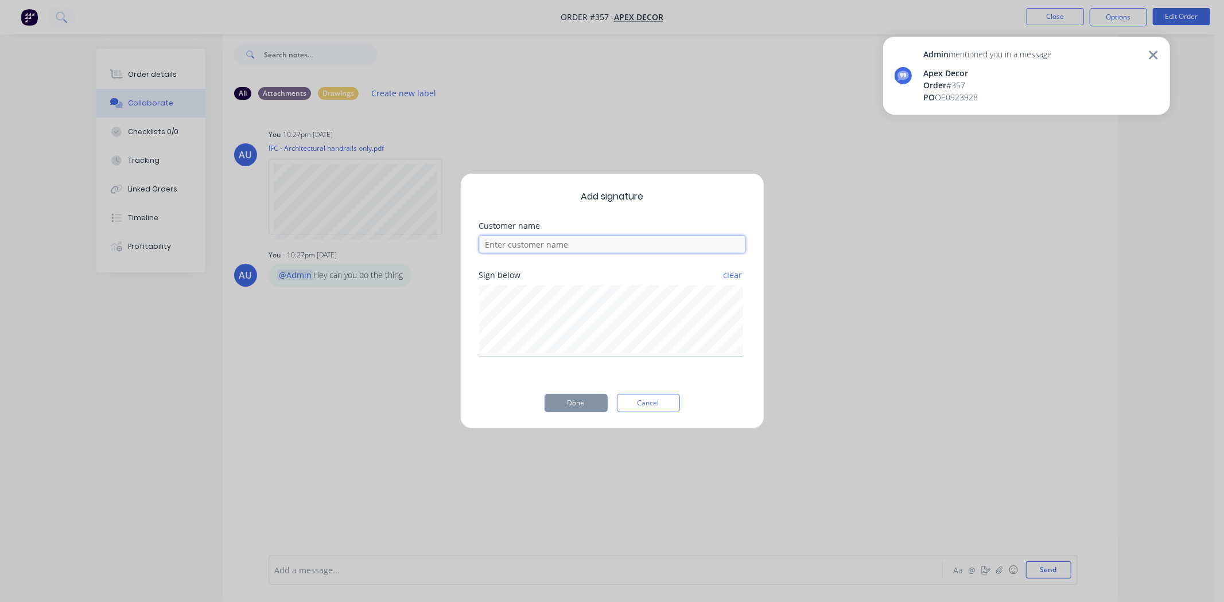
click at [500, 242] on input at bounding box center [612, 244] width 266 height 17
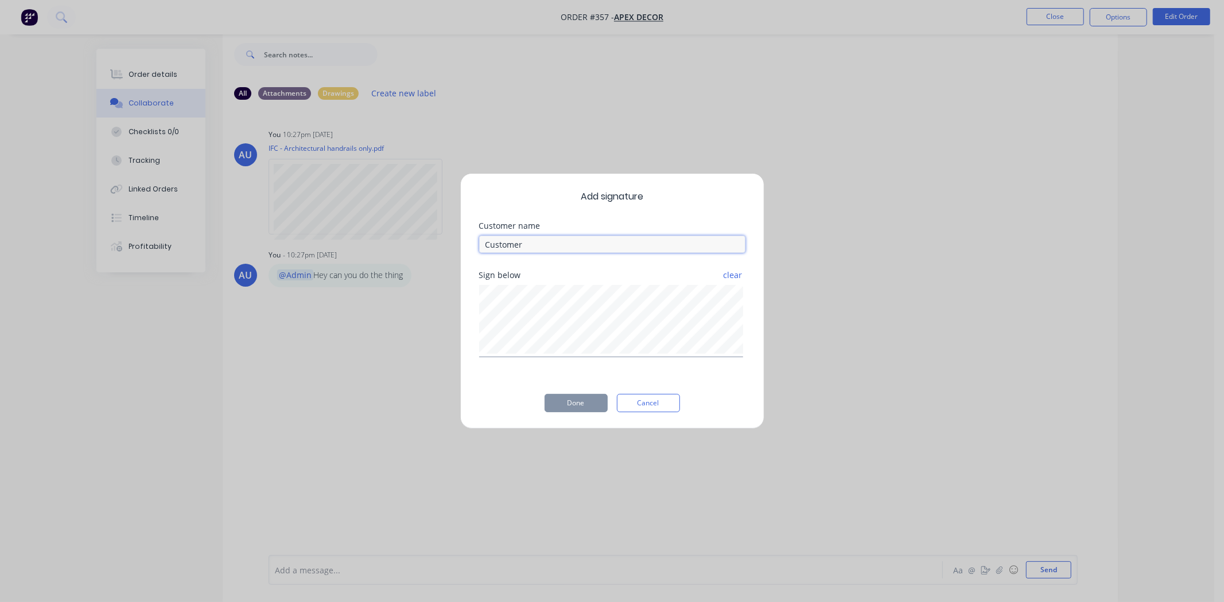
type input "Customer"
click at [592, 406] on button "Done" at bounding box center [575, 403] width 63 height 18
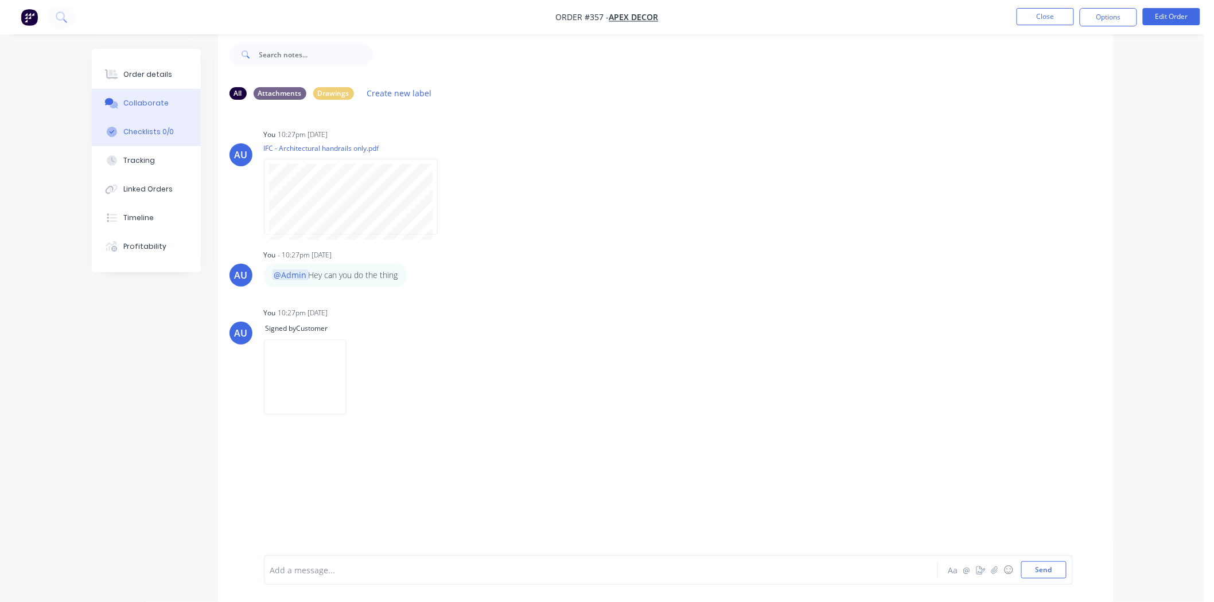
click at [133, 135] on div "Checklists 0/0" at bounding box center [148, 132] width 50 height 10
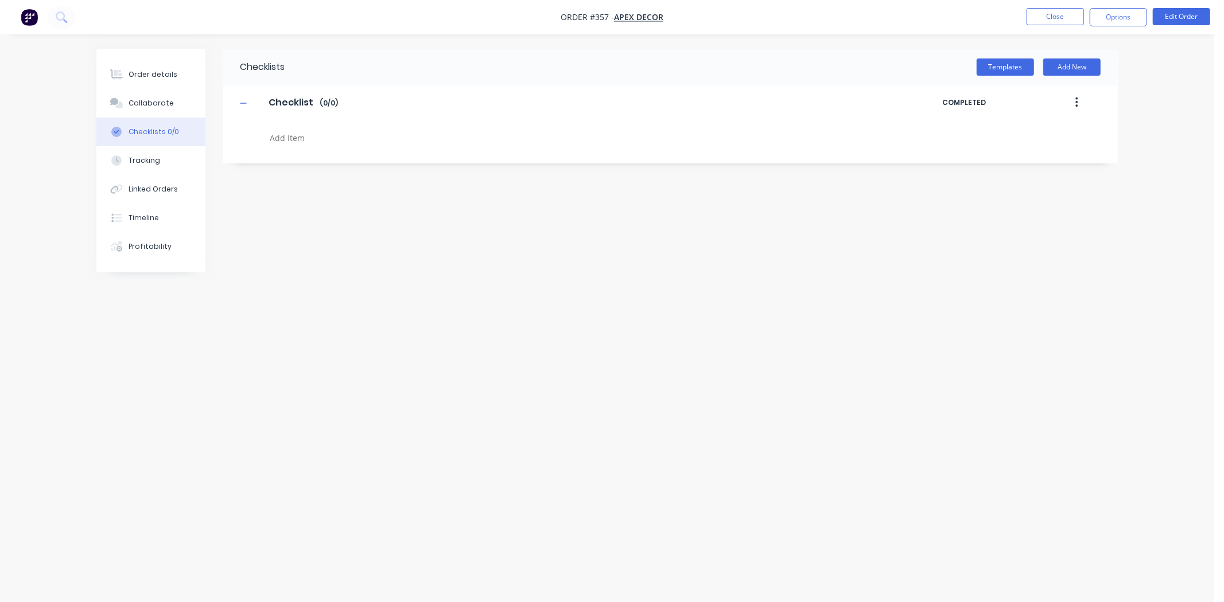
click at [994, 56] on div "Templates Add New" at bounding box center [701, 67] width 833 height 37
click at [999, 81] on div "Templates Add New" at bounding box center [701, 67] width 833 height 37
click at [1000, 60] on button "Templates" at bounding box center [1004, 67] width 57 height 17
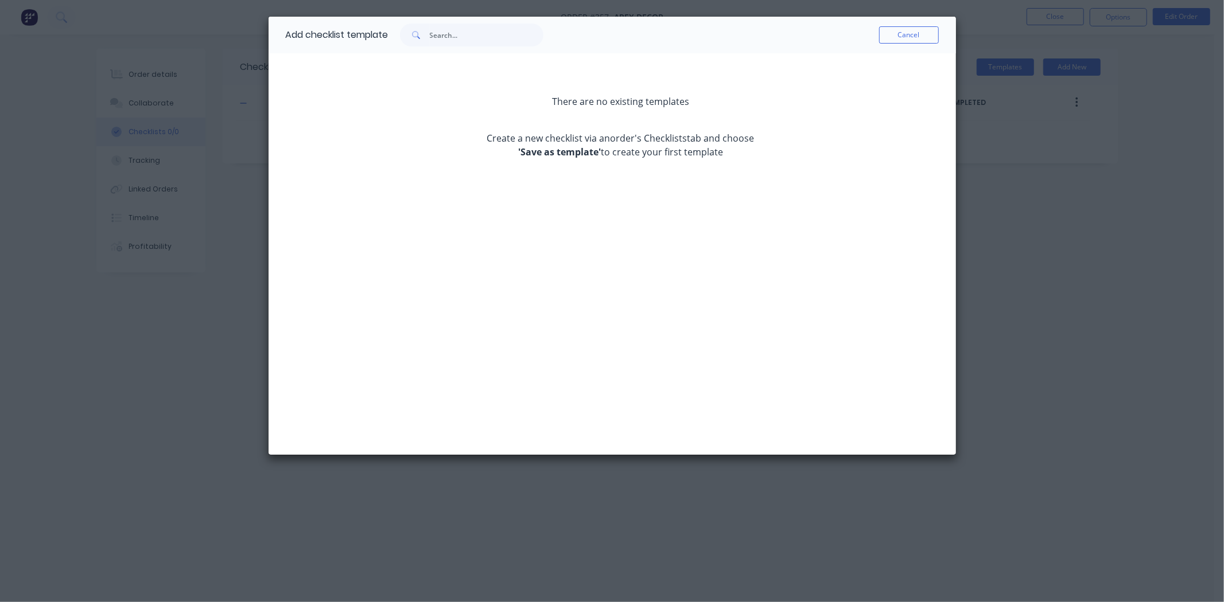
drag, startPoint x: 517, startPoint y: 139, endPoint x: 548, endPoint y: 134, distance: 31.5
click at [532, 136] on p "Create a new checklist via an order's Checklists tab and choose 'Save as templa…" at bounding box center [620, 145] width 287 height 28
click at [556, 135] on p "Create a new checklist via an order's Checklists tab and choose 'Save as templa…" at bounding box center [620, 145] width 287 height 28
click at [574, 147] on strong "'Save as template'" at bounding box center [559, 152] width 83 height 13
click at [900, 37] on button "Cancel" at bounding box center [909, 34] width 60 height 17
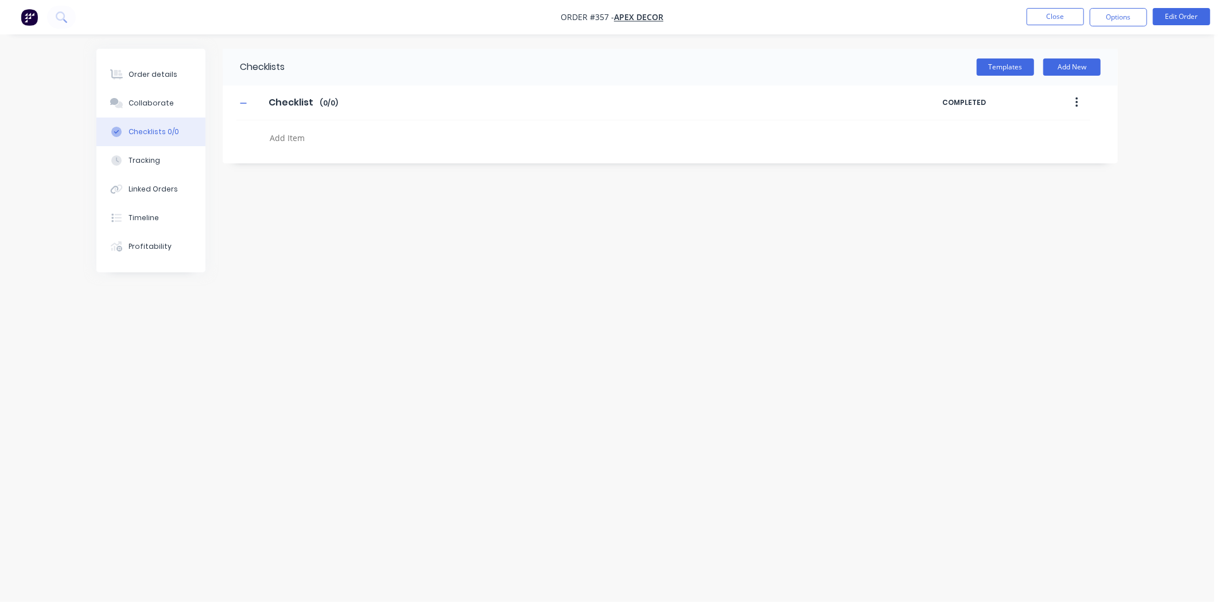
click at [326, 139] on textarea at bounding box center [541, 138] width 552 height 17
type textarea "Cutting"
type textarea "welding"
type textarea "bending"
click at [276, 134] on label at bounding box center [275, 135] width 10 height 12
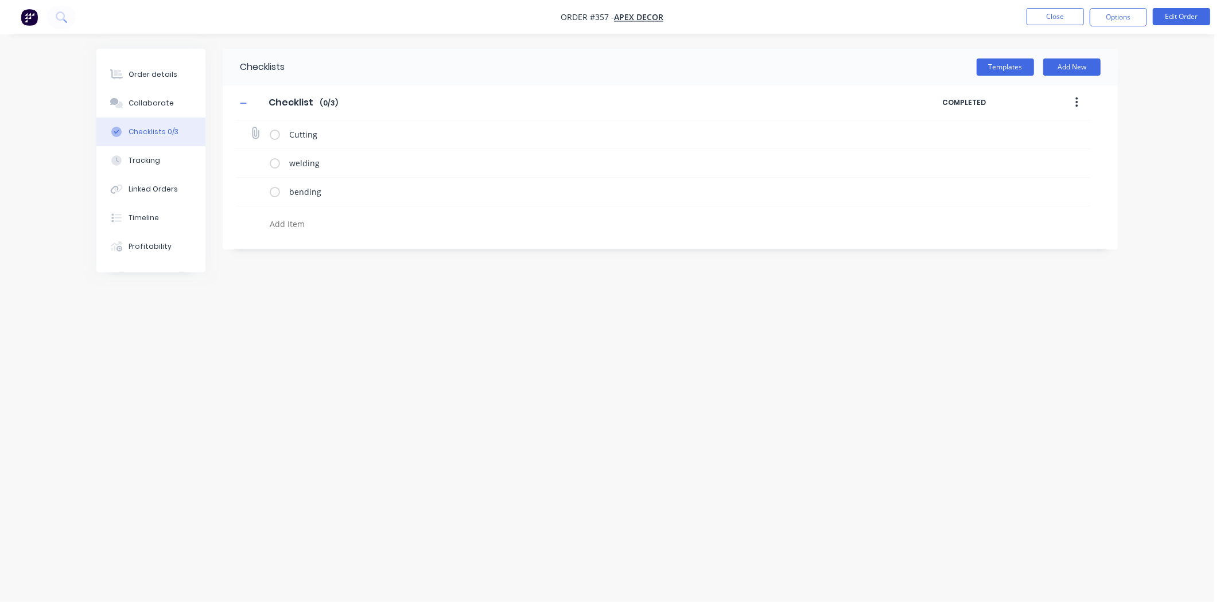
click at [0, 0] on input "checkbox" at bounding box center [0, 0] width 0 height 0
click at [275, 162] on label at bounding box center [275, 163] width 10 height 12
click at [0, 0] on input "checkbox" at bounding box center [0, 0] width 0 height 0
drag, startPoint x: 971, startPoint y: 158, endPoint x: 968, endPoint y: 166, distance: 8.5
click at [972, 158] on span "10:28 PM [DATE]" at bounding box center [986, 163] width 63 height 12
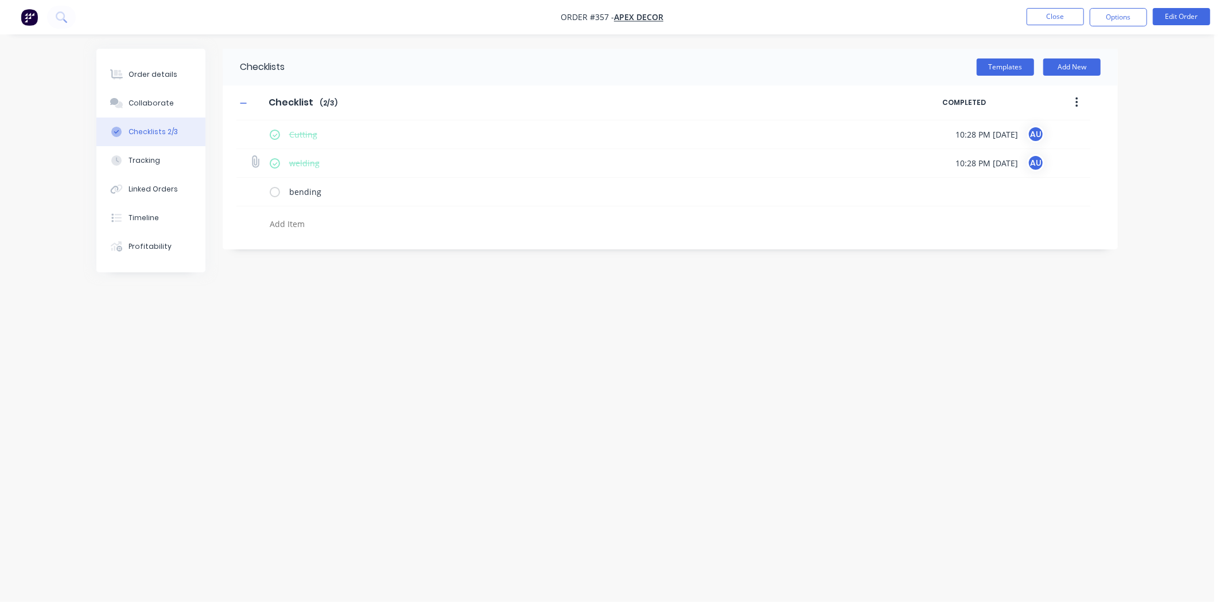
click at [258, 163] on icon at bounding box center [254, 161] width 15 height 15
click at [250, 156] on input "file" at bounding box center [250, 156] width 0 height 0
click at [431, 356] on div "Checklists Templates Add New Checklist Checklist Enter Checklist name ( 2 / 3 )…" at bounding box center [606, 279] width 1021 height 461
click at [410, 335] on div "Checklists Templates Add New Checklist Checklist Enter Checklist name ( 2 / 3 )…" at bounding box center [606, 279] width 1021 height 461
click at [152, 155] on div "Tracking" at bounding box center [145, 160] width 32 height 10
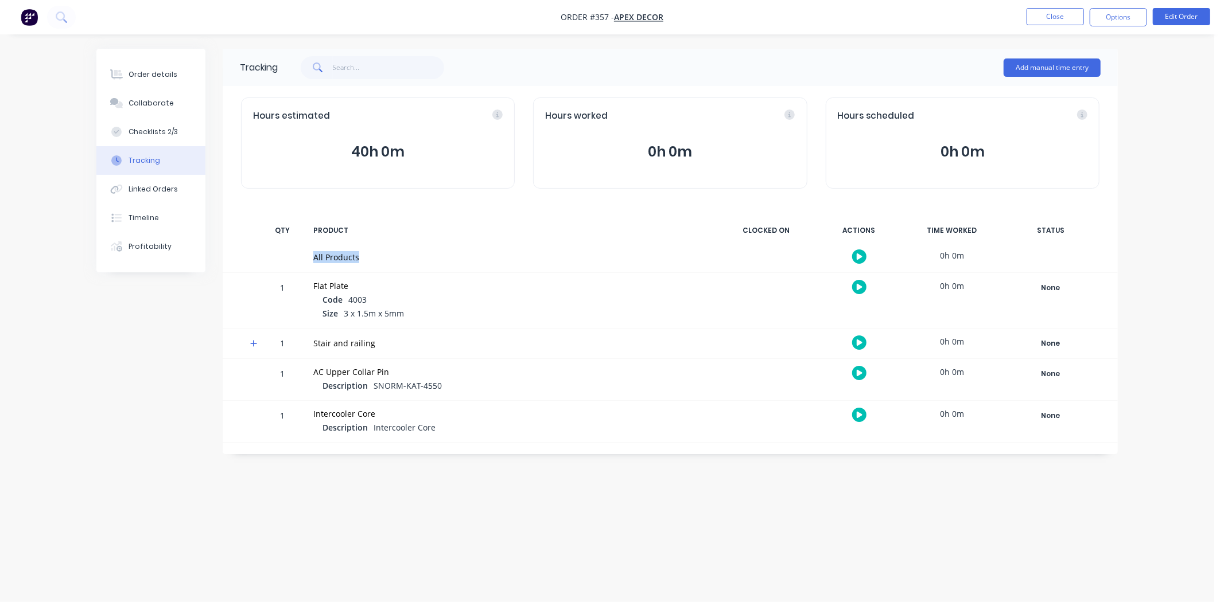
drag, startPoint x: 359, startPoint y: 253, endPoint x: 293, endPoint y: 249, distance: 66.7
click at [293, 249] on div "All Products 0h 0m" at bounding box center [670, 258] width 895 height 30
click at [164, 324] on div "Tracking Add manual time entry Hours estimated 40h 0m Hours worked 0h 0m Hours …" at bounding box center [606, 279] width 1021 height 461
click at [177, 332] on div "Tracking Add manual time entry Hours estimated 40h 0m Hours worked 0h 0m Hours …" at bounding box center [606, 279] width 1021 height 461
click at [170, 299] on div "Tracking Add manual time entry Hours estimated 40h 0m Hours worked 0h 0m Hours …" at bounding box center [606, 279] width 1021 height 461
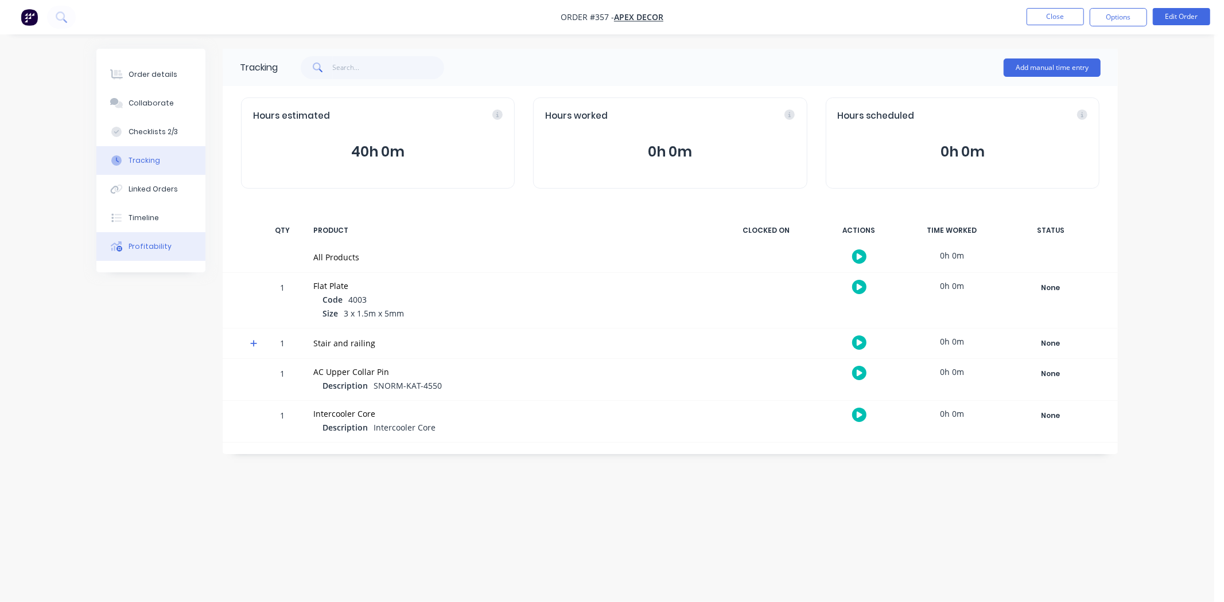
click at [169, 251] on button "Profitability" at bounding box center [150, 246] width 109 height 29
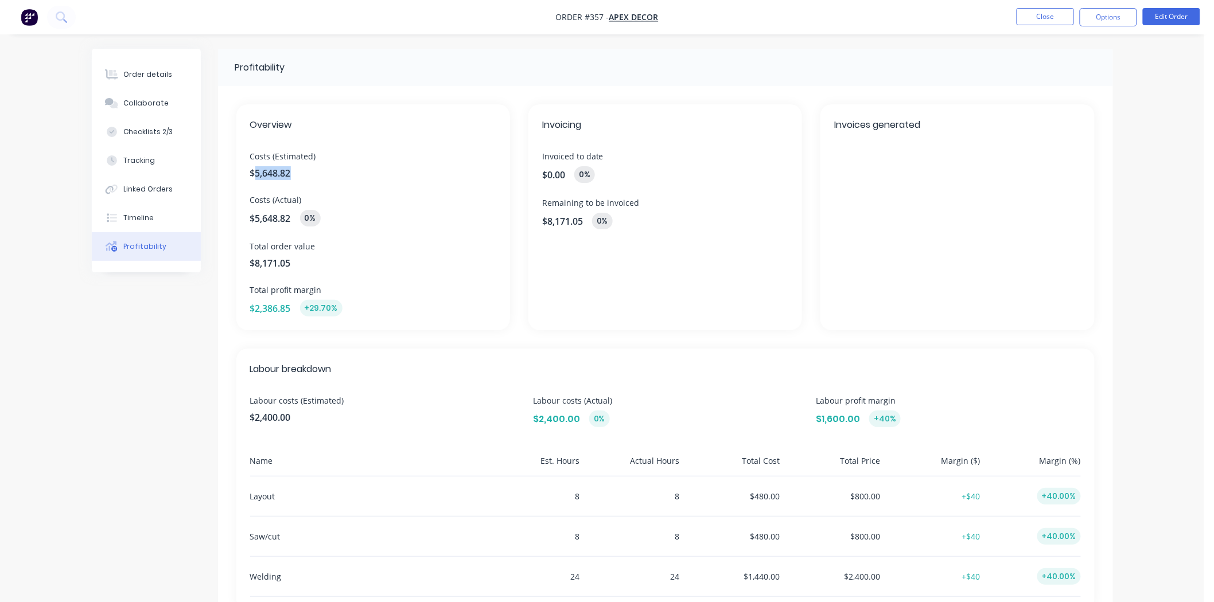
drag, startPoint x: 283, startPoint y: 174, endPoint x: 239, endPoint y: 174, distance: 44.2
click at [246, 174] on div "Overview Costs (Estimated) $5,648.82 Costs (Actual) $5,648.82 0% Total order va…" at bounding box center [373, 217] width 274 height 226
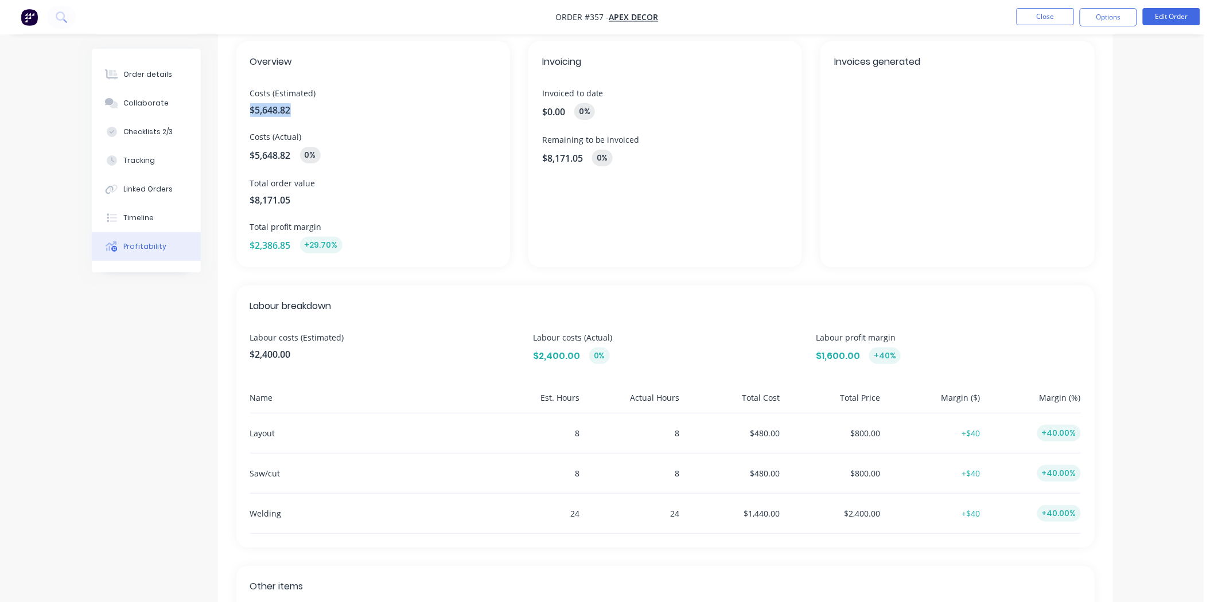
scroll to position [64, 0]
drag, startPoint x: 247, startPoint y: 353, endPoint x: 311, endPoint y: 353, distance: 63.7
click at [302, 354] on div "Labour breakdown Labour costs (Estimated) $2,400.00 Labour costs (Actual) $2,40…" at bounding box center [665, 416] width 858 height 262
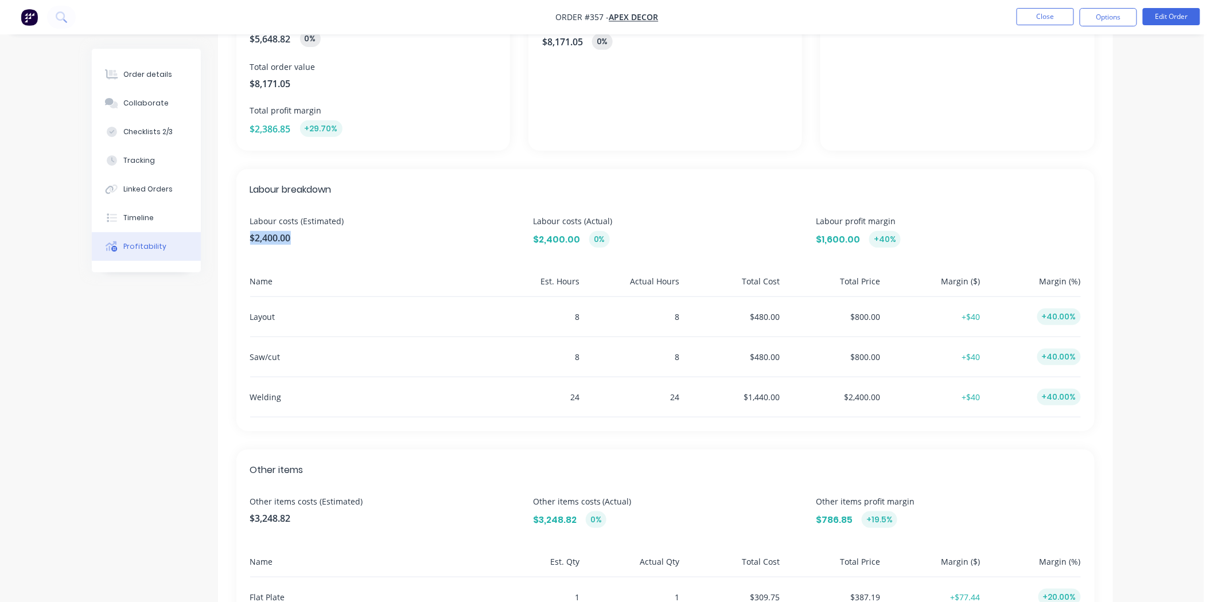
scroll to position [191, 0]
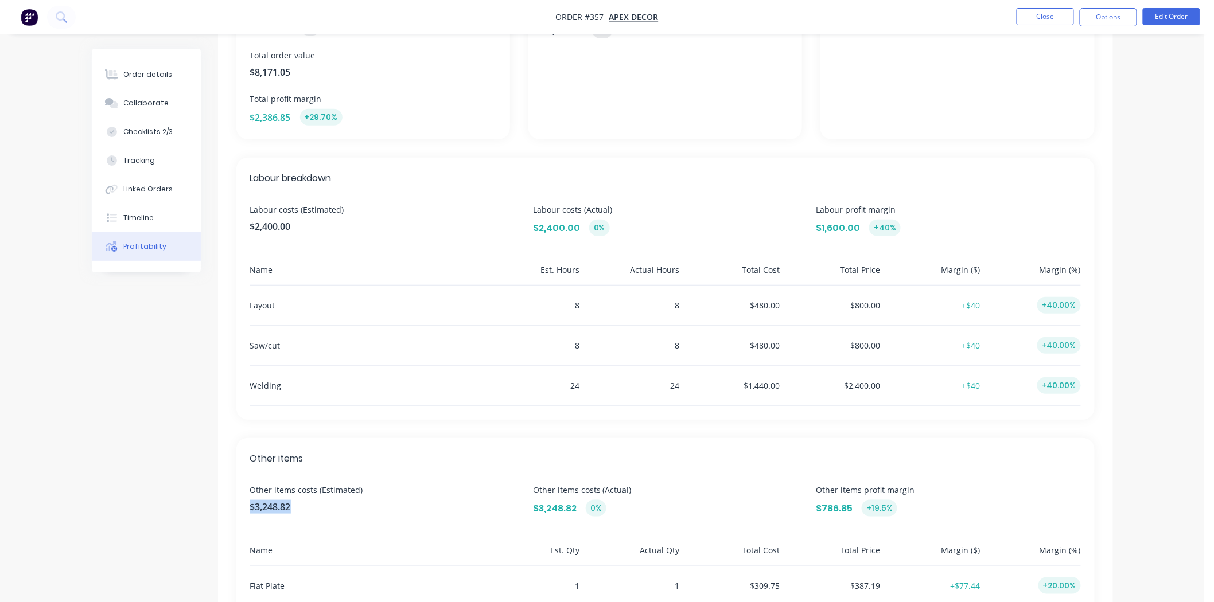
drag, startPoint x: 297, startPoint y: 507, endPoint x: 224, endPoint y: 509, distance: 73.5
click at [235, 492] on div "Overview Costs (Estimated) $5,648.82 Costs (Actual) $5,648.82 0% Total order va…" at bounding box center [665, 323] width 895 height 857
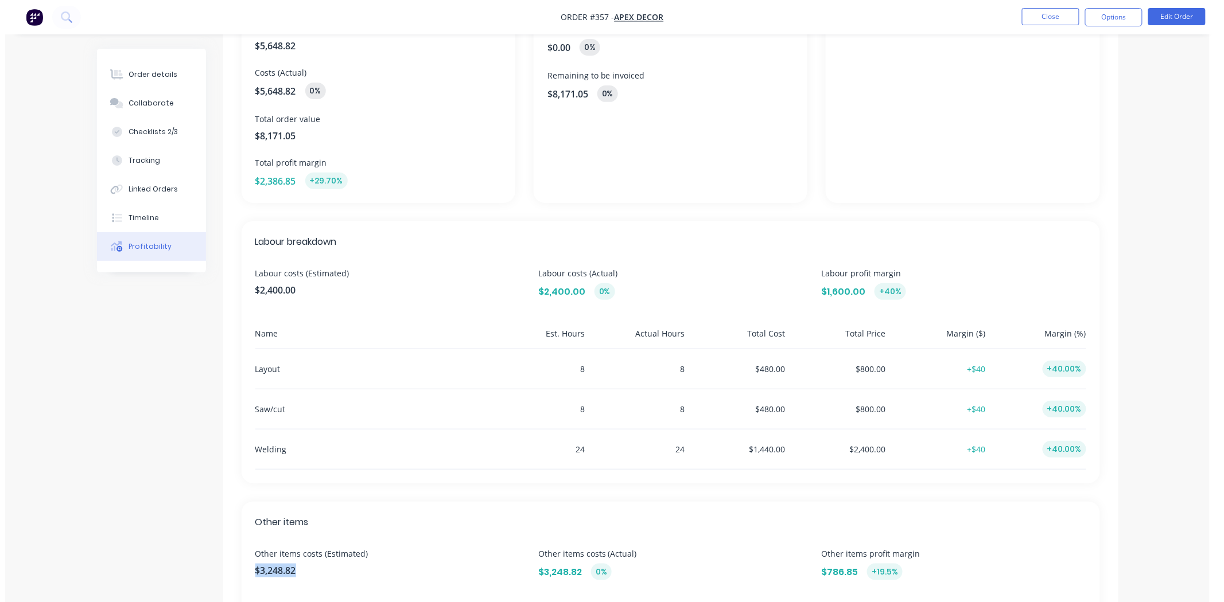
scroll to position [0, 0]
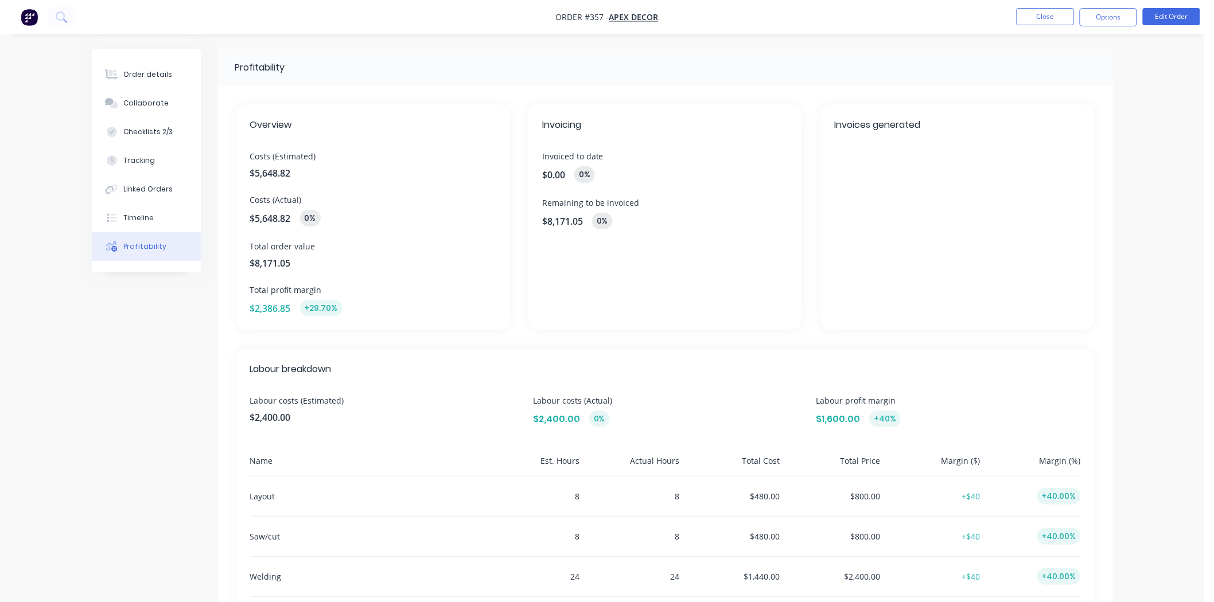
click at [278, 201] on span "Costs (Actual)" at bounding box center [373, 200] width 246 height 12
click at [293, 235] on div "Overview Costs (Estimated) $5,648.82 Costs (Actual) $5,648.82 0% Total order va…" at bounding box center [373, 217] width 274 height 226
drag, startPoint x: 255, startPoint y: 223, endPoint x: 264, endPoint y: 233, distance: 14.6
click at [262, 228] on div "Overview Costs (Estimated) $5,648.82 Costs (Actual) $5,648.82 0% Total order va…" at bounding box center [373, 217] width 274 height 226
click at [335, 277] on div "Overview Costs (Estimated) $5,648.82 Costs (Actual) $5,648.82 0% Total order va…" at bounding box center [373, 217] width 274 height 226
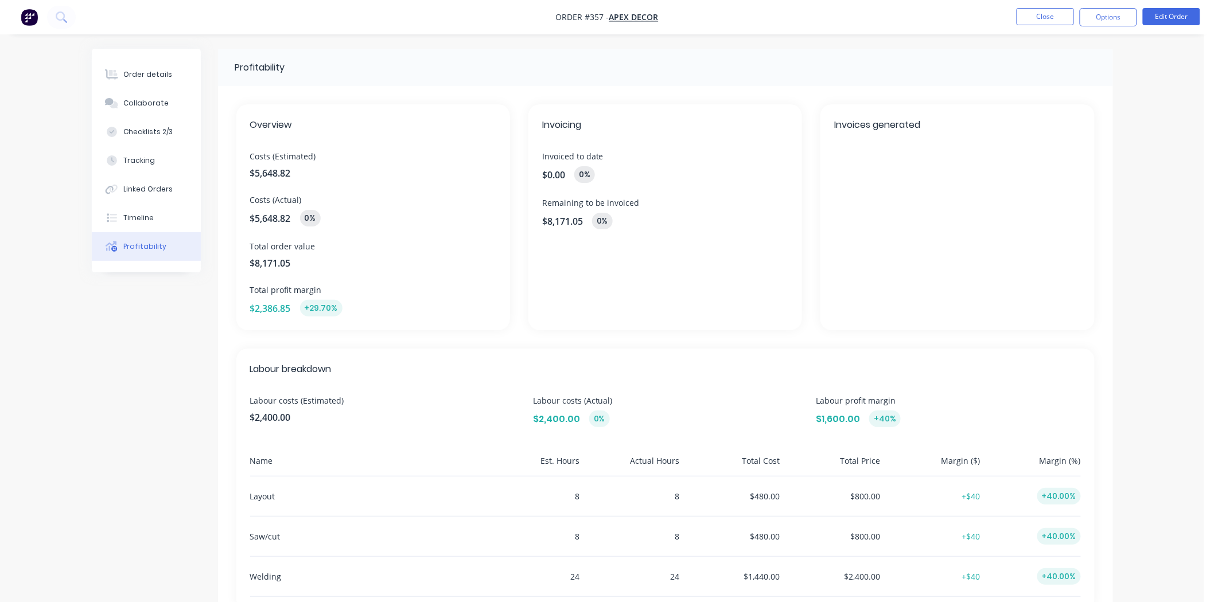
click at [1000, 109] on div "Order details Collaborate Checklists 2/3 Tracking Linked Orders Timeline Profit…" at bounding box center [602, 480] width 1204 height 961
click at [1000, 19] on button "Close" at bounding box center [1045, 16] width 57 height 17
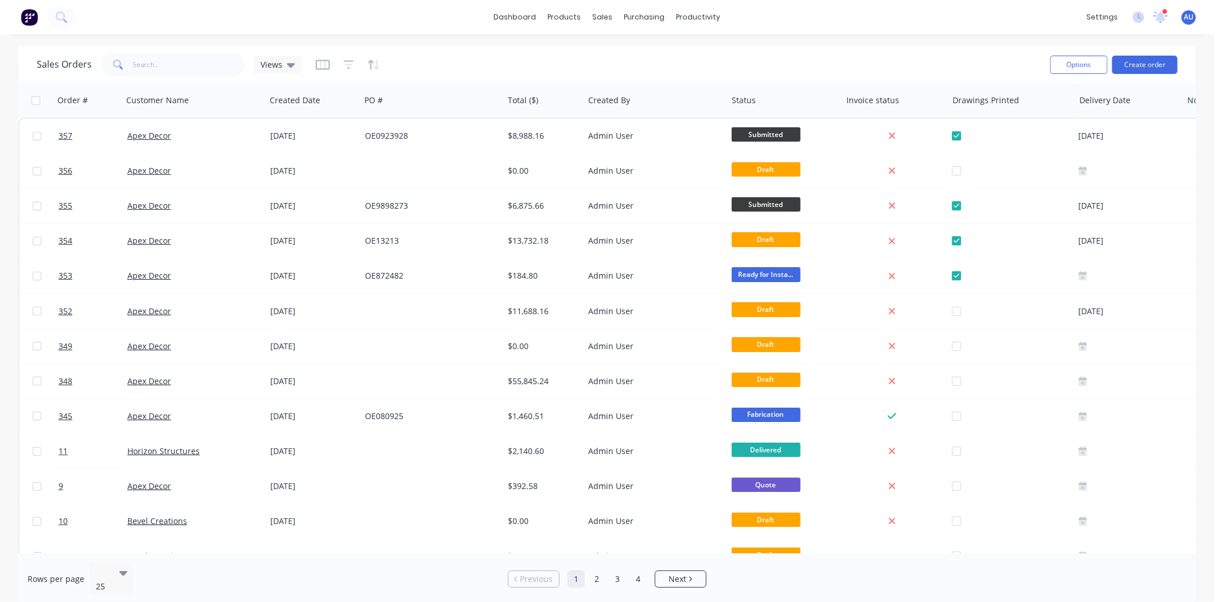
click at [423, 69] on div "Sales Orders Views" at bounding box center [539, 64] width 1004 height 28
click at [427, 67] on div "Sales Orders Views" at bounding box center [539, 64] width 1004 height 28
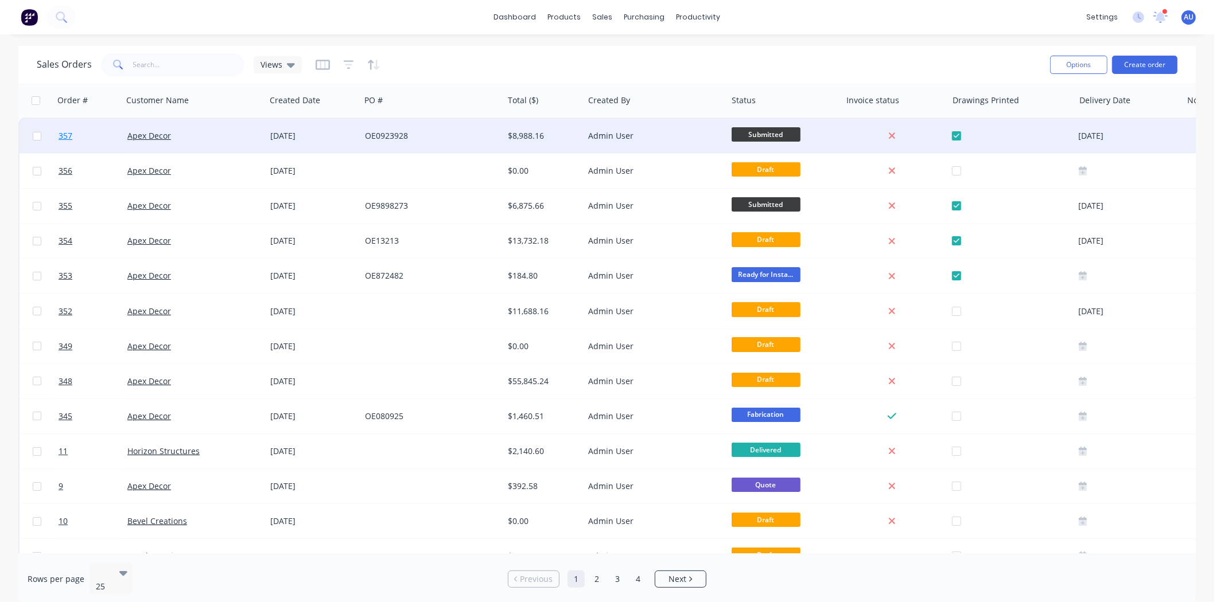
click at [65, 134] on span "357" at bounding box center [66, 135] width 14 height 11
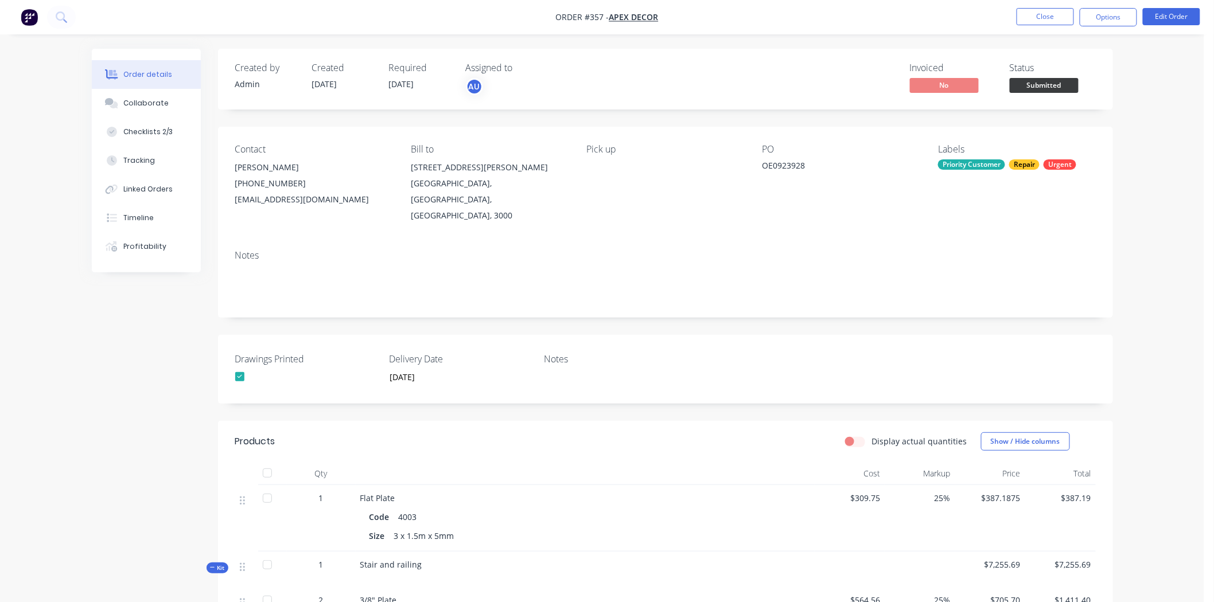
click at [1000, 24] on button "Close" at bounding box center [1045, 16] width 57 height 17
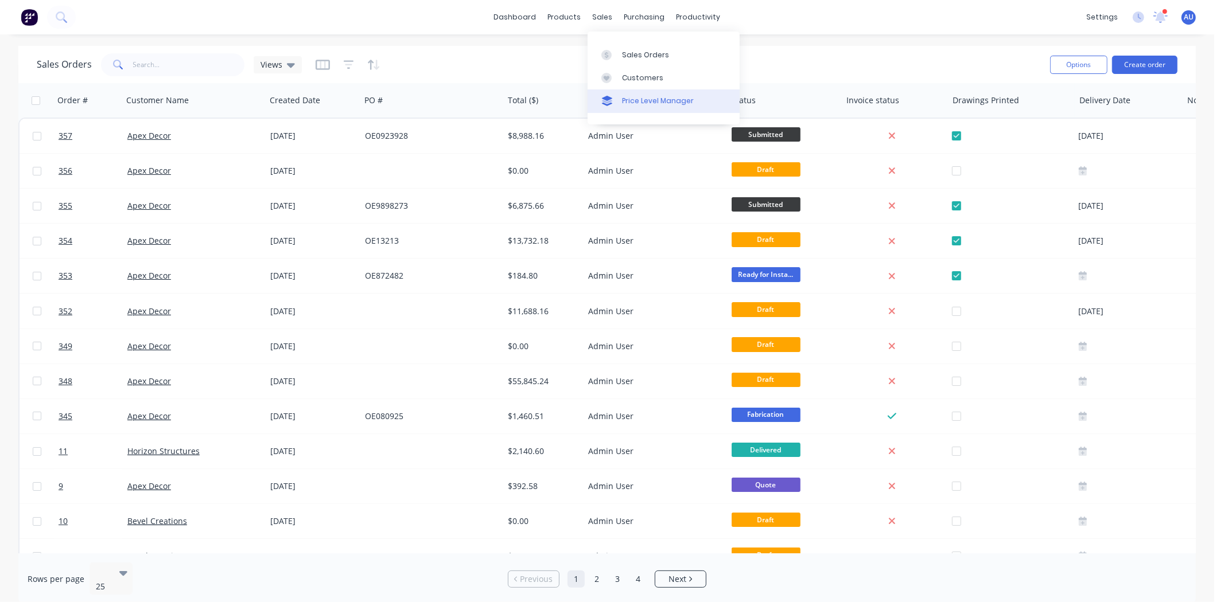
drag, startPoint x: 654, startPoint y: 49, endPoint x: 613, endPoint y: 96, distance: 62.6
click at [654, 50] on div "Sales Orders" at bounding box center [645, 55] width 47 height 10
click at [444, 56] on div "Sales Orders Views" at bounding box center [539, 64] width 1004 height 28
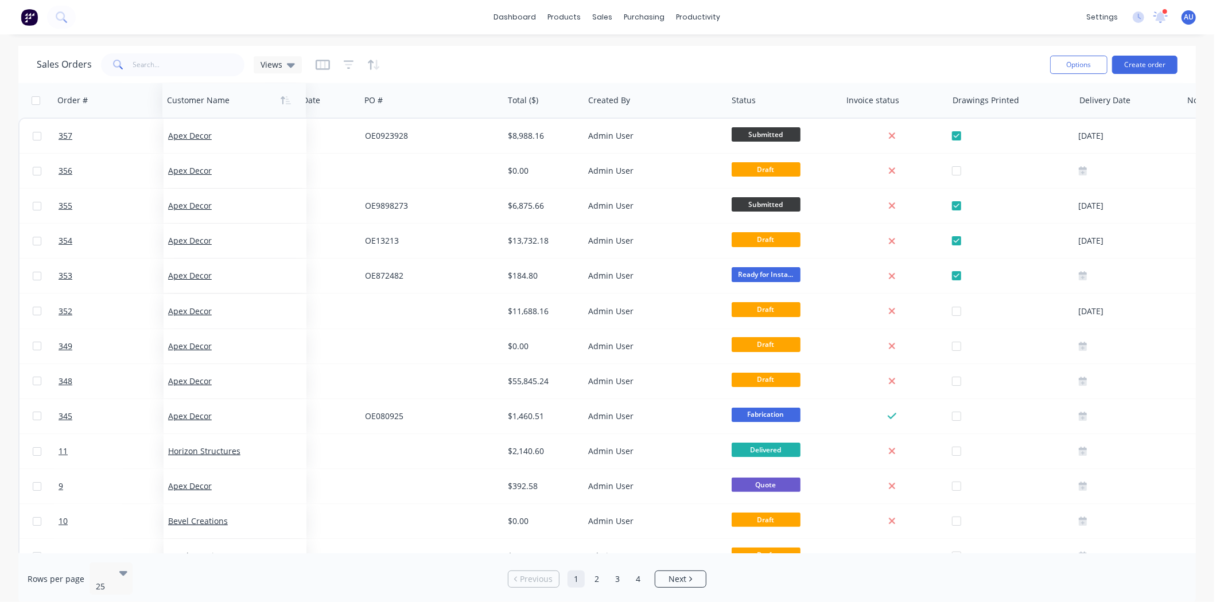
drag, startPoint x: 161, startPoint y: 99, endPoint x: 209, endPoint y: 106, distance: 48.7
click at [195, 106] on div at bounding box center [230, 100] width 127 height 23
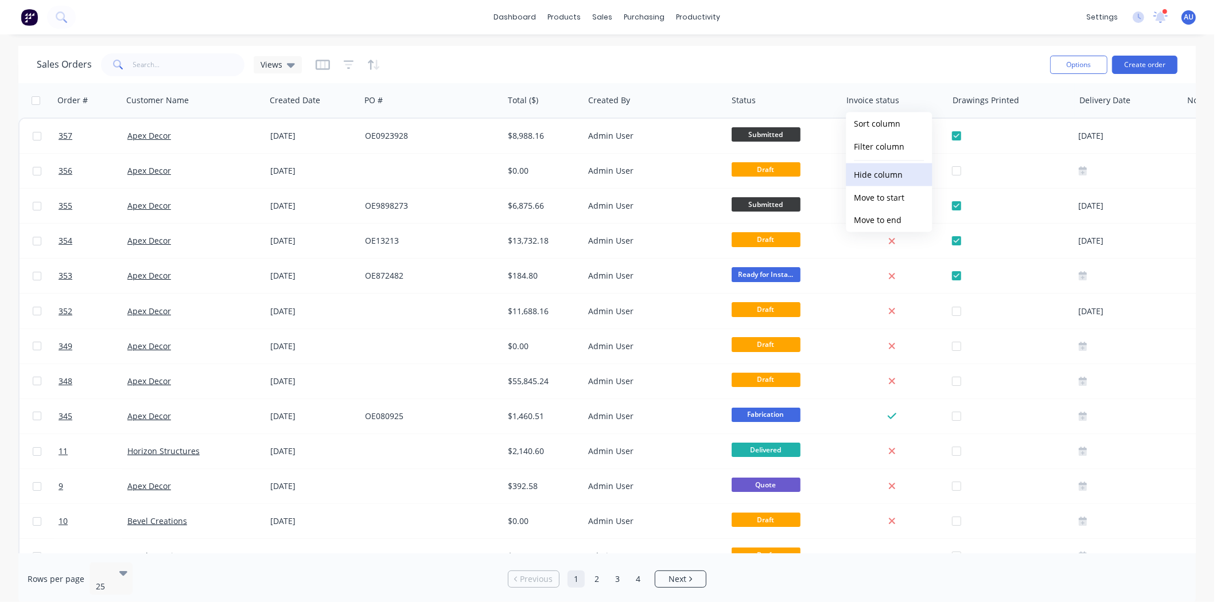
click at [890, 168] on button "Hide column" at bounding box center [889, 174] width 86 height 23
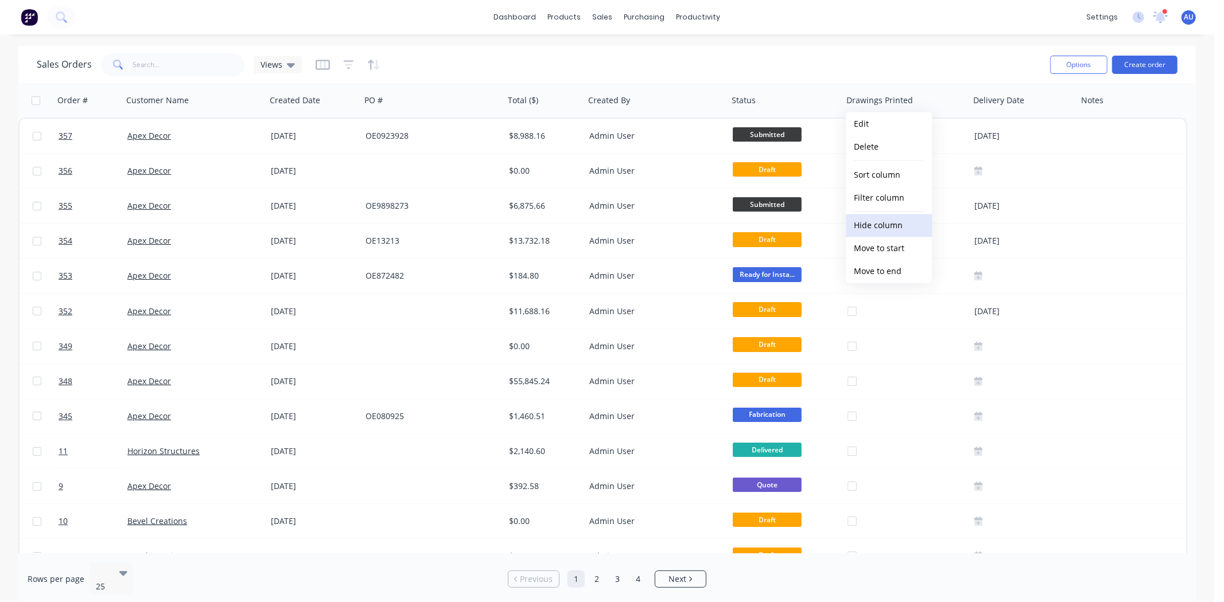
click at [893, 217] on button "Hide column" at bounding box center [889, 226] width 86 height 23
click at [902, 216] on button "Hide column" at bounding box center [889, 226] width 86 height 23
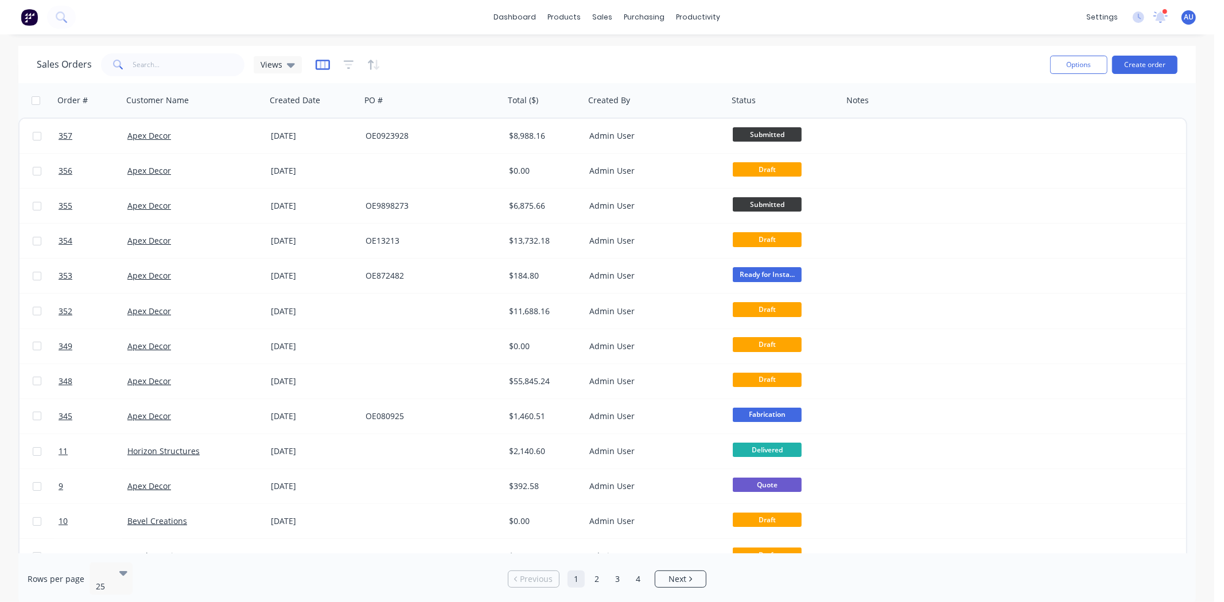
click at [323, 60] on icon "button" at bounding box center [323, 65] width 14 height 10
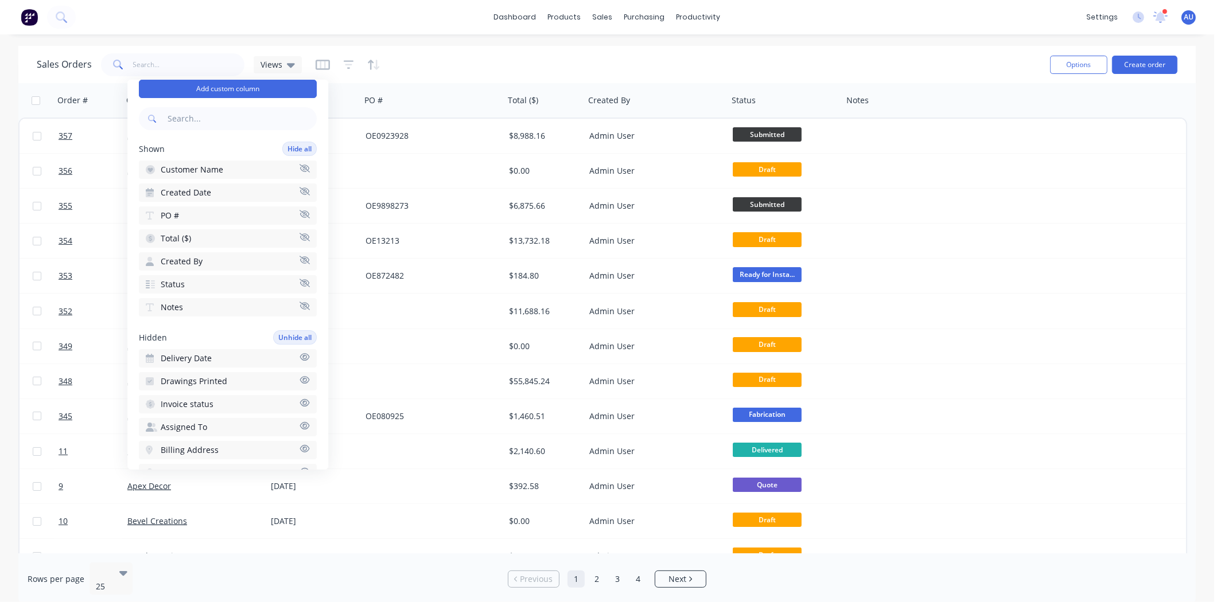
scroll to position [64, 0]
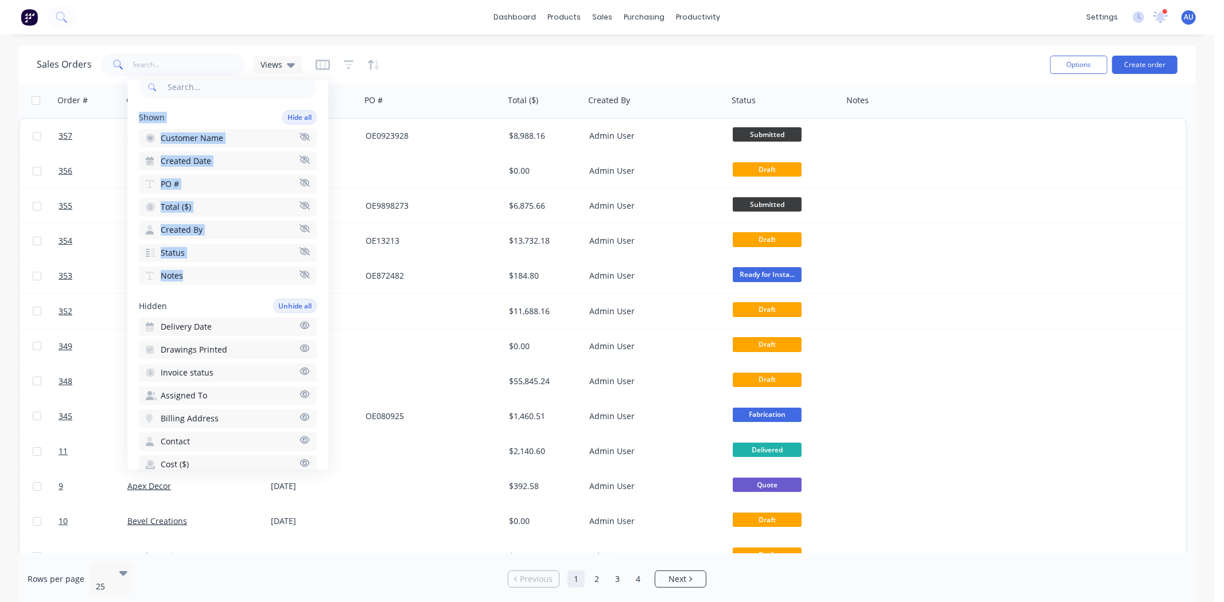
drag, startPoint x: 147, startPoint y: 117, endPoint x: 211, endPoint y: 261, distance: 157.2
click at [211, 261] on div "Available columns Add custom column Shown Hide all Customer Name Created Date P…" at bounding box center [227, 275] width 201 height 390
click at [202, 289] on div "Available columns Add custom column Shown Hide all Customer Name Created Date P…" at bounding box center [227, 275] width 201 height 390
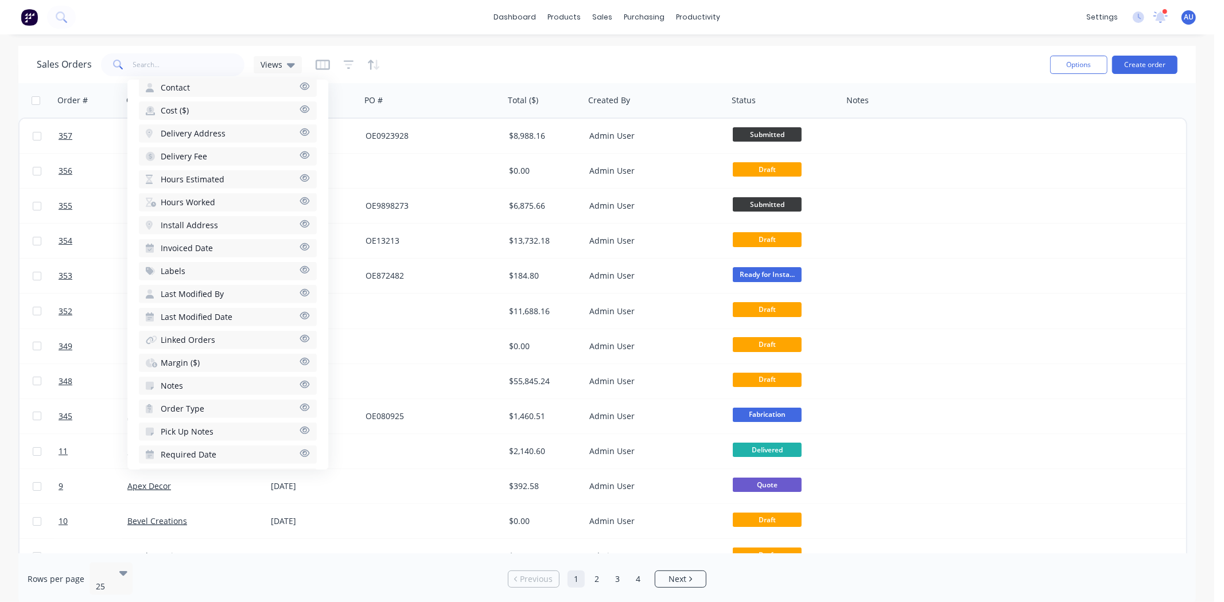
scroll to position [420, 0]
click at [299, 263] on icon "button" at bounding box center [304, 267] width 10 height 9
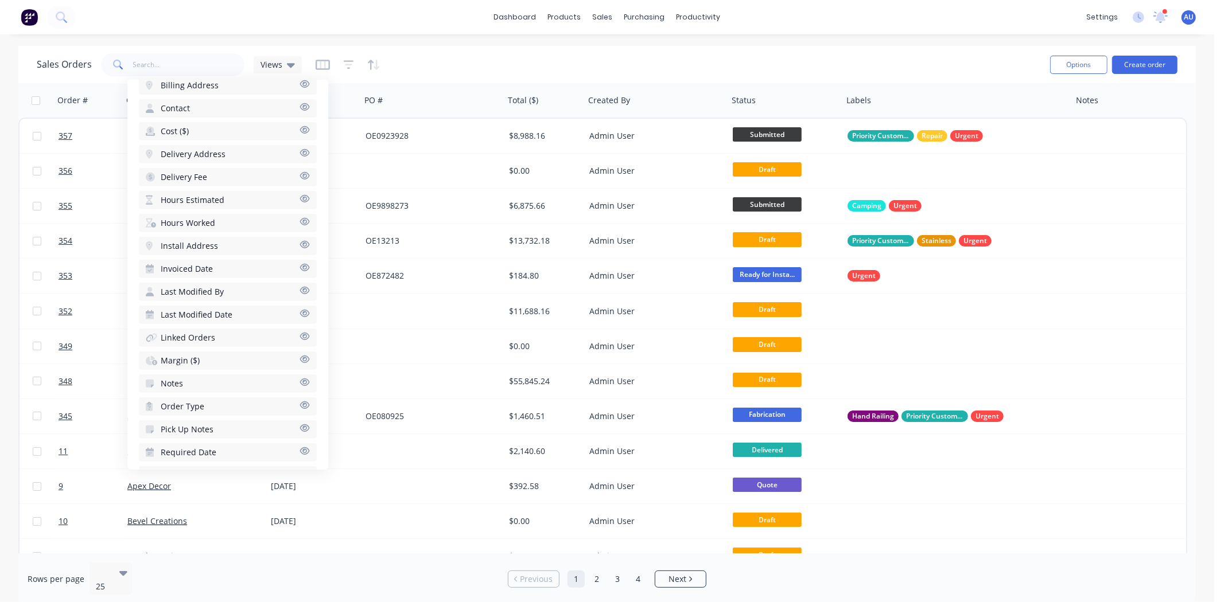
drag, startPoint x: 472, startPoint y: 69, endPoint x: 488, endPoint y: 69, distance: 16.1
click at [472, 69] on div "Sales Orders Views" at bounding box center [539, 64] width 1004 height 28
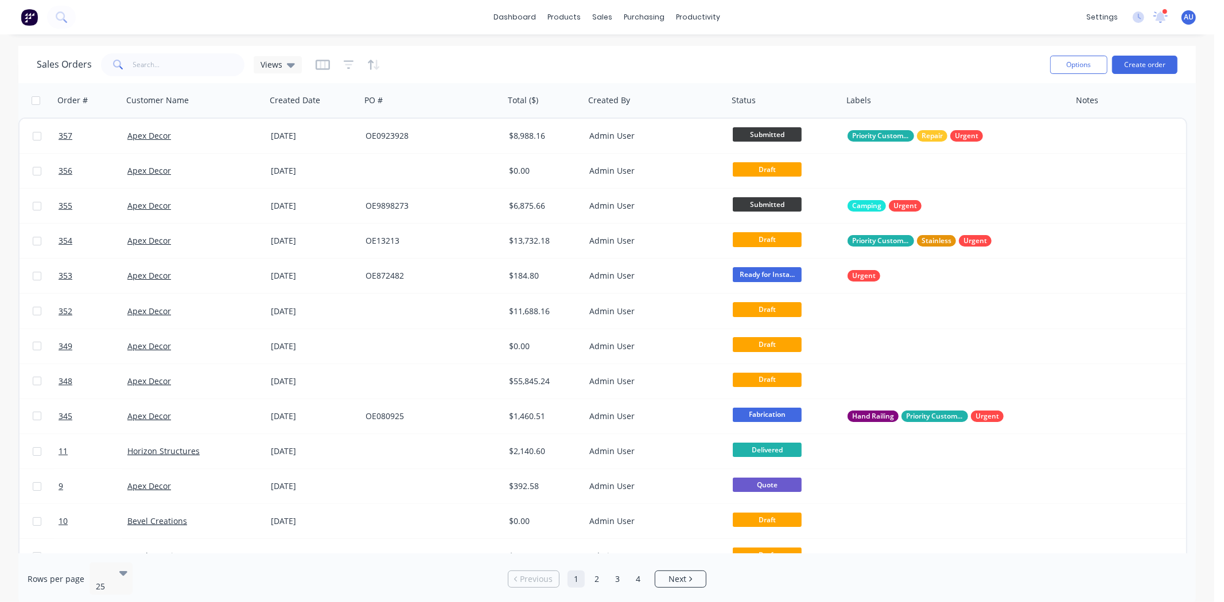
click at [878, 67] on div "Sales Orders Views" at bounding box center [539, 64] width 1004 height 28
click at [274, 69] on span "Views" at bounding box center [271, 65] width 22 height 12
click at [704, 56] on div "Sales Orders Views" at bounding box center [539, 64] width 1004 height 28
drag, startPoint x: 264, startPoint y: 64, endPoint x: 267, endPoint y: 69, distance: 6.2
click at [264, 64] on span "Views" at bounding box center [271, 65] width 22 height 12
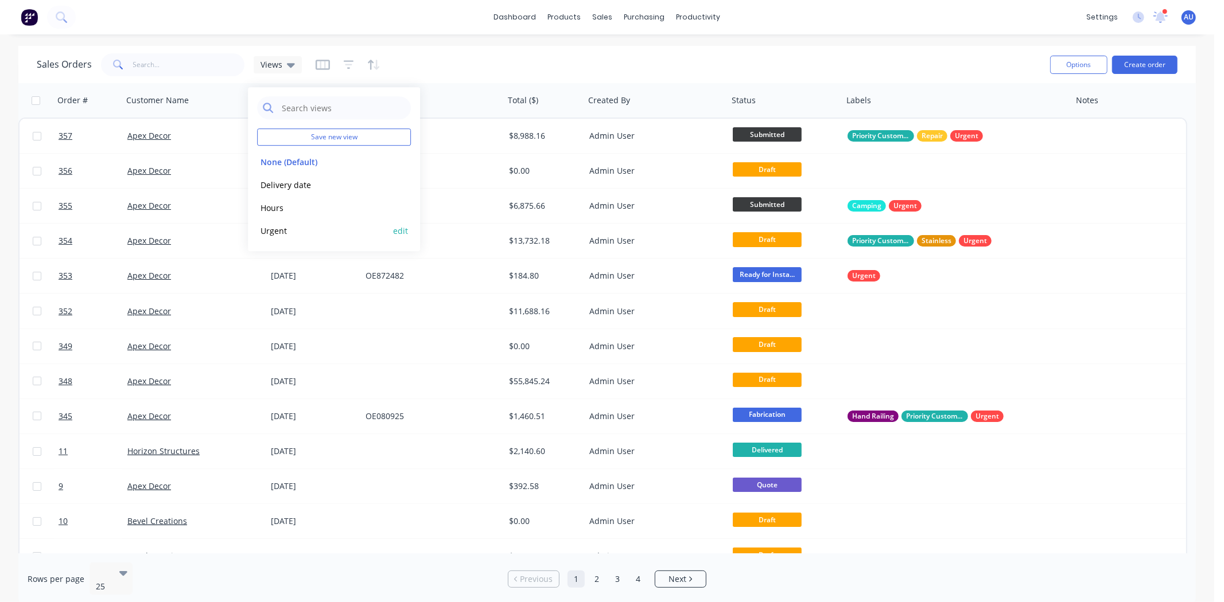
click at [282, 232] on button "Urgent" at bounding box center [322, 230] width 131 height 13
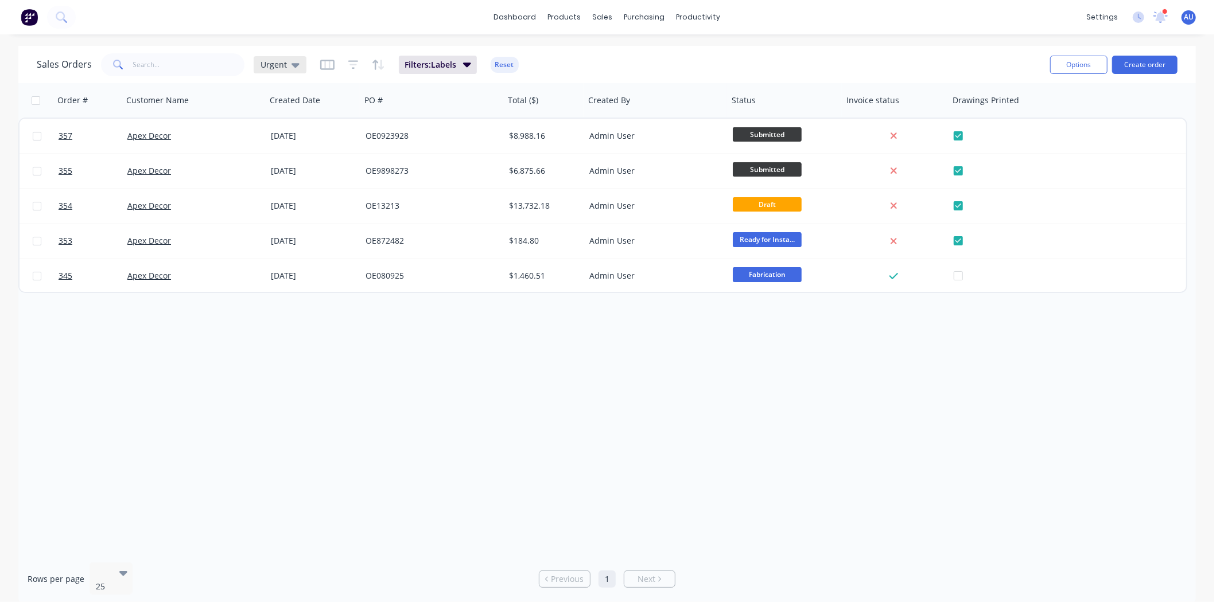
click at [267, 65] on span "Urgent" at bounding box center [273, 65] width 26 height 12
click at [274, 230] on button "Urgent" at bounding box center [322, 230] width 131 height 13
click at [314, 351] on div "Order # Customer Name Created Date PO # Total ($) Created By Status Invoice sta…" at bounding box center [606, 318] width 1177 height 470
click at [448, 61] on span "Filters: Labels" at bounding box center [430, 64] width 52 height 11
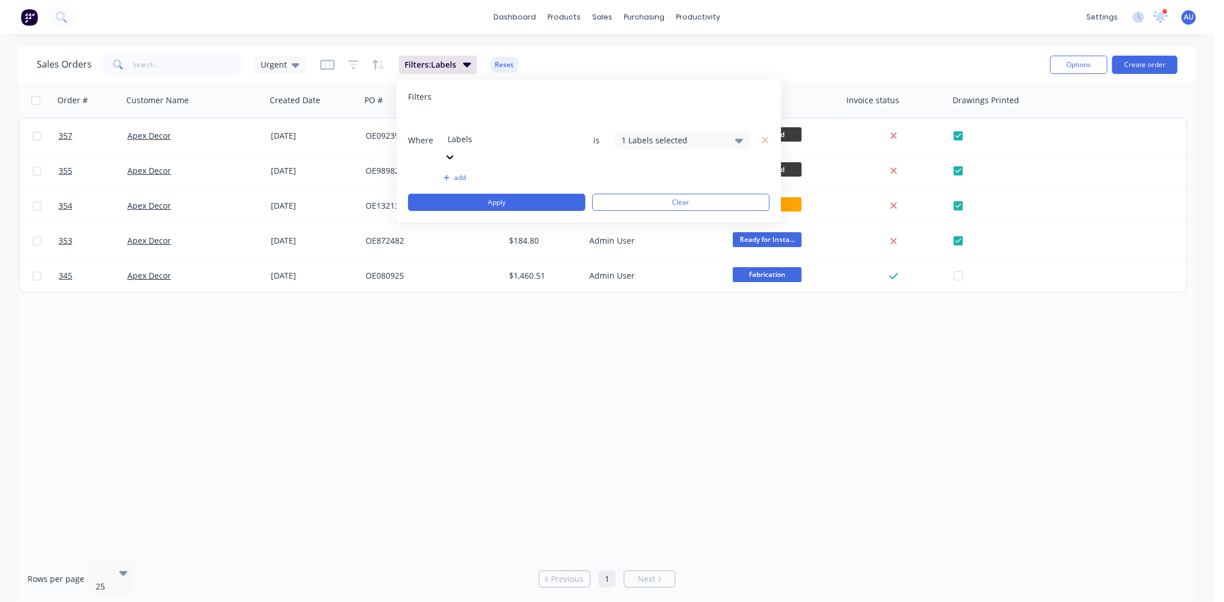
click at [640, 134] on div "1 Labels selected" at bounding box center [673, 140] width 104 height 12
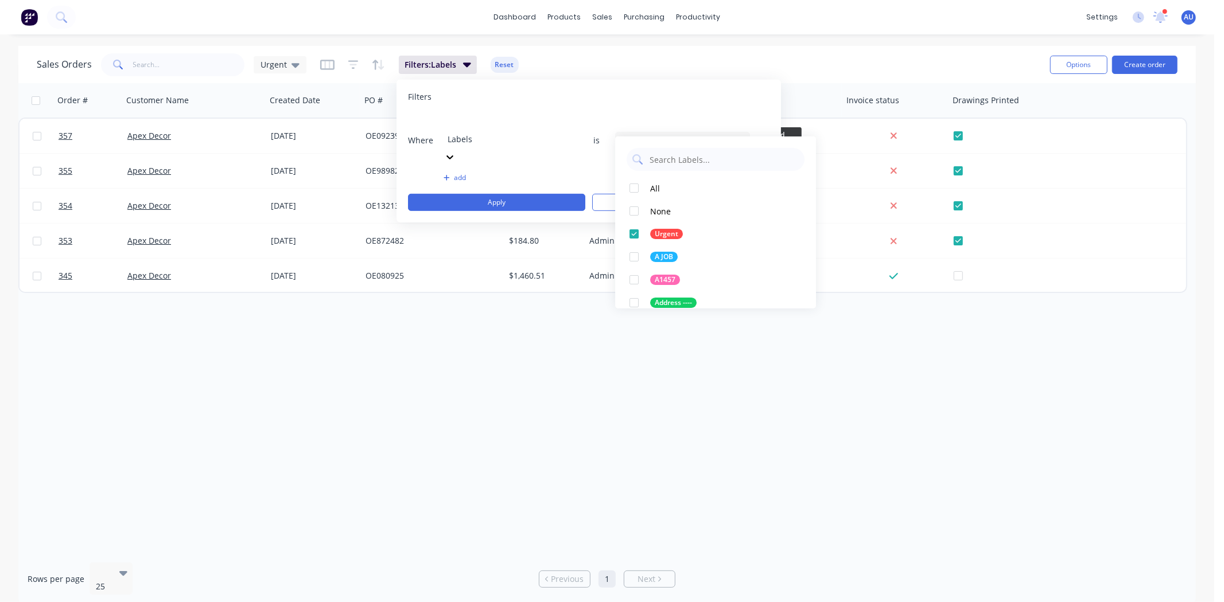
click at [532, 348] on div "Order # Customer Name Created Date PO # Total ($) Created By Status Invoice sta…" at bounding box center [606, 318] width 1177 height 470
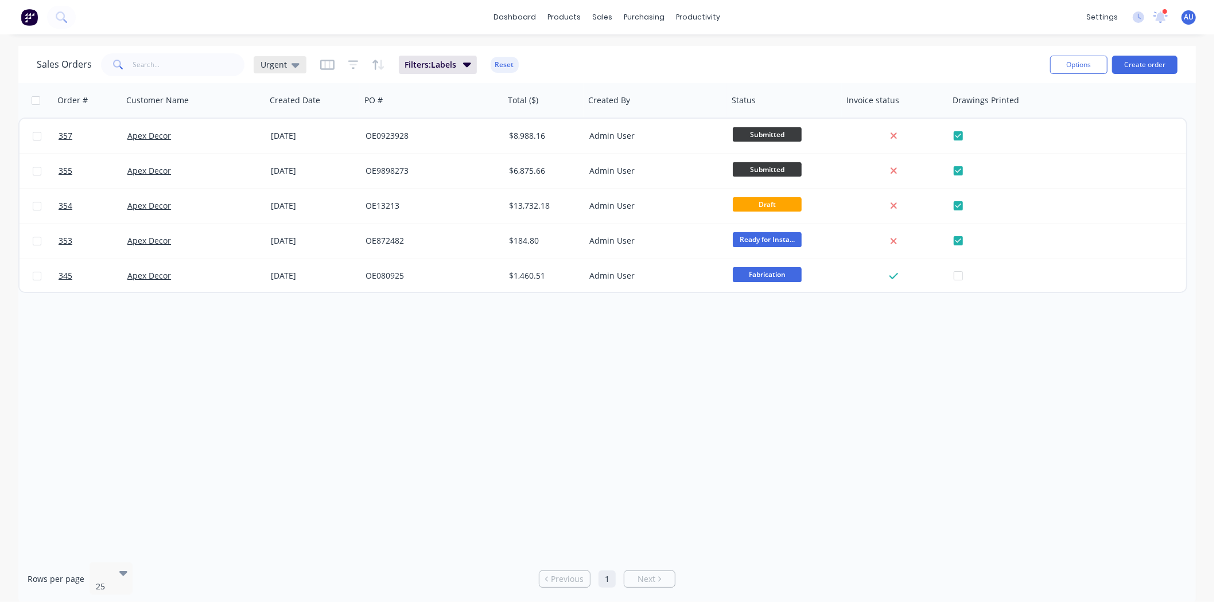
click at [276, 57] on div "Urgent" at bounding box center [280, 64] width 53 height 17
click at [278, 230] on button "Urgent" at bounding box center [322, 230] width 131 height 13
click at [354, 363] on div "Order # Customer Name Created Date PO # Total ($) Created By Status Invoice sta…" at bounding box center [606, 318] width 1177 height 470
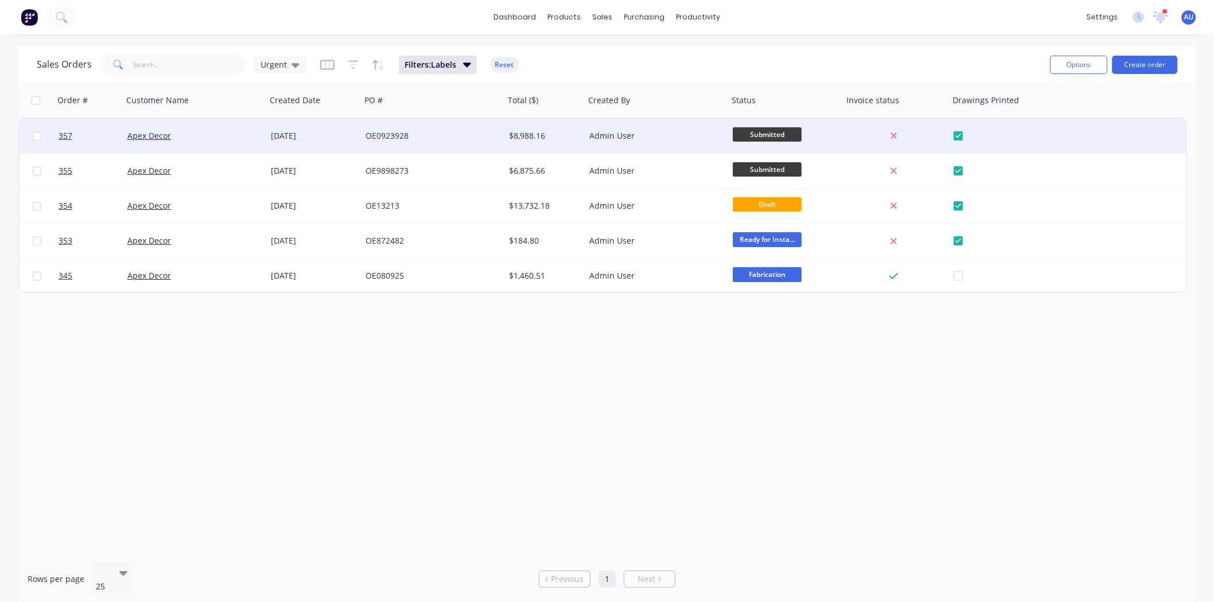
click at [757, 141] on span "Submitted" at bounding box center [767, 134] width 69 height 14
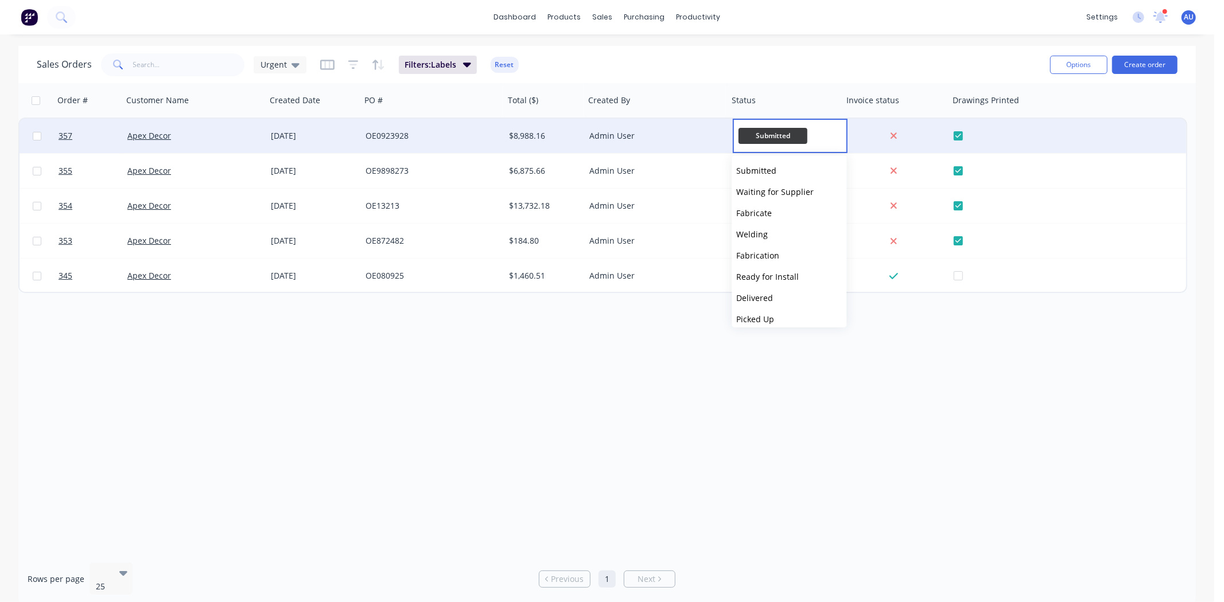
drag, startPoint x: 575, startPoint y: 388, endPoint x: 583, endPoint y: 369, distance: 20.6
click at [575, 389] on div "Order # Customer Name Created Date PO # Total ($) Created By Status Invoice sta…" at bounding box center [606, 318] width 1177 height 470
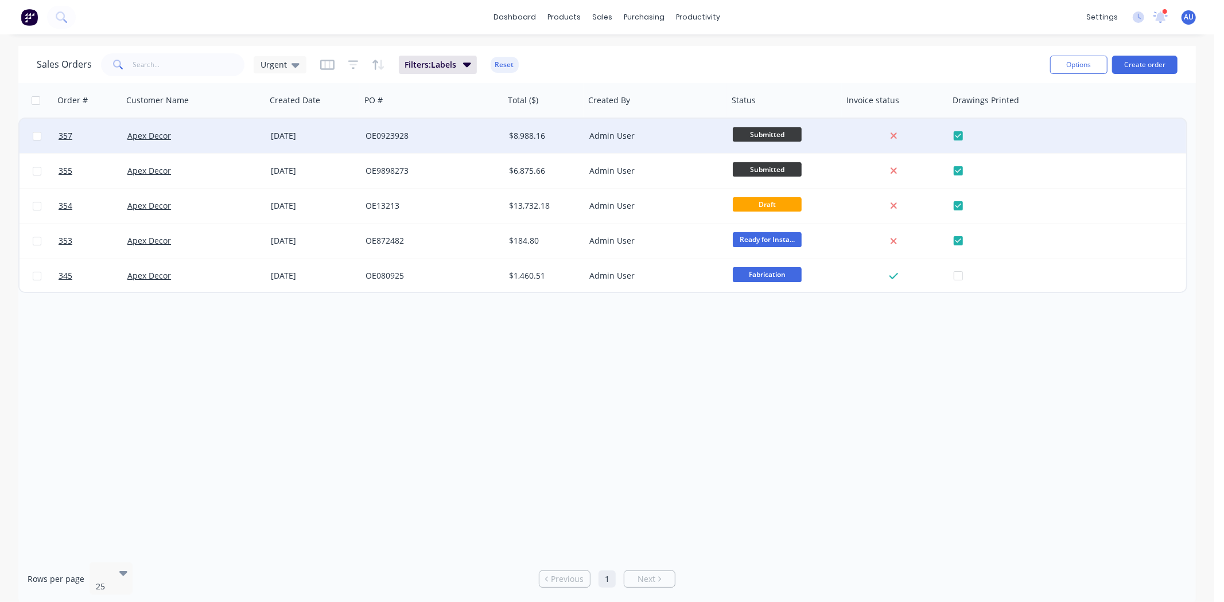
drag, startPoint x: 451, startPoint y: 373, endPoint x: 454, endPoint y: 357, distance: 16.3
click at [451, 373] on div "Order # Customer Name Created Date PO # Total ($) Created By Status Invoice sta…" at bounding box center [606, 318] width 1177 height 470
click at [287, 65] on div "Urgent" at bounding box center [279, 65] width 39 height 10
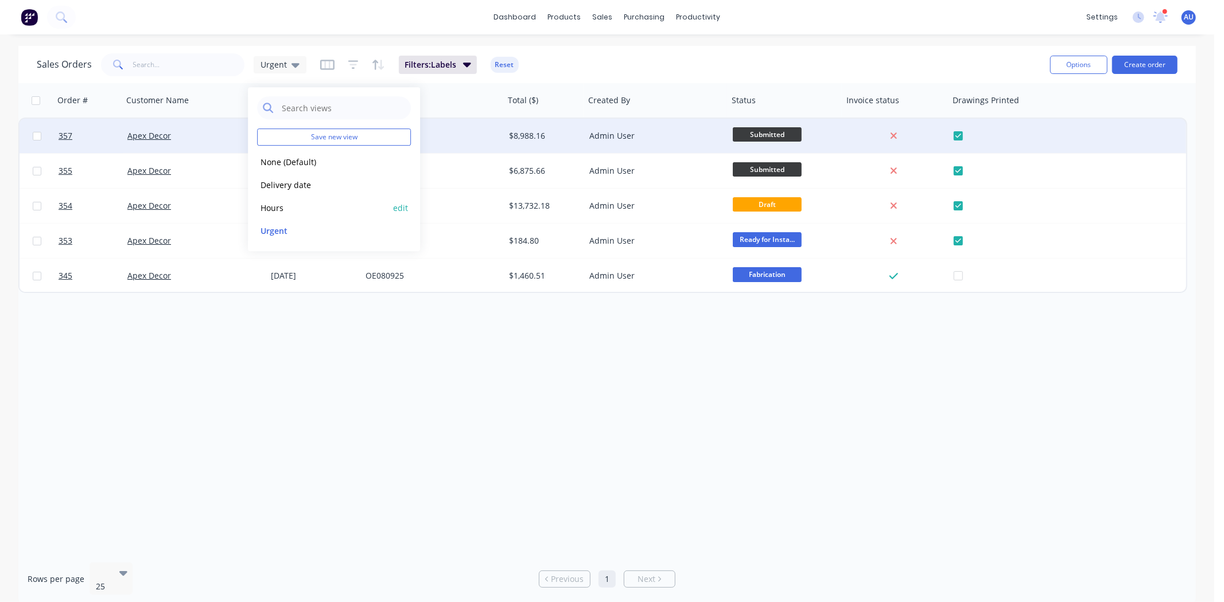
click at [285, 205] on button "Hours" at bounding box center [322, 207] width 131 height 13
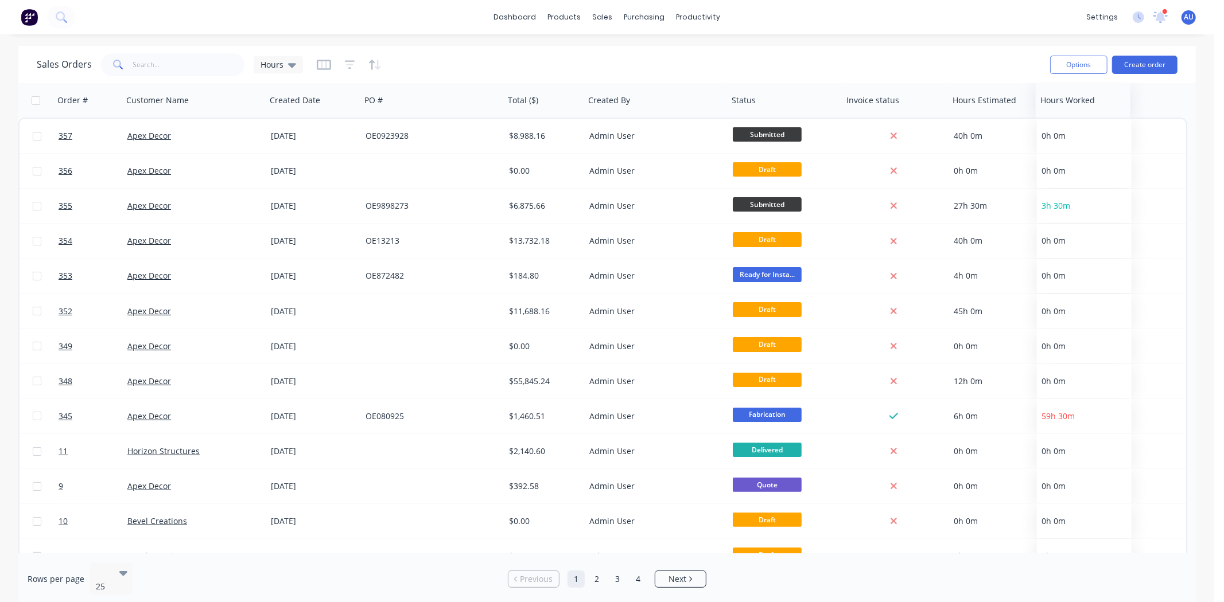
drag, startPoint x: 968, startPoint y: 103, endPoint x: 1005, endPoint y: 118, distance: 39.4
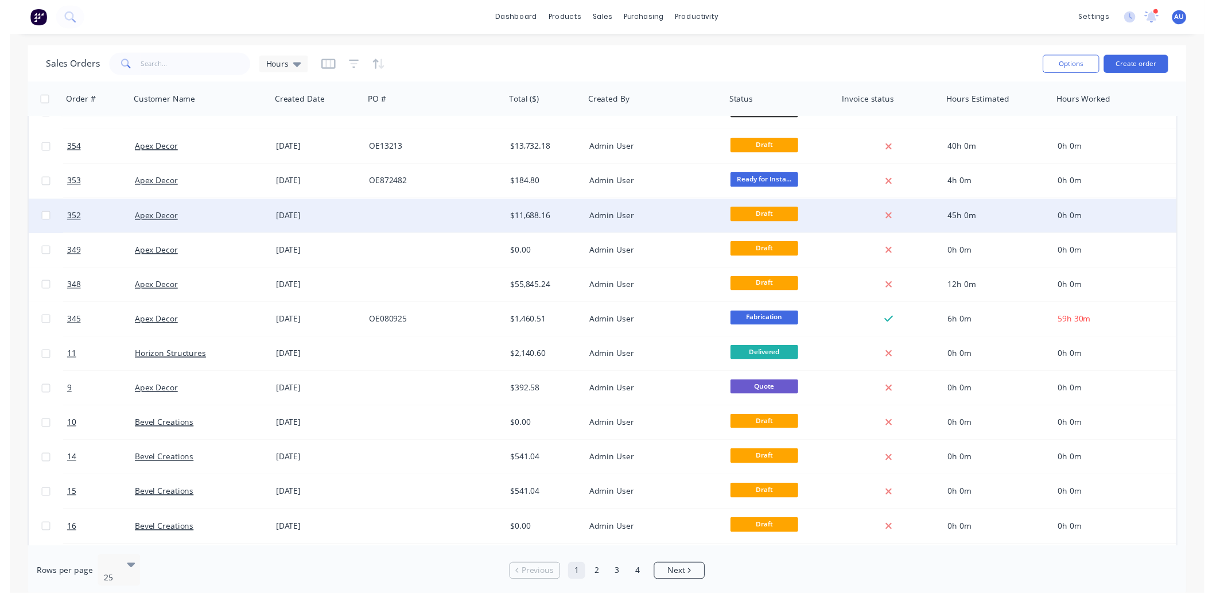
scroll to position [0, 0]
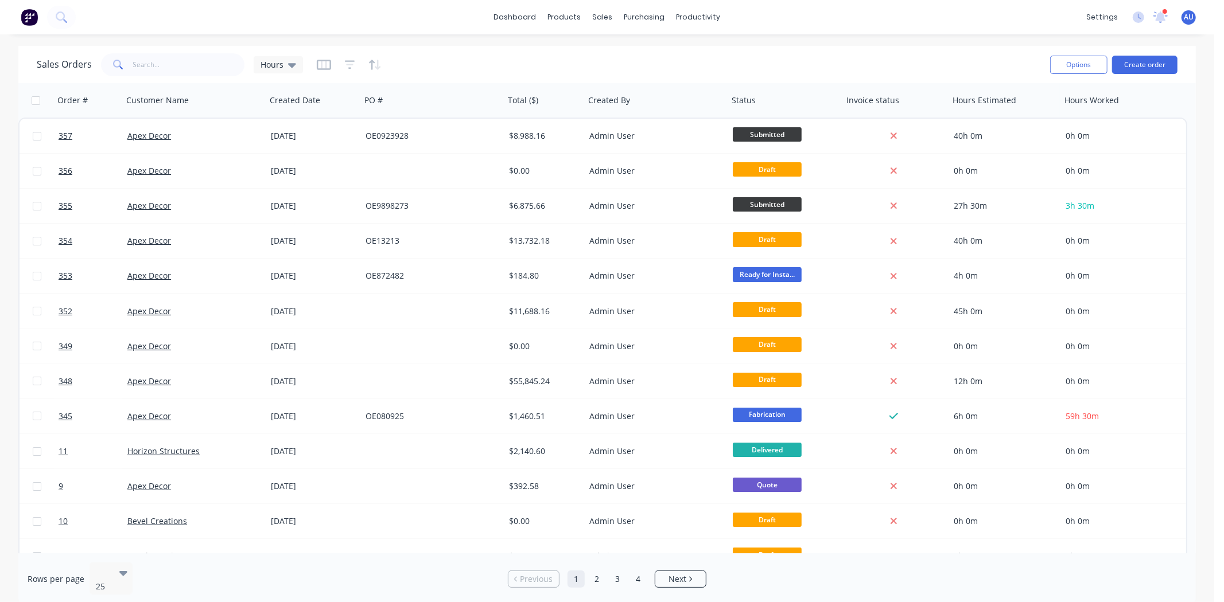
click at [415, 60] on div "Sales Orders Hours" at bounding box center [539, 64] width 1004 height 28
click at [481, 62] on div "Sales Orders Hours" at bounding box center [539, 64] width 1004 height 28
click at [289, 67] on icon at bounding box center [292, 65] width 8 height 13
click at [542, 66] on div "Sales Orders Hours" at bounding box center [539, 64] width 1004 height 28
click at [605, 63] on div "Sales Orders Hours" at bounding box center [539, 64] width 1004 height 28
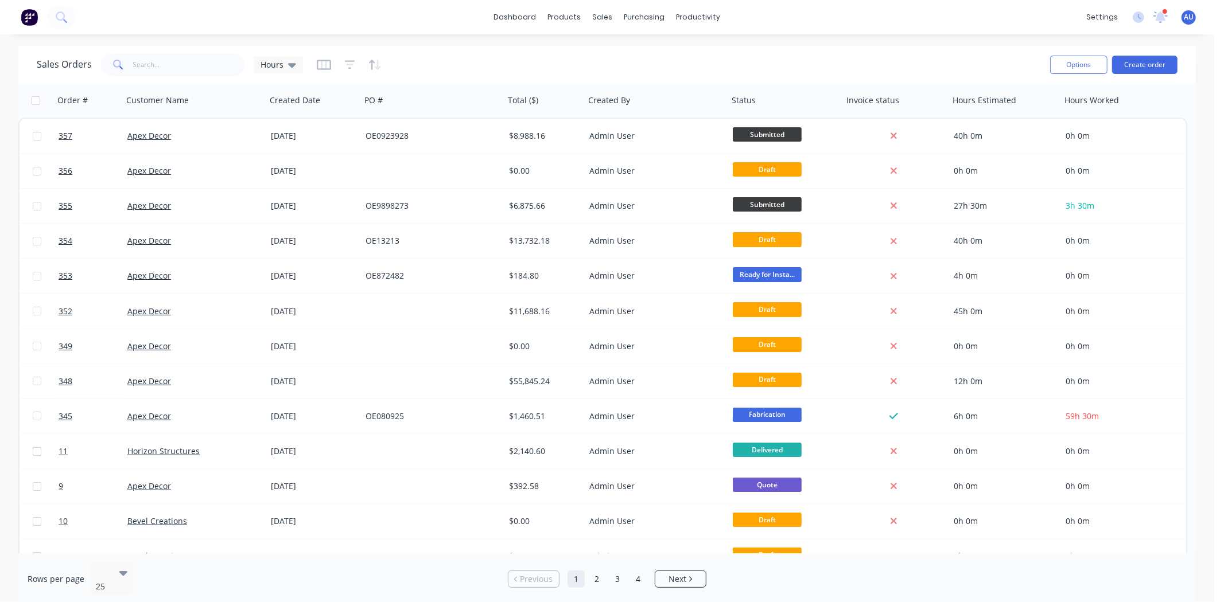
click at [606, 63] on div "Sales Orders Hours" at bounding box center [539, 64] width 1004 height 28
click at [713, 58] on div "Workflow" at bounding box center [718, 55] width 34 height 10
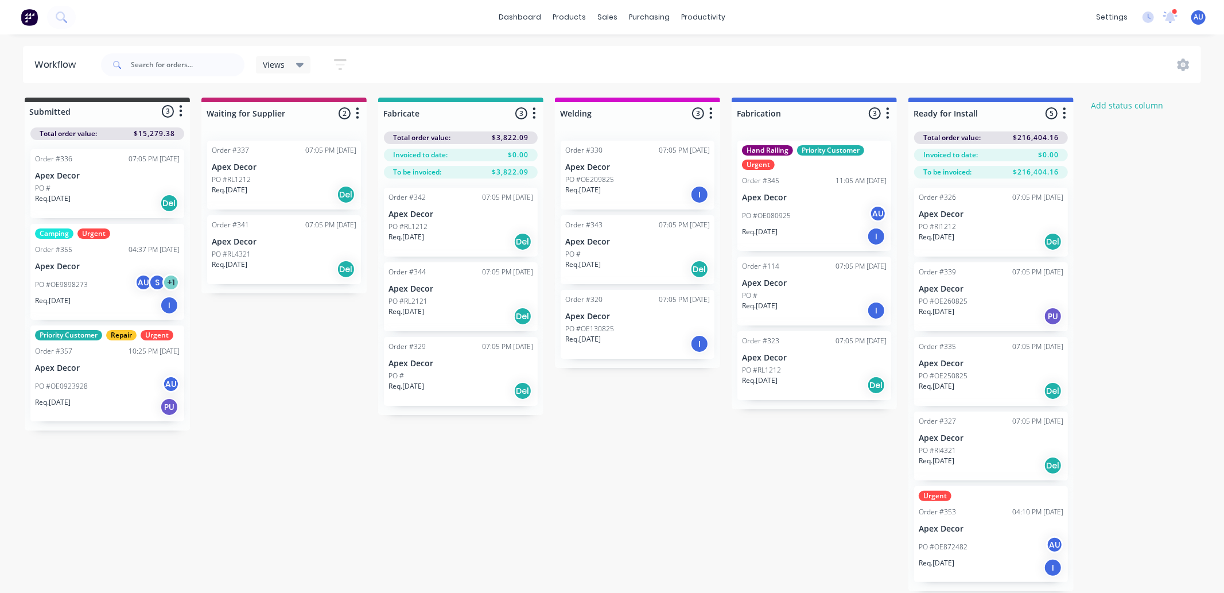
click at [296, 437] on div "Submitted 3 Status colour #3A3C3E hex #3A3C3E Save Cancel Summaries Total order…" at bounding box center [698, 344] width 1414 height 493
click at [725, 492] on div "Submitted 3 Status colour #3A3C3E hex #3A3C3E Save Cancel Summaries Total order…" at bounding box center [698, 344] width 1414 height 493
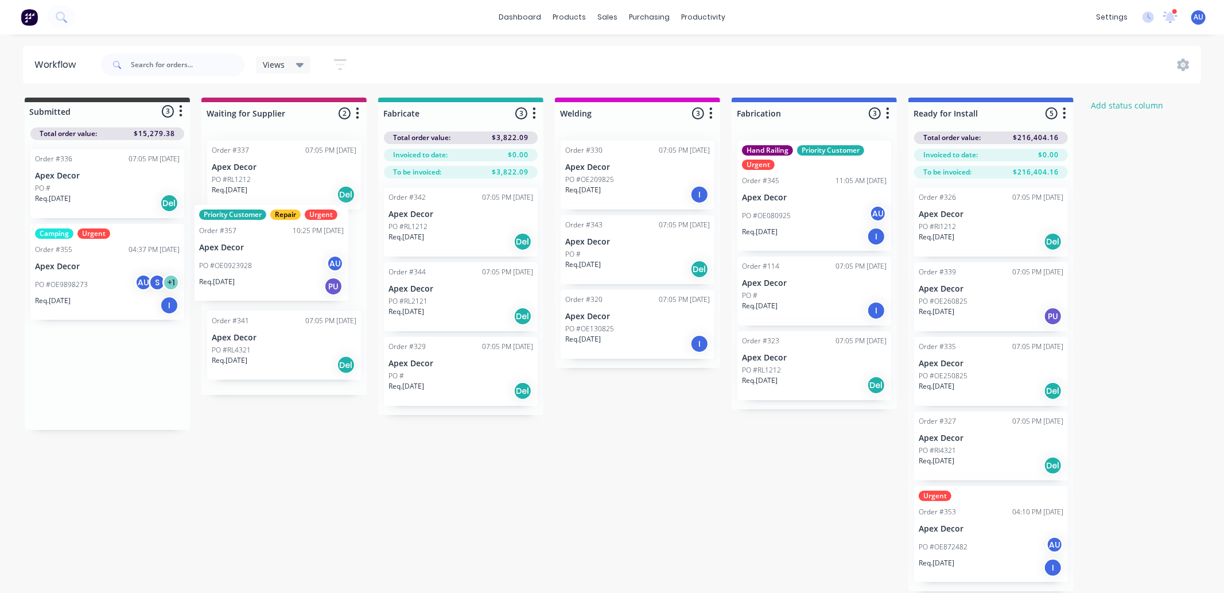
drag, startPoint x: 88, startPoint y: 386, endPoint x: 255, endPoint y: 262, distance: 207.1
click at [255, 264] on div "Submitted 3 Status colour #3A3C3E hex #3A3C3E Save Cancel Summaries Total order…" at bounding box center [698, 344] width 1414 height 493
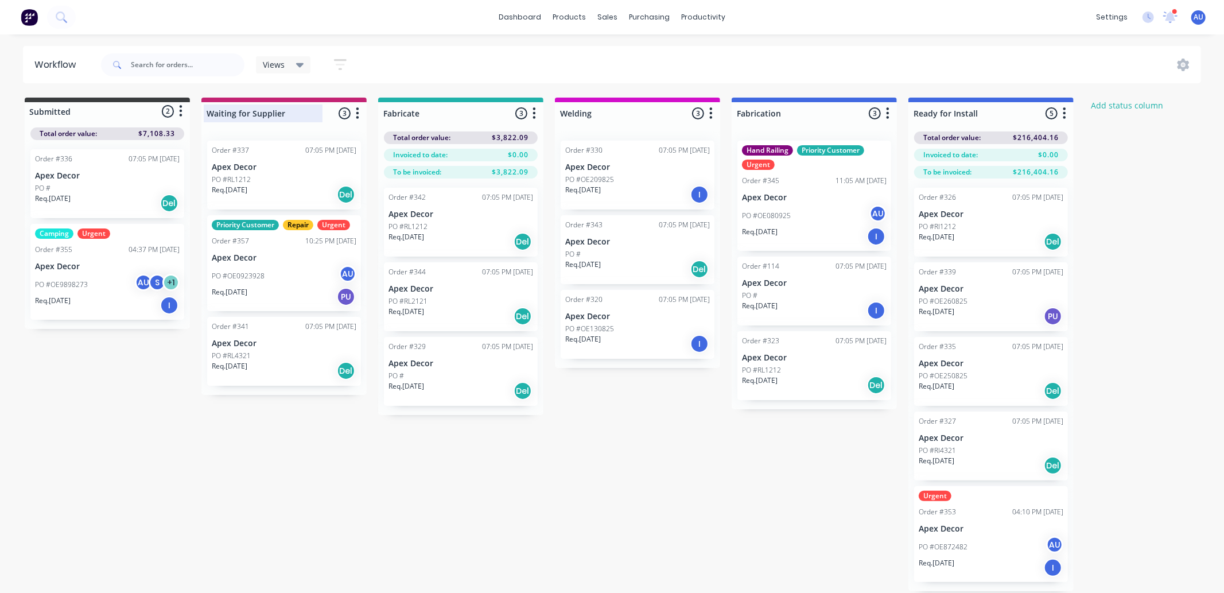
click at [285, 108] on div at bounding box center [283, 113] width 165 height 22
drag, startPoint x: 283, startPoint y: 111, endPoint x: 199, endPoint y: 110, distance: 84.3
click at [199, 110] on div "Submitted 2 Status colour #3A3C3E hex #3A3C3E Save Cancel Summaries Total order…" at bounding box center [698, 344] width 1414 height 493
click at [270, 109] on input "Waiting for Supplier" at bounding box center [263, 113] width 113 height 12
click at [270, 110] on input "Waiting for Supplier" at bounding box center [263, 113] width 113 height 12
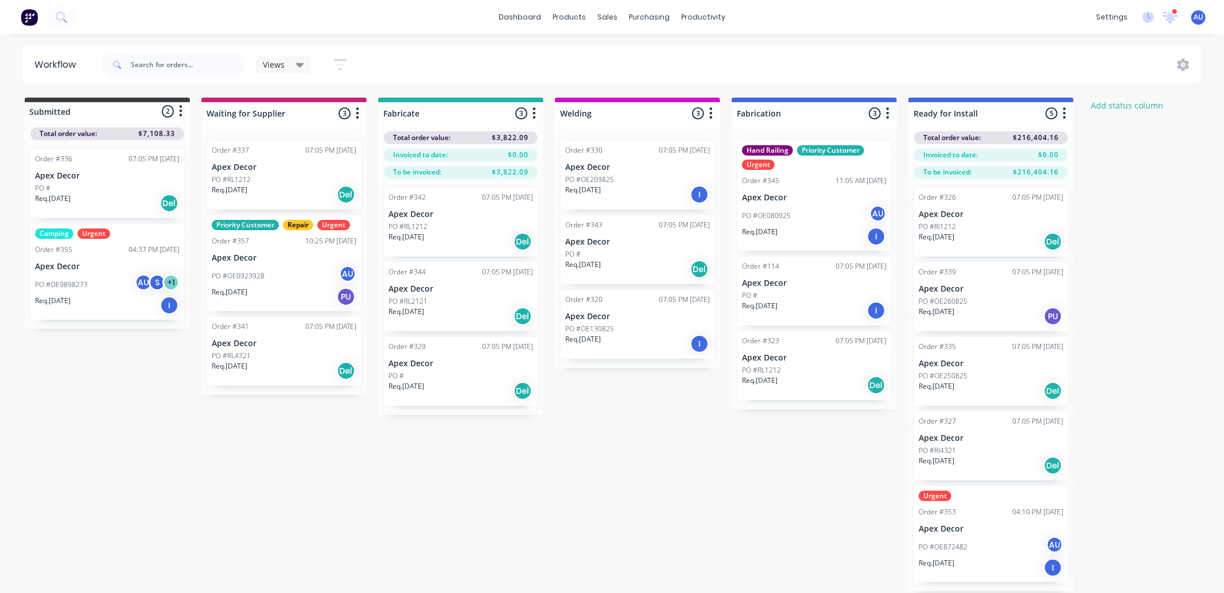
click at [358, 118] on icon "button" at bounding box center [357, 112] width 3 height 11
click at [324, 135] on button "Status colour" at bounding box center [307, 138] width 115 height 19
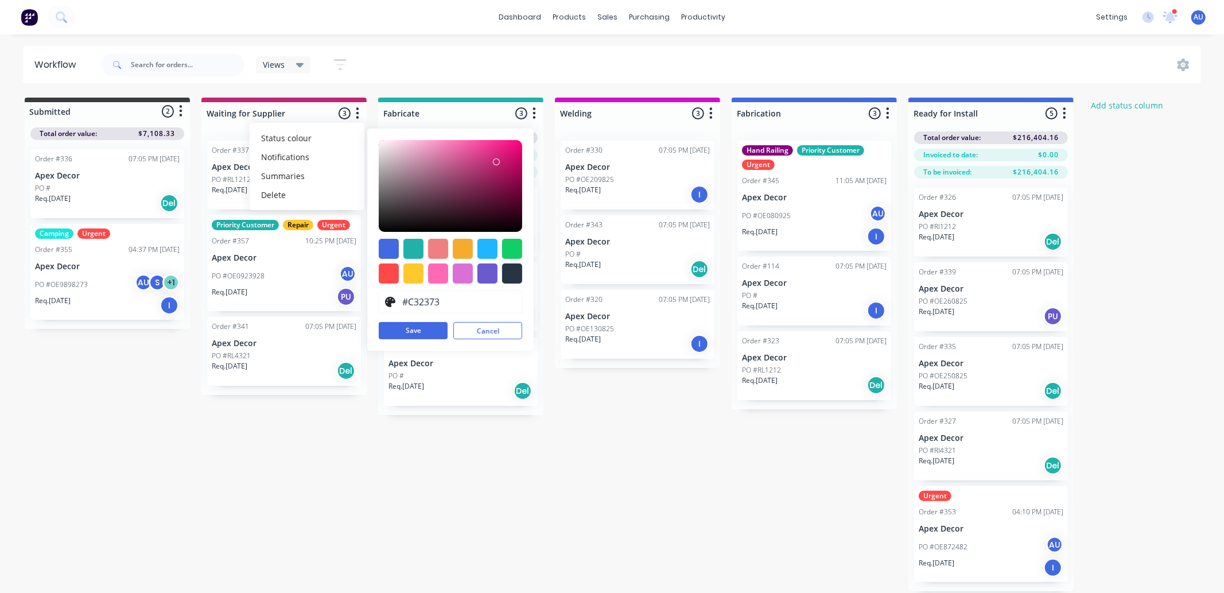
type input "#E4107A"
click at [512, 150] on div at bounding box center [450, 186] width 143 height 92
click at [414, 332] on button "Save" at bounding box center [413, 330] width 69 height 17
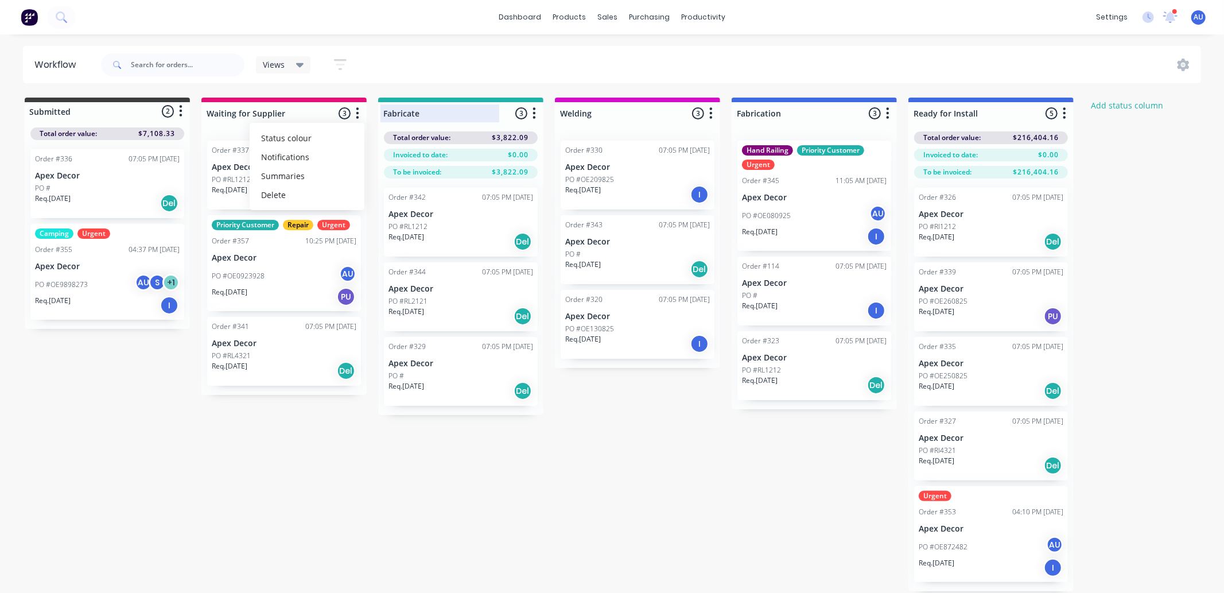
click at [429, 114] on div at bounding box center [460, 113] width 165 height 22
click at [528, 483] on div "Submitted 2 Status colour #3A3C3E hex #3A3C3E Save Cancel Summaries Total order…" at bounding box center [698, 344] width 1414 height 493
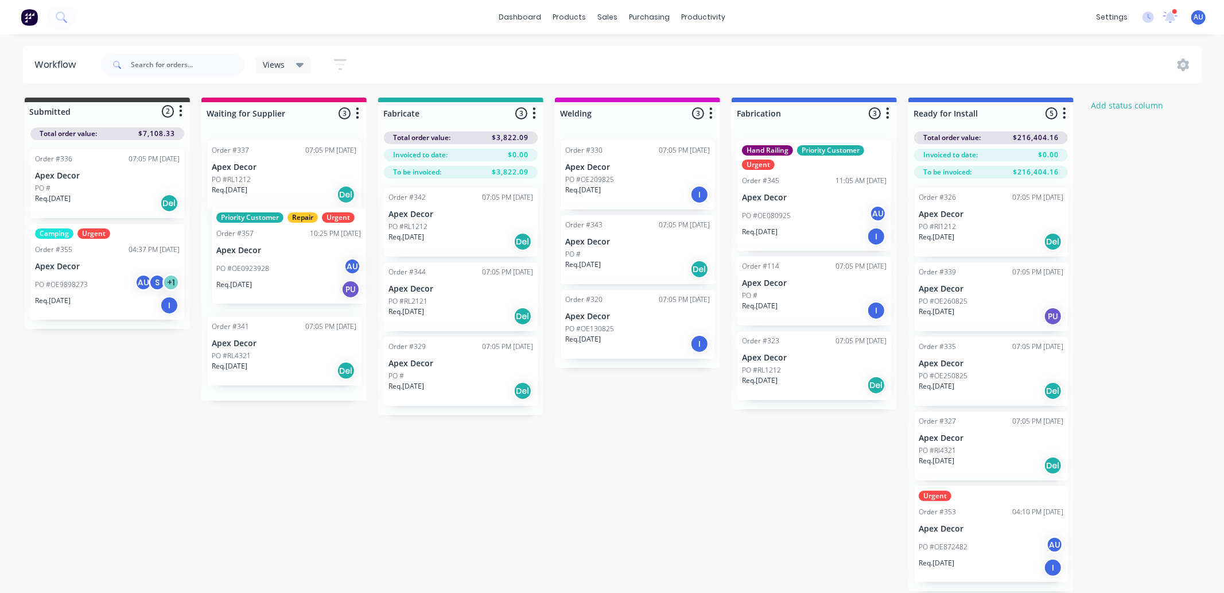
drag, startPoint x: 250, startPoint y: 267, endPoint x: 254, endPoint y: 255, distance: 12.2
click at [254, 255] on div "Order #337 07:05 PM [DATE] Apex Decor PO #RL1212 Req. [DATE] Del Priority Custo…" at bounding box center [283, 265] width 165 height 269
click at [251, 271] on p "PO #OE0923928" at bounding box center [238, 276] width 53 height 10
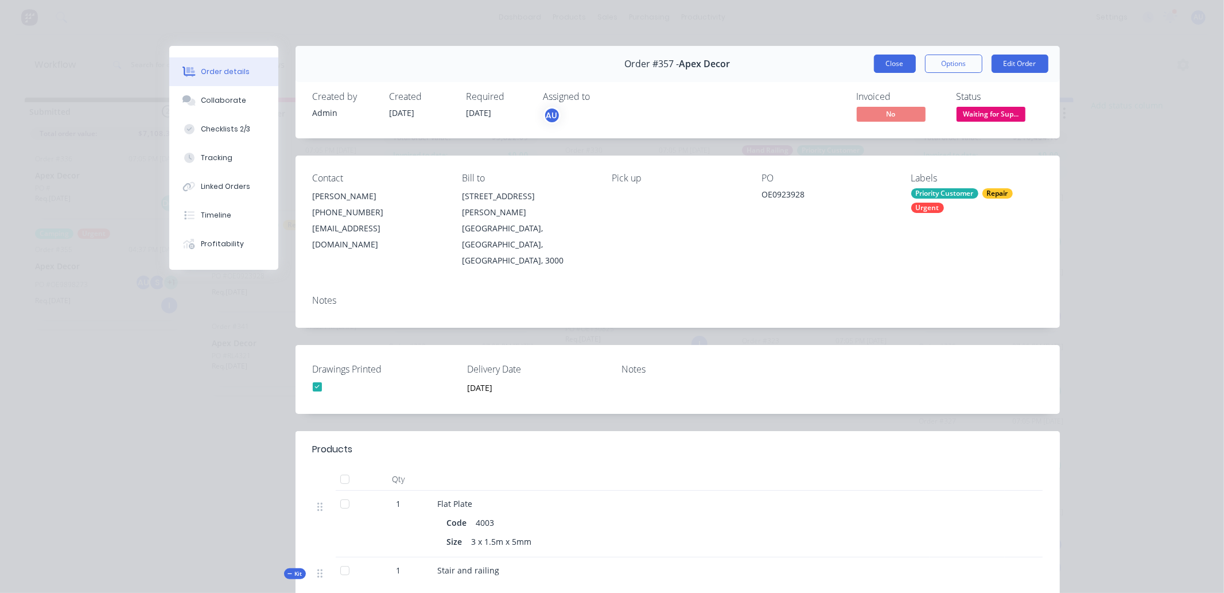
click at [878, 59] on button "Close" at bounding box center [895, 63] width 42 height 18
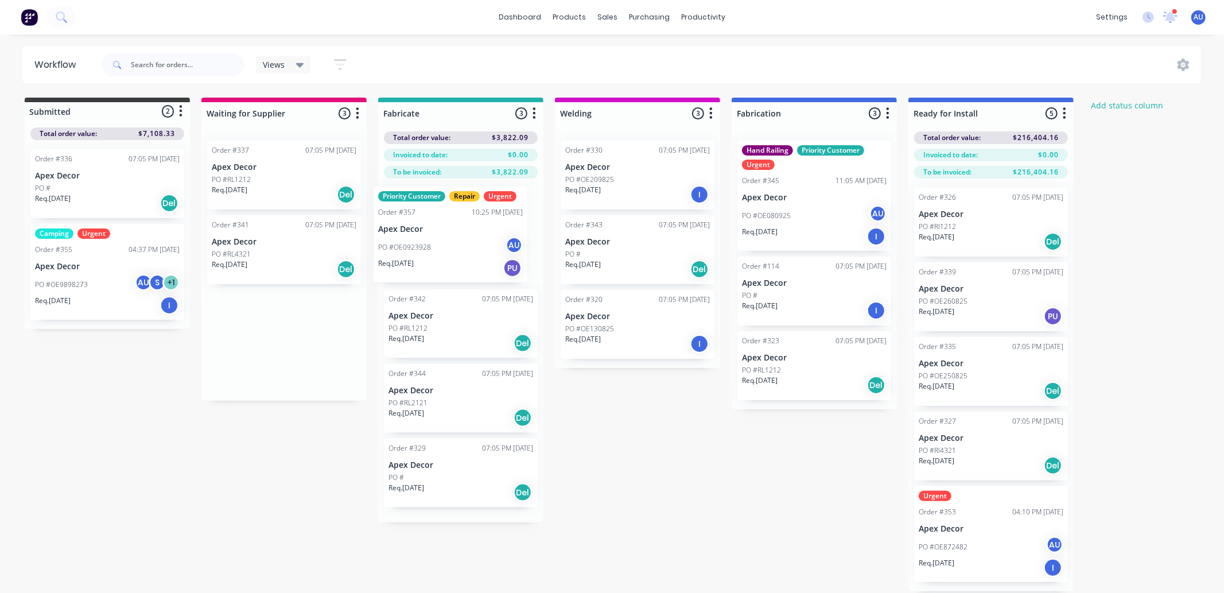
drag, startPoint x: 289, startPoint y: 256, endPoint x: 469, endPoint y: 223, distance: 183.2
click at [469, 223] on div "Submitted 2 Status colour #3A3C3E hex #3A3C3E Save Cancel Summaries Total order…" at bounding box center [698, 344] width 1414 height 493
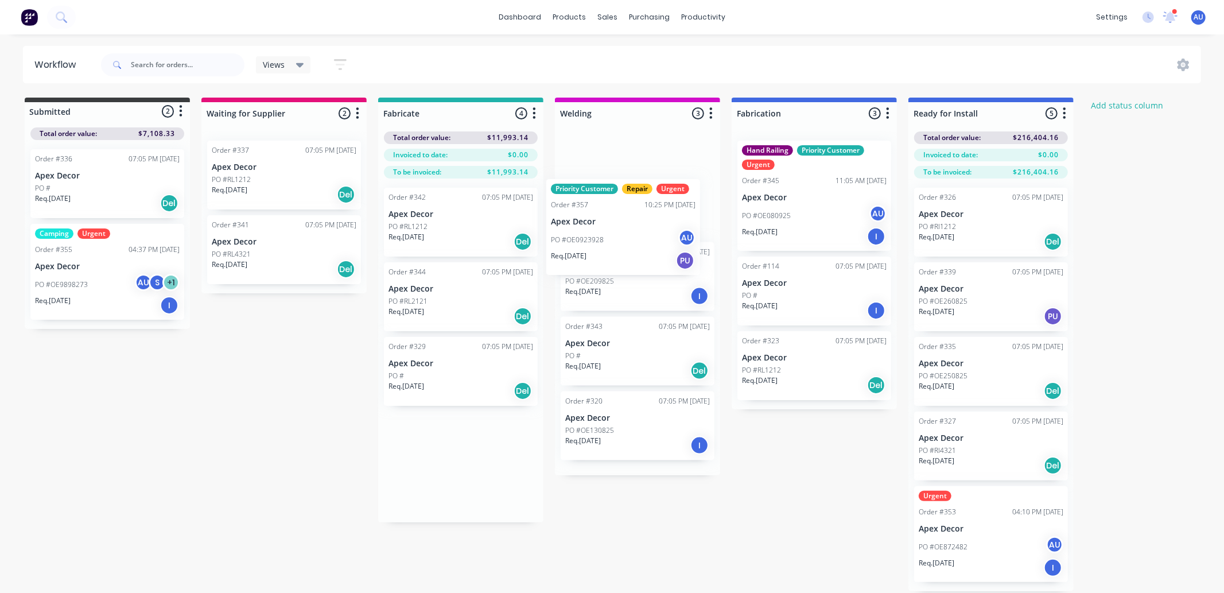
drag, startPoint x: 443, startPoint y: 249, endPoint x: 623, endPoint y: 246, distance: 180.2
click at [622, 246] on div "Submitted 2 Status colour #3A3C3E hex #3A3C3E Save Cancel Summaries Total order…" at bounding box center [698, 344] width 1414 height 493
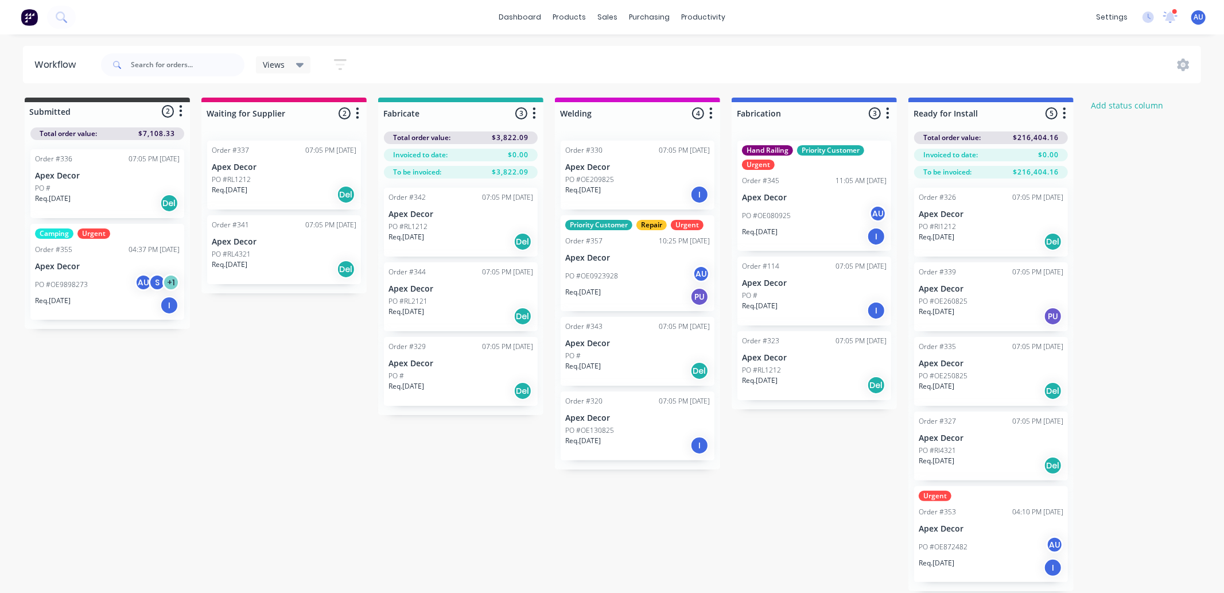
click at [807, 478] on div "Submitted 2 Status colour #3A3C3E hex #3A3C3E Save Cancel Summaries Total order…" at bounding box center [698, 344] width 1414 height 493
click at [712, 116] on icon "button" at bounding box center [710, 113] width 3 height 14
click at [683, 158] on button "Notifications" at bounding box center [660, 156] width 115 height 19
click at [782, 462] on div "Submitted 2 Status colour #3A3C3E hex #3A3C3E Save Cancel Summaries Total order…" at bounding box center [698, 344] width 1414 height 493
click at [886, 115] on icon "button" at bounding box center [887, 113] width 3 height 14
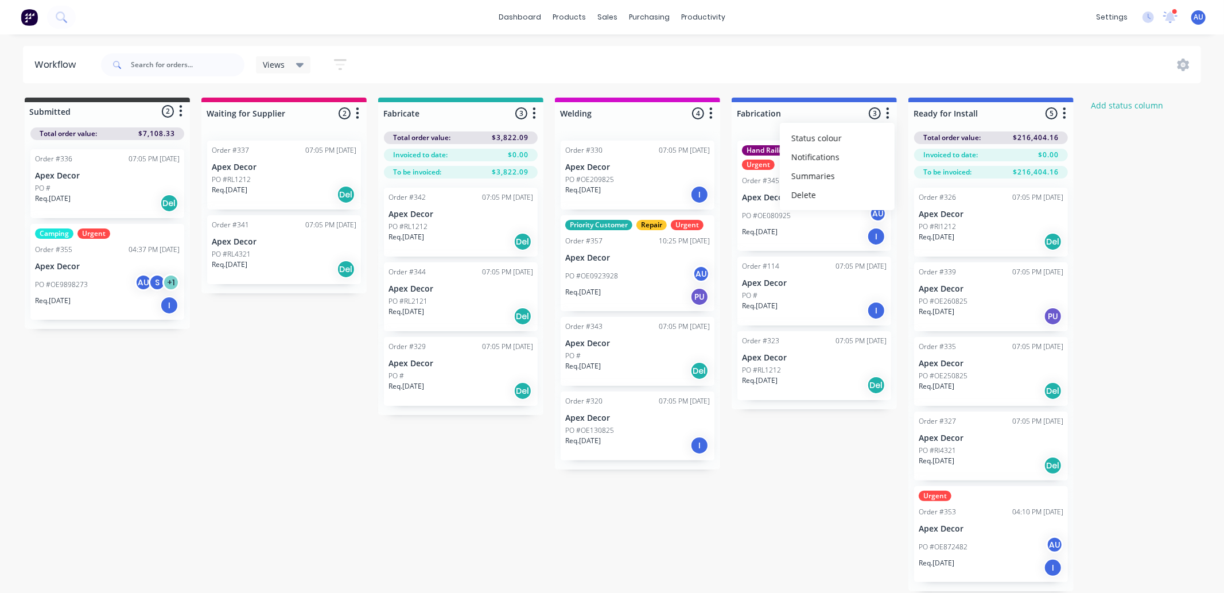
click at [1000, 112] on button "button" at bounding box center [1064, 114] width 14 height 14
click at [1000, 178] on button "Summaries" at bounding box center [1013, 175] width 115 height 19
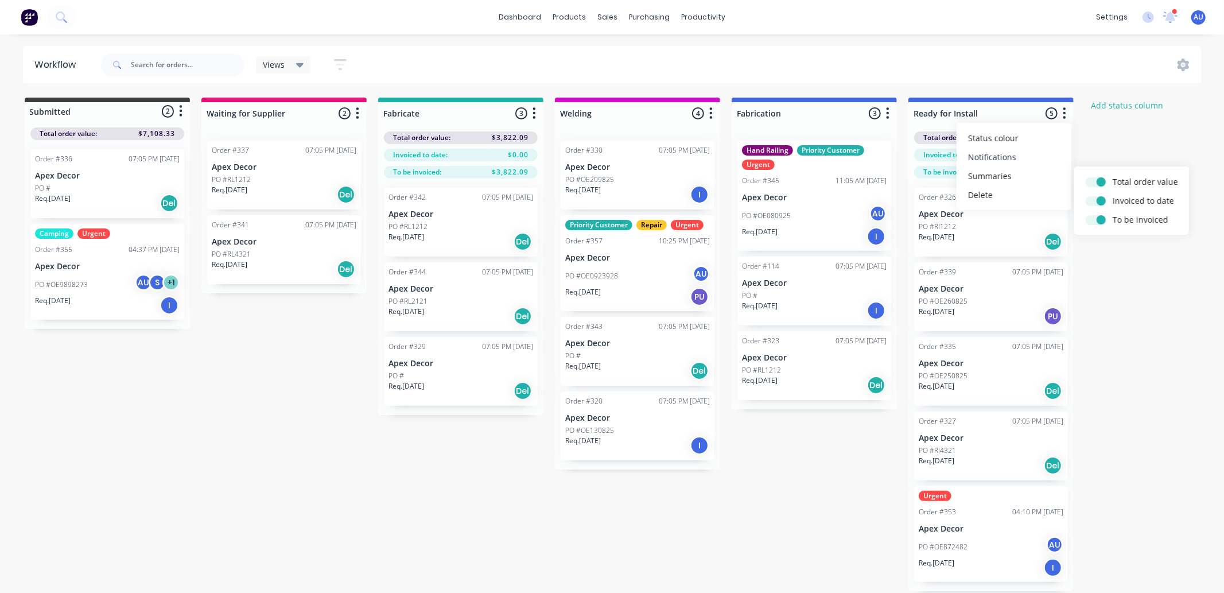
click at [1000, 150] on button "Notifications" at bounding box center [1013, 156] width 115 height 19
click at [1000, 287] on div "Submitted 2 Status colour #3A3C3E hex #3A3C3E Save Cancel Summaries Total order…" at bounding box center [698, 344] width 1414 height 493
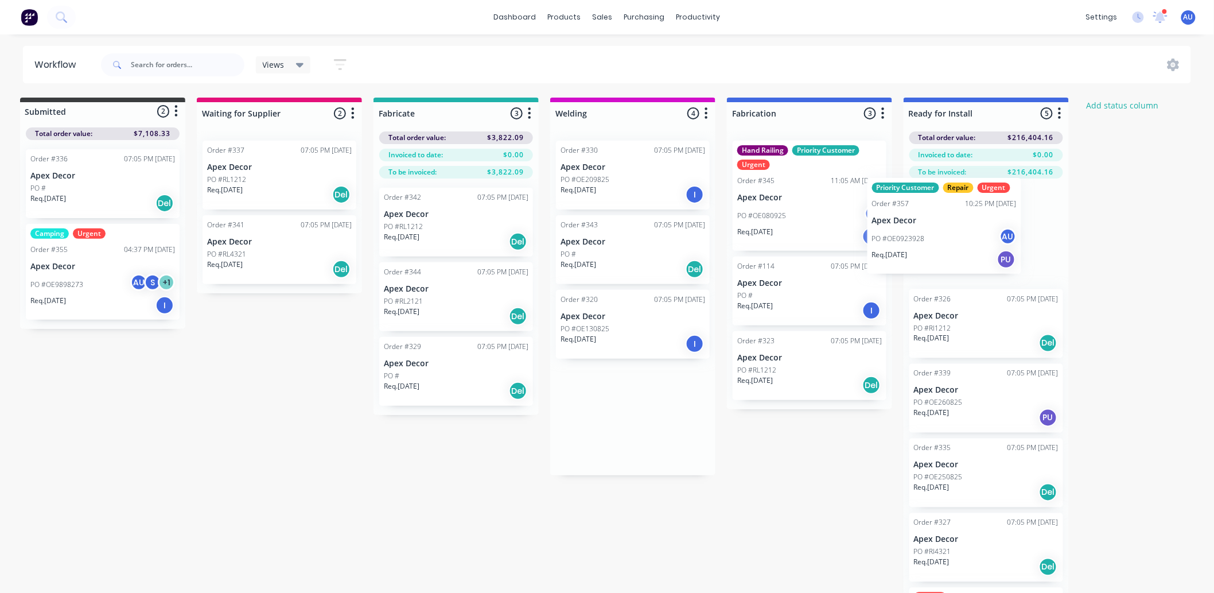
scroll to position [0, 11]
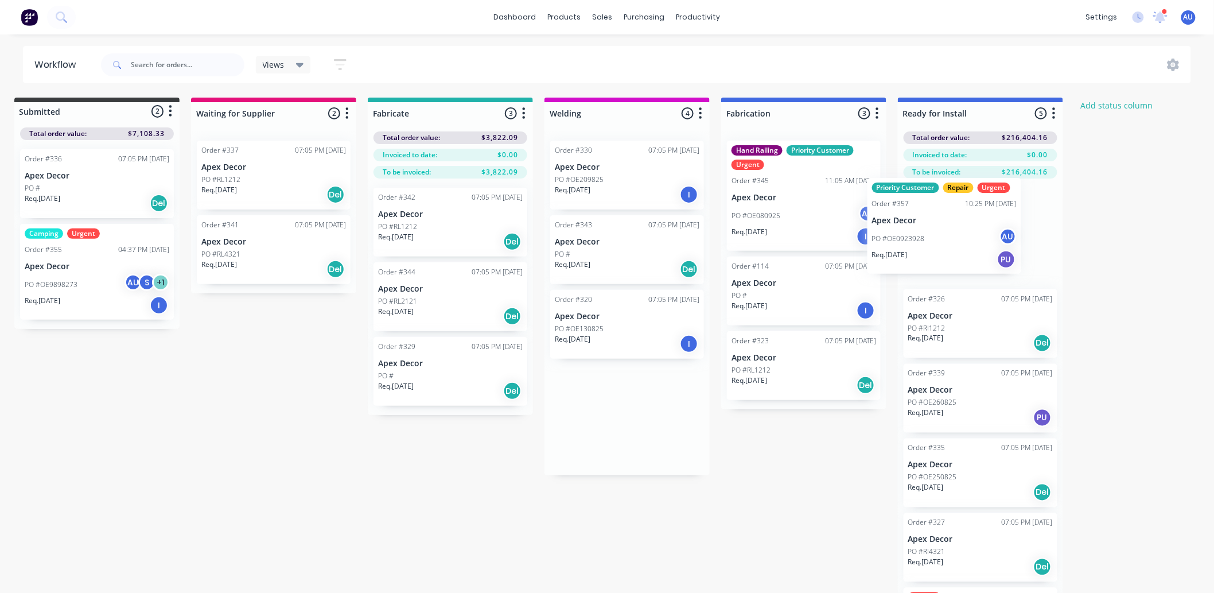
drag, startPoint x: 628, startPoint y: 264, endPoint x: 944, endPoint y: 229, distance: 318.0
click at [944, 229] on div "Submitted 2 Status colour #3A3C3E hex #3A3C3E Save Cancel Summaries Total order…" at bounding box center [688, 366] width 1414 height 536
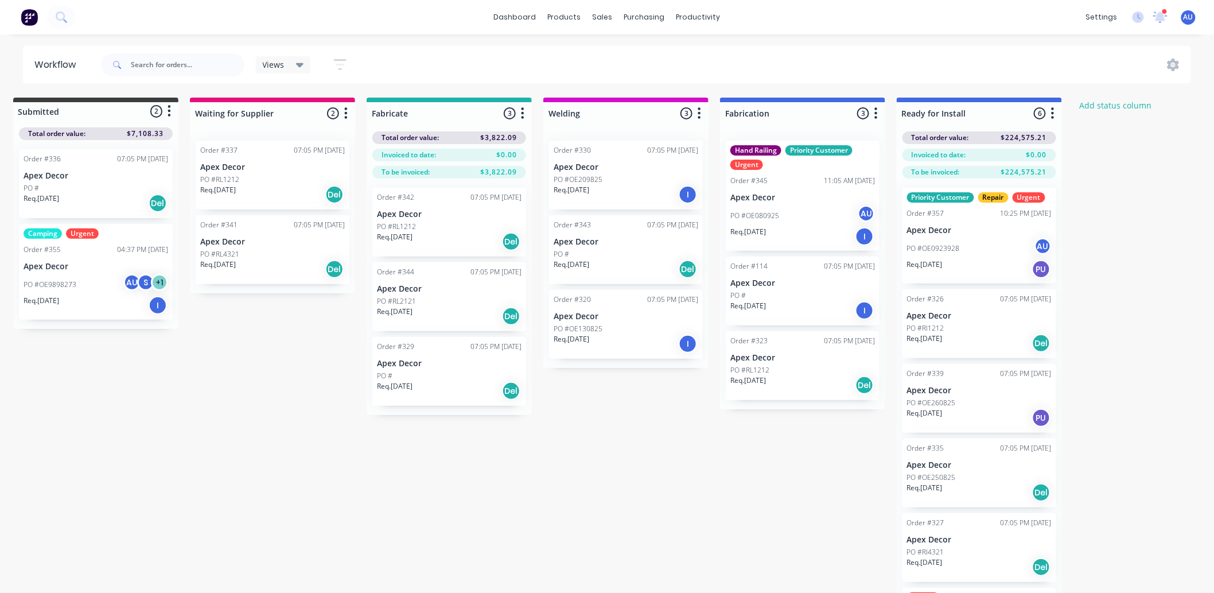
click at [732, 492] on div "Submitted 2 Status colour #3A3C3E hex #3A3C3E Save Cancel Summaries Total order…" at bounding box center [687, 366] width 1414 height 536
click at [731, 465] on div "Submitted 2 Status colour #3A3C3E hex #3A3C3E Save Cancel Summaries Total order…" at bounding box center [687, 366] width 1414 height 536
click at [633, 434] on div "Submitted 2 Status colour #3A3C3E hex #3A3C3E Save Cancel Summaries Total order…" at bounding box center [687, 366] width 1414 height 536
click at [657, 450] on div "Submitted 2 Status colour #3A3C3E hex #3A3C3E Save Cancel Summaries Total order…" at bounding box center [687, 366] width 1414 height 536
click at [633, 464] on div "Submitted 2 Status colour #3A3C3E hex #3A3C3E Save Cancel Summaries Total order…" at bounding box center [687, 366] width 1414 height 536
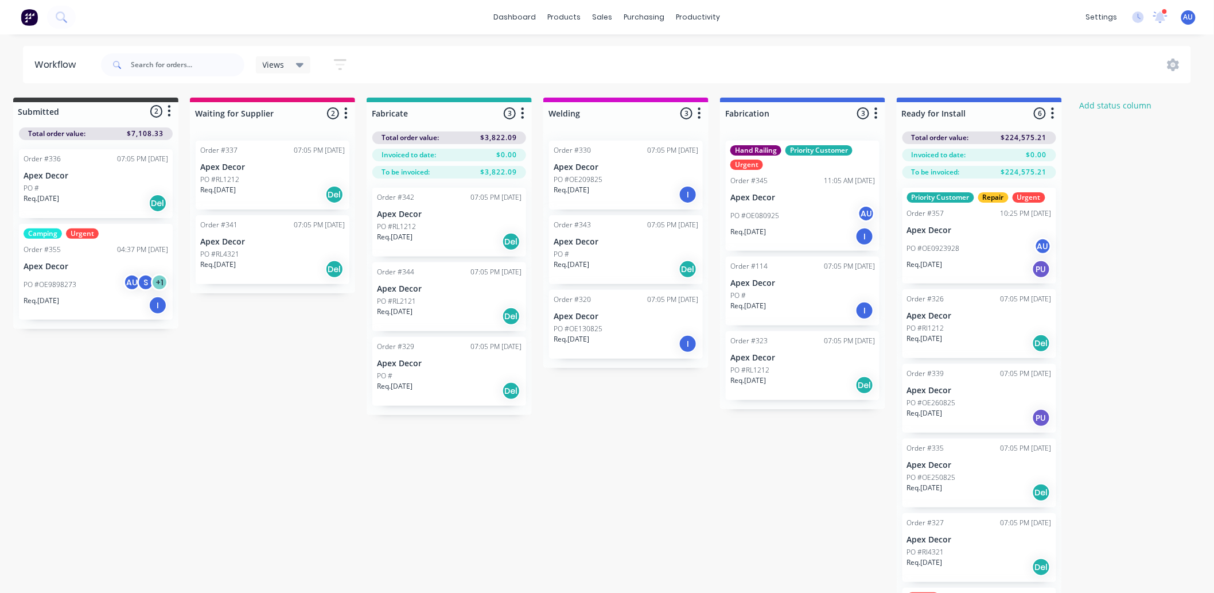
click at [674, 433] on div "Submitted 2 Status colour #3A3C3E hex #3A3C3E Save Cancel Summaries Total order…" at bounding box center [687, 366] width 1414 height 536
click at [672, 439] on div "Submitted 2 Status colour #3A3C3E hex #3A3C3E Save Cancel Summaries Total order…" at bounding box center [687, 366] width 1414 height 536
click at [634, 441] on div "Submitted 2 Status colour #3A3C3E hex #3A3C3E Save Cancel Summaries Total order…" at bounding box center [687, 366] width 1414 height 536
click at [621, 451] on div "Submitted 2 Status colour #3A3C3E hex #3A3C3E Save Cancel Summaries Total order…" at bounding box center [687, 366] width 1414 height 536
click at [342, 64] on icon "button" at bounding box center [340, 65] width 9 height 2
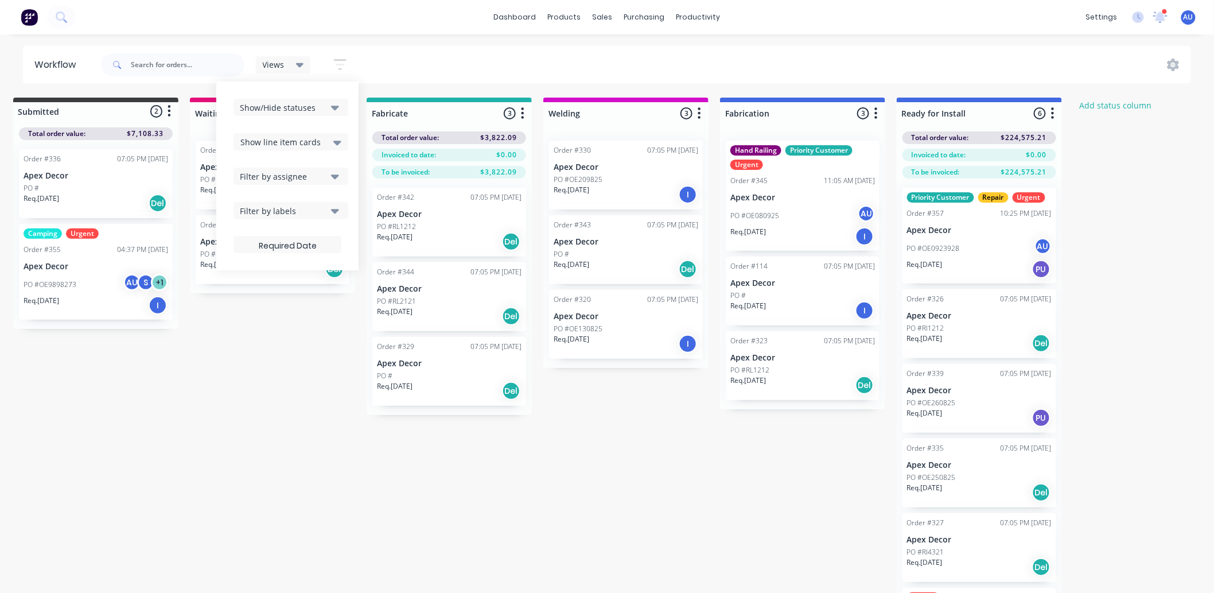
click at [311, 213] on div "Filter by labels" at bounding box center [283, 211] width 87 height 12
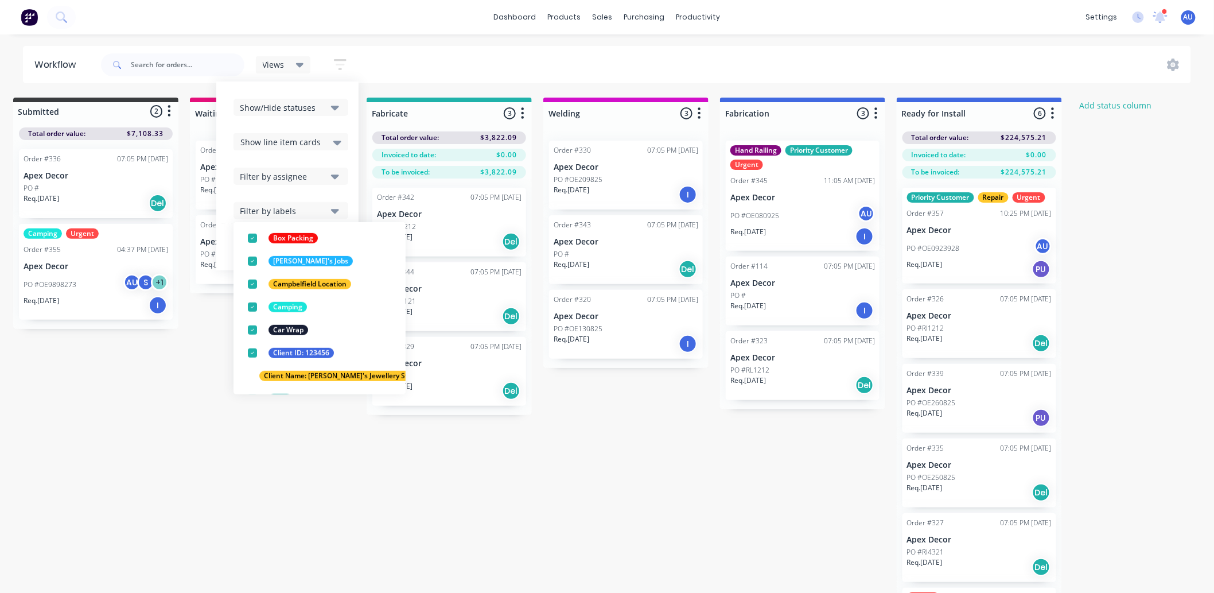
scroll to position [191, 0]
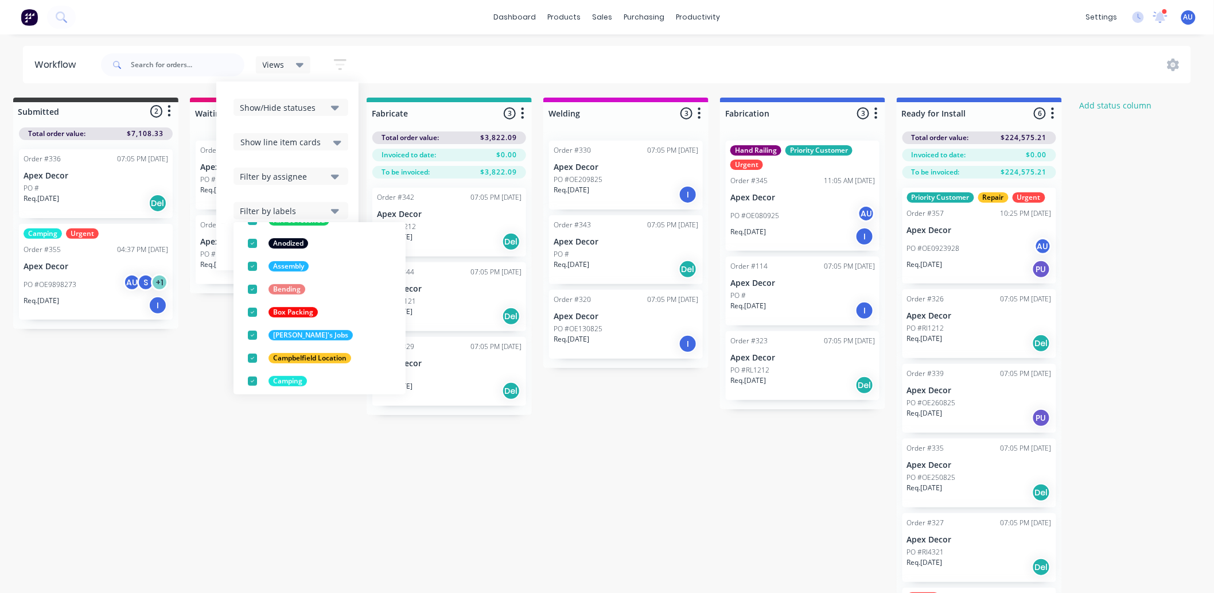
click at [572, 483] on div "Submitted 2 Status colour #3A3C3E hex #3A3C3E Save Cancel Summaries Total order…" at bounding box center [687, 366] width 1414 height 536
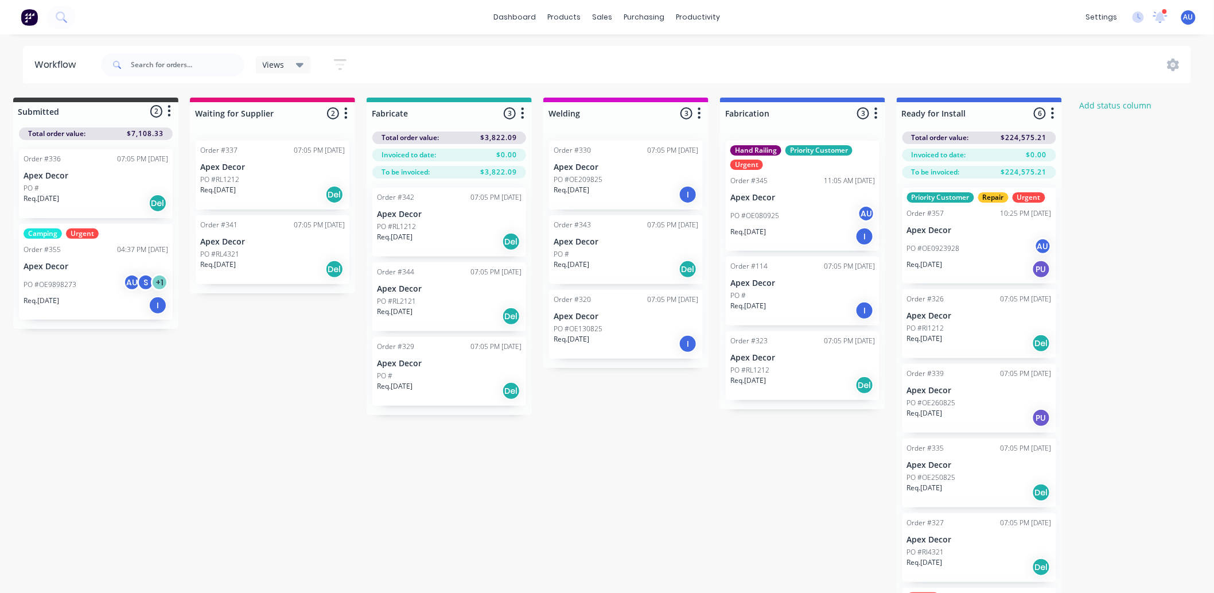
click at [268, 61] on span "Views" at bounding box center [274, 65] width 22 height 12
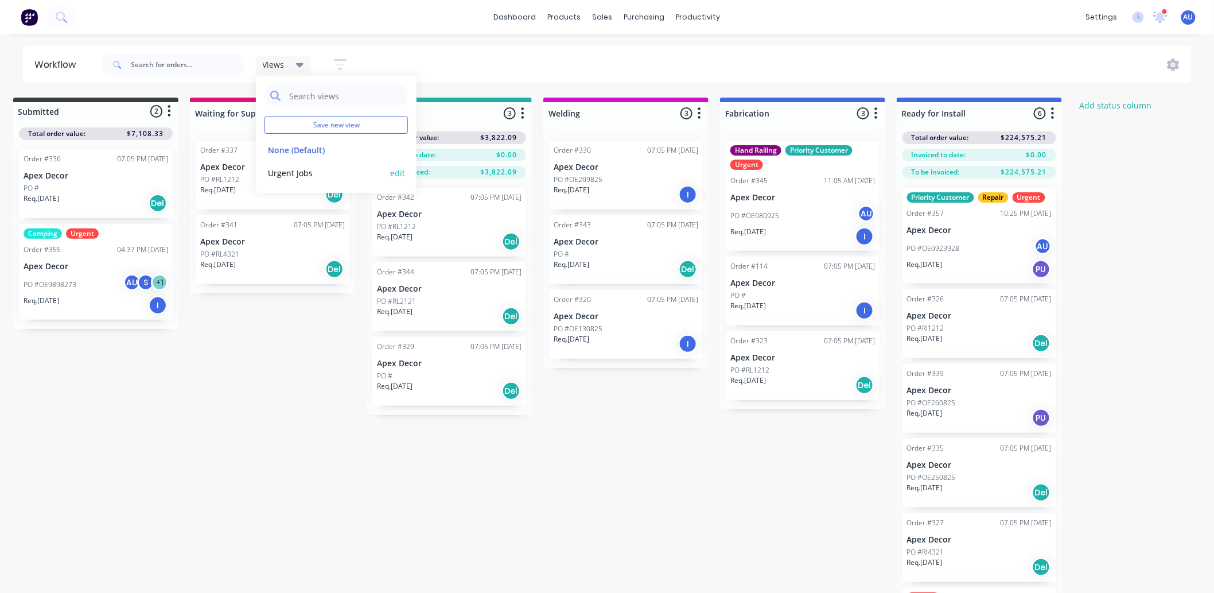
click at [284, 176] on button "Urgent Jobs" at bounding box center [325, 172] width 122 height 13
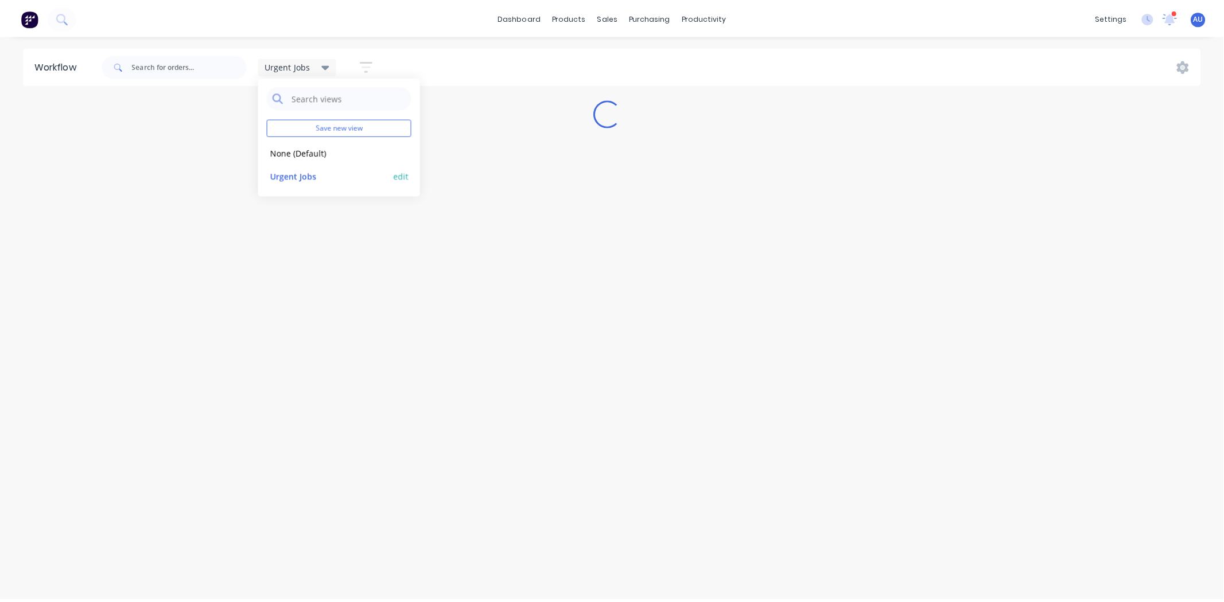
scroll to position [0, 0]
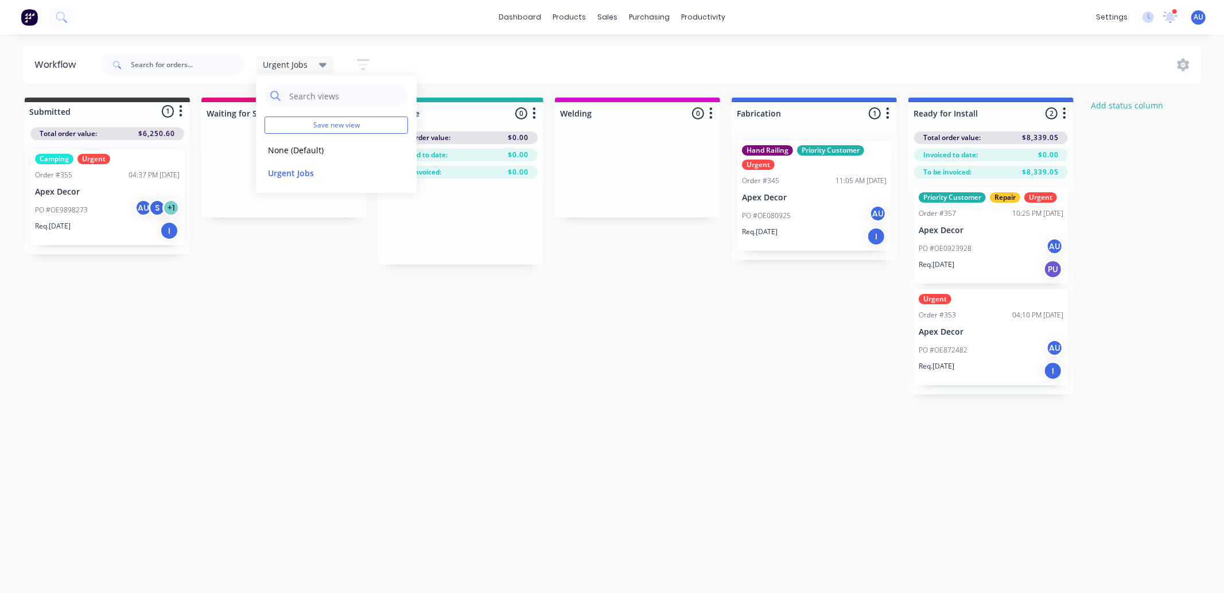
click at [532, 389] on div "Submitted 1 Status colour #3A3C3E hex #3A3C3E Save Cancel Summaries Total order…" at bounding box center [698, 246] width 1414 height 297
click at [846, 387] on div "Submitted 1 Status colour #3A3C3E hex #3A3C3E Save Cancel Summaries Total order…" at bounding box center [698, 246] width 1414 height 297
click at [288, 65] on span "Urgent Jobs" at bounding box center [285, 65] width 45 height 12
click at [293, 143] on button "None (Default)" at bounding box center [325, 149] width 122 height 13
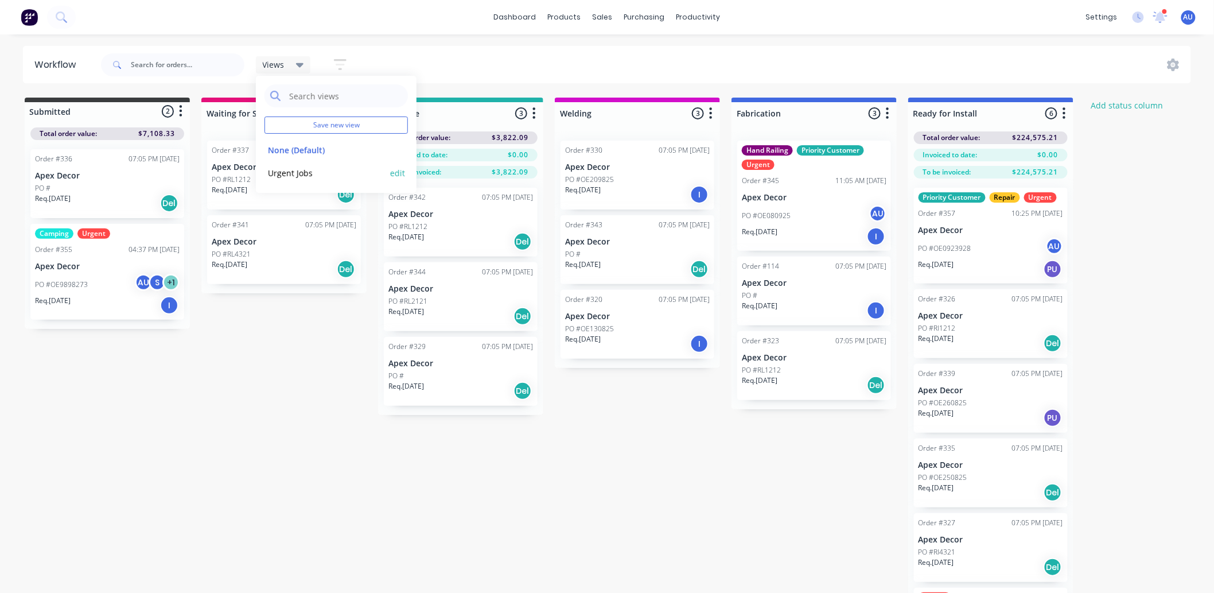
click at [301, 173] on button "Urgent Jobs" at bounding box center [325, 172] width 122 height 13
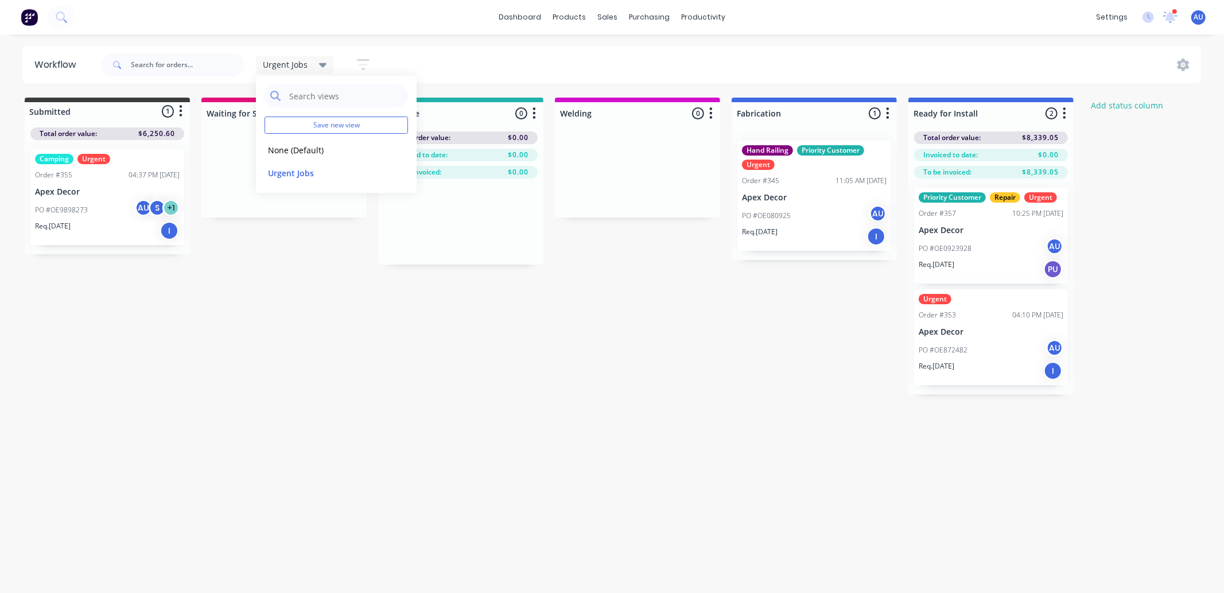
drag, startPoint x: 604, startPoint y: 410, endPoint x: 592, endPoint y: 396, distance: 17.9
click at [604, 411] on div "Workflow Urgent Jobs Save new view None (Default) edit Urgent Jobs edit Show/Hi…" at bounding box center [607, 308] width 1214 height 524
click at [555, 387] on div "Submitted 1 Status colour #3A3C3E hex #3A3C3E Save Cancel Summaries Total order…" at bounding box center [698, 246] width 1414 height 297
click at [566, 381] on div "Submitted 1 Status colour #3A3C3E hex #3A3C3E Save Cancel Summaries Total order…" at bounding box center [698, 246] width 1414 height 297
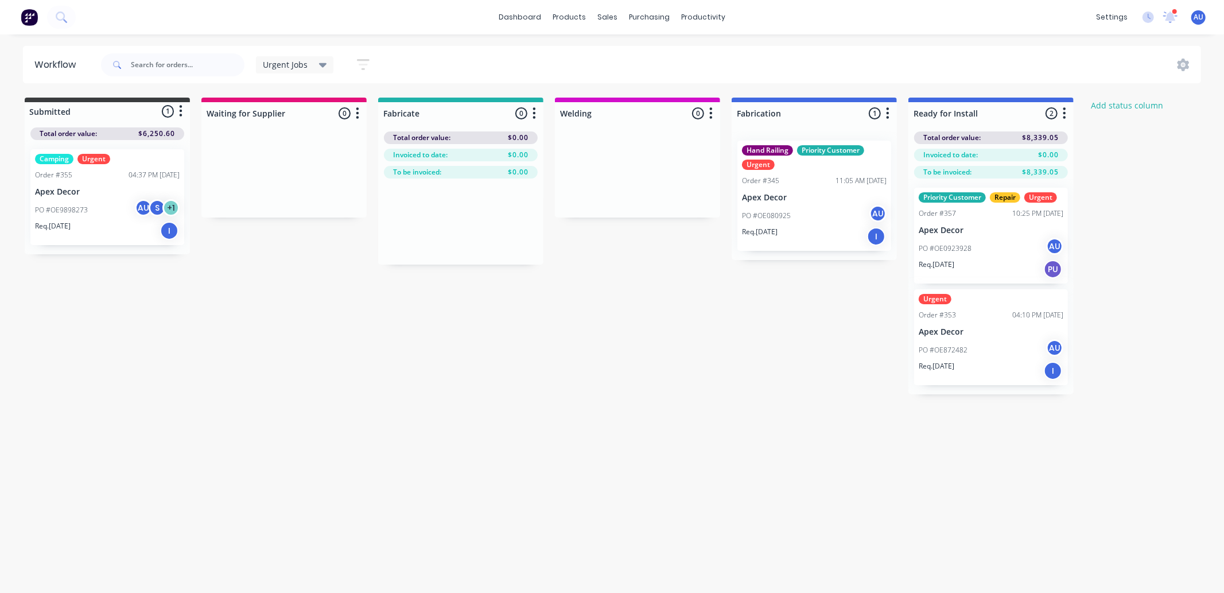
click at [604, 353] on div "Submitted 1 Status colour #3A3C3E hex #3A3C3E Save Cancel Summaries Total order…" at bounding box center [698, 246] width 1414 height 297
click at [634, 368] on div "Submitted 1 Status colour #3A3C3E hex #3A3C3E Save Cancel Summaries Total order…" at bounding box center [698, 246] width 1414 height 297
click at [632, 389] on div "Submitted 1 Status colour #3A3C3E hex #3A3C3E Save Cancel Summaries Total order…" at bounding box center [698, 246] width 1414 height 297
click at [620, 392] on div "Submitted 1 Status colour #3A3C3E hex #3A3C3E Save Cancel Summaries Total order…" at bounding box center [698, 246] width 1414 height 297
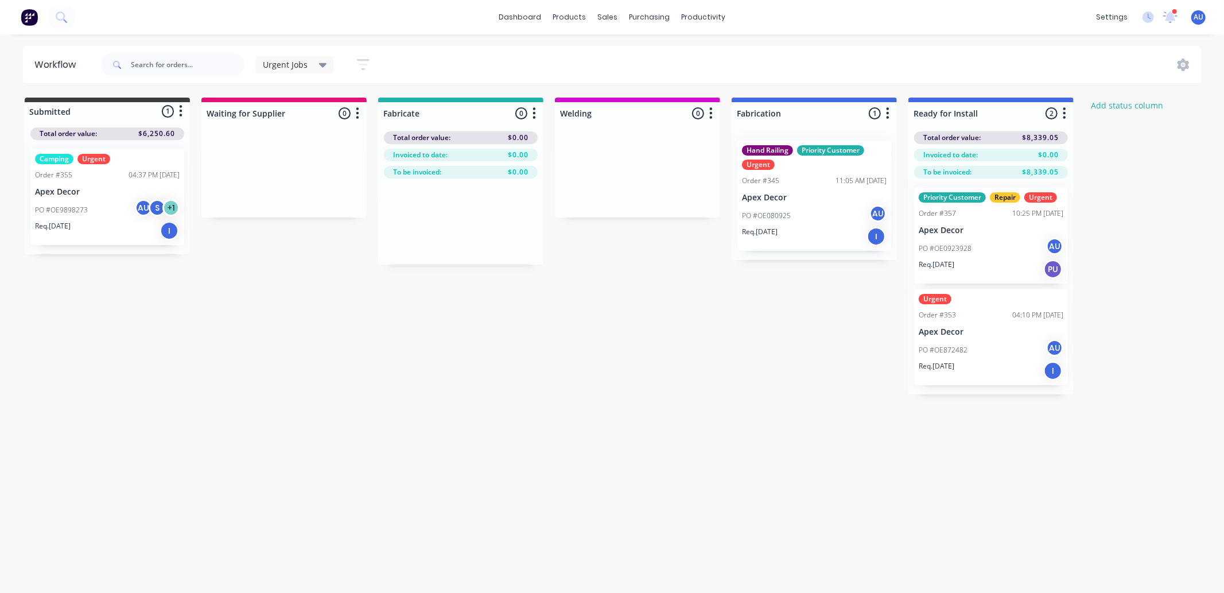
click at [306, 67] on span "Urgent Jobs" at bounding box center [285, 65] width 45 height 12
click at [478, 356] on div "Submitted 1 Status colour #3A3C3E hex #3A3C3E Save Cancel Summaries Total order…" at bounding box center [698, 246] width 1414 height 297
click at [1000, 272] on div "Submitted 1 Status colour #3A3C3E hex #3A3C3E Save Cancel Summaries Total order…" at bounding box center [698, 246] width 1414 height 297
click at [1000, 252] on div "Submitted 1 Status colour #3A3C3E hex #3A3C3E Save Cancel Summaries Total order…" at bounding box center [698, 246] width 1414 height 297
click at [696, 336] on div "Submitted 1 Status colour #3A3C3E hex #3A3C3E Save Cancel Summaries Total order…" at bounding box center [698, 246] width 1414 height 297
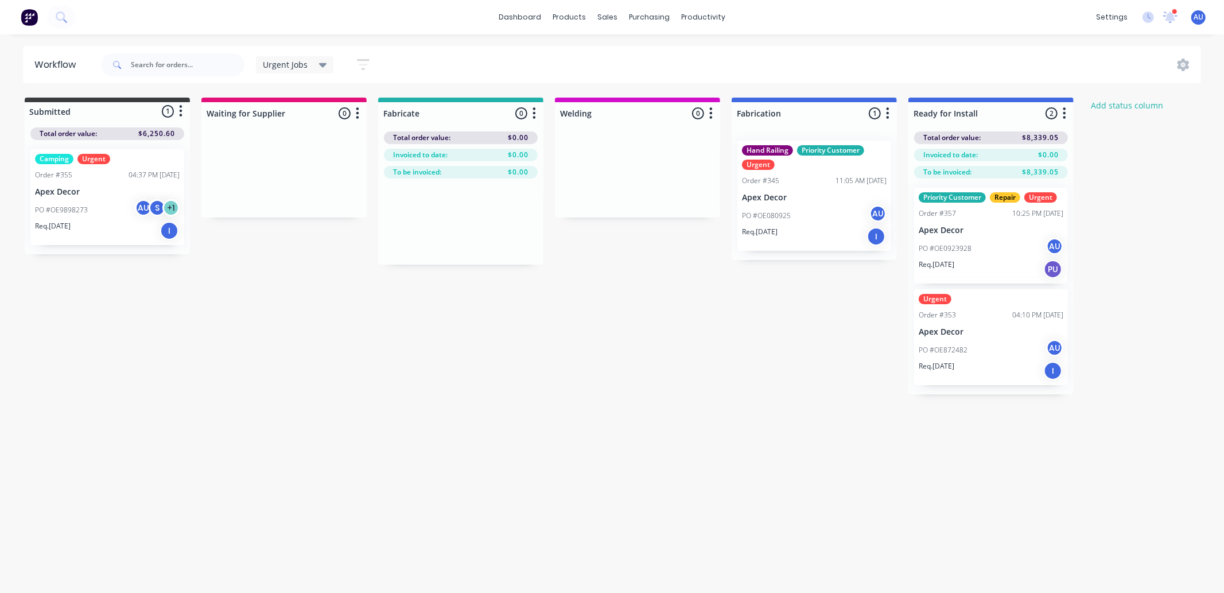
click at [672, 327] on div "Submitted 1 Status colour #3A3C3E hex #3A3C3E Save Cancel Summaries Total order…" at bounding box center [698, 246] width 1414 height 297
click at [674, 330] on div "Submitted 1 Status colour #3A3C3E hex #3A3C3E Save Cancel Summaries Total order…" at bounding box center [698, 246] width 1414 height 297
click at [674, 332] on div "Submitted 1 Status colour #3A3C3E hex #3A3C3E Save Cancel Summaries Total order…" at bounding box center [698, 246] width 1414 height 297
click at [670, 336] on div "Submitted 1 Status colour #3A3C3E hex #3A3C3E Save Cancel Summaries Total order…" at bounding box center [698, 246] width 1414 height 297
click at [618, 274] on div "Submitted 1 Status colour #3A3C3E hex #3A3C3E Save Cancel Summaries Total order…" at bounding box center [698, 246] width 1414 height 297
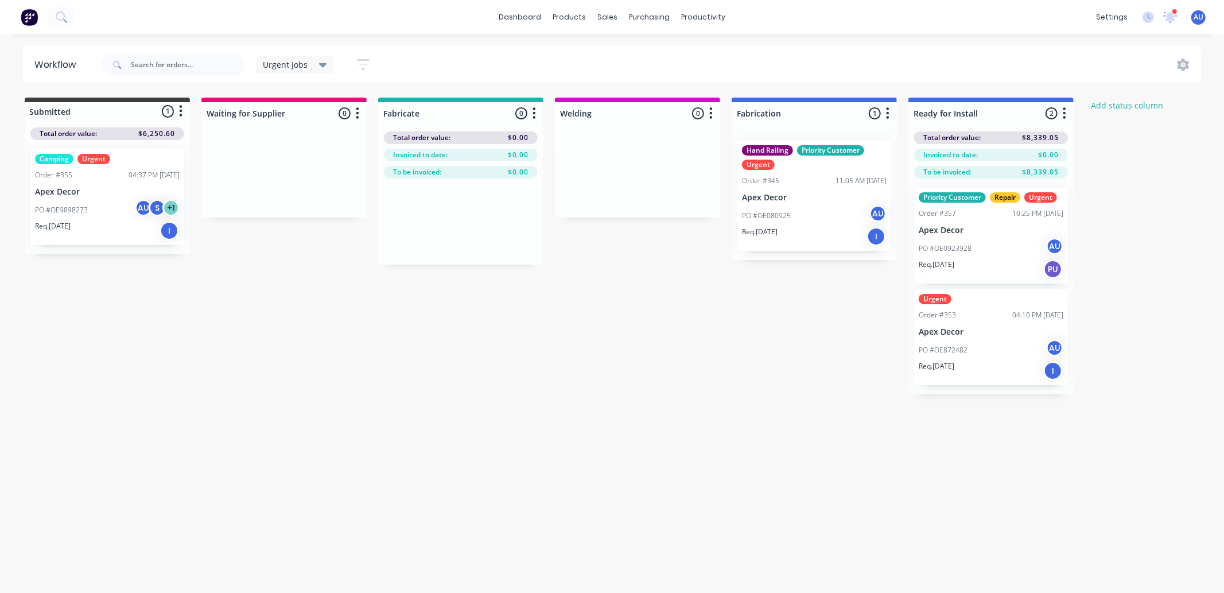
click at [628, 280] on div "Submitted 1 Status colour #3A3C3E hex #3A3C3E Save Cancel Summaries Total order…" at bounding box center [698, 246] width 1414 height 297
click at [730, 78] on div "Planner" at bounding box center [719, 78] width 27 height 10
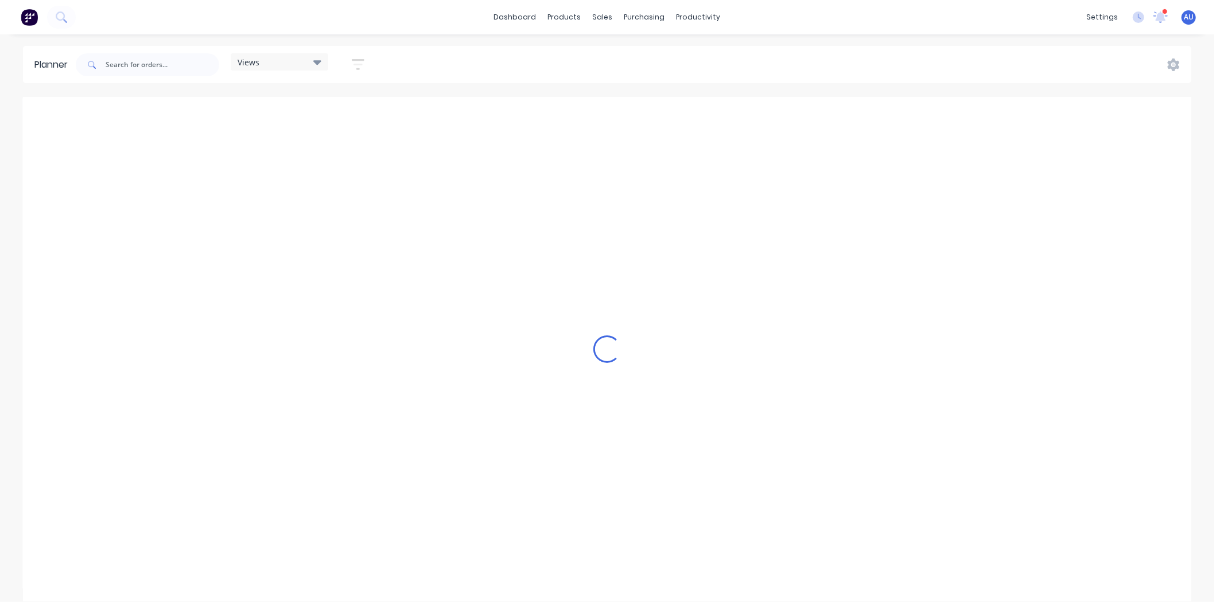
scroll to position [0, 3530]
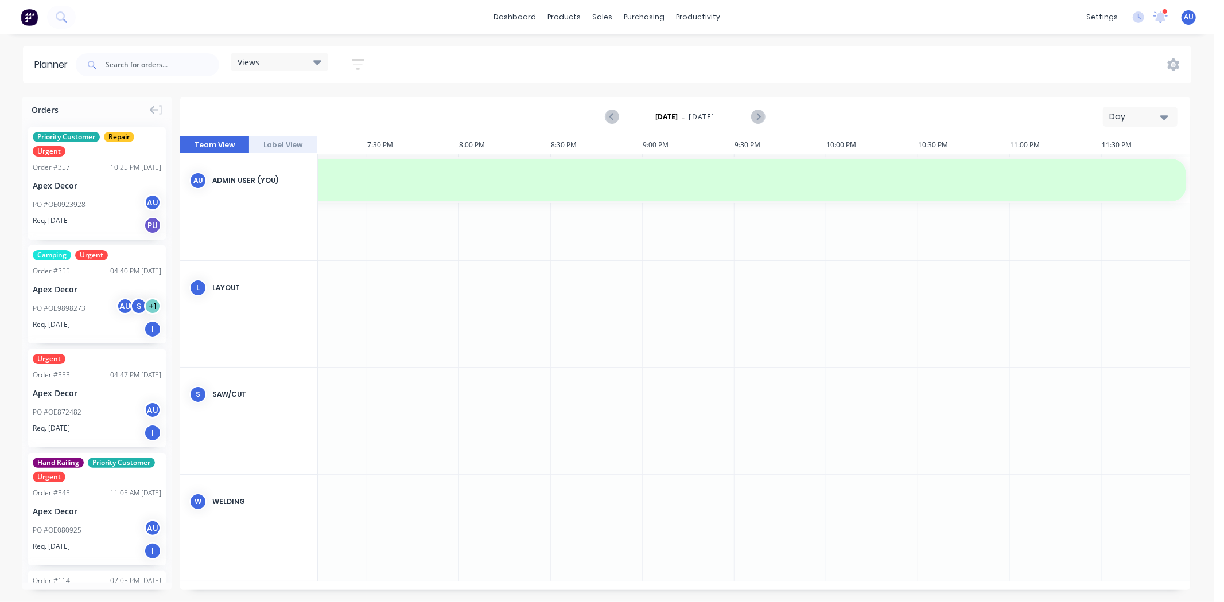
click at [1000, 119] on div "Day" at bounding box center [1135, 117] width 53 height 12
click at [1000, 171] on div "Week" at bounding box center [1119, 170] width 114 height 23
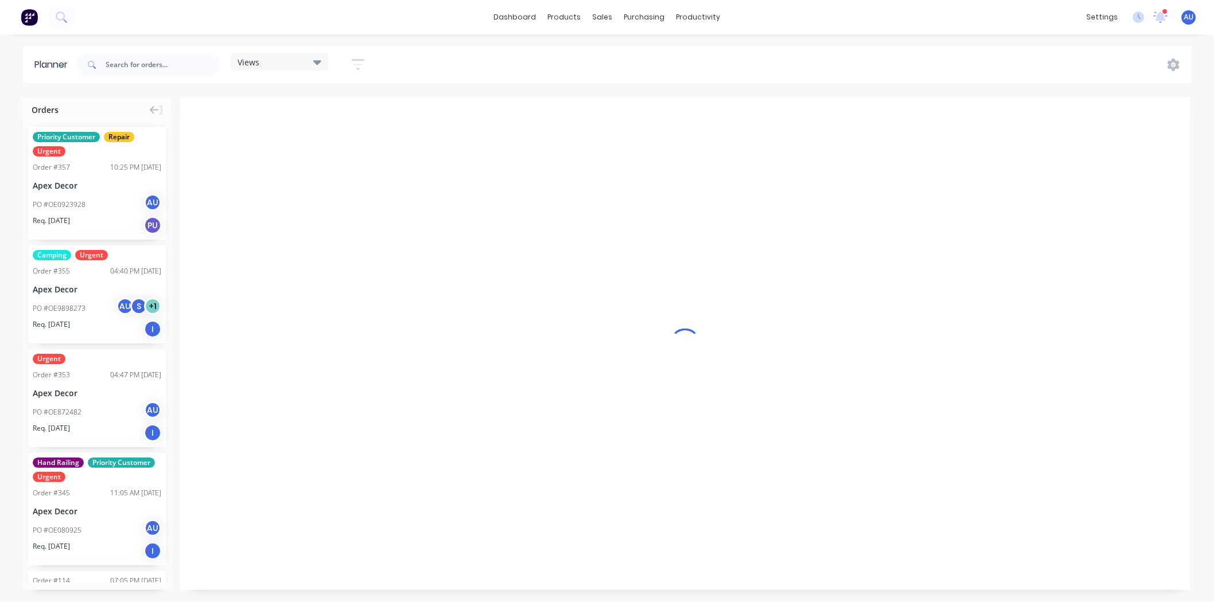
scroll to position [0, 1]
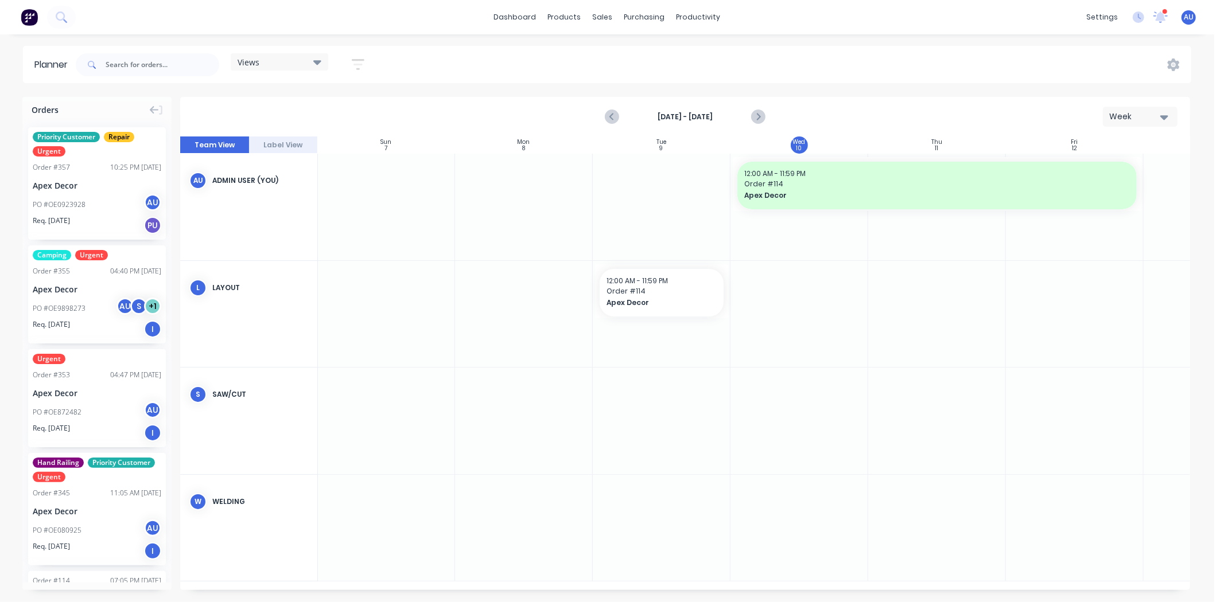
click at [1000, 117] on div "Week" at bounding box center [1135, 117] width 53 height 12
click at [1000, 198] on div "Month" at bounding box center [1119, 193] width 114 height 23
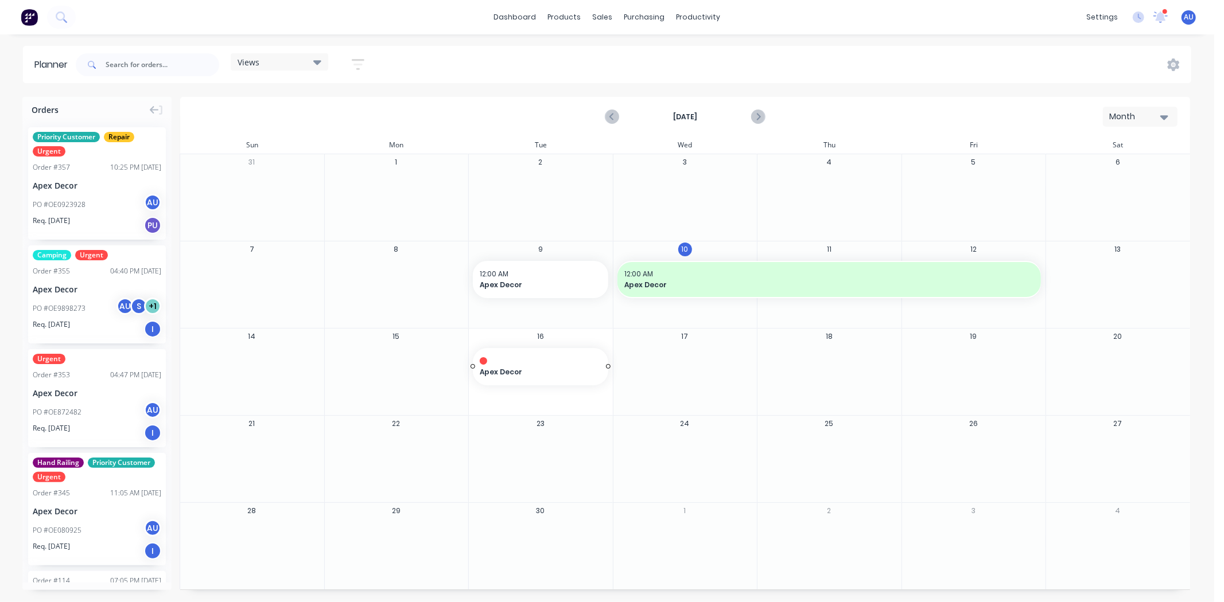
drag, startPoint x: 81, startPoint y: 410, endPoint x: 555, endPoint y: 360, distance: 476.5
drag, startPoint x: 605, startPoint y: 364, endPoint x: 865, endPoint y: 371, distance: 260.5
click at [692, 377] on span "Apex Decor" at bounding box center [664, 377] width 369 height 10
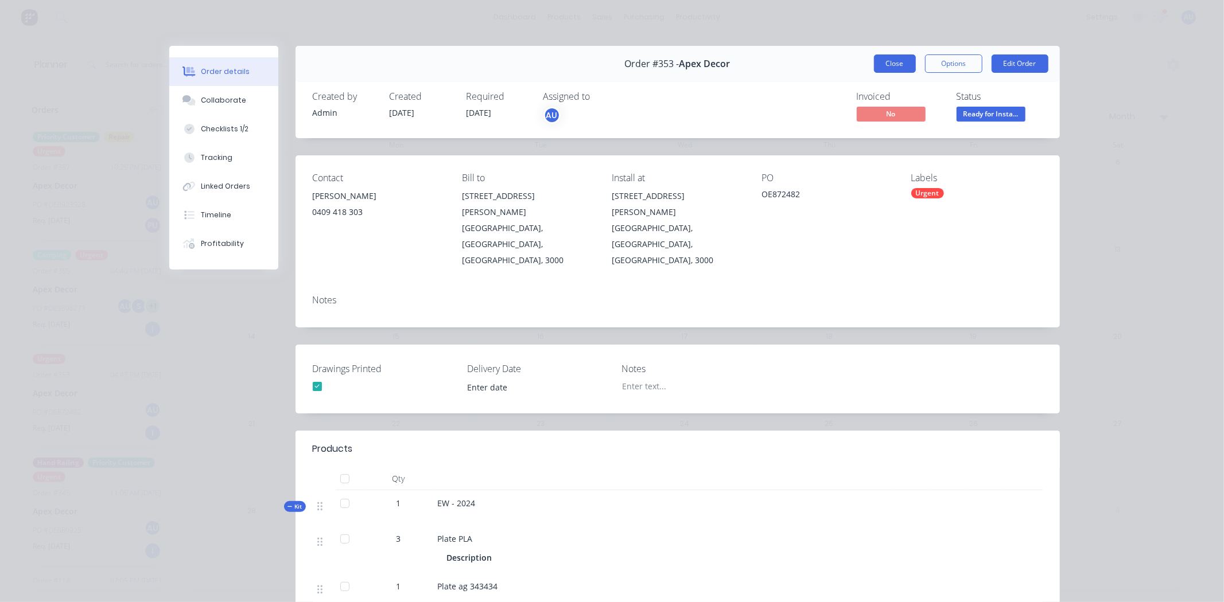
click at [885, 65] on button "Close" at bounding box center [895, 63] width 42 height 18
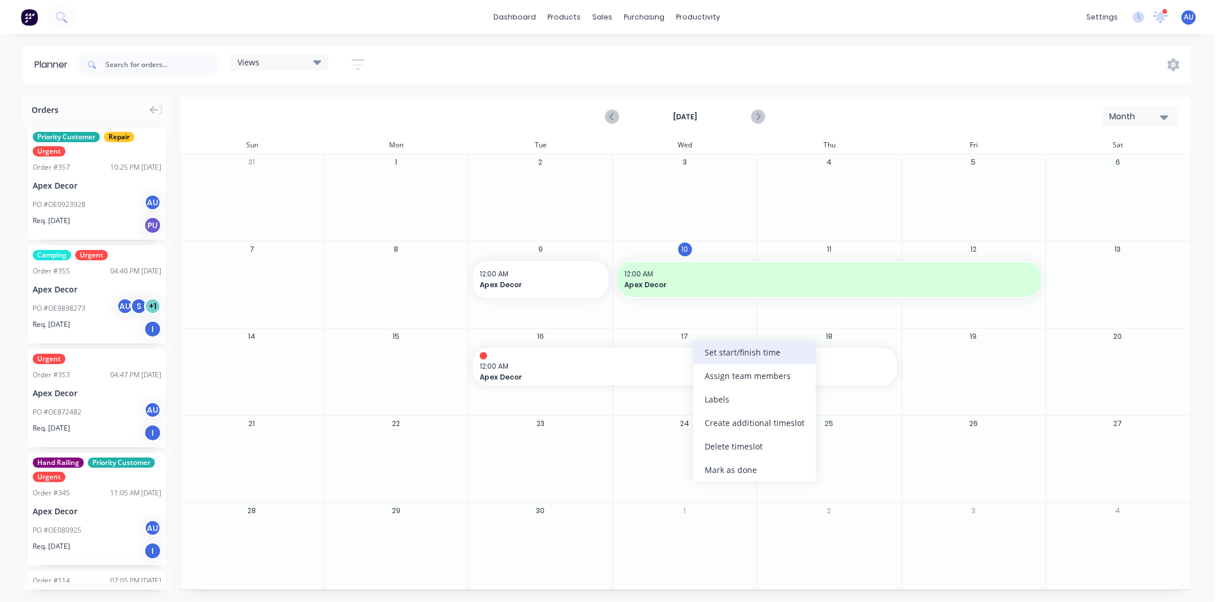
click at [715, 354] on div "Set start/finish time" at bounding box center [754, 353] width 123 height 24
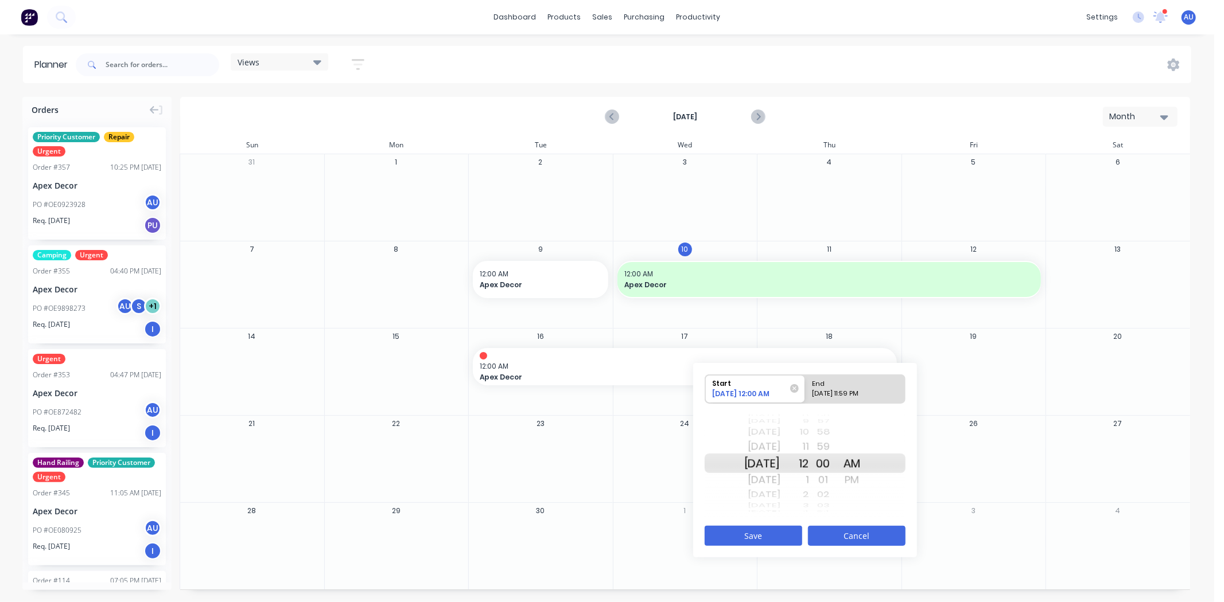
click at [864, 492] on button "Cancel" at bounding box center [857, 536] width 98 height 20
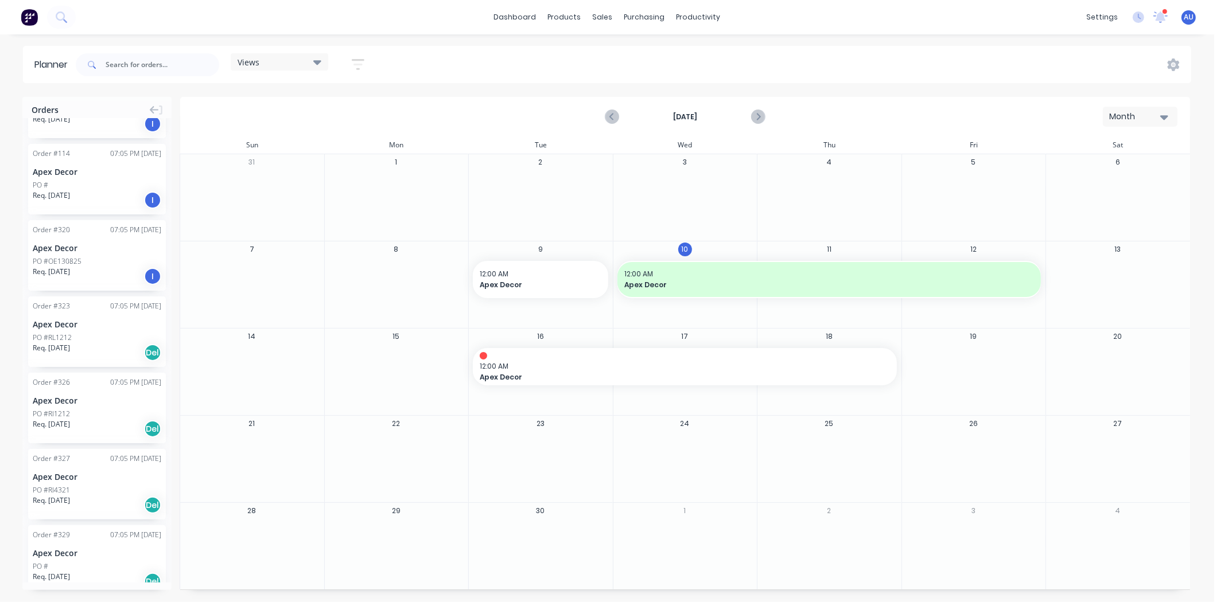
scroll to position [701, 0]
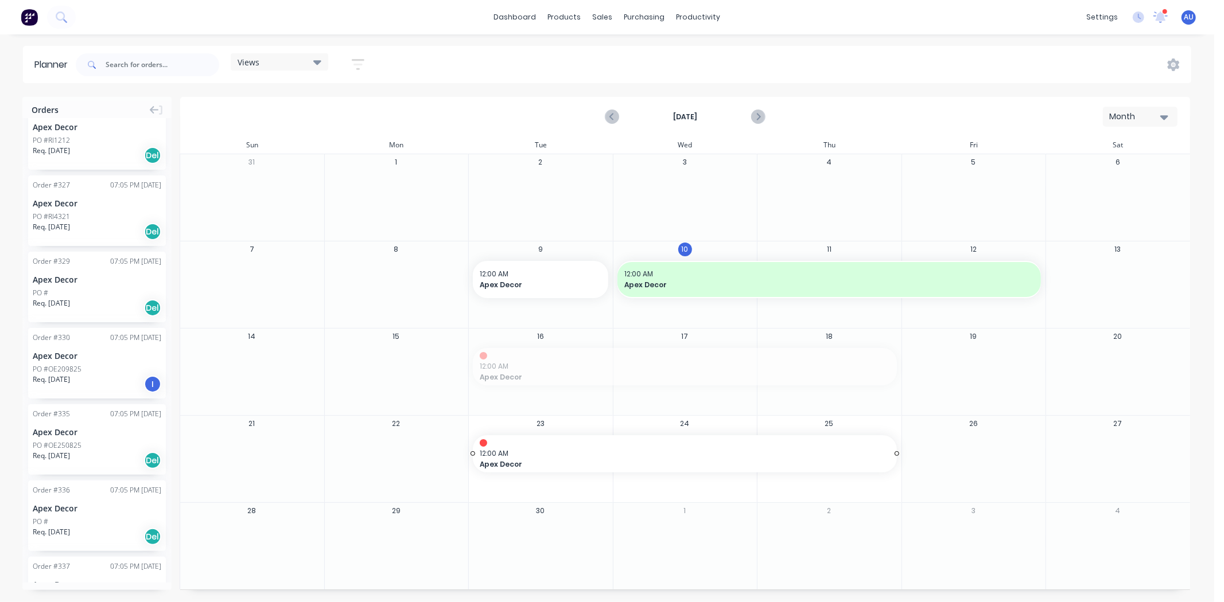
drag, startPoint x: 535, startPoint y: 362, endPoint x: 593, endPoint y: 465, distance: 117.9
drag, startPoint x: 76, startPoint y: 361, endPoint x: 531, endPoint y: 479, distance: 469.9
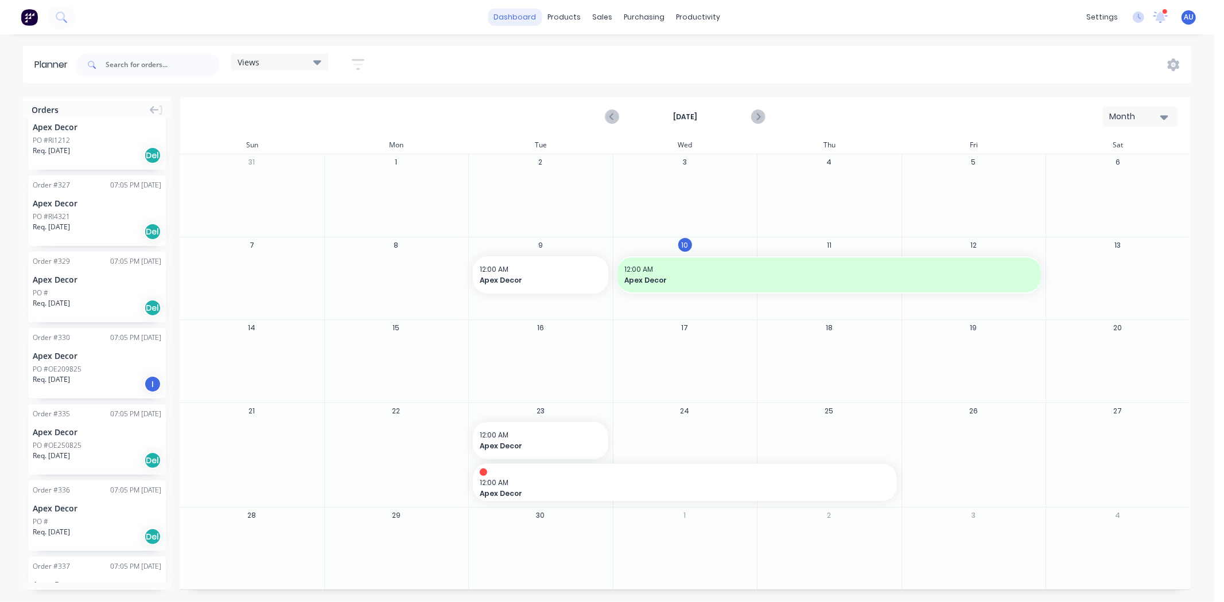
click at [534, 19] on link "dashboard" at bounding box center [515, 17] width 54 height 17
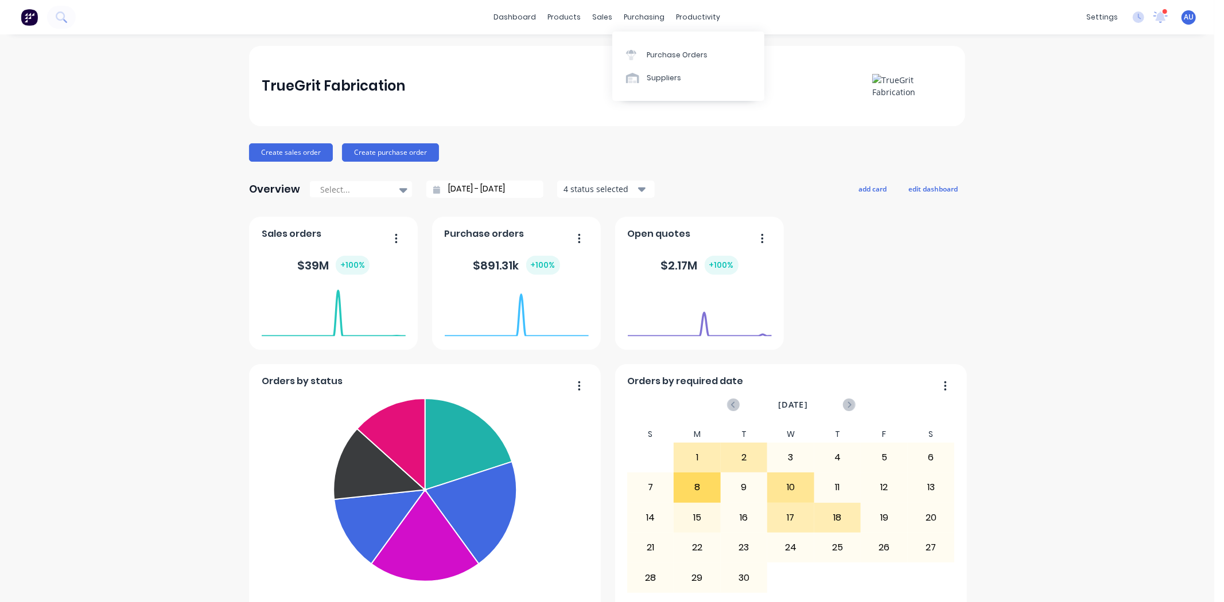
click at [722, 170] on div "TrueGrit Fabrication Create sales order Create purchase order Overview Select..…" at bounding box center [607, 345] width 716 height 599
click at [1000, 295] on div "TrueGrit Fabrication Create sales order Create purchase order Overview Select..…" at bounding box center [607, 345] width 1214 height 599
